Goal: Task Accomplishment & Management: Use online tool/utility

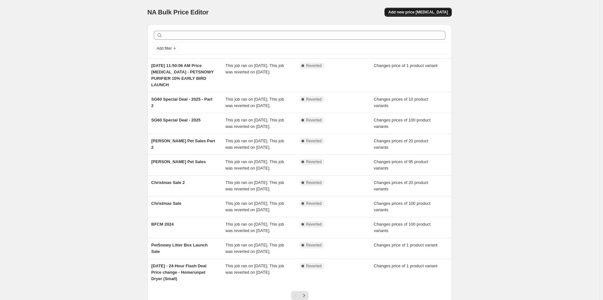
click at [414, 13] on span "Add new price [MEDICAL_DATA]" at bounding box center [418, 12] width 60 height 5
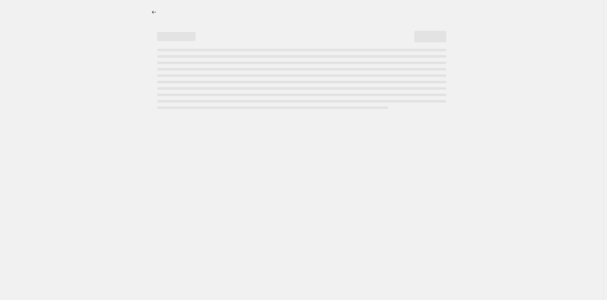
select select "percentage"
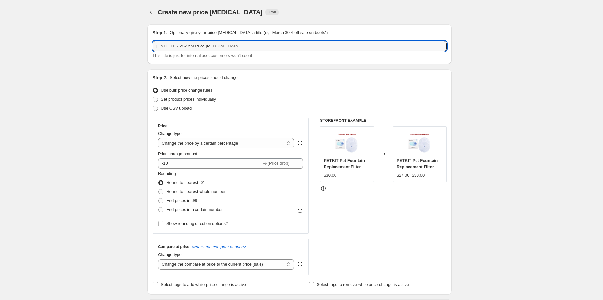
drag, startPoint x: 265, startPoint y: 46, endPoint x: 71, endPoint y: 52, distance: 193.3
type input "PetSnowy Hero Deals - [DATE]-[DATE]"
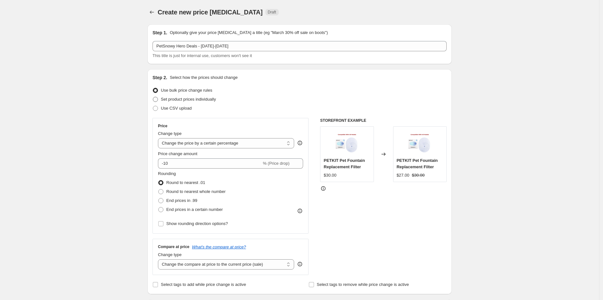
click at [201, 99] on span "Set product prices individually" at bounding box center [188, 99] width 55 height 5
click at [153, 97] on input "Set product prices individually" at bounding box center [153, 97] width 0 height 0
radio input "true"
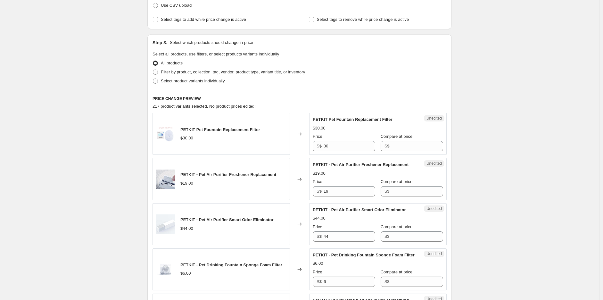
scroll to position [107, 0]
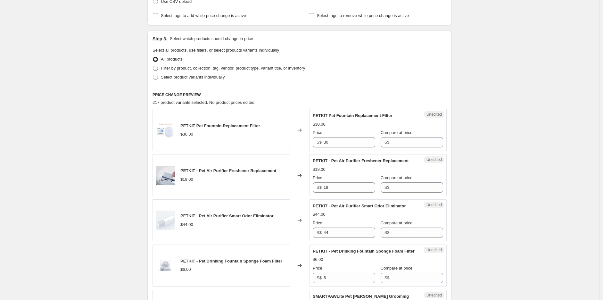
click at [158, 71] on span at bounding box center [156, 68] width 6 height 6
click at [153, 66] on input "Filter by product, collection, tag, vendor, product type, variant title, or inv…" at bounding box center [153, 66] width 0 height 0
radio input "true"
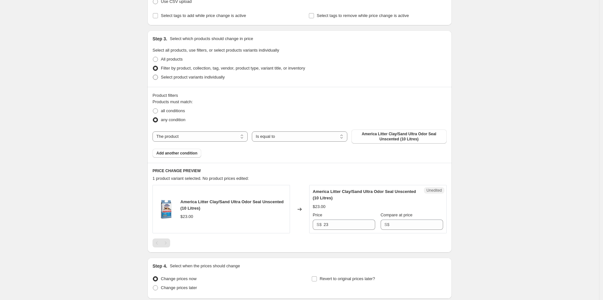
click at [160, 78] on label "Select product variants individually" at bounding box center [189, 77] width 72 height 9
click at [153, 75] on input "Select product variants individually" at bounding box center [153, 75] width 0 height 0
radio input "true"
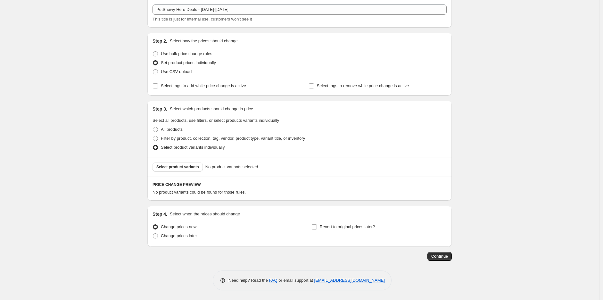
scroll to position [36, 0]
click at [187, 165] on span "Select product variants" at bounding box center [177, 167] width 43 height 5
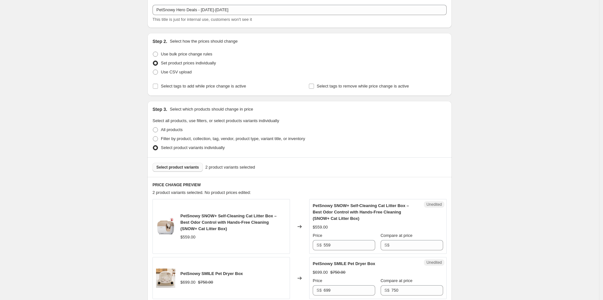
scroll to position [143, 0]
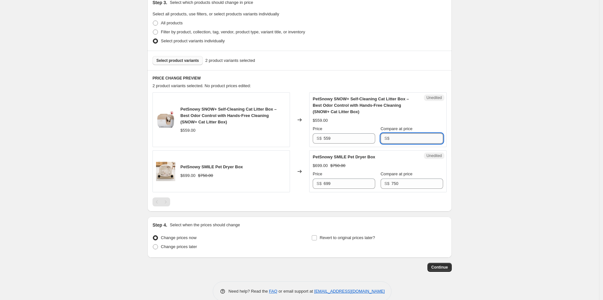
click at [398, 133] on input "Compare at price" at bounding box center [418, 138] width 52 height 10
paste input "$514.3"
type input "$514.3"
click at [344, 189] on div "Unedited PetSnowy SMILE Pet Dryer Box $699.00 $750.00 Price S$ 699 Compare at p…" at bounding box center [377, 171] width 137 height 42
click at [345, 183] on input "699" at bounding box center [350, 183] width 52 height 10
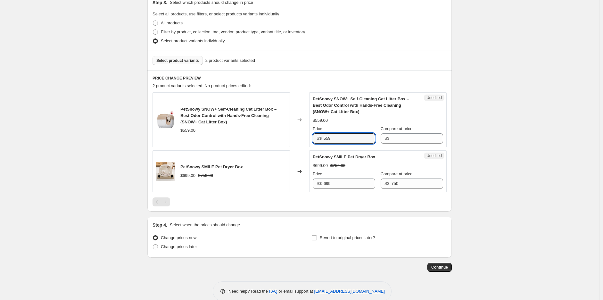
drag, startPoint x: 357, startPoint y: 135, endPoint x: 258, endPoint y: 135, distance: 99.3
click at [271, 135] on div "PetSnowy SNOW+ Self-Cleaning Cat Litter Box – Best Odor Control with Hands-Free…" at bounding box center [300, 119] width 294 height 55
paste input "$514.3"
type input "559"
click at [412, 139] on input "Compare at price" at bounding box center [418, 138] width 52 height 10
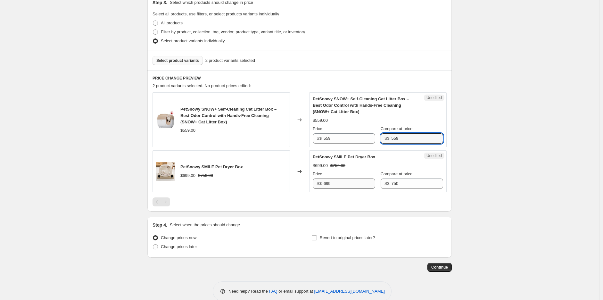
type input "559"
click at [353, 183] on input "699" at bounding box center [350, 183] width 52 height 10
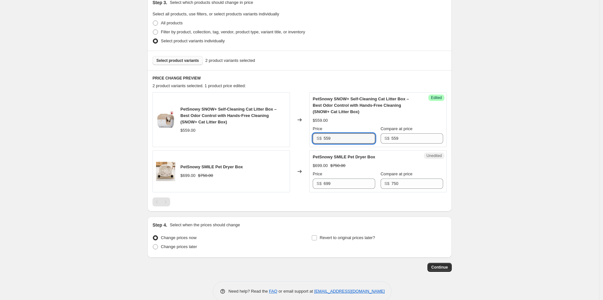
drag, startPoint x: 337, startPoint y: 135, endPoint x: 277, endPoint y: 136, distance: 59.3
click at [290, 136] on div "PetSnowy SNOW+ Self-Cleaning Cat Litter Box – Best Odor Control with Hands-Free…" at bounding box center [300, 119] width 294 height 55
paste input "$514.3"
click at [343, 181] on input "699" at bounding box center [350, 183] width 52 height 10
click at [345, 136] on input "559" at bounding box center [350, 138] width 52 height 10
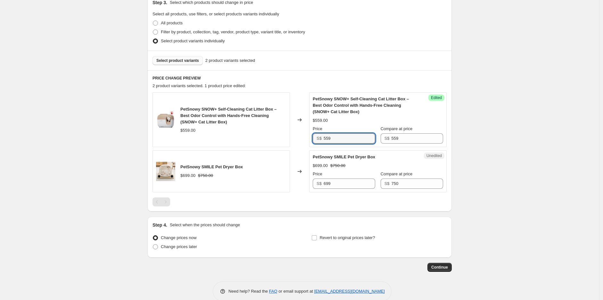
drag, startPoint x: 345, startPoint y: 136, endPoint x: 312, endPoint y: 136, distance: 33.0
click at [312, 136] on div "Success Edited PetSnowy SNOW+ Self-Cleaning Cat Litter Box – Best Odor Control …" at bounding box center [377, 119] width 137 height 55
paste input "$514.3"
click at [327, 139] on input "$514.3" at bounding box center [350, 138] width 52 height 10
type input "514.3"
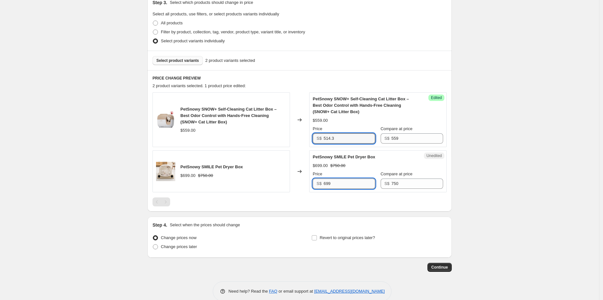
click at [346, 180] on input "699" at bounding box center [350, 183] width 52 height 10
drag, startPoint x: 335, startPoint y: 186, endPoint x: 294, endPoint y: 186, distance: 42.0
click at [308, 186] on div "PetSnowy SMILE Pet Dryer Box $699.00 $750.00 Changed to Unedited PetSnowy SMILE…" at bounding box center [300, 171] width 294 height 42
type input "630"
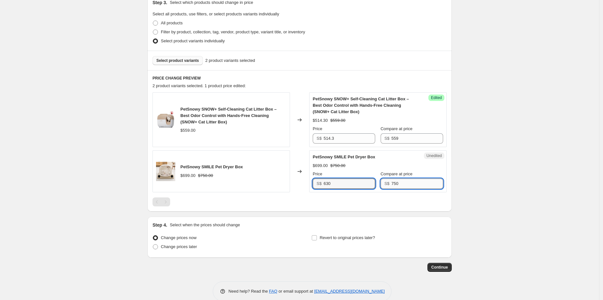
click at [399, 186] on input "750" at bounding box center [418, 183] width 52 height 10
drag, startPoint x: 396, startPoint y: 186, endPoint x: 354, endPoint y: 160, distance: 49.7
click at [369, 188] on div "Price S$ 630 Compare at price S$ 750" at bounding box center [378, 180] width 130 height 18
type input "700"
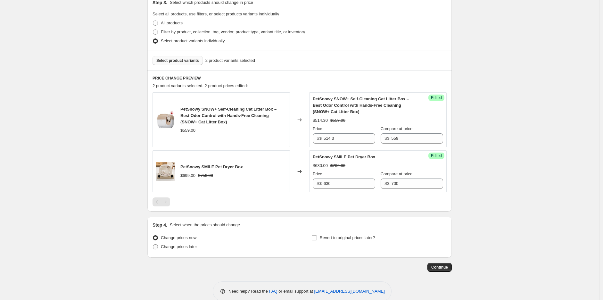
click at [158, 247] on span at bounding box center [155, 246] width 5 height 5
click at [153, 244] on input "Change prices later" at bounding box center [153, 244] width 0 height 0
radio input "true"
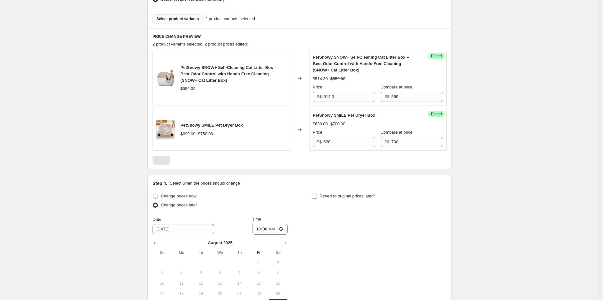
scroll to position [250, 0]
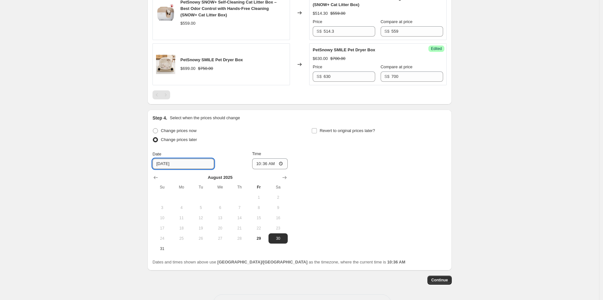
click at [184, 165] on input "[DATE]" at bounding box center [184, 164] width 62 height 10
click at [167, 163] on input "[DATE]" at bounding box center [184, 164] width 62 height 10
click at [287, 177] on icon "Show next month, September 2025" at bounding box center [284, 177] width 6 height 6
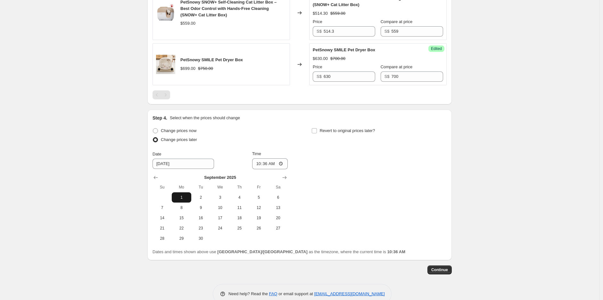
click at [185, 195] on span "1" at bounding box center [181, 197] width 14 height 5
type input "[DATE]"
click at [262, 164] on input "10:36" at bounding box center [270, 163] width 36 height 11
type input "00:00"
click at [316, 129] on input "Revert to original prices later?" at bounding box center [314, 130] width 5 height 5
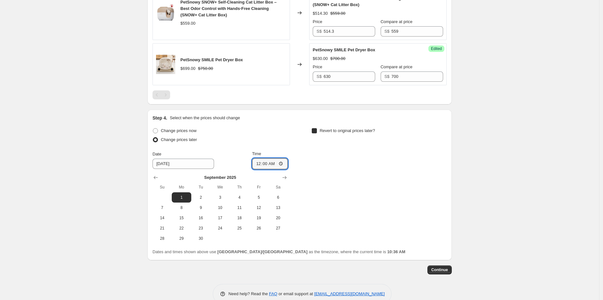
checkbox input "true"
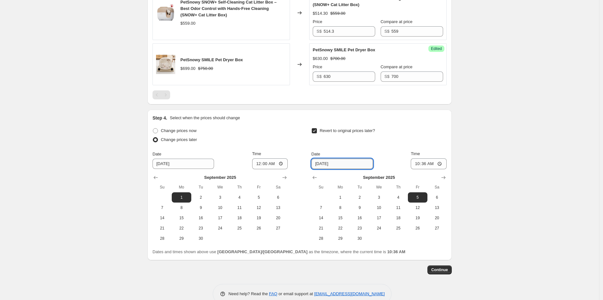
click at [318, 164] on input "9/5/2025" at bounding box center [342, 164] width 62 height 10
click at [445, 175] on icon "Show next month, October 2025" at bounding box center [443, 177] width 6 height 6
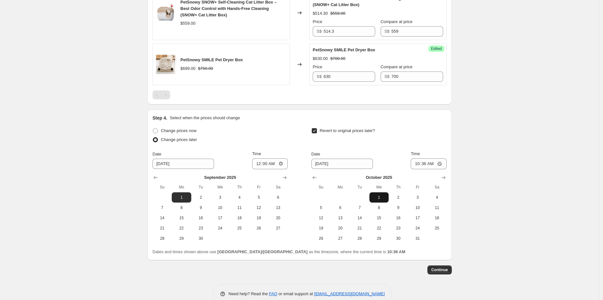
click at [380, 197] on span "1" at bounding box center [379, 197] width 14 height 5
type input "[DATE]"
click at [417, 162] on input "10:36" at bounding box center [429, 163] width 36 height 11
click at [425, 160] on input "14:35" at bounding box center [429, 163] width 36 height 11
click at [419, 161] on input "14:35" at bounding box center [429, 163] width 36 height 11
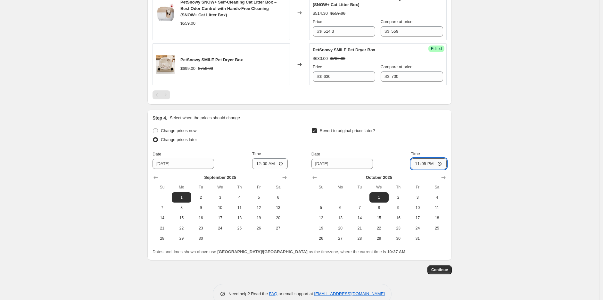
type input "23:59"
click at [446, 272] on span "Continue" at bounding box center [439, 269] width 17 height 5
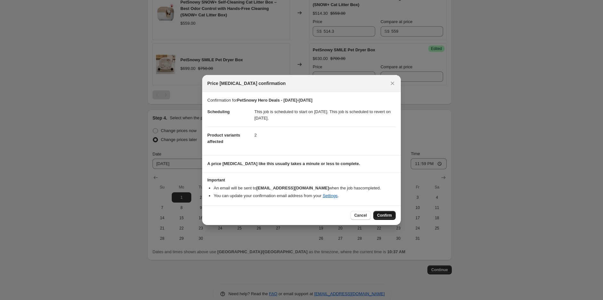
click at [380, 217] on span "Confirm" at bounding box center [384, 215] width 15 height 5
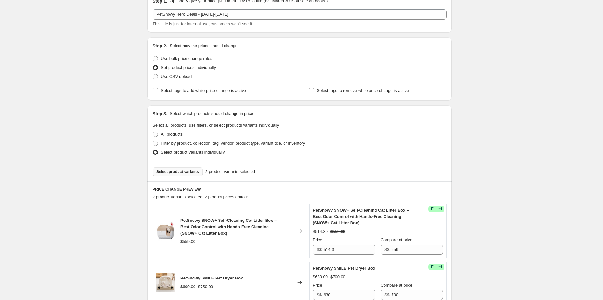
scroll to position [142, 0]
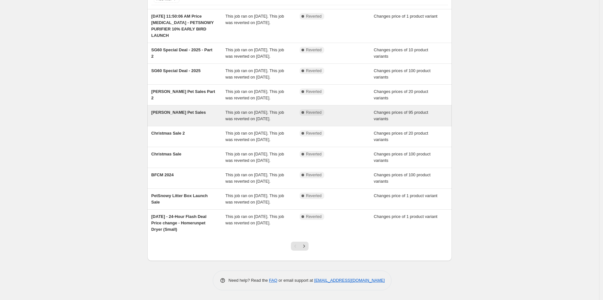
scroll to position [101, 0]
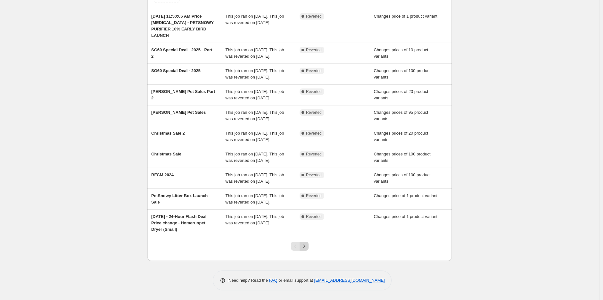
click at [307, 249] on icon "Next" at bounding box center [304, 246] width 6 height 6
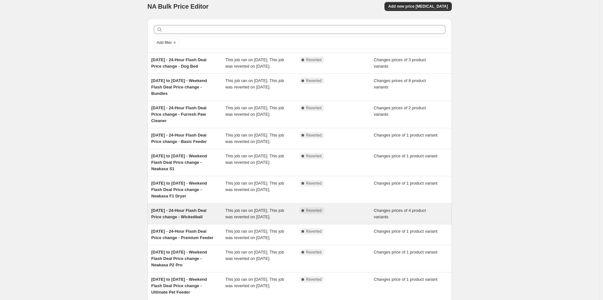
scroll to position [94, 0]
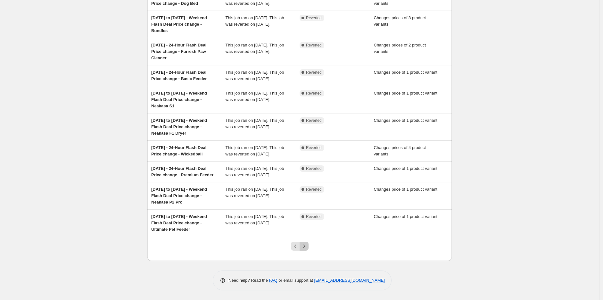
click at [306, 247] on icon "Next" at bounding box center [304, 246] width 6 height 6
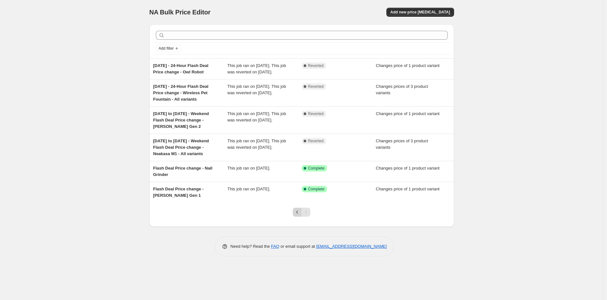
click at [296, 215] on icon "Previous" at bounding box center [297, 212] width 6 height 6
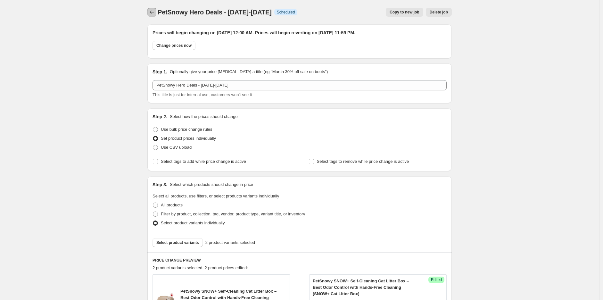
click at [152, 13] on icon "Price change jobs" at bounding box center [152, 12] width 6 height 6
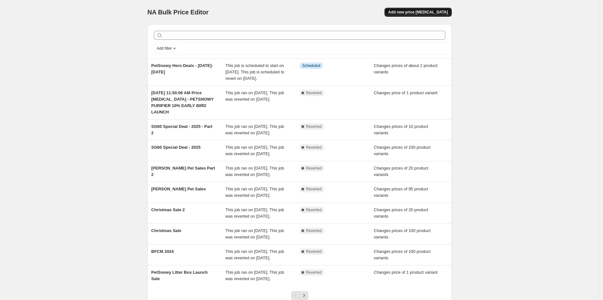
click at [424, 9] on button "Add new price [MEDICAL_DATA]" at bounding box center [418, 12] width 67 height 9
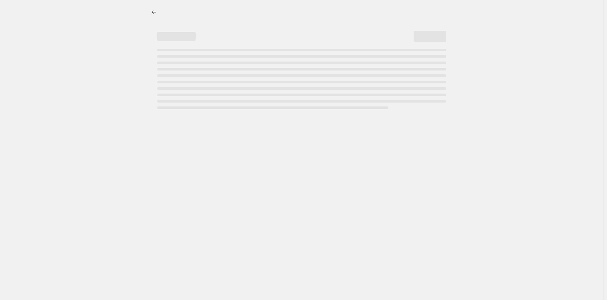
select select "percentage"
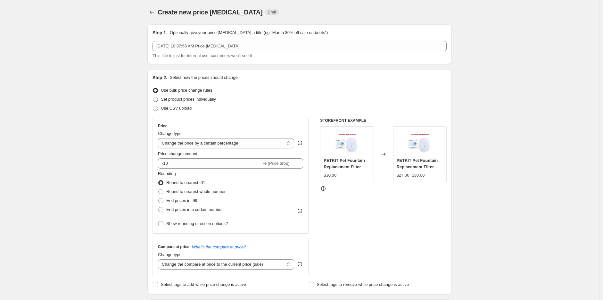
click at [170, 99] on span "Set product prices individually" at bounding box center [188, 99] width 55 height 5
click at [153, 97] on input "Set product prices individually" at bounding box center [153, 97] width 0 height 0
radio input "true"
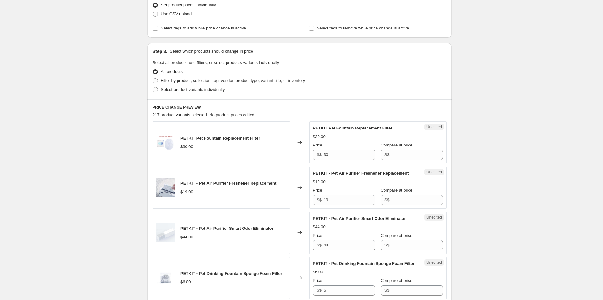
scroll to position [107, 0]
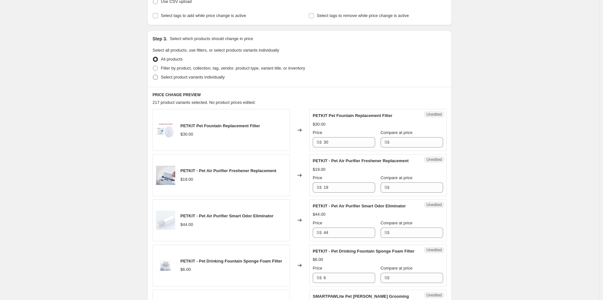
click at [219, 77] on span "Select product variants individually" at bounding box center [193, 77] width 64 height 5
click at [153, 75] on input "Select product variants individually" at bounding box center [153, 75] width 0 height 0
radio input "true"
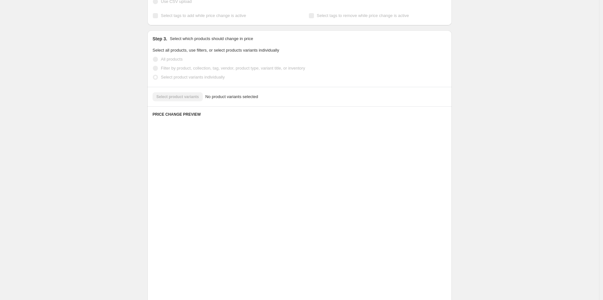
scroll to position [36, 0]
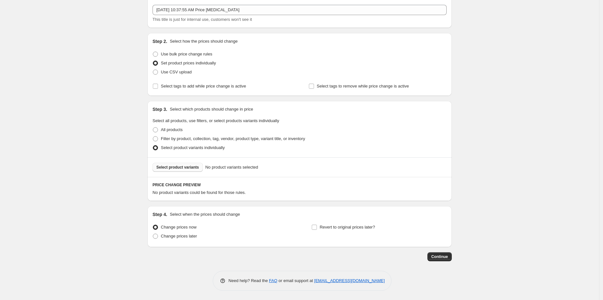
click at [187, 165] on span "Select product variants" at bounding box center [177, 167] width 43 height 5
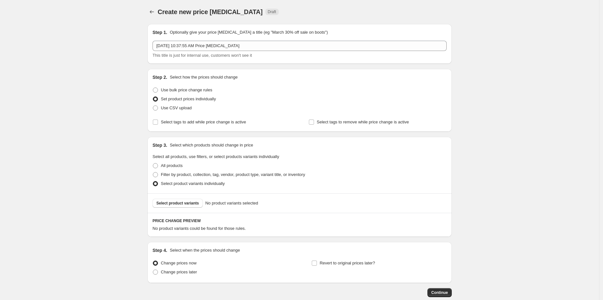
scroll to position [0, 0]
click at [203, 91] on span "Use bulk price change rules" at bounding box center [186, 90] width 51 height 5
click at [153, 88] on input "Use bulk price change rules" at bounding box center [153, 88] width 0 height 0
radio input "true"
select select "percentage"
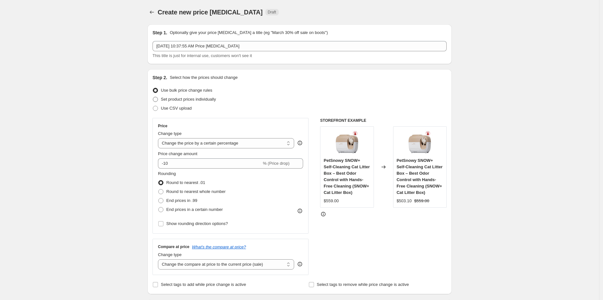
click at [158, 99] on span at bounding box center [155, 99] width 5 height 5
click at [153, 97] on input "Set product prices individually" at bounding box center [153, 97] width 0 height 0
radio input "true"
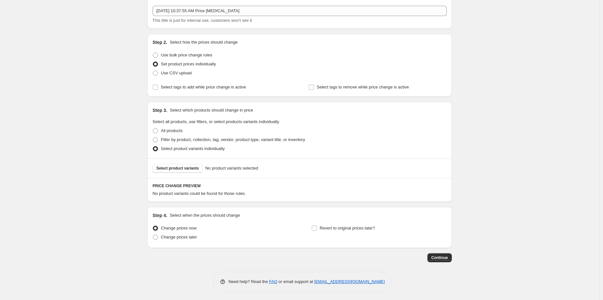
scroll to position [36, 0]
click at [158, 236] on span at bounding box center [156, 236] width 6 height 6
click at [153, 234] on input "Change prices later" at bounding box center [153, 234] width 0 height 0
radio input "true"
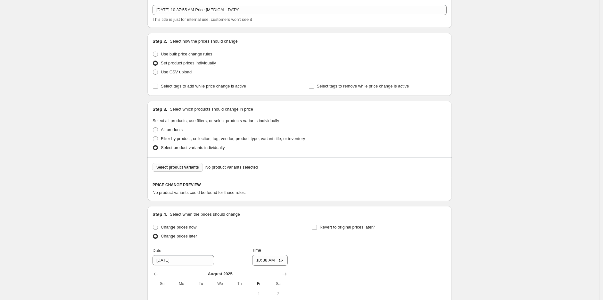
click at [178, 165] on span "Select product variants" at bounding box center [177, 167] width 43 height 5
click at [167, 165] on span "Select product variants" at bounding box center [177, 167] width 43 height 5
click at [158, 140] on span at bounding box center [155, 138] width 5 height 5
click at [153, 136] on input "Filter by product, collection, tag, vendor, product type, variant title, or inv…" at bounding box center [153, 136] width 0 height 0
radio input "true"
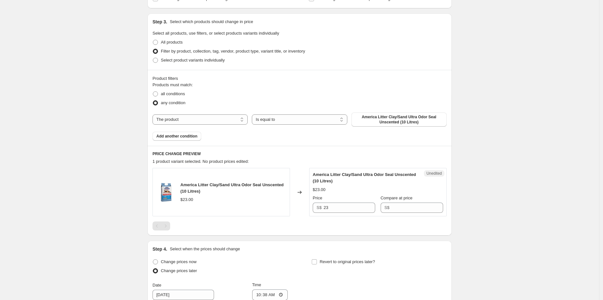
scroll to position [107, 0]
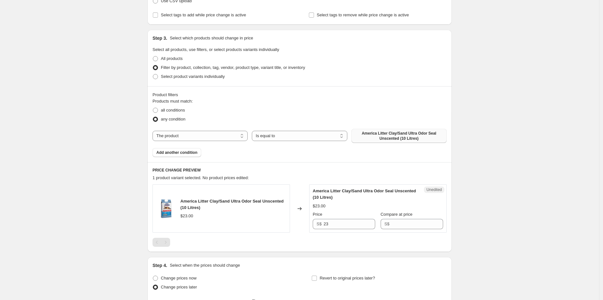
click at [401, 135] on span "America Litter Clay/Sand Ultra Odor Seal Unscented (10 Litres)" at bounding box center [398, 136] width 87 height 10
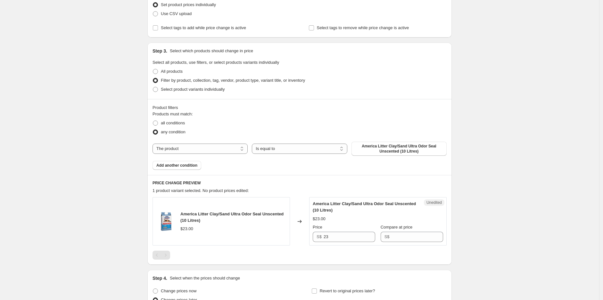
scroll to position [72, 0]
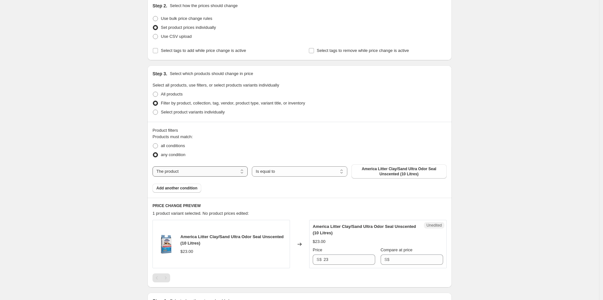
click at [187, 169] on select "The product The product's collection The product's tag The product's vendor The…" at bounding box center [200, 171] width 95 height 10
click at [294, 147] on div "all conditions" at bounding box center [300, 145] width 294 height 9
click at [176, 114] on span "Select product variants individually" at bounding box center [193, 112] width 64 height 5
click at [153, 110] on input "Select product variants individually" at bounding box center [153, 110] width 0 height 0
radio input "true"
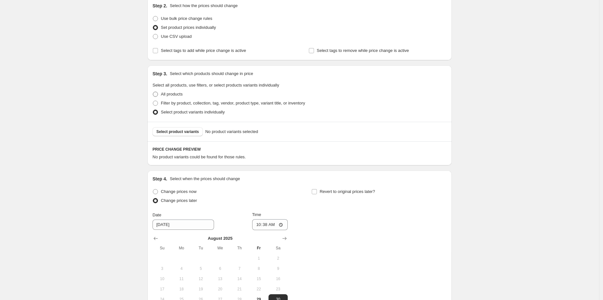
click at [170, 93] on span "All products" at bounding box center [172, 94] width 22 height 5
click at [153, 92] on input "All products" at bounding box center [153, 92] width 0 height 0
radio input "true"
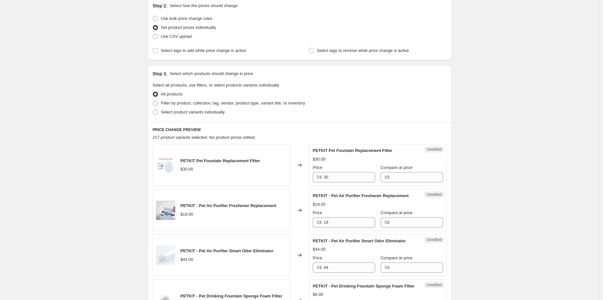
scroll to position [143, 0]
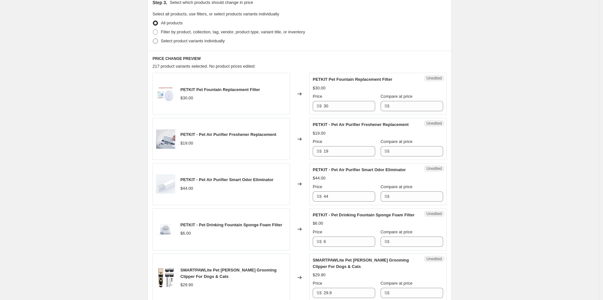
click at [158, 43] on span at bounding box center [155, 40] width 5 height 5
click at [153, 39] on input "Select product variants individually" at bounding box center [153, 38] width 0 height 0
radio input "true"
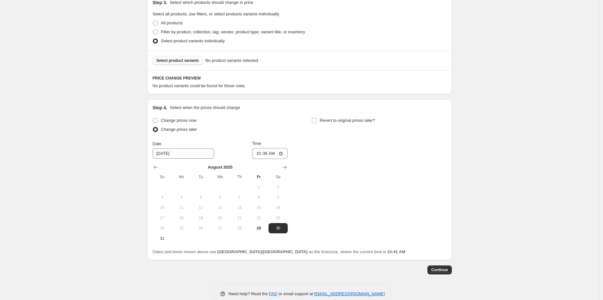
click at [159, 60] on span "Select product variants" at bounding box center [177, 60] width 43 height 5
click at [193, 62] on span "Select product variants" at bounding box center [177, 60] width 43 height 5
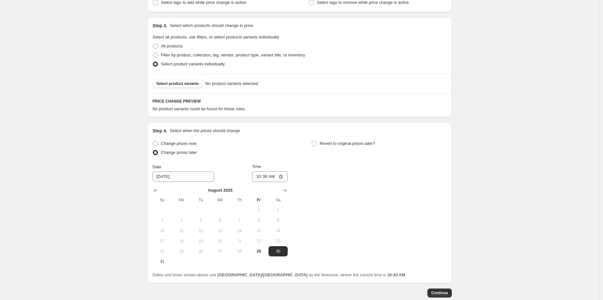
scroll to position [107, 0]
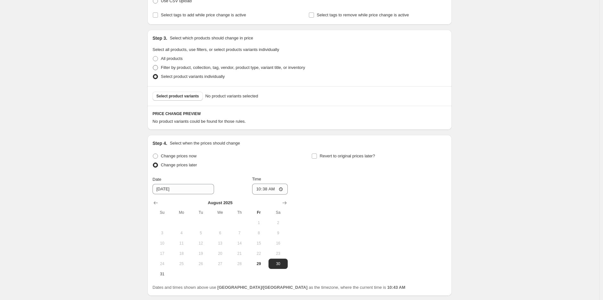
click at [154, 67] on span at bounding box center [155, 67] width 5 height 5
click at [153, 65] on input "Filter by product, collection, tag, vendor, product type, variant title, or inv…" at bounding box center [153, 65] width 0 height 0
radio input "true"
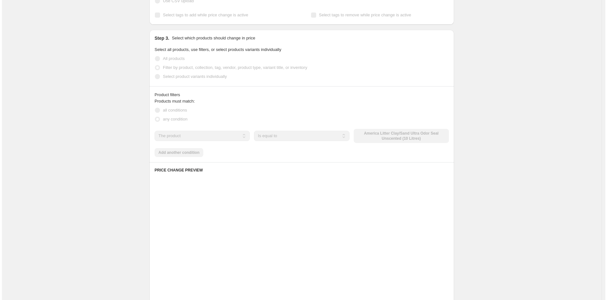
scroll to position [0, 0]
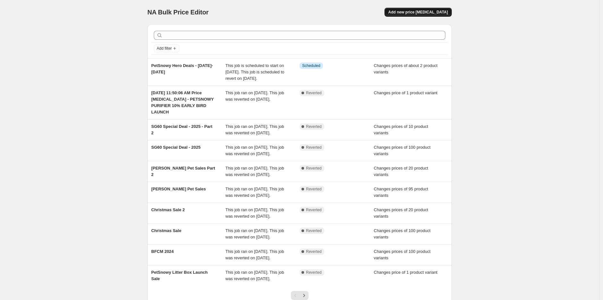
click at [436, 10] on span "Add new price [MEDICAL_DATA]" at bounding box center [418, 12] width 60 height 5
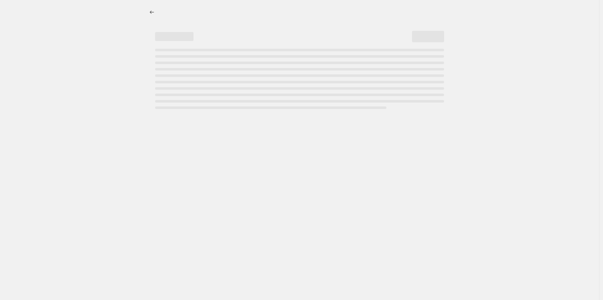
select select "percentage"
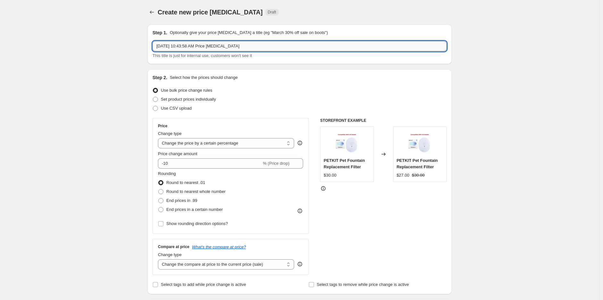
click at [206, 45] on input "[DATE] 10:43:58 AM Price [MEDICAL_DATA]" at bounding box center [300, 46] width 294 height 10
drag, startPoint x: 252, startPoint y: 44, endPoint x: 70, endPoint y: 45, distance: 183.0
type input "M"
type input "Minor Deals-Mid Sept 2025 (15-29 Sept)"
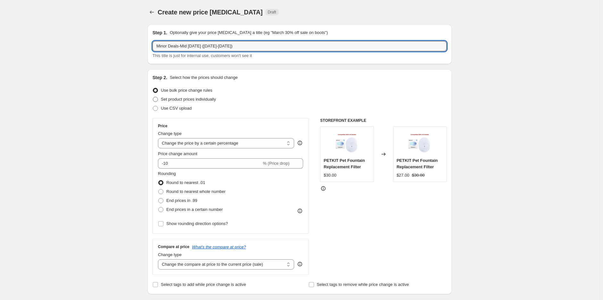
click at [162, 100] on label "Set product prices individually" at bounding box center [184, 99] width 63 height 9
click at [153, 97] on input "Set product prices individually" at bounding box center [153, 97] width 0 height 0
radio input "true"
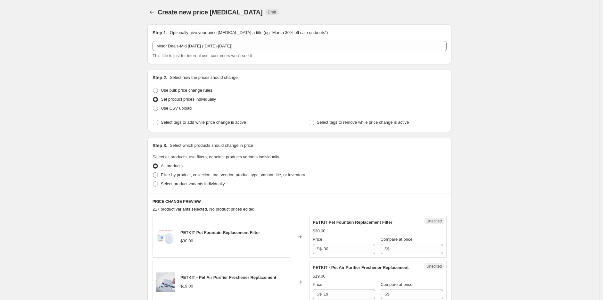
click at [170, 176] on span "Filter by product, collection, tag, vendor, product type, variant title, or inv…" at bounding box center [233, 174] width 144 height 5
click at [153, 173] on input "Filter by product, collection, tag, vendor, product type, variant title, or inv…" at bounding box center [153, 172] width 0 height 0
radio input "true"
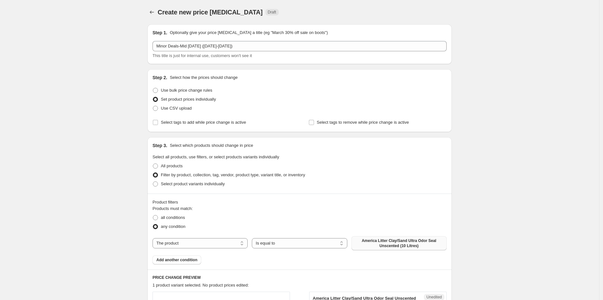
click at [360, 244] on span "America Litter Clay/Sand Ultra Odor Seal Unscented (10 Litres)" at bounding box center [398, 243] width 87 height 10
click at [177, 217] on span "all conditions" at bounding box center [173, 217] width 24 height 5
click at [153, 215] on input "all conditions" at bounding box center [153, 215] width 0 height 0
radio input "true"
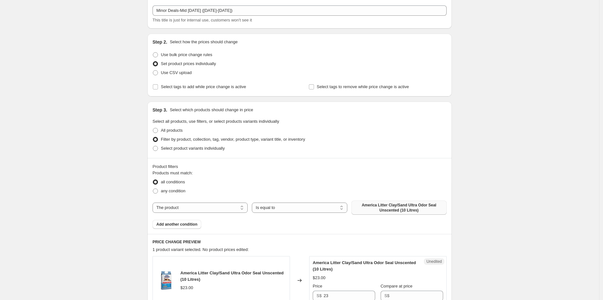
click at [358, 205] on span "America Litter Clay/Sand Ultra Odor Seal Unscented (10 Litres)" at bounding box center [398, 208] width 87 height 10
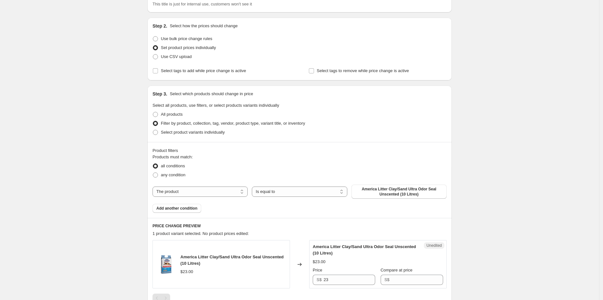
scroll to position [16, 0]
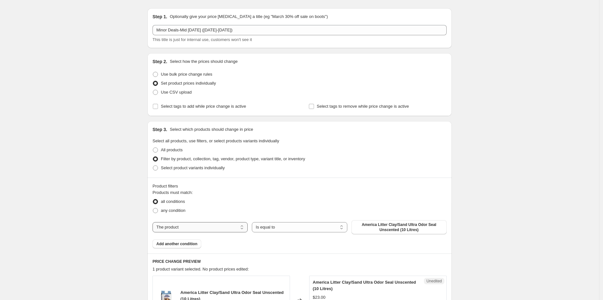
click at [228, 228] on select "The product The product's collection The product's tag The product's vendor The…" at bounding box center [200, 227] width 95 height 10
select select "product_status"
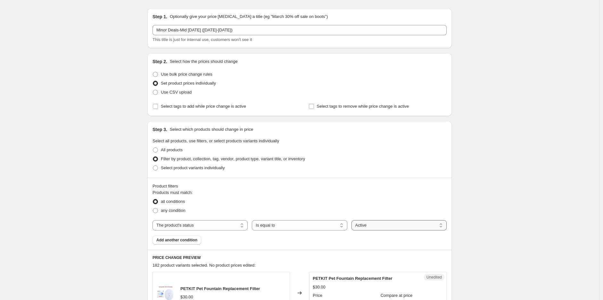
click at [398, 229] on select "Active Draft Archived" at bounding box center [399, 225] width 95 height 10
click at [362, 173] on div "Step 3. Select which products should change in price Select all products, use f…" at bounding box center [299, 149] width 304 height 56
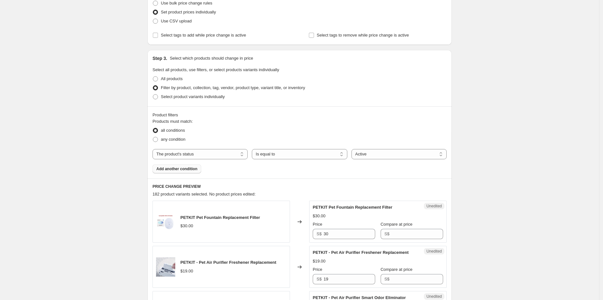
click at [189, 167] on span "Add another condition" at bounding box center [176, 168] width 41 height 5
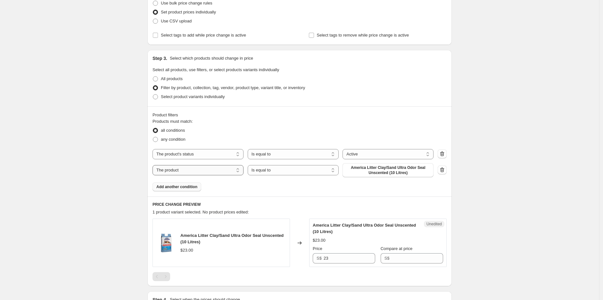
click at [193, 173] on select "The product The product's collection The product's tag The product's vendor The…" at bounding box center [198, 170] width 91 height 10
select select "inventory_quantity"
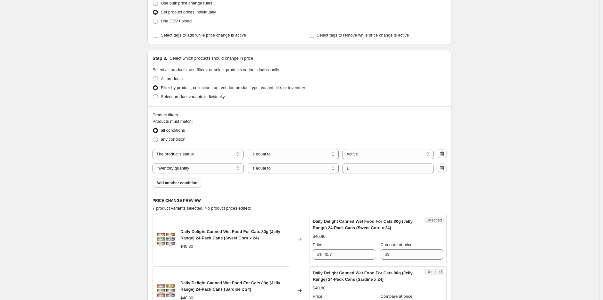
scroll to position [123, 0]
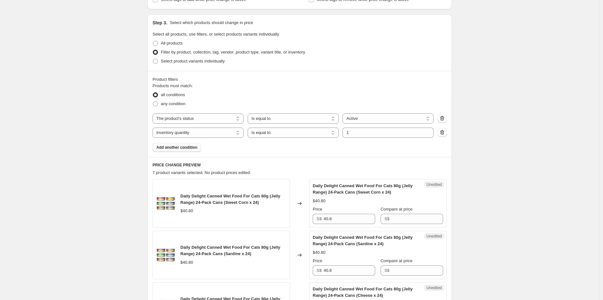
click at [171, 149] on span "Add another condition" at bounding box center [176, 147] width 41 height 5
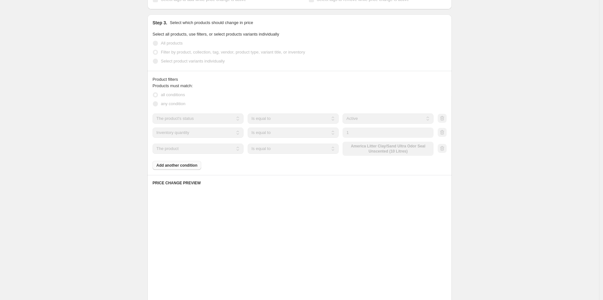
scroll to position [121, 0]
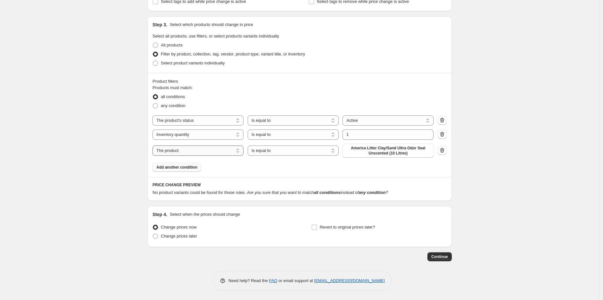
click at [218, 152] on select "The product The product's collection The product's tag The product's vendor The…" at bounding box center [198, 150] width 91 height 10
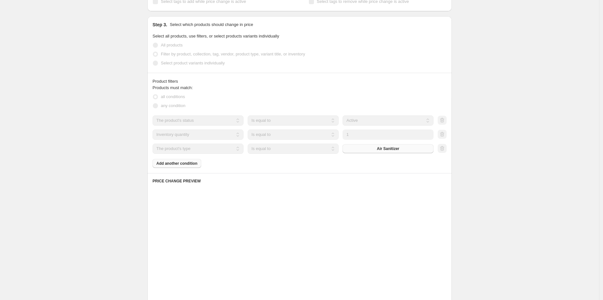
scroll to position [117, 0]
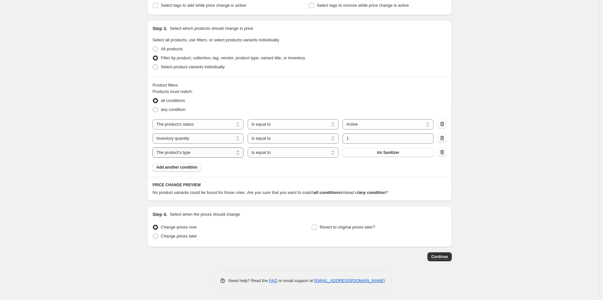
click at [210, 152] on select "The product The product's collection The product's tag The product's vendor The…" at bounding box center [198, 152] width 91 height 10
click at [205, 155] on select "The product The product's collection The product's tag The product's vendor The…" at bounding box center [198, 152] width 91 height 10
click at [195, 155] on select "The product The product's collection The product's tag The product's vendor The…" at bounding box center [198, 152] width 91 height 10
select select "title"
click at [444, 154] on icon "button" at bounding box center [442, 152] width 6 height 6
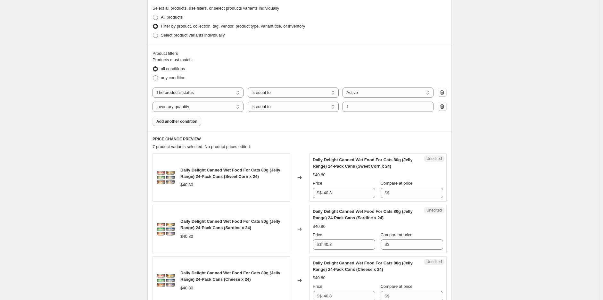
scroll to position [51, 0]
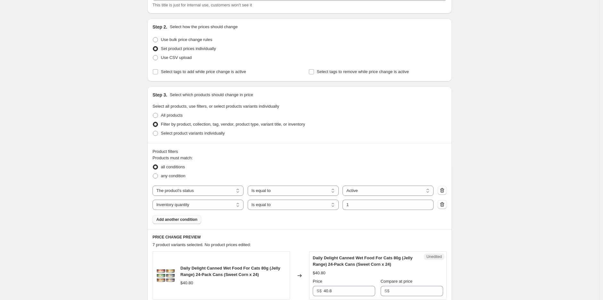
click at [183, 219] on span "Add another condition" at bounding box center [176, 219] width 41 height 5
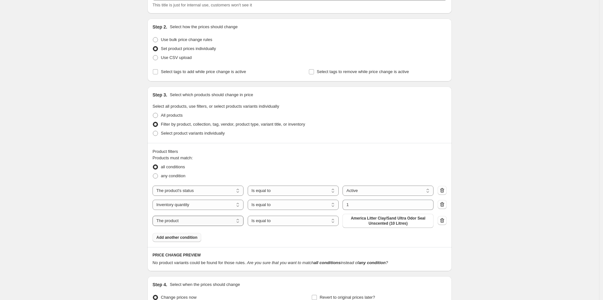
click at [182, 221] on select "The product The product's collection The product's tag The product's vendor The…" at bounding box center [198, 221] width 91 height 10
select select "collection"
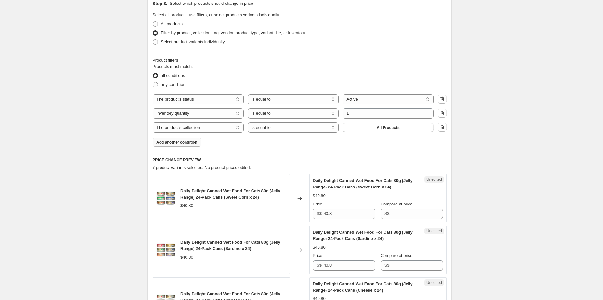
scroll to position [101, 0]
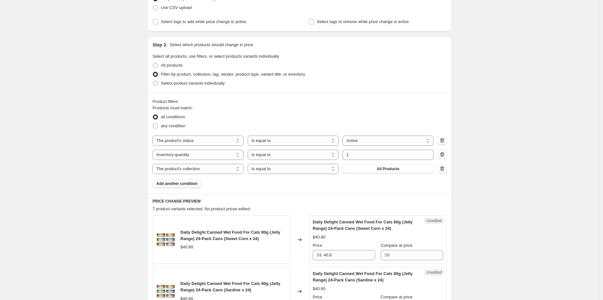
click at [194, 183] on span "Add another condition" at bounding box center [176, 183] width 41 height 5
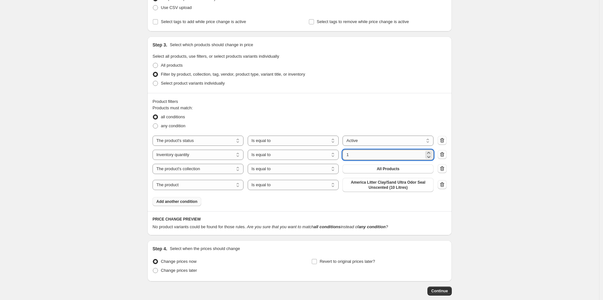
click at [391, 158] on input "1" at bounding box center [383, 155] width 81 height 10
click at [328, 155] on select "Is equal to Is not equal to Is greater than Is less than" at bounding box center [293, 155] width 91 height 10
select select ">"
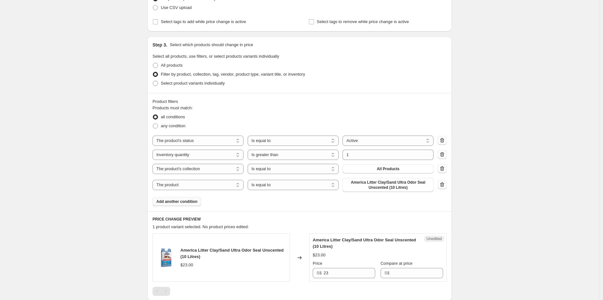
click at [443, 186] on icon "button" at bounding box center [442, 184] width 6 height 6
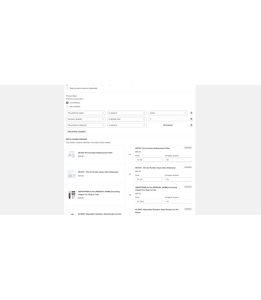
scroll to position [189, 0]
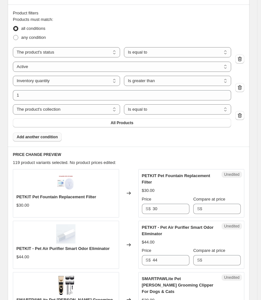
click at [151, 176] on span "PETKIT Pet Fountain Replacement Filter" at bounding box center [176, 178] width 68 height 11
copy span "PETKIT"
drag, startPoint x: 175, startPoint y: 208, endPoint x: 85, endPoint y: 200, distance: 89.8
click at [148, 207] on div "S$ 30" at bounding box center [165, 208] width 47 height 10
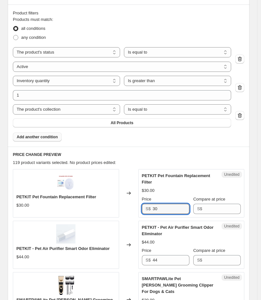
paste input "$28.5"
click at [231, 203] on input "Compare at price" at bounding box center [222, 208] width 37 height 10
click at [176, 208] on input "30" at bounding box center [170, 208] width 37 height 10
drag, startPoint x: 182, startPoint y: 206, endPoint x: 85, endPoint y: 207, distance: 97.4
click at [98, 207] on div "PETKIT Pet Fountain Replacement Filter $30.00 Changed to Unedited PETKIT Pet Fo…" at bounding box center [128, 193] width 231 height 48
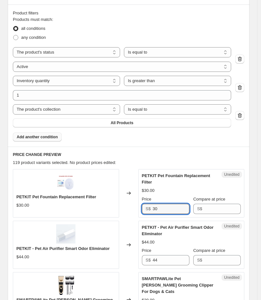
paste input "$28.5"
click at [154, 208] on input "$28.5" at bounding box center [170, 208] width 37 height 10
type input "28.5"
click at [213, 206] on input "Compare at price" at bounding box center [222, 208] width 37 height 10
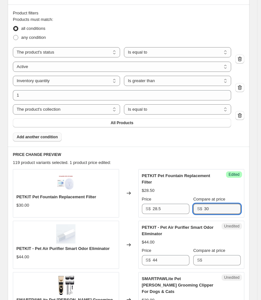
type input "30"
click at [219, 191] on div "$28.50 $30.00" at bounding box center [191, 190] width 99 height 6
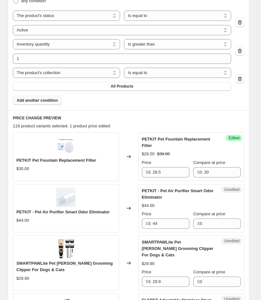
scroll to position [260, 0]
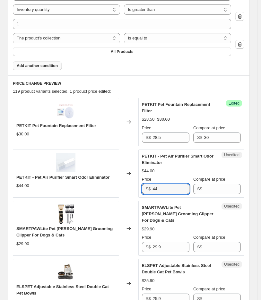
drag, startPoint x: 166, startPoint y: 186, endPoint x: 111, endPoint y: 187, distance: 55.4
click at [126, 187] on div "PETKIT - Pet Air Purifier Smart Odor Eliminator $44.00 Changed to Unedited PETK…" at bounding box center [128, 173] width 231 height 48
type input "39.6"
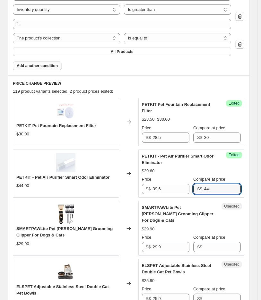
type input "44"
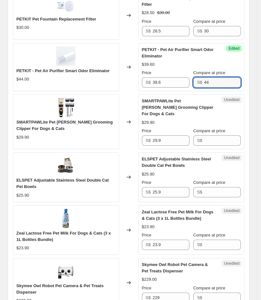
scroll to position [367, 0]
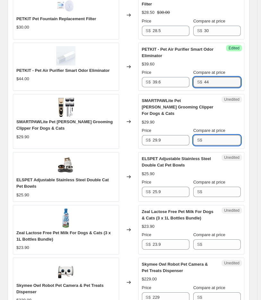
click at [207, 135] on input "Compare at price" at bounding box center [222, 140] width 37 height 10
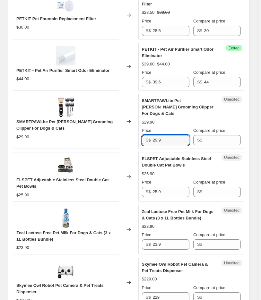
drag, startPoint x: 171, startPoint y: 135, endPoint x: 52, endPoint y: 123, distance: 119.8
click at [94, 133] on div "SMARTPAWLite Pet Shaver Grooming Clipper For Dogs & Cats $29.90 Changed to Uned…" at bounding box center [128, 121] width 231 height 55
type input "28.4"
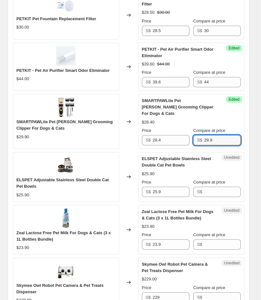
type input "29.9"
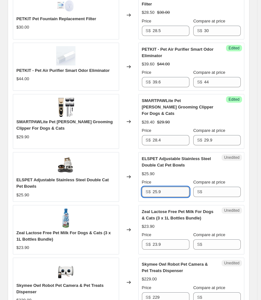
click at [170, 186] on input "25.9" at bounding box center [170, 191] width 37 height 10
click at [24, 177] on span "ELSPET Adjustable Stainless Steel Double Cat Pet Bowls" at bounding box center [62, 182] width 92 height 11
click at [23, 180] on span "ELSPET Adjustable Stainless Steel Double Cat Pet Bowls" at bounding box center [62, 182] width 92 height 11
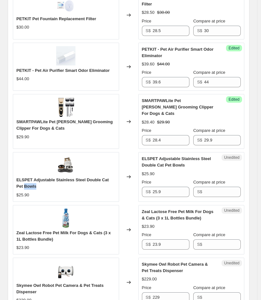
copy span "Bowls"
drag, startPoint x: 178, startPoint y: 185, endPoint x: 98, endPoint y: 168, distance: 81.9
click at [140, 179] on div "Unedited ELSPET Adjustable Stainless Steel Double Cat Pet Bowls $25.90 Price S$…" at bounding box center [191, 176] width 106 height 49
type input "24.6"
type input "25.9"
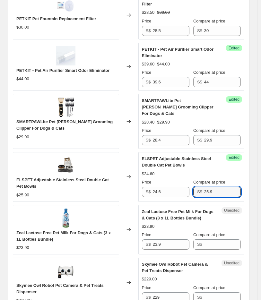
click at [18, 230] on span "Zeal Lactose Free Pet Milk For Dogs & Cats (3 x 1L Bottles Bundle)" at bounding box center [63, 235] width 94 height 11
copy span "Zeal"
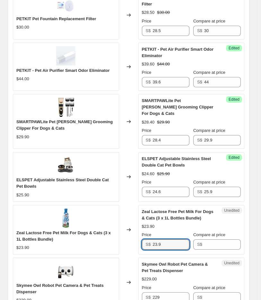
drag, startPoint x: 164, startPoint y: 239, endPoint x: 151, endPoint y: 231, distance: 15.4
click at [146, 241] on div "S$ 23.9" at bounding box center [165, 244] width 47 height 10
type input "23.4"
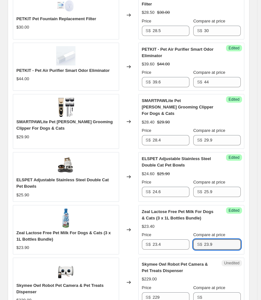
type input "23.9"
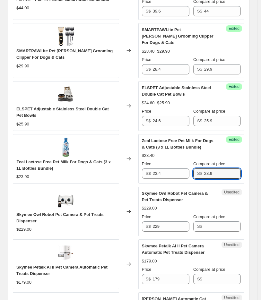
scroll to position [438, 0]
click at [36, 211] on span "Skymee Owl Robot Pet Camera & Pet Treats Dispenser" at bounding box center [59, 216] width 87 height 11
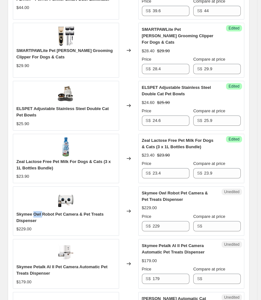
copy span "Owl"
drag, startPoint x: 179, startPoint y: 220, endPoint x: 8, endPoint y: 221, distance: 170.8
type input "217.6"
type input "229"
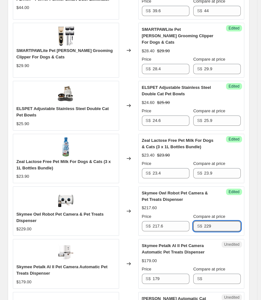
click at [37, 268] on span "Skymee Petalk AI II Pet Camera Automatic Pet Treats Dispenser" at bounding box center [61, 269] width 91 height 11
click at [36, 264] on span "Skymee Petalk AI II Pet Camera Automatic Pet Treats Dispenser" at bounding box center [61, 269] width 91 height 11
copy span "Petalk"
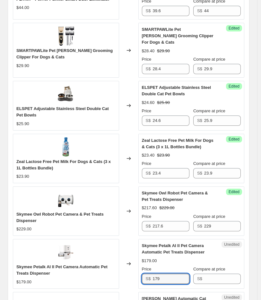
drag, startPoint x: 168, startPoint y: 274, endPoint x: 81, endPoint y: 284, distance: 87.4
type input "171.8"
click at [207, 273] on input "Compare at price" at bounding box center [222, 278] width 37 height 10
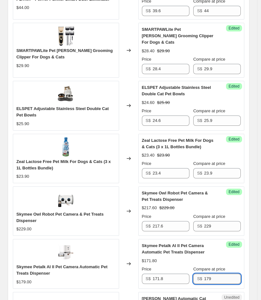
type input "179"
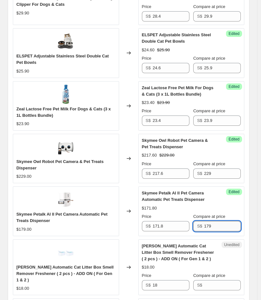
scroll to position [545, 0]
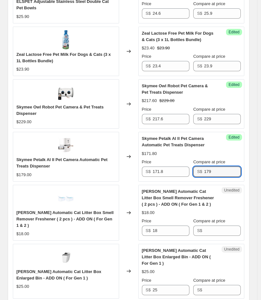
click at [92, 210] on span "[PERSON_NAME] Automatic Cat Litter Box Smell Remover Freshener ( 2 pcs ) - ADD …" at bounding box center [64, 219] width 97 height 18
click at [21, 210] on span "[PERSON_NAME] Automatic Cat Litter Box Smell Remover Freshener ( 2 pcs ) - ADD …" at bounding box center [64, 219] width 97 height 18
copy span "PETREE"
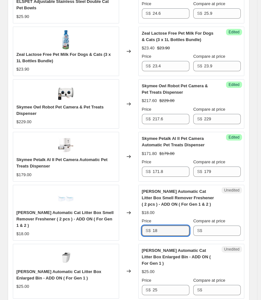
click at [91, 229] on div "PETREE Automatic Cat Litter Box Smell Remover Freshener ( 2 pcs ) - ADD ON ( Fo…" at bounding box center [128, 213] width 231 height 56
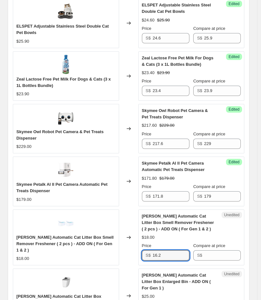
scroll to position [509, 0]
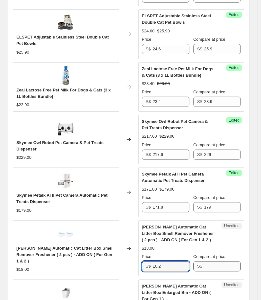
type input "16.2"
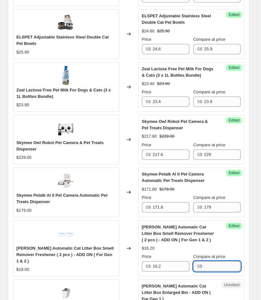
click at [216, 263] on input "Compare at price" at bounding box center [222, 266] width 37 height 10
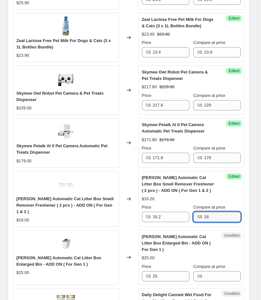
scroll to position [652, 0]
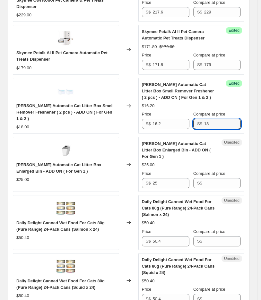
type input "18"
click at [132, 124] on div "Changed to" at bounding box center [128, 106] width 19 height 56
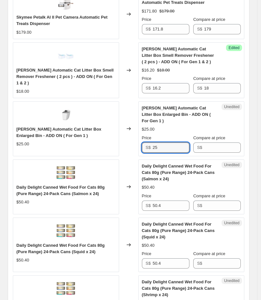
drag, startPoint x: 177, startPoint y: 138, endPoint x: 36, endPoint y: 133, distance: 141.1
click at [42, 141] on div "PETREE Automatic Cat Litter Box Enlarged Bin - ADD ON ( For Gen 1 ) $25.00 Chan…" at bounding box center [128, 128] width 231 height 55
type input "22.5"
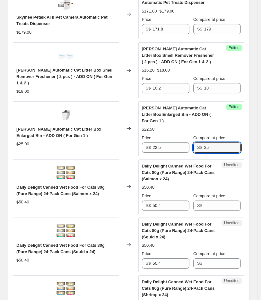
type input "25"
click at [104, 185] on span "Daily Delight Canned Wet Food For Cats 80g (Pure Range) 24-Pack Cans (Salmon x …" at bounding box center [60, 190] width 88 height 11
copy span "Pure"
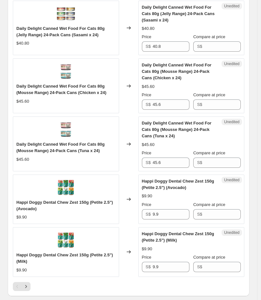
scroll to position [1221, 0]
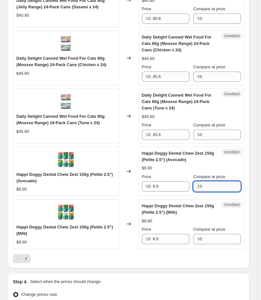
click at [211, 181] on input "Compare at price" at bounding box center [222, 186] width 37 height 10
drag, startPoint x: 163, startPoint y: 174, endPoint x: 79, endPoint y: 173, distance: 83.6
click at [94, 175] on div "Happi Doggy Dental Chew Zest 150g (Petite 2.5") (Avocado) $9.90 Changed to Uned…" at bounding box center [128, 170] width 231 height 49
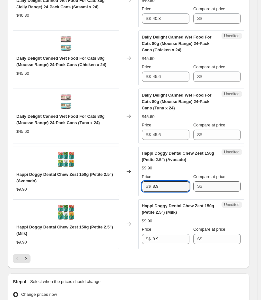
type input "8.9"
click at [219, 181] on input "Compare at price" at bounding box center [222, 186] width 37 height 10
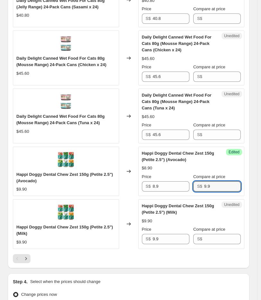
drag, startPoint x: 212, startPoint y: 177, endPoint x: 171, endPoint y: 181, distance: 41.3
click at [172, 181] on div "Success Edited Happi Doggy Dental Chew Zest 150g (Petite 2.5") (Avocado) $8.90 …" at bounding box center [191, 170] width 106 height 49
type input "9.9"
drag, startPoint x: 171, startPoint y: 173, endPoint x: 132, endPoint y: 173, distance: 39.1
click at [137, 173] on div "Happi Doggy Dental Chew Zest 150g (Petite 2.5") (Avocado) $9.90 Changed to Succ…" at bounding box center [128, 170] width 231 height 49
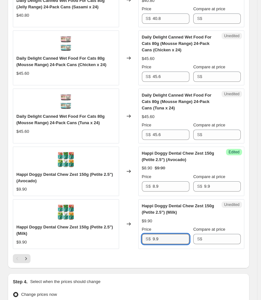
drag, startPoint x: 163, startPoint y: 228, endPoint x: 101, endPoint y: 216, distance: 63.9
click at [143, 227] on div "Unedited Happi Doggy Dental Chew Zest 150g (Petite 2.5") (Milk) $9.90 Price S$ …" at bounding box center [191, 223] width 106 height 49
paste input "8"
type input "8.9"
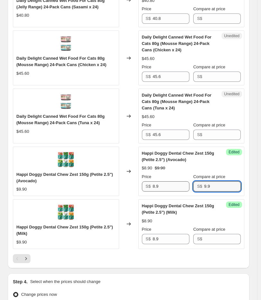
drag, startPoint x: 219, startPoint y: 175, endPoint x: 171, endPoint y: 177, distance: 48.8
click at [180, 177] on div "Price S$ 8.9 Compare at price S$ 9.9" at bounding box center [191, 182] width 99 height 18
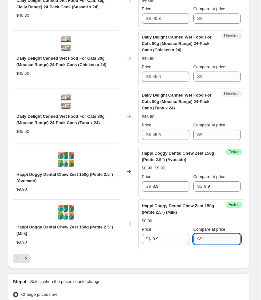
click at [225, 234] on input "Compare at price" at bounding box center [222, 239] width 37 height 10
paste input "9.9"
type input "9.9"
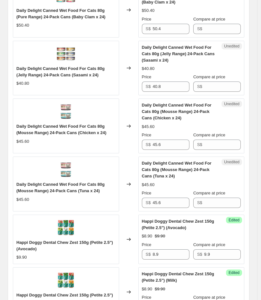
scroll to position [1257, 0]
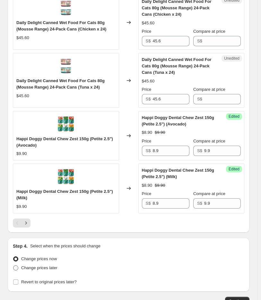
click at [17, 265] on span at bounding box center [15, 267] width 5 height 5
click at [13, 265] on input "Change prices later" at bounding box center [13, 265] width 0 height 0
radio input "true"
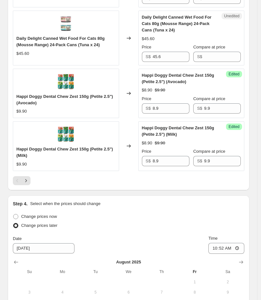
scroll to position [1364, 0]
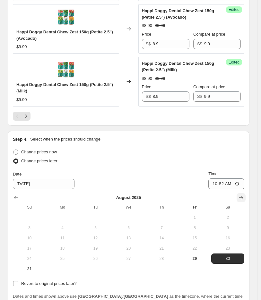
click at [242, 194] on icon "Show next month, September 2025" at bounding box center [240, 197] width 6 height 6
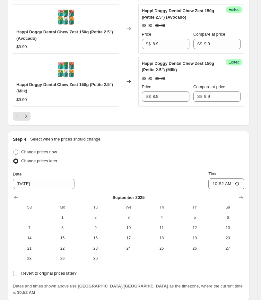
drag, startPoint x: 216, startPoint y: 136, endPoint x: 252, endPoint y: 137, distance: 35.9
drag, startPoint x: 220, startPoint y: 150, endPoint x: 267, endPoint y: 153, distance: 46.2
click at [58, 235] on span "15" at bounding box center [62, 237] width 28 height 5
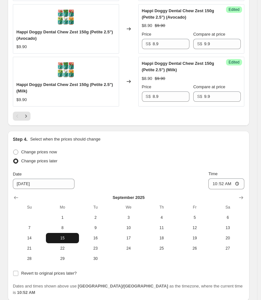
type input "[DATE]"
click at [19, 269] on label "Revert to original prices later?" at bounding box center [45, 273] width 64 height 9
click at [18, 270] on input "Revert to original prices later?" at bounding box center [15, 272] width 5 height 5
checkbox input "true"
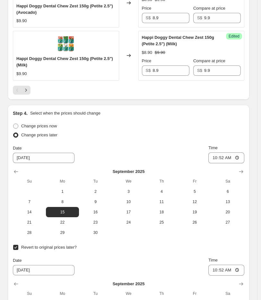
scroll to position [1435, 0]
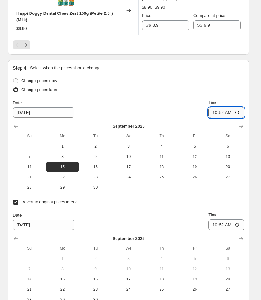
click at [217, 107] on input "10:52" at bounding box center [226, 112] width 36 height 11
type input "00:00"
click at [15, 219] on input "9/5/2025" at bounding box center [44, 224] width 62 height 10
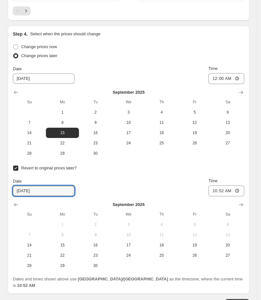
scroll to position [1499, 0]
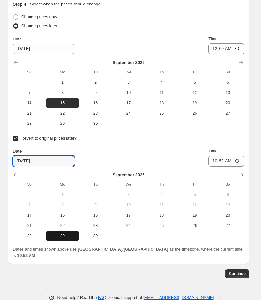
click at [57, 233] on span "29" at bounding box center [62, 235] width 28 height 5
type input "9/29/2025"
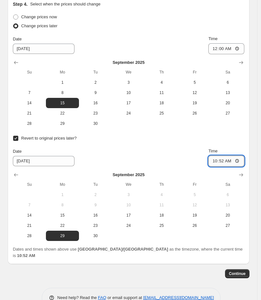
click at [219, 155] on input "10:52" at bounding box center [226, 160] width 36 height 11
type input "23:59"
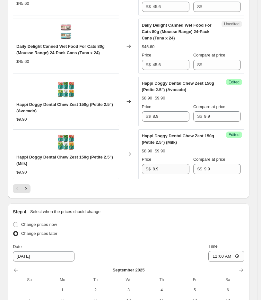
scroll to position [1285, 0]
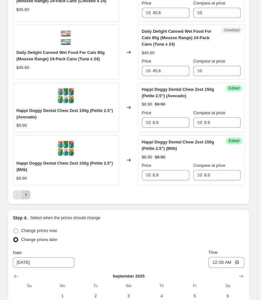
click at [23, 191] on icon "Next" at bounding box center [26, 194] width 6 height 6
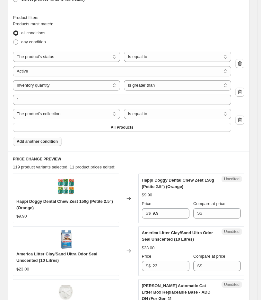
scroll to position [288, 0]
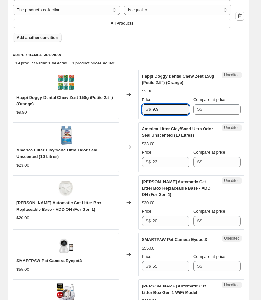
drag, startPoint x: 172, startPoint y: 112, endPoint x: 29, endPoint y: 116, distance: 142.6
click at [48, 116] on div "Happi Doggy Dental Chew Zest 150g (Petite 2.5") (Orange) $9.90 Changed to Unedi…" at bounding box center [128, 94] width 231 height 49
type input "8.9"
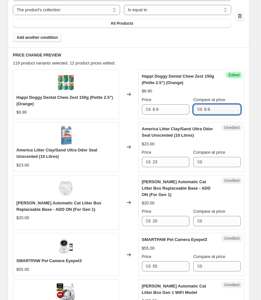
type input "9.9"
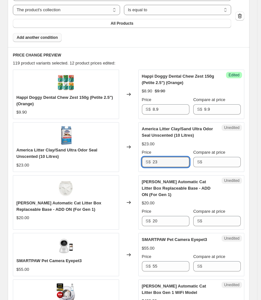
drag, startPoint x: 180, startPoint y: 166, endPoint x: 83, endPoint y: 150, distance: 98.1
click at [110, 164] on div "America Litter Clay/Sand Ultra Odor Seal Unscented (10 Litres) $23.00 Changed t…" at bounding box center [128, 146] width 231 height 49
type input "22.3"
click at [225, 165] on input "Compare at price" at bounding box center [222, 162] width 37 height 10
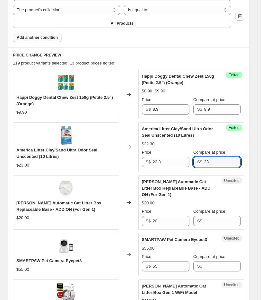
type input "23"
click at [19, 205] on span "[PERSON_NAME] Automatic Cat Litter Box Replaceable Base - ADD ON (For Gen 1)" at bounding box center [58, 205] width 85 height 11
copy span "PETREE"
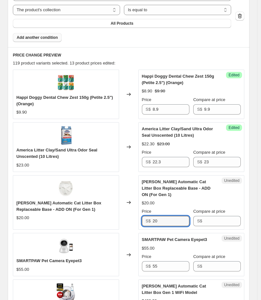
drag, startPoint x: 178, startPoint y: 221, endPoint x: 66, endPoint y: 213, distance: 111.8
click at [76, 219] on div "PETREE Automatic Cat Litter Box Replaceable Base - ADD ON (For Gen 1) $20.00 Ch…" at bounding box center [128, 202] width 231 height 55
type input "18"
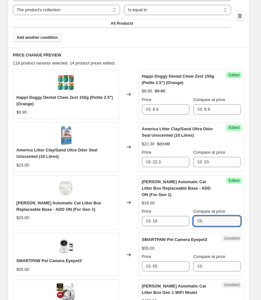
type input "8"
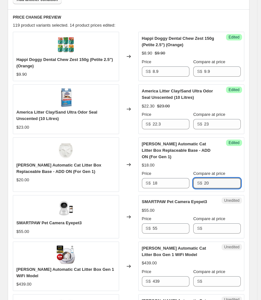
scroll to position [360, 0]
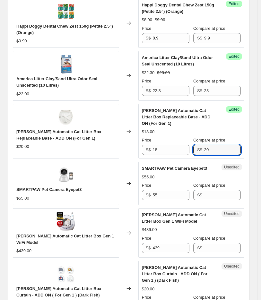
type input "20"
click at [70, 191] on span "SMARTPAW Pet Camera Eyepet3" at bounding box center [48, 189] width 65 height 5
copy span "Eyepet3"
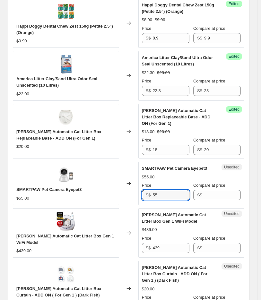
drag, startPoint x: 172, startPoint y: 190, endPoint x: 64, endPoint y: 186, distance: 108.0
click at [72, 191] on div "SMARTPAW Pet Camera Eyepet3 $55.00 Changed to Unedited SMARTPAW Pet Camera Eyep…" at bounding box center [128, 182] width 231 height 43
type input "52.3"
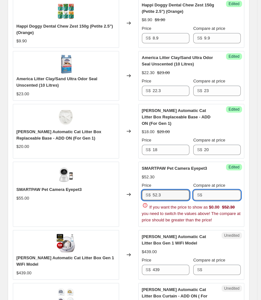
click at [213, 195] on input "Compare at price" at bounding box center [222, 195] width 37 height 10
click at [166, 193] on input "52.3" at bounding box center [170, 195] width 37 height 10
click at [218, 193] on input "0" at bounding box center [222, 195] width 37 height 10
type input "0"
type input "55"
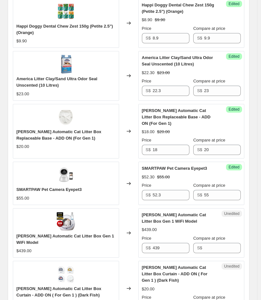
click at [23, 235] on span "[PERSON_NAME] Automatic Cat Litter Box Gen 1 WiFi Model" at bounding box center [64, 238] width 97 height 11
click at [23, 234] on span "[PERSON_NAME] Automatic Cat Litter Box Gen 1 WiFi Model" at bounding box center [64, 238] width 97 height 11
copy span "PETREE"
drag, startPoint x: 184, startPoint y: 249, endPoint x: 78, endPoint y: 251, distance: 105.7
click at [112, 256] on div "PETREE Automatic Cat Litter Box Gen 1 WiFi Model $439.00 Changed to Unedited PE…" at bounding box center [128, 232] width 231 height 49
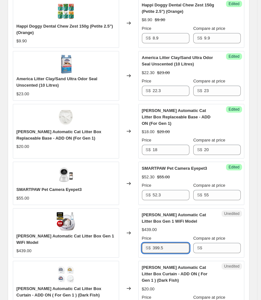
type input "399.5"
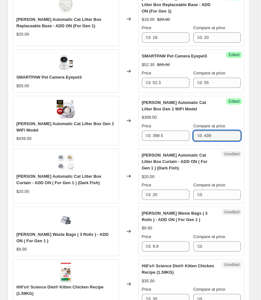
scroll to position [502, 0]
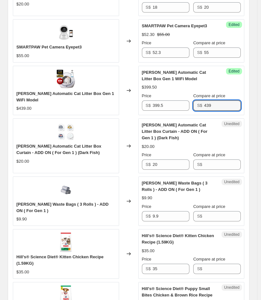
type input "439"
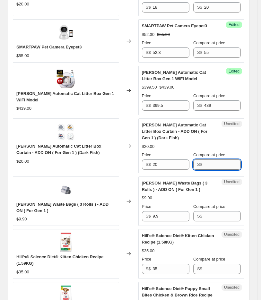
click at [219, 165] on input "Compare at price" at bounding box center [222, 164] width 37 height 10
type input "20"
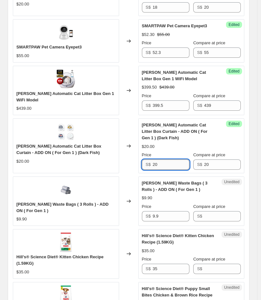
drag, startPoint x: 182, startPoint y: 164, endPoint x: 178, endPoint y: 164, distance: 3.5
click at [180, 164] on input "20" at bounding box center [170, 164] width 37 height 10
type input "2"
type input "18"
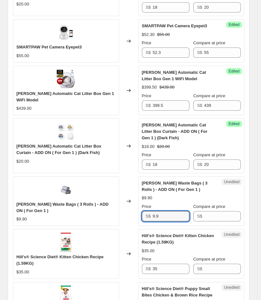
drag, startPoint x: 168, startPoint y: 216, endPoint x: 119, endPoint y: 216, distance: 48.7
click at [130, 216] on div "Petree Waste Bags ( 3 Rolls ) - ADD ON ( For Gen 1 ) $9.90 Changed to Unedited …" at bounding box center [128, 200] width 231 height 49
type input "9.4"
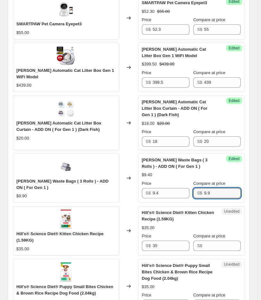
scroll to position [537, 0]
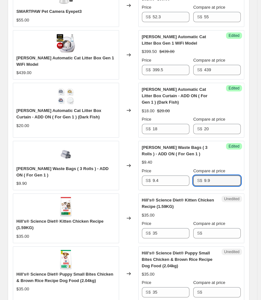
type input "9.9"
drag, startPoint x: 24, startPoint y: 226, endPoint x: 20, endPoint y: 226, distance: 4.2
click at [20, 226] on span "Hill's® Science Diet® Kitten Chicken Recipe (1.59KG)" at bounding box center [59, 224] width 87 height 11
drag, startPoint x: 26, startPoint y: 225, endPoint x: 18, endPoint y: 225, distance: 8.3
click at [18, 225] on span "Hill's® Science Diet® Kitten Chicken Recipe (1.59KG)" at bounding box center [59, 224] width 87 height 11
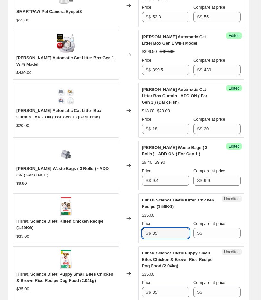
drag, startPoint x: 170, startPoint y: 231, endPoint x: 34, endPoint y: 216, distance: 136.7
click at [113, 230] on div "Hill's® Science Diet® Kitten Chicken Recipe (1.59KG) $35.00 Changed to Unedited…" at bounding box center [128, 217] width 231 height 49
type input "34.7"
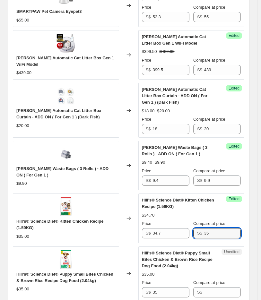
type input "35"
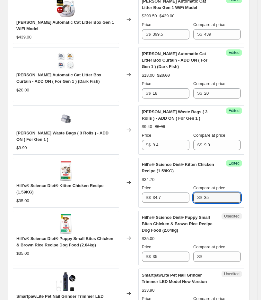
scroll to position [609, 0]
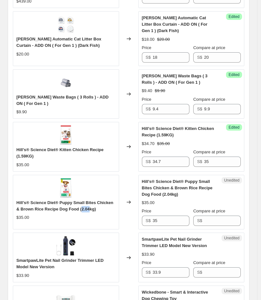
drag, startPoint x: 83, startPoint y: 209, endPoint x: 76, endPoint y: 208, distance: 7.1
click at [76, 208] on span "Hill's® Science Diet® Puppy Small Bites Chicken & Brown Rice Recipe Dog Food (2…" at bounding box center [64, 205] width 97 height 11
drag, startPoint x: 177, startPoint y: 162, endPoint x: 112, endPoint y: 162, distance: 64.1
click at [119, 162] on div "Hill's® Science Diet® Kitten Chicken Recipe (1.59KG) $35.00 Changed to Success …" at bounding box center [128, 146] width 231 height 49
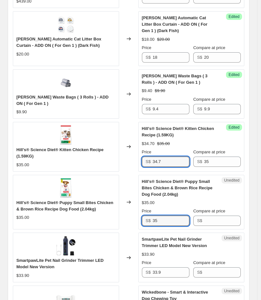
drag, startPoint x: 161, startPoint y: 222, endPoint x: 150, endPoint y: 205, distance: 21.0
click at [142, 222] on div "Unedited Hill's® Science Diet® Puppy Small Bites Chicken & Brown Rice Recipe Do…" at bounding box center [191, 202] width 106 height 55
paste input "4.7"
type input "34.7"
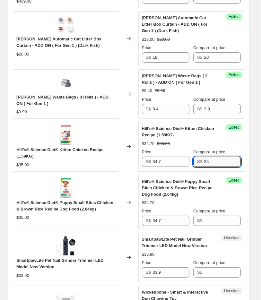
drag, startPoint x: 227, startPoint y: 159, endPoint x: 152, endPoint y: 155, distance: 75.1
click at [194, 159] on div "Price S$ 34.7 Compare at price S$ 35" at bounding box center [191, 158] width 99 height 18
click at [227, 219] on input "Compare at price" at bounding box center [222, 220] width 37 height 10
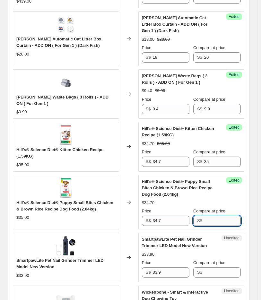
paste input "35"
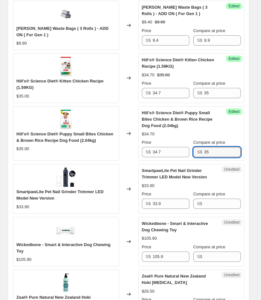
scroll to position [680, 0]
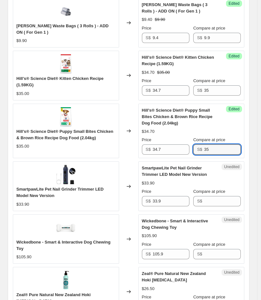
type input "35"
click at [64, 188] on span "SmartpawLite Pet Nail Grinder Trimmer LED Model New Version" at bounding box center [59, 191] width 87 height 11
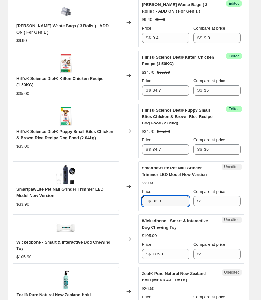
drag, startPoint x: 184, startPoint y: 200, endPoint x: 3, endPoint y: 189, distance: 181.6
click at [37, 193] on div "SmartpawLite Pet Nail Grinder Trimmer LED Model New Version $33.90 Changed to U…" at bounding box center [128, 185] width 231 height 49
type input "30.5"
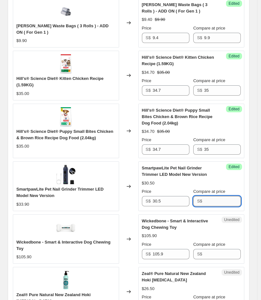
click at [221, 200] on input "Compare at price" at bounding box center [222, 201] width 37 height 10
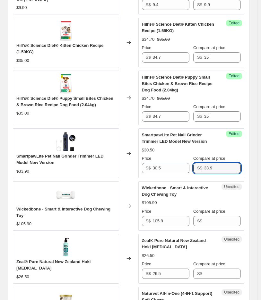
scroll to position [751, 0]
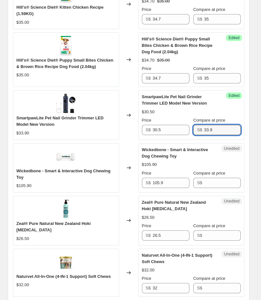
type input "33.9"
click at [26, 170] on span "Wickedbone - Smart & Interactive Dog Chewing Toy" at bounding box center [63, 173] width 94 height 11
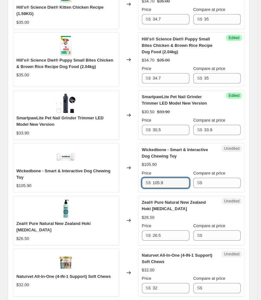
drag, startPoint x: 175, startPoint y: 183, endPoint x: 37, endPoint y: 191, distance: 137.7
click at [60, 194] on div "Happi Doggy Dental Chew Zest 150g (Petite 2.5") (Orange) $9.90 Changed to Succe…" at bounding box center [128, 134] width 231 height 1054
type input "97.4"
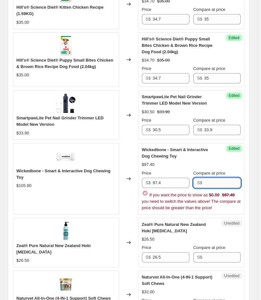
click at [211, 178] on input "Compare at price" at bounding box center [222, 183] width 37 height 10
type input "105.9"
click at [194, 166] on div "$97.40" at bounding box center [191, 164] width 99 height 6
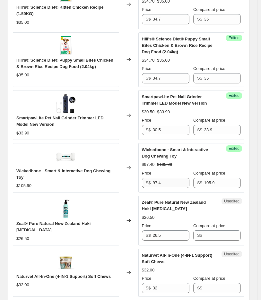
scroll to position [822, 0]
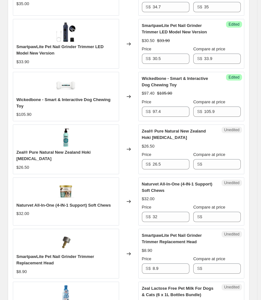
click at [85, 150] on span "Zeal® Pure Natural New Zealand Hoki [MEDICAL_DATA]" at bounding box center [53, 155] width 74 height 11
drag, startPoint x: 182, startPoint y: 163, endPoint x: 4, endPoint y: 150, distance: 178.0
click at [73, 167] on div "Zeal® Pure Natural New Zealand Hoki Fish Oil $26.50 Changed to Unedited Zeal® P…" at bounding box center [128, 148] width 231 height 49
type input "26"
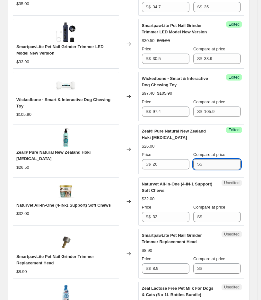
click at [214, 167] on input "Compare at price" at bounding box center [222, 164] width 37 height 10
type input "26.5"
click at [20, 199] on div "Naturvet All-In-One (4-IN-1 Support) Soft Chews $32.00" at bounding box center [66, 201] width 106 height 48
click at [21, 203] on span "Naturvet All-In-One (4-IN-1 Support) Soft Chews" at bounding box center [63, 205] width 94 height 5
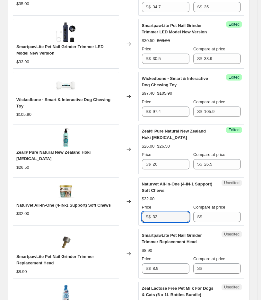
drag, startPoint x: 160, startPoint y: 217, endPoint x: 85, endPoint y: 216, distance: 74.7
click at [85, 216] on div "Naturvet All-In-One (4-IN-1 Support) Soft Chews $32.00 Changed to Unedited Natu…" at bounding box center [128, 201] width 231 height 48
type input "30.4"
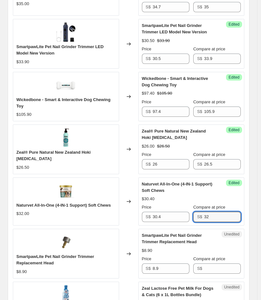
type input "32"
click at [61, 254] on span "SmartpawLite Pet Nail Grinder Trimmer Replacement Head" at bounding box center [55, 259] width 78 height 11
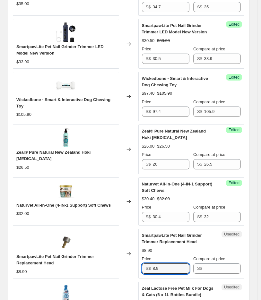
drag, startPoint x: 168, startPoint y: 266, endPoint x: 26, endPoint y: 261, distance: 142.7
click at [89, 267] on div "SmartpawLite Pet Nail Grinder Trimmer Replacement Head $8.90 Changed to Unedite…" at bounding box center [128, 252] width 231 height 49
click at [216, 265] on input "Compare at price" at bounding box center [222, 268] width 37 height 10
drag, startPoint x: 179, startPoint y: 265, endPoint x: -78, endPoint y: 262, distance: 257.0
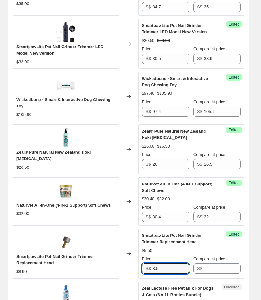
type input "8.5"
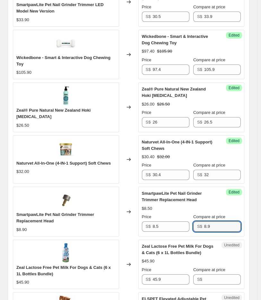
scroll to position [893, 0]
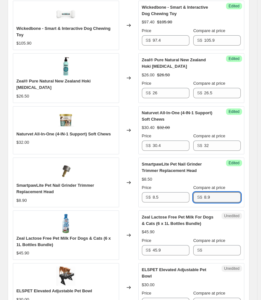
type input "8.9"
click at [23, 236] on span "Zeal Lactose Free Pet Milk For Dogs & Cats (6 x 1L Bottles Bundle)" at bounding box center [63, 241] width 94 height 11
click at [22, 236] on span "Zeal Lactose Free Pet Milk For Dogs & Cats (6 x 1L Bottles Bundle)" at bounding box center [63, 241] width 94 height 11
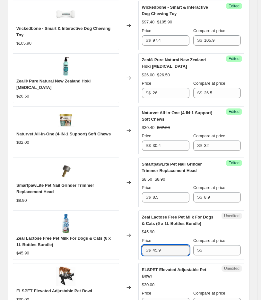
drag, startPoint x: 171, startPoint y: 248, endPoint x: 102, endPoint y: 248, distance: 68.9
click at [102, 248] on div "Zeal Lactose Free Pet Milk For Dogs & Cats (6 x 1L Bottles Bundle) $45.90 Chang…" at bounding box center [128, 234] width 231 height 49
type input "45"
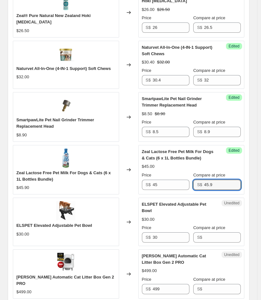
scroll to position [1000, 0]
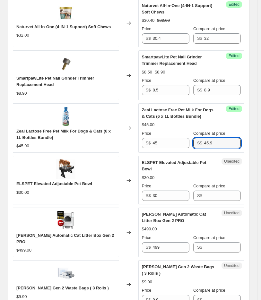
type input "45.9"
click at [34, 184] on span "ELSPET Elevated Adjustable Pet Bowl" at bounding box center [54, 183] width 76 height 5
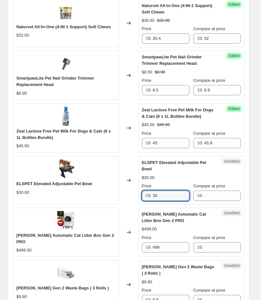
drag, startPoint x: 165, startPoint y: 190, endPoint x: 30, endPoint y: 165, distance: 137.1
click at [88, 192] on div "ELSPET Elevated Adjustable Pet Bowl $30.00 Changed to Unedited ELSPET Elevated …" at bounding box center [128, 180] width 231 height 48
type input "27"
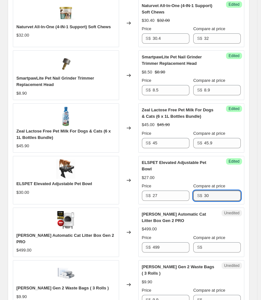
type input "30"
drag, startPoint x: 82, startPoint y: 229, endPoint x: 105, endPoint y: 228, distance: 23.4
click at [105, 232] on div "[PERSON_NAME] Automatic Cat Litter Box Gen 2 PRO" at bounding box center [65, 238] width 99 height 13
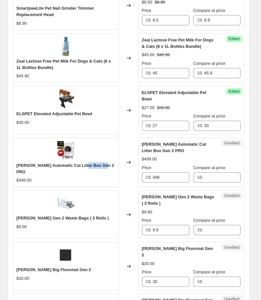
scroll to position [1071, 0]
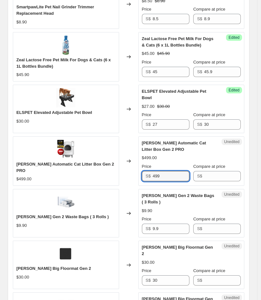
drag, startPoint x: 168, startPoint y: 167, endPoint x: 12, endPoint y: 172, distance: 156.7
click at [18, 173] on div "PETREE Automatic Cat Litter Box Gen 2 PRO $499.00 Changed to Unedited PETREE Au…" at bounding box center [128, 160] width 231 height 49
type input "469.1"
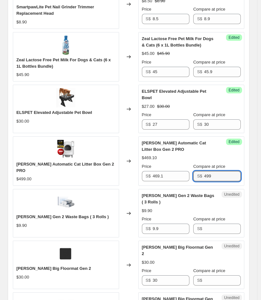
type input "499"
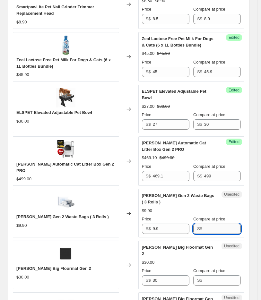
click at [221, 223] on input "Compare at price" at bounding box center [222, 228] width 37 height 10
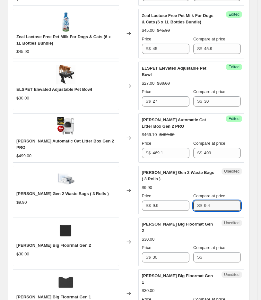
scroll to position [1107, 0]
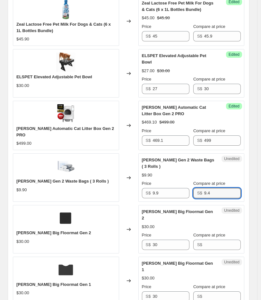
type input "9.4"
drag, startPoint x: 167, startPoint y: 224, endPoint x: 78, endPoint y: 224, distance: 88.4
click at [97, 226] on div "Petree Big Floormat Gen 2 $30.00 Changed to Unedited Petree Big Floormat Gen 2 …" at bounding box center [128, 229] width 231 height 48
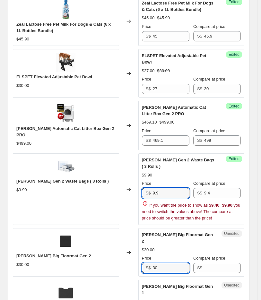
drag, startPoint x: 164, startPoint y: 177, endPoint x: 109, endPoint y: 178, distance: 54.5
click at [128, 178] on div "Petree Gen 2 Waste Bags ( 3 Rolls ) $9.90 Changed to Success Edited Petree Gen …" at bounding box center [128, 188] width 231 height 71
type input "9.4"
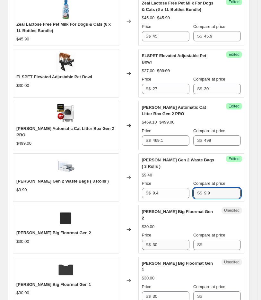
type input "9.9"
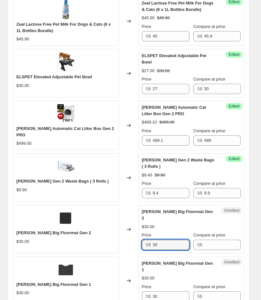
drag, startPoint x: 163, startPoint y: 224, endPoint x: 53, endPoint y: 223, distance: 110.6
click at [54, 223] on div "Petree Big Floormat Gen 2 $30.00 Changed to Unedited Petree Big Floormat Gen 2 …" at bounding box center [128, 229] width 231 height 48
drag, startPoint x: 167, startPoint y: 222, endPoint x: 90, endPoint y: 232, distance: 77.2
click at [92, 231] on div "Petree Big Floormat Gen 2 $30.00 Changed to Unedited Petree Big Floormat Gen 2 …" at bounding box center [128, 229] width 231 height 48
type input "28.5"
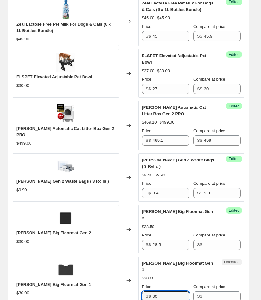
drag, startPoint x: 177, startPoint y: 274, endPoint x: 116, endPoint y: 273, distance: 61.2
click at [136, 274] on div "Petree Big Floormat Gen 1 $30.00 Changed to Unedited Petree Big Floormat Gen 1 …" at bounding box center [128, 280] width 231 height 48
paste input "28.5"
type input "28.5"
click at [217, 239] on input "Compare at price" at bounding box center [222, 244] width 37 height 10
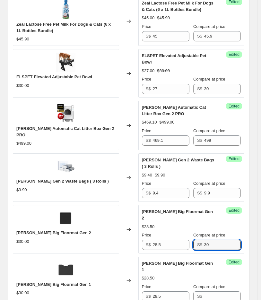
drag, startPoint x: 219, startPoint y: 224, endPoint x: 136, endPoint y: 229, distance: 82.2
click at [138, 228] on div "Petree Big Floormat Gen 2 $30.00 Changed to Success Edited Petree Big Floormat …" at bounding box center [128, 229] width 231 height 48
type input "30"
click at [220, 291] on input "Compare at price" at bounding box center [222, 296] width 37 height 10
paste input "30"
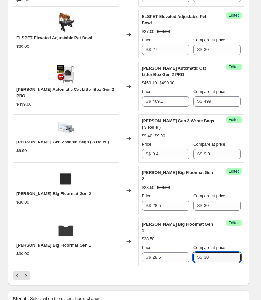
scroll to position [1214, 0]
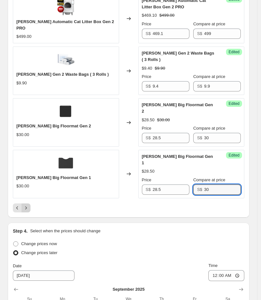
type input "30"
click at [28, 204] on icon "Next" at bounding box center [26, 207] width 6 height 6
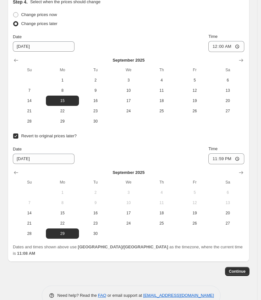
scroll to position [1384, 0]
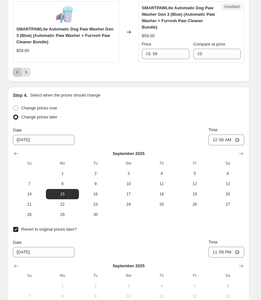
click at [17, 69] on icon "Previous" at bounding box center [17, 72] width 6 height 6
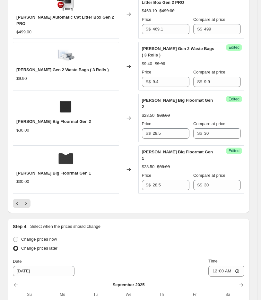
scroll to position [1214, 0]
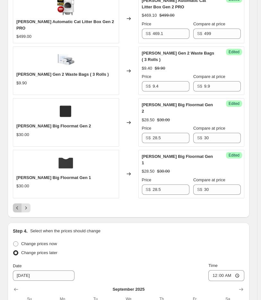
click at [18, 204] on icon "Previous" at bounding box center [17, 207] width 6 height 6
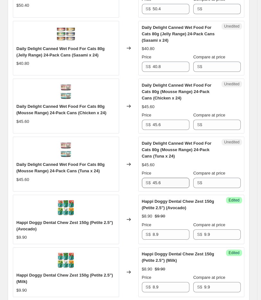
scroll to position [1178, 0]
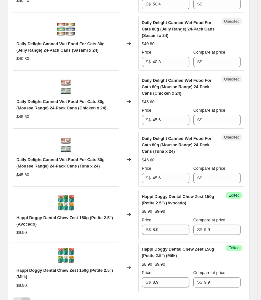
click at [24, 298] on icon "Next" at bounding box center [26, 301] width 6 height 6
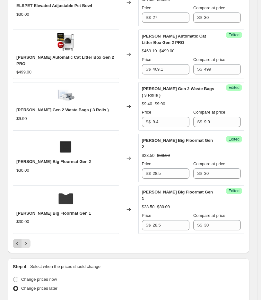
click at [14, 239] on button "Previous" at bounding box center [17, 243] width 9 height 9
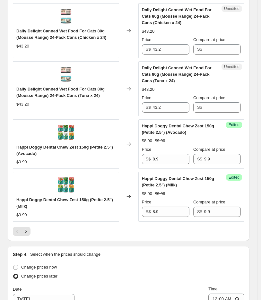
scroll to position [1250, 0]
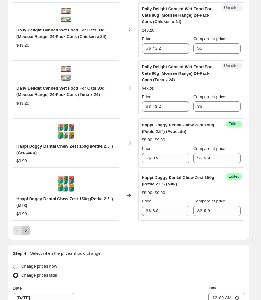
click at [25, 227] on icon "Next" at bounding box center [26, 230] width 6 height 6
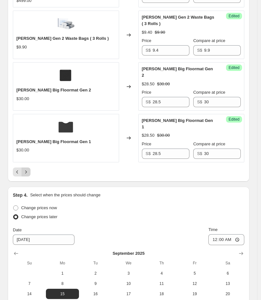
click at [29, 169] on icon "Next" at bounding box center [26, 172] width 6 height 6
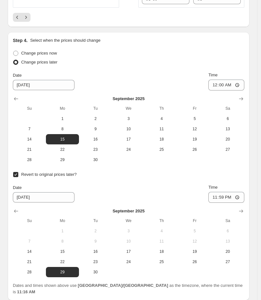
scroll to position [1371, 0]
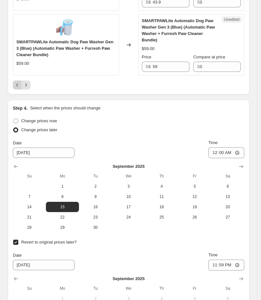
click at [19, 82] on icon "Previous" at bounding box center [17, 85] width 6 height 6
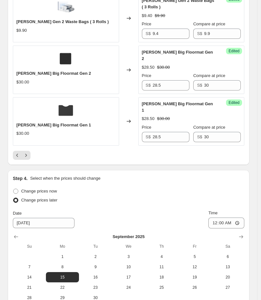
scroll to position [1193, 0]
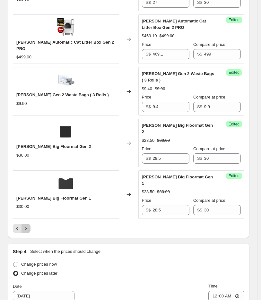
click at [27, 225] on icon "Next" at bounding box center [26, 228] width 6 height 6
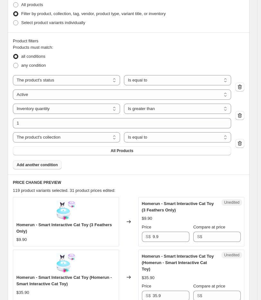
scroll to position [232, 0]
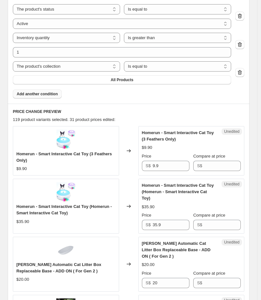
click at [23, 154] on span "Homerun - Smart Interactive Cat Toy (3 Feathers Only)" at bounding box center [63, 156] width 95 height 11
drag, startPoint x: 165, startPoint y: 164, endPoint x: 122, endPoint y: 146, distance: 46.4
click at [140, 167] on div "Unedited Homerun - Smart Interactive Cat Toy (3 Feathers Only) $9.90 Price S$ 9…" at bounding box center [191, 150] width 106 height 49
type input "9.1"
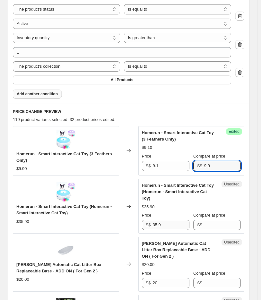
type input "9.9"
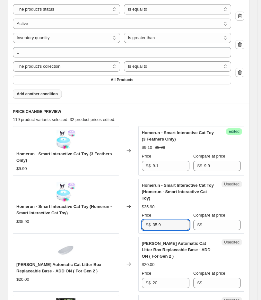
drag, startPoint x: 168, startPoint y: 221, endPoint x: 117, endPoint y: 219, distance: 51.3
click at [122, 223] on div "Homerun - Smart Interactive Cat Toy (Homerun - Smart Interactive Cat Toy) $35.9…" at bounding box center [128, 205] width 231 height 55
type input "33"
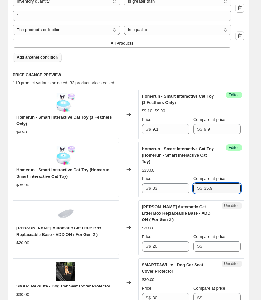
scroll to position [303, 0]
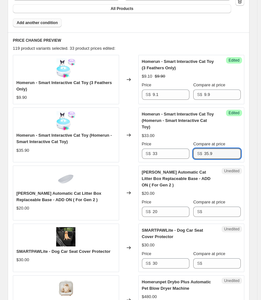
type input "35.9"
click at [53, 199] on span "[PERSON_NAME] Automatic Cat Litter Box Replaceable Base - ADD ON ( For Gen 2 )" at bounding box center [58, 196] width 85 height 11
click at [18, 193] on span "[PERSON_NAME] Automatic Cat Litter Box Replaceable Base - ADD ON ( For Gen 2 )" at bounding box center [58, 196] width 85 height 11
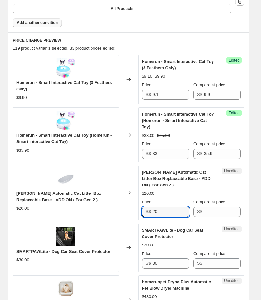
drag, startPoint x: 157, startPoint y: 211, endPoint x: 17, endPoint y: 183, distance: 143.1
click at [104, 212] on div "PETREE Automatic Cat Litter Box Replaceable Base - ADD ON ( For Gen 2 ) $20.00 …" at bounding box center [128, 192] width 231 height 55
type input "18"
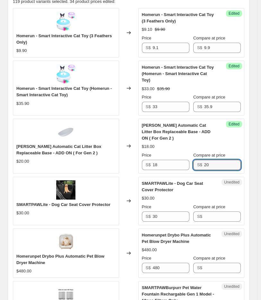
scroll to position [374, 0]
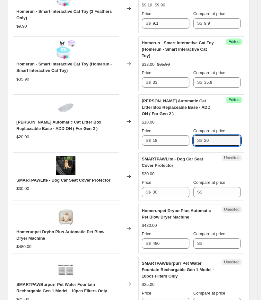
type input "20"
click at [74, 180] on span "SMARTPAWLite - Dog Car Seat Cover Protector" at bounding box center [63, 180] width 94 height 5
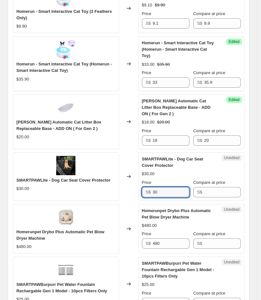
drag, startPoint x: 176, startPoint y: 194, endPoint x: 45, endPoint y: 190, distance: 130.8
click at [84, 193] on div "SMARTPAWLite - Dog Car Seat Cover Protector $30.00 Changed to Unedited SMARTPAW…" at bounding box center [128, 176] width 231 height 48
type input "28.5"
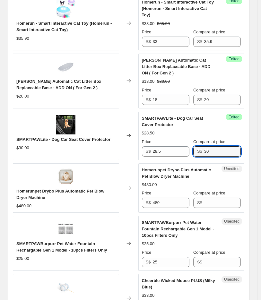
scroll to position [446, 0]
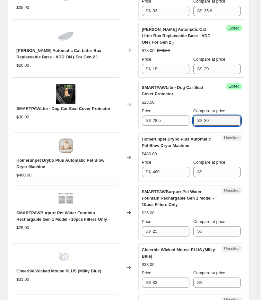
type input "30"
click at [33, 159] on span "Homerunpet Drybo Plus Automatic Pet Blow Dryer Machine" at bounding box center [60, 163] width 88 height 11
click at [48, 159] on span "Homerunpet Drybo Plus Automatic Pet Blow Dryer Machine" at bounding box center [60, 163] width 88 height 11
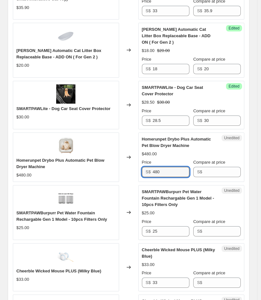
drag, startPoint x: 174, startPoint y: 173, endPoint x: 55, endPoint y: 161, distance: 119.4
click at [60, 172] on div "Homerunpet Drybo Plus Automatic Pet Blow Dryer Machine $480.00 Changed to Unedi…" at bounding box center [128, 156] width 231 height 49
type input "460.8"
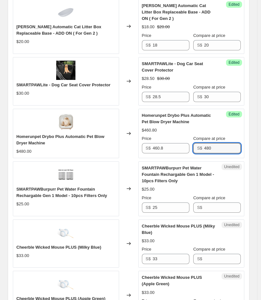
scroll to position [481, 0]
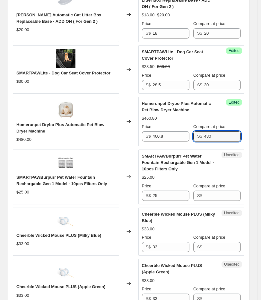
type input "480"
click at [76, 184] on span "SMARTPAWBurpurr Pet Water Fountain Rechargable Gen 1 Model - 10pcs Filters Only" at bounding box center [61, 180] width 90 height 11
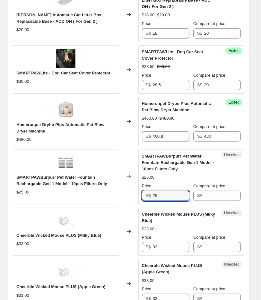
drag, startPoint x: 171, startPoint y: 200, endPoint x: 83, endPoint y: 198, distance: 87.5
click at [88, 198] on div "SMARTPAWBurpurr Pet Water Fountain Rechargable Gen 1 Model - 10pcs Filters Only…" at bounding box center [128, 176] width 231 height 55
type input "23.8"
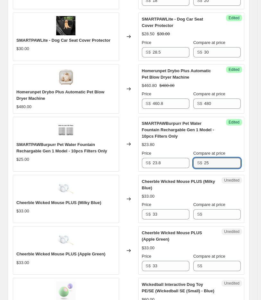
scroll to position [552, 0]
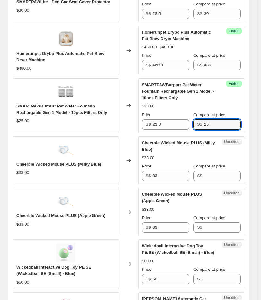
type input "25"
click at [84, 163] on span "Cheerble Wicked Mouse PLUS (Milky Blue)" at bounding box center [58, 163] width 85 height 5
click at [98, 164] on span "Cheerble Wicked Mouse PLUS (Milky Blue)" at bounding box center [58, 163] width 85 height 5
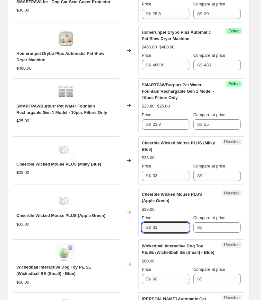
drag, startPoint x: 169, startPoint y: 226, endPoint x: 34, endPoint y: 228, distance: 134.9
click at [54, 229] on div "Cheerble Wicked Mouse PLUS (Apple Green) $33.00 Changed to Unedited Cheerble Wi…" at bounding box center [128, 211] width 231 height 48
type input "30.4"
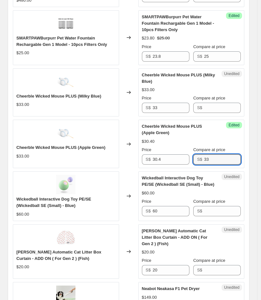
scroll to position [624, 0]
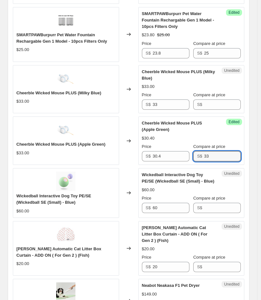
type input "33"
click at [81, 195] on span "Wickedball Interactive Dog Toy PE/SE (Wickedball SE (Small) - Blue)" at bounding box center [53, 198] width 75 height 11
click at [88, 194] on span "Wickedball Interactive Dog Toy PE/SE (Wickedball SE (Small) - Blue)" at bounding box center [53, 198] width 75 height 11
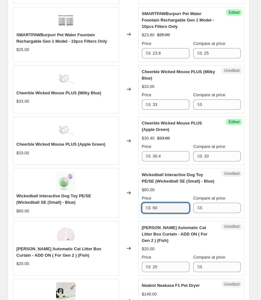
drag, startPoint x: 174, startPoint y: 210, endPoint x: 60, endPoint y: 205, distance: 114.2
click at [60, 204] on div "Wickedball Interactive Dog Toy PE/SE (Wickedball SE (Small) - Blue) $60.00 Chan…" at bounding box center [128, 192] width 231 height 49
type input "55.2"
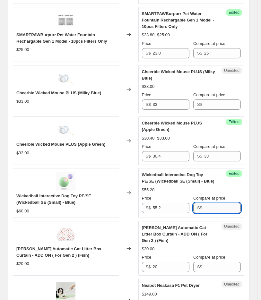
click at [233, 210] on input "Compare at price" at bounding box center [222, 208] width 37 height 10
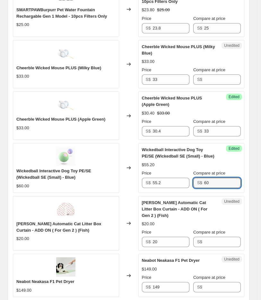
scroll to position [659, 0]
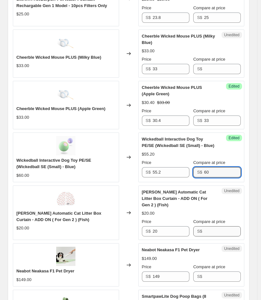
type input "60"
click at [216, 228] on input "Compare at price" at bounding box center [222, 231] width 37 height 10
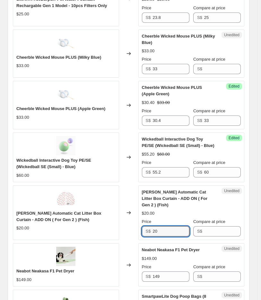
drag, startPoint x: 169, startPoint y: 225, endPoint x: 58, endPoint y: 211, distance: 112.1
click at [90, 220] on div "PETREE Automatic Cat Litter Box Curtain - ADD ON ( For Gen 2 ) (Fish) $20.00 Ch…" at bounding box center [128, 212] width 231 height 55
type input "18"
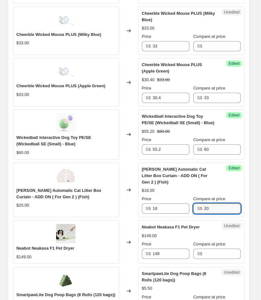
scroll to position [731, 0]
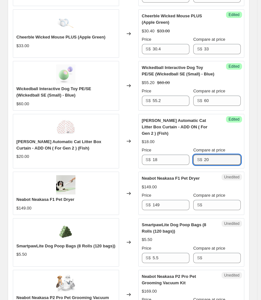
type input "20"
click at [50, 197] on span "Neabot Neakasa F1 Pet Dryer" at bounding box center [45, 199] width 58 height 5
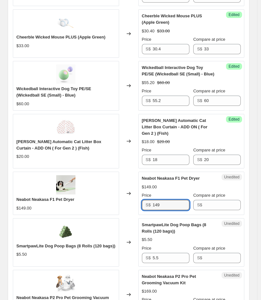
drag, startPoint x: 167, startPoint y: 201, endPoint x: 2, endPoint y: 195, distance: 165.1
click at [55, 199] on div "Neabot Neakasa F1 Pet Dryer $149.00 Changed to Unedited Neabot Neakasa F1 Pet D…" at bounding box center [128, 192] width 231 height 43
type input "141.6"
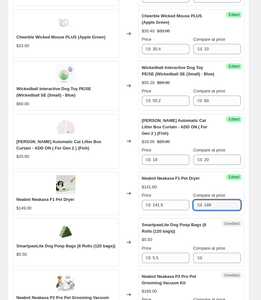
type input "149"
drag, startPoint x: 54, startPoint y: 242, endPoint x: 74, endPoint y: 243, distance: 20.8
click at [74, 243] on span "SmartpawLite Dog Poop Bags (8 Rolls (120 bags))" at bounding box center [65, 245] width 99 height 5
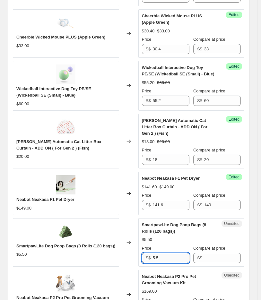
click at [168, 252] on input "5.5" at bounding box center [170, 257] width 37 height 10
type input "5.2"
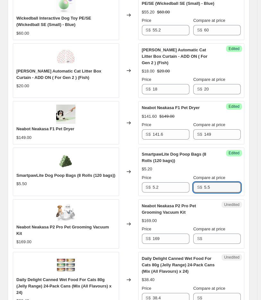
scroll to position [802, 0]
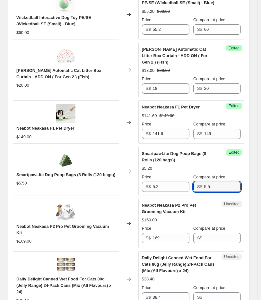
type input "5.5"
drag, startPoint x: 50, startPoint y: 221, endPoint x: 62, endPoint y: 221, distance: 11.6
click at [62, 224] on span "Neabot Neakasa P2 Pro Pet Grooming Vacuum Kit" at bounding box center [62, 229] width 92 height 11
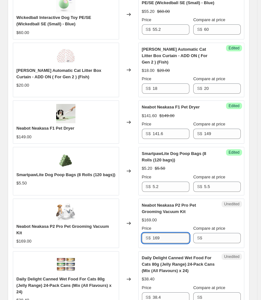
click at [168, 233] on input "169" at bounding box center [170, 238] width 37 height 10
type input "162.2"
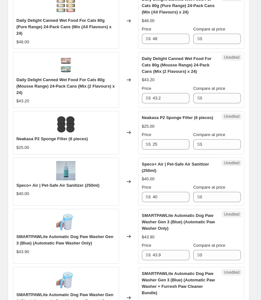
scroll to position [1122, 0]
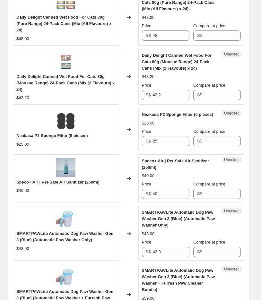
type input "169"
click at [36, 133] on span "Neakasa P2 Sponge Filter (6 pieces)" at bounding box center [51, 135] width 71 height 5
drag, startPoint x: 179, startPoint y: 132, endPoint x: 37, endPoint y: 121, distance: 143.0
click at [49, 121] on div "Neakasa P2 Sponge Filter (6 pieces) $25.00 Changed to Unedited Neakasa P2 Spong…" at bounding box center [128, 129] width 231 height 43
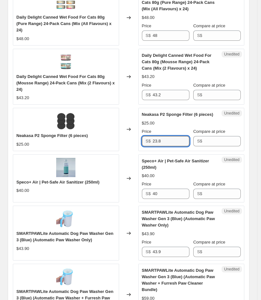
type input "23.8"
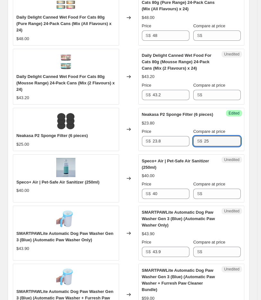
type input "25"
click at [18, 179] on span "Speco+ Air | Pet-Safe Air Sanitizer (250ml)" at bounding box center [57, 181] width 83 height 5
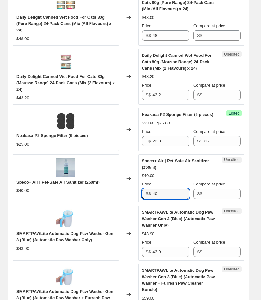
drag, startPoint x: 173, startPoint y: 183, endPoint x: 60, endPoint y: 173, distance: 113.6
click at [104, 182] on div "Speco+ Air | Pet-Safe Air Sanitizer (250ml) $40.00 Changed to Unedited Speco+ A…" at bounding box center [128, 178] width 231 height 48
type input "38"
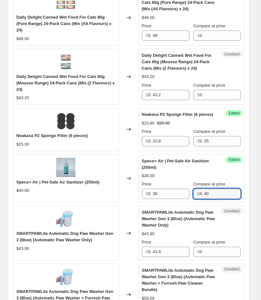
type input "40"
click at [94, 231] on span "SMARTPAWLite Automatic Dog Paw Washer Gen 3 (Blue) (Automatic Paw Washer Only)" at bounding box center [64, 236] width 97 height 11
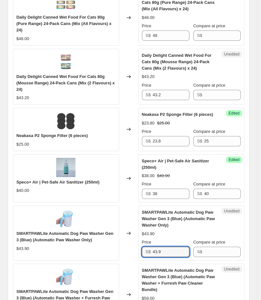
drag, startPoint x: 165, startPoint y: 242, endPoint x: 2, endPoint y: 241, distance: 163.1
click at [24, 242] on div "SMARTPAWLite Automatic Dog Paw Washer Gen 3 (Blue) (Automatic Paw Washer Only) …" at bounding box center [128, 232] width 231 height 55
type input "42.1"
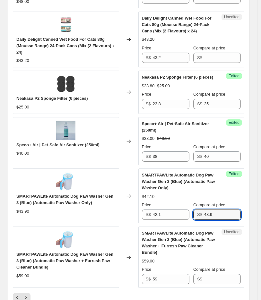
scroll to position [1193, 0]
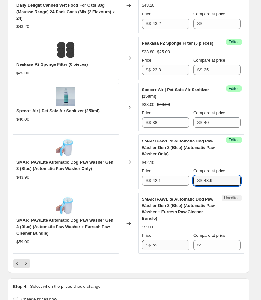
type input "43.9"
drag, startPoint x: 166, startPoint y: 236, endPoint x: 0, endPoint y: 230, distance: 165.4
click at [45, 244] on div "SMARTPAWLite Automatic Dog Paw Washer Gen 3 (Blue) (Automatic Paw Washer + Furr…" at bounding box center [128, 222] width 231 height 61
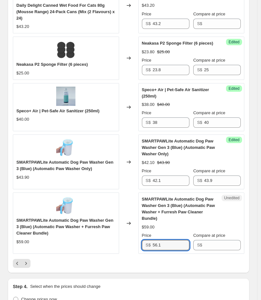
type input "56.1"
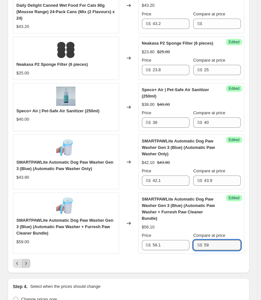
type input "59"
click at [27, 260] on icon "Next" at bounding box center [26, 263] width 6 height 6
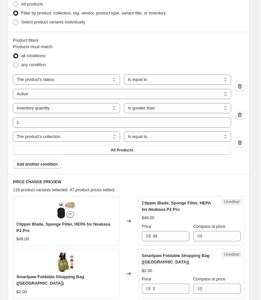
scroll to position [196, 0]
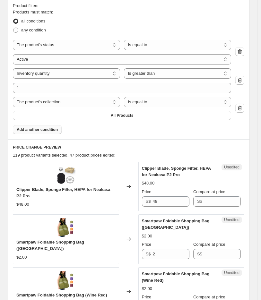
click at [21, 189] on span "Clipper Blade, Sponge Filter, HEPA for Neakasa P2 Pro" at bounding box center [63, 192] width 94 height 11
drag, startPoint x: 177, startPoint y: 201, endPoint x: 6, endPoint y: 210, distance: 171.7
type input "45.6"
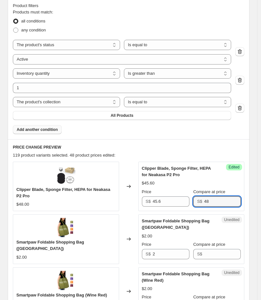
type input "48"
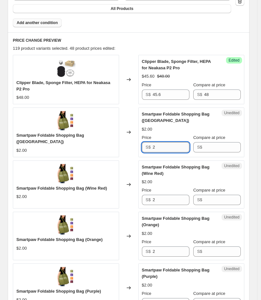
click at [171, 144] on input "2" at bounding box center [170, 147] width 37 height 10
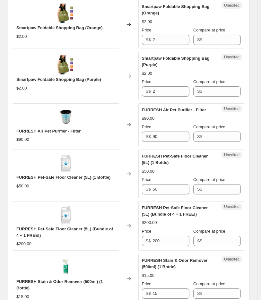
scroll to position [517, 0]
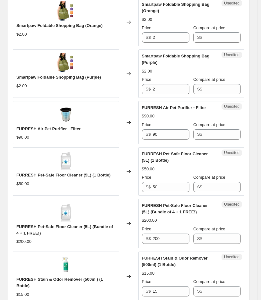
click at [28, 127] on span "FURRESH Air Pet Purifier - Filter" at bounding box center [48, 128] width 64 height 5
click at [165, 135] on input "90" at bounding box center [170, 134] width 37 height 10
click at [23, 126] on span "FURRESH Air Pet Purifier - Filter" at bounding box center [48, 128] width 64 height 5
drag, startPoint x: 163, startPoint y: 132, endPoint x: 52, endPoint y: 131, distance: 111.5
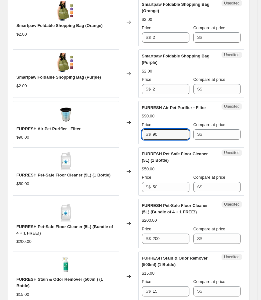
click at [52, 131] on div "FURRESH Air Pet Purifier - Filter $90.00 Changed to Unedited FURRESH Air Pet Pu…" at bounding box center [128, 122] width 231 height 43
type input "85.5"
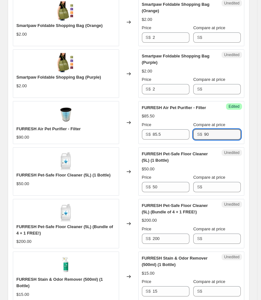
type input "90"
drag, startPoint x: 53, startPoint y: 173, endPoint x: 79, endPoint y: 174, distance: 26.0
click at [79, 174] on span "FURRESH Pet-Safe Floor Cleaner (5L) (1 Bottle)" at bounding box center [63, 174] width 94 height 5
click at [76, 174] on span "FURRESH Pet-Safe Floor Cleaner (5L) (1 Bottle)" at bounding box center [63, 174] width 94 height 5
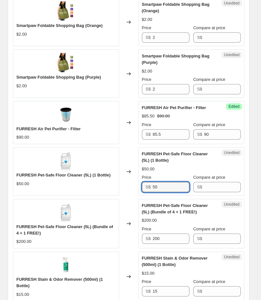
drag, startPoint x: 170, startPoint y: 188, endPoint x: 48, endPoint y: 180, distance: 121.7
click at [70, 193] on div "FURRESH Pet-Safe Floor Cleaner (5L) (1 Bottle) $50.00 Changed to Unedited FURRE…" at bounding box center [128, 171] width 231 height 48
type input "47.5"
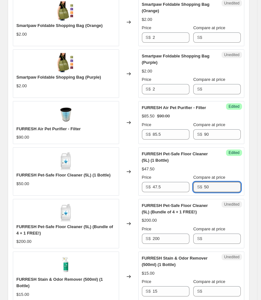
type input "50"
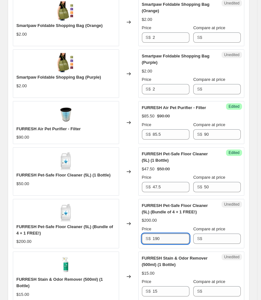
type input "190"
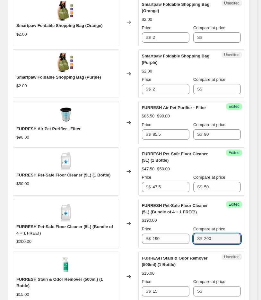
scroll to position [588, 0]
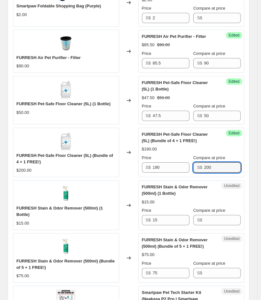
type input "200"
click at [88, 258] on span "FURRESH Stain & Odor Remover (500ml) (Bundle of 5 + 1 FREE!)" at bounding box center [65, 263] width 98 height 11
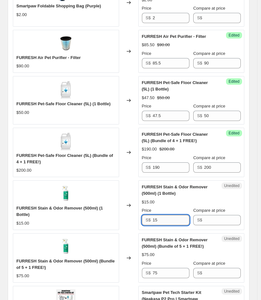
click at [166, 219] on input "15" at bounding box center [170, 220] width 37 height 10
drag, startPoint x: 172, startPoint y: 221, endPoint x: 28, endPoint y: 190, distance: 147.7
click at [103, 209] on div "FURRESH Stain & Odor Remover (500ml) (1 Bottle) $15.00 Changed to Unedited FURR…" at bounding box center [128, 204] width 231 height 49
type input "4"
type input "14.3"
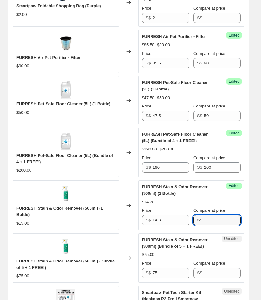
type input "0"
type input "15"
click at [169, 273] on input "75" at bounding box center [170, 273] width 37 height 10
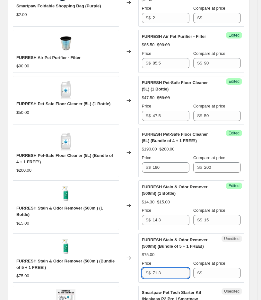
type input "71.3"
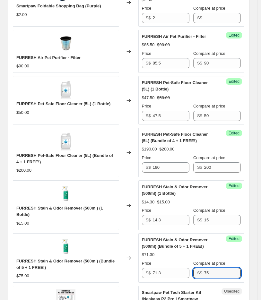
scroll to position [695, 0]
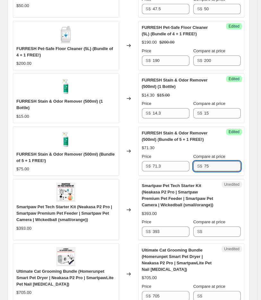
type input "75"
click at [45, 204] on span "Smartpaw Pet Tech Starter Kit (Neakasa P2 Pro | Smartpaw Premium Pet Feeder | S…" at bounding box center [63, 213] width 95 height 18
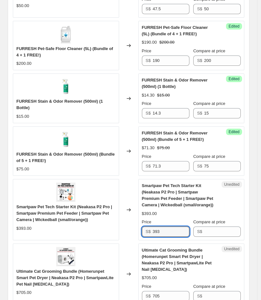
drag, startPoint x: 169, startPoint y: 232, endPoint x: 51, endPoint y: 219, distance: 119.4
click at [68, 222] on div "Smartpaw Pet Tech Starter Kit (Neakasa P2 Pro | Smartpaw Premium Pet Feeder | S…" at bounding box center [128, 209] width 231 height 61
type input "377.3"
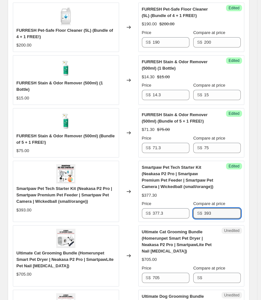
scroll to position [731, 0]
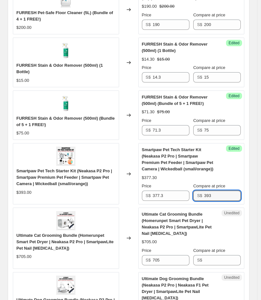
type input "393"
click at [21, 233] on span "Ultimate Cat Grooming Bundle (Homerunpet Smart Pet Dryer | Neakasa P2 Pro | Sma…" at bounding box center [64, 242] width 97 height 18
click at [41, 233] on span "Ultimate Cat Grooming Bundle (Homerunpet Smart Pet Dryer | Neakasa P2 Pro | Sma…" at bounding box center [64, 242] width 97 height 18
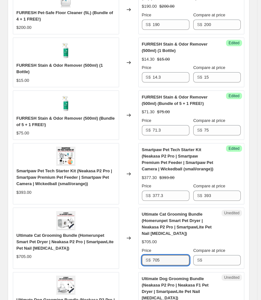
drag, startPoint x: 163, startPoint y: 257, endPoint x: 4, endPoint y: 252, distance: 159.3
click at [24, 255] on div "Ultimate Cat Grooming Bundle (Homerunpet Smart Pet Dryer | Neakasa P2 Pro | Sma…" at bounding box center [128, 237] width 231 height 61
type input "676.8"
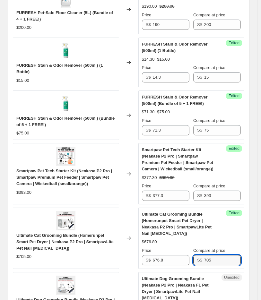
type input "705"
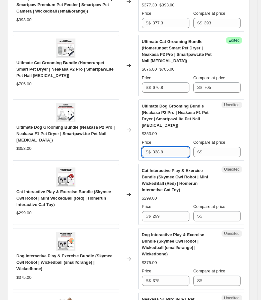
type input "338.9"
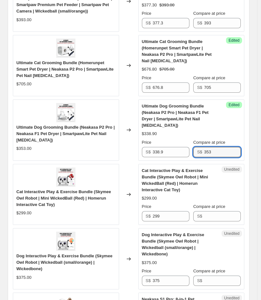
type input "353"
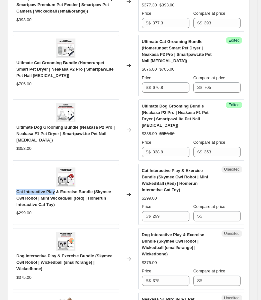
drag, startPoint x: 54, startPoint y: 189, endPoint x: 16, endPoint y: 190, distance: 38.5
click at [16, 190] on span "Cat Interactive Play & Exercise Bundle (Skymee Owl Robot | Mini WickedBall (Red…" at bounding box center [63, 198] width 95 height 18
drag, startPoint x: 165, startPoint y: 208, endPoint x: 87, endPoint y: 211, distance: 77.6
click at [91, 214] on div "Cat Interactive Play & Exercise Bundle (Skymee Owl Robot | Mini WickedBall (Red…" at bounding box center [128, 194] width 231 height 61
type input "287"
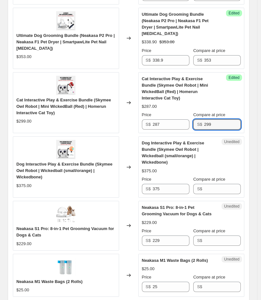
scroll to position [1046, 0]
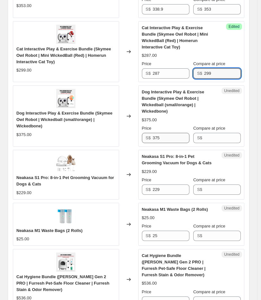
type input "299"
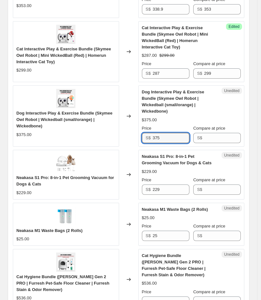
drag, startPoint x: 170, startPoint y: 130, endPoint x: 100, endPoint y: 131, distance: 70.5
click at [104, 131] on div "Dog Interactive Play & Exercise Bundle (Skymee Owl Robot | Wickedball (small/or…" at bounding box center [128, 115] width 231 height 61
type input "360"
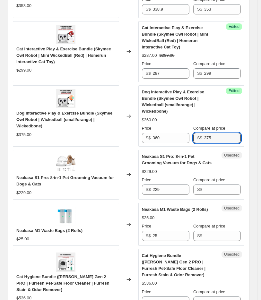
type input "375"
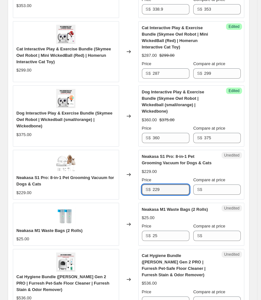
drag, startPoint x: 165, startPoint y: 184, endPoint x: 78, endPoint y: 181, distance: 87.2
click at [91, 182] on div "Neakasa S1 Pro: 8-in-1 Pet Grooming Vacuum for Dogs & Cats $229.00 Changed to U…" at bounding box center [128, 174] width 231 height 49
type input "217.60"
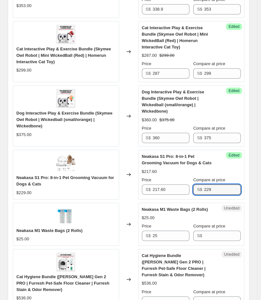
type input "229"
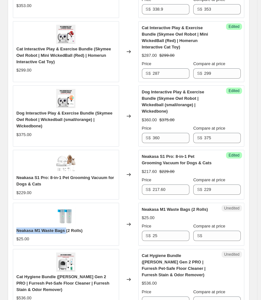
drag, startPoint x: 65, startPoint y: 225, endPoint x: 16, endPoint y: 223, distance: 48.8
click at [16, 228] on span "Neakasa M1 Waste Bags (2 Rolls)" at bounding box center [49, 230] width 66 height 5
drag, startPoint x: 165, startPoint y: 225, endPoint x: 159, endPoint y: 226, distance: 6.8
click at [159, 230] on input "25" at bounding box center [170, 235] width 37 height 10
click at [153, 230] on input "25" at bounding box center [170, 235] width 37 height 10
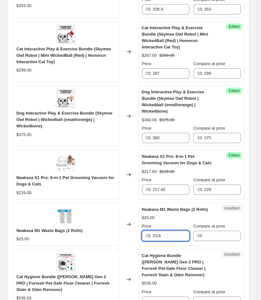
type input "23.8"
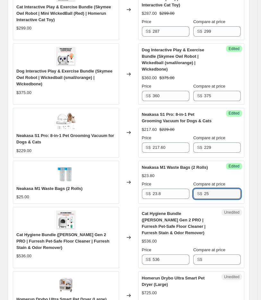
scroll to position [1152, 0]
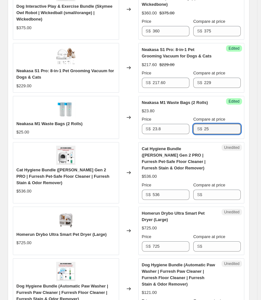
type input "25"
drag, startPoint x: 17, startPoint y: 163, endPoint x: 54, endPoint y: 162, distance: 37.2
click at [54, 167] on span "Cat Hygiene Bundle ([PERSON_NAME] Gen 2 PRO | Furresh Pet-Safe Floor Cleaner | …" at bounding box center [62, 176] width 93 height 18
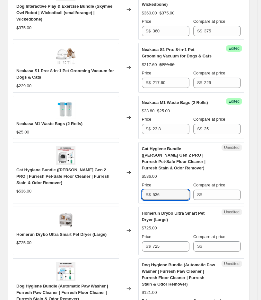
drag, startPoint x: 168, startPoint y: 184, endPoint x: -37, endPoint y: 144, distance: 207.9
type input "514.6"
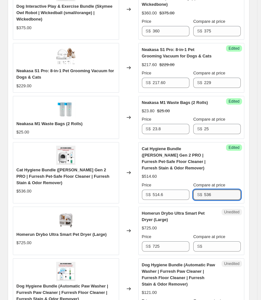
type input "536"
click at [55, 232] on span "Homerun Drybo Ultra Smart Pet Dryer (Large)" at bounding box center [61, 234] width 90 height 5
click at [21, 231] on div "Homerun Drybo Ultra Smart Pet Dryer (Large) $725.00" at bounding box center [65, 238] width 99 height 15
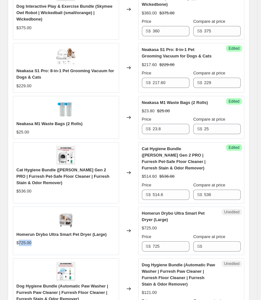
click at [21, 231] on div "Homerun Drybo Ultra Smart Pet Dryer (Large) $725.00" at bounding box center [65, 238] width 99 height 15
click at [21, 232] on span "Homerun Drybo Ultra Smart Pet Dryer (Large)" at bounding box center [61, 234] width 90 height 5
drag, startPoint x: 119, startPoint y: 235, endPoint x: 47, endPoint y: 231, distance: 71.9
click at [47, 231] on div "Homerun Drybo Ultra Smart Pet Dryer (Large) $725.00 Changed to Unedited Homerun…" at bounding box center [128, 230] width 231 height 48
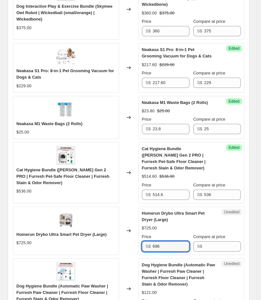
type input "696"
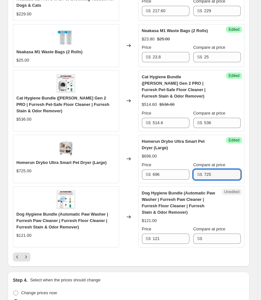
scroll to position [1259, 0]
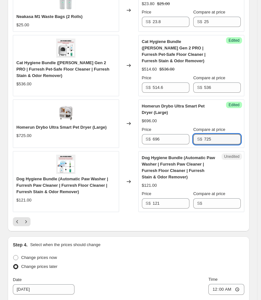
type input "725"
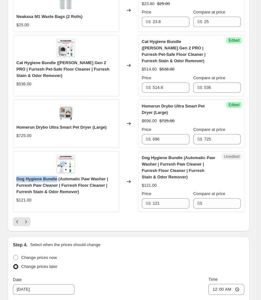
drag, startPoint x: 17, startPoint y: 167, endPoint x: 56, endPoint y: 167, distance: 38.8
click at [56, 176] on span "Dog Hygiene Bundle (Automatic Paw Washer | Furresh Paw Cleaner | Furresh Floor …" at bounding box center [62, 185] width 92 height 18
drag, startPoint x: 181, startPoint y: 188, endPoint x: -1, endPoint y: 188, distance: 181.7
type input "116.2"
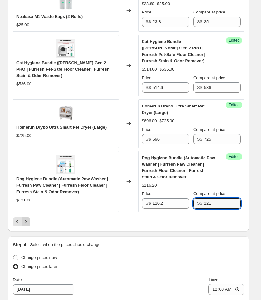
type input "121"
click at [27, 218] on icon "Next" at bounding box center [26, 221] width 6 height 6
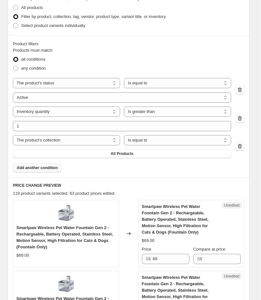
scroll to position [227, 0]
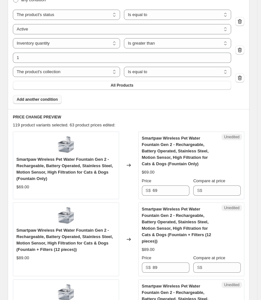
click at [88, 160] on span "Smartpaw Wireless Pet Water Fountain Gen 2 - Rechargeable, Battery Operated, St…" at bounding box center [64, 169] width 96 height 24
drag, startPoint x: 181, startPoint y: 187, endPoint x: 31, endPoint y: 191, distance: 149.7
click at [37, 192] on div "Smartpaw Wireless Pet Water Fountain Gen 2 - Rechargeable, Battery Operated, St…" at bounding box center [128, 165] width 231 height 68
type input "65.6"
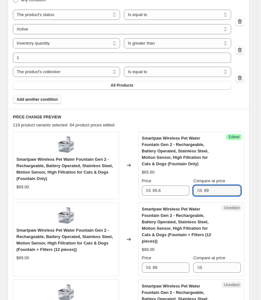
type input "69"
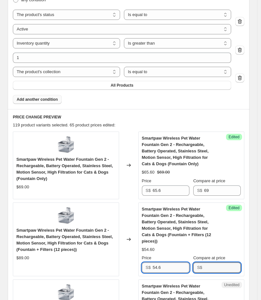
click at [170, 266] on input "54.6" at bounding box center [170, 267] width 37 height 10
type input "84.6"
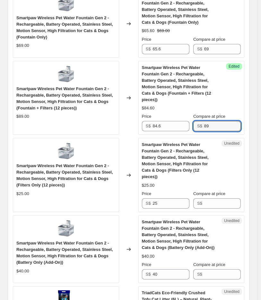
scroll to position [369, 0]
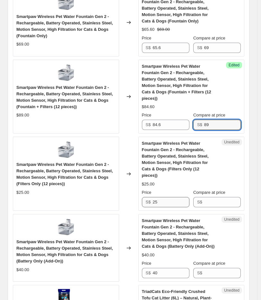
type input "89"
click at [160, 197] on input "25" at bounding box center [170, 202] width 37 height 10
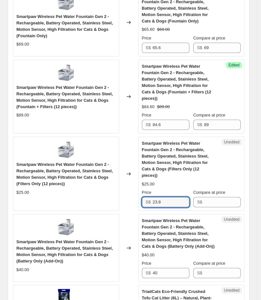
type input "23.8"
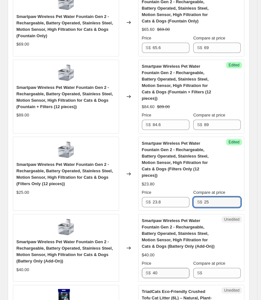
type input "25"
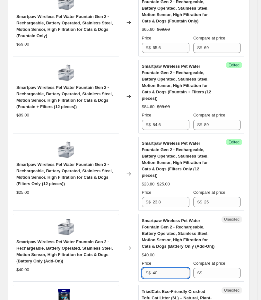
click at [172, 270] on input "40" at bounding box center [170, 273] width 37 height 10
type input "4"
type input "38"
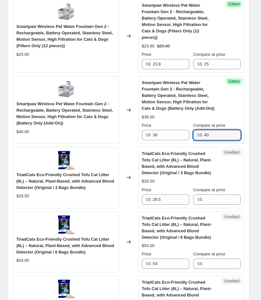
scroll to position [547, 0]
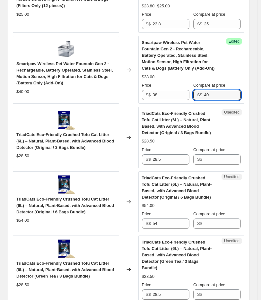
type input "40"
click at [26, 133] on span "TriadCats Eco-Friendly Crushed Tofu Cat Litter (6L) – Natural, Plant-Based, wit…" at bounding box center [64, 141] width 97 height 18
click at [26, 132] on span "TriadCats Eco-Friendly Crushed Tofu Cat Litter (6L) – Natural, Plant-Based, wit…" at bounding box center [64, 141] width 97 height 18
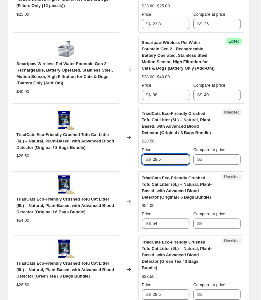
drag, startPoint x: 178, startPoint y: 151, endPoint x: 16, endPoint y: 147, distance: 161.5
click at [40, 153] on div "TriadCats Eco-Friendly Crushed Tofu Cat Litter (6L) – Natural, Plant-Based, wit…" at bounding box center [128, 137] width 231 height 61
type input "27.6"
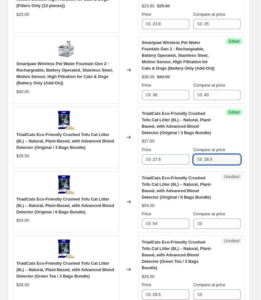
type input "28.5"
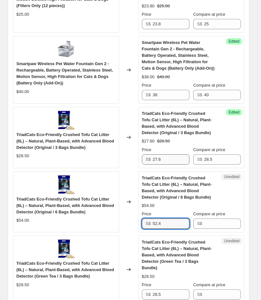
type input "52.4"
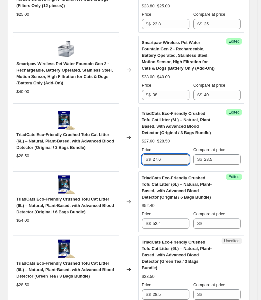
drag, startPoint x: 177, startPoint y: 155, endPoint x: 155, endPoint y: 155, distance: 21.8
click at [155, 155] on input "27.6" at bounding box center [170, 159] width 37 height 10
click at [211, 218] on input "Compare at price" at bounding box center [222, 223] width 37 height 10
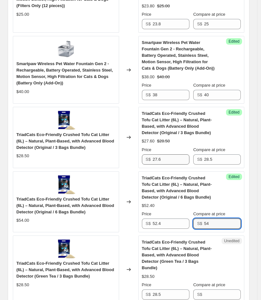
type input "54"
drag, startPoint x: 170, startPoint y: 154, endPoint x: 108, endPoint y: 153, distance: 61.9
click at [119, 154] on div "TriadCats Eco-Friendly Crushed Tofu Cat Litter (6L) – Natural, Plant-Based, wit…" at bounding box center [128, 137] width 231 height 61
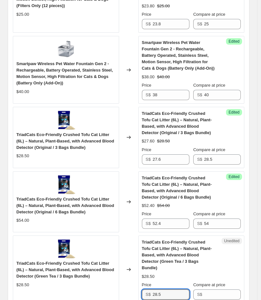
drag, startPoint x: 167, startPoint y: 278, endPoint x: 108, endPoint y: 278, distance: 58.6
click at [116, 278] on div "TriadCats Eco-Friendly Crushed Tofu Cat Litter (6L) – Natural, Plant-Based, wit…" at bounding box center [128, 269] width 231 height 68
paste input "7.6"
type input "27.6"
drag, startPoint x: 219, startPoint y: 151, endPoint x: 175, endPoint y: 154, distance: 44.0
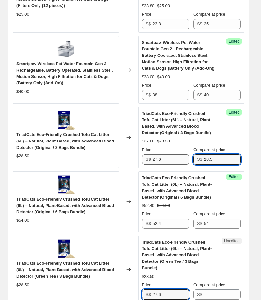
click at [180, 154] on div "Price S$ 27.6 Compare at price S$ 28.5" at bounding box center [191, 155] width 99 height 18
click at [219, 289] on input "Compare at price" at bounding box center [222, 294] width 37 height 10
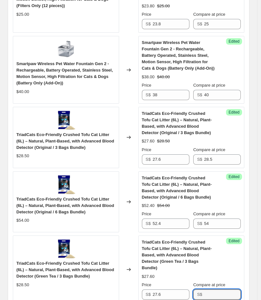
paste input "28.5"
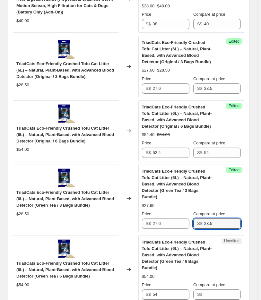
scroll to position [618, 0]
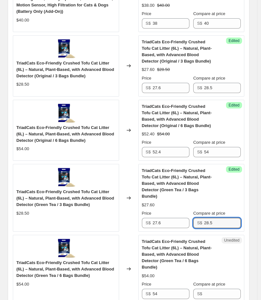
type input "28.5"
drag, startPoint x: 151, startPoint y: 147, endPoint x: 130, endPoint y: 147, distance: 20.5
click at [130, 147] on div "TriadCats Eco-Friendly Crushed Tofu Cat Litter (6L) – Natural, Plant-Based, wit…" at bounding box center [128, 130] width 231 height 61
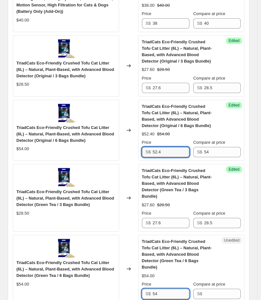
click at [166, 288] on input "54" at bounding box center [170, 293] width 37 height 10
drag, startPoint x: 170, startPoint y: 274, endPoint x: 103, endPoint y: 269, distance: 67.5
click at [140, 274] on div "Unedited TriadCats Eco-Friendly Crushed Tofu Cat Litter (6L) – Natural, Plant-B…" at bounding box center [191, 269] width 106 height 68
paste input "2."
type input "52.4"
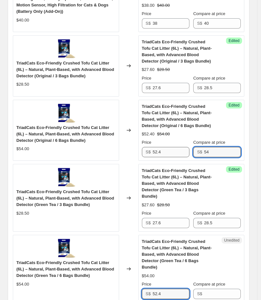
drag, startPoint x: 225, startPoint y: 147, endPoint x: 167, endPoint y: 147, distance: 58.3
click at [180, 147] on div "Price S$ 52.4 Compare at price S$ 54" at bounding box center [191, 148] width 99 height 18
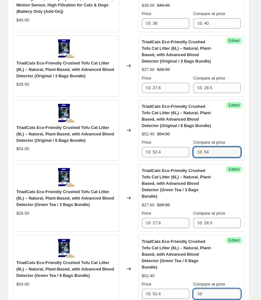
click at [210, 288] on input "Compare at price" at bounding box center [222, 293] width 37 height 10
paste input "54"
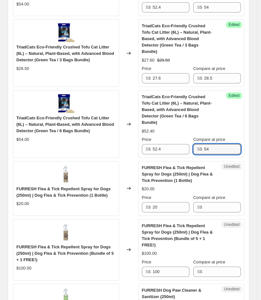
scroll to position [832, 0]
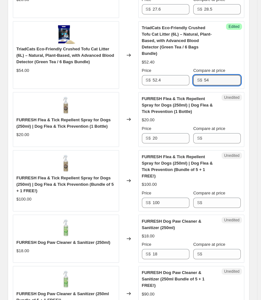
type input "54"
click at [66, 117] on span "FURRESH Flea & Tick Repellent Spray for Dogs (250ml) | Dog Flea & Tick Preventi…" at bounding box center [63, 122] width 94 height 11
click at [38, 117] on span "FURRESH Flea & Tick Repellent Spray for Dogs (250ml) | Dog Flea & Tick Preventi…" at bounding box center [63, 122] width 94 height 11
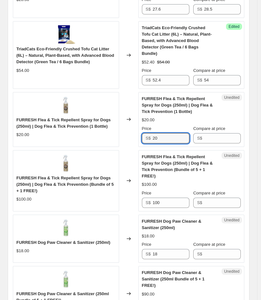
drag, startPoint x: 178, startPoint y: 117, endPoint x: 112, endPoint y: 112, distance: 66.2
click at [127, 121] on div "FURRESH Flea & Tick Repellent Spray for Dogs (250ml) | Dog Flea & Tick Preventi…" at bounding box center [128, 119] width 231 height 55
type input "19"
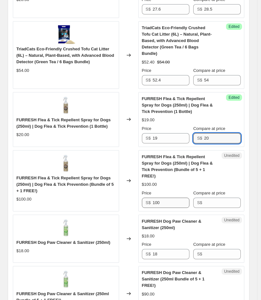
type input "20"
drag, startPoint x: 166, startPoint y: 176, endPoint x: 89, endPoint y: 171, distance: 76.7
click at [89, 171] on div "FURRESH Flea & Tick Repellent Spray for Dogs (250ml) | Dog Flea & Tick Preventi…" at bounding box center [128, 180] width 231 height 61
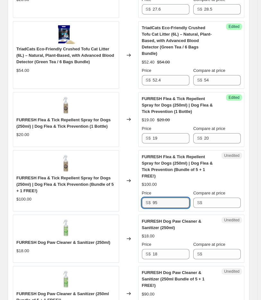
type input "95"
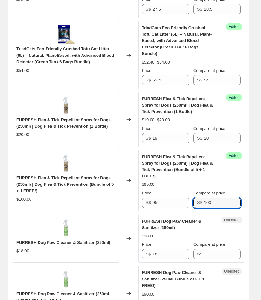
type input "100"
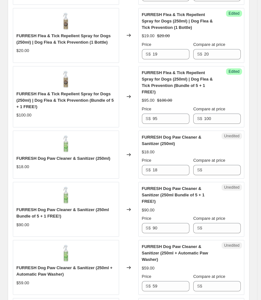
scroll to position [939, 0]
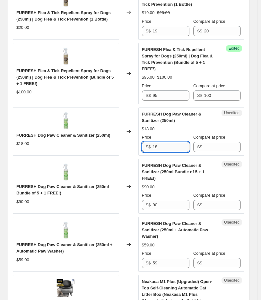
click at [168, 142] on input "18" at bounding box center [170, 147] width 37 height 10
type input "17.1"
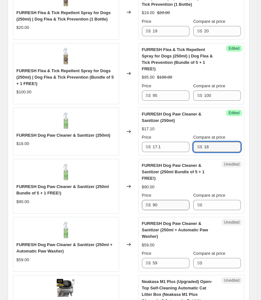
type input "18"
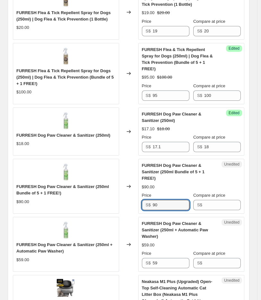
drag, startPoint x: 168, startPoint y: 180, endPoint x: 10, endPoint y: 185, distance: 158.4
click at [10, 185] on div "PRICE CHANGE PREVIEW 119 product variants selected. 74 product prices edited: S…" at bounding box center [128, 66] width 241 height 1339
type input "85.5"
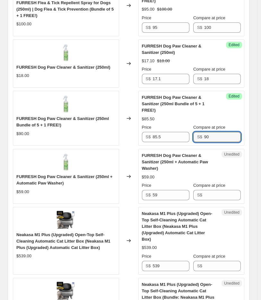
scroll to position [1010, 0]
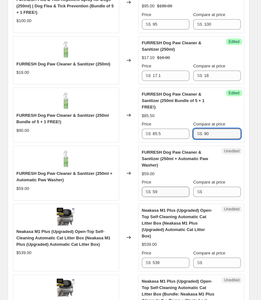
type input "90"
drag, startPoint x: 163, startPoint y: 171, endPoint x: 46, endPoint y: 167, distance: 117.0
click at [56, 172] on div "FURRESH Dog Paw Cleaner & Sanitizer (250ml + Automatic Paw Washer) $59.00 Chang…" at bounding box center [128, 172] width 231 height 55
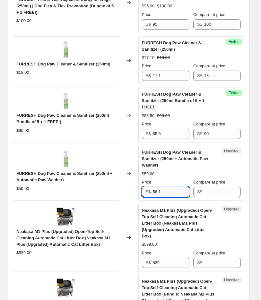
type input "56.1"
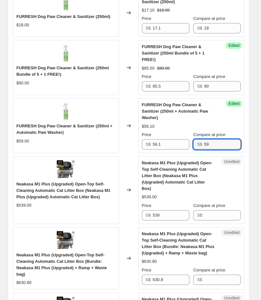
scroll to position [1081, 0]
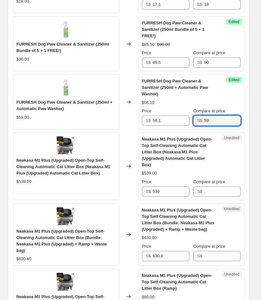
type input "59"
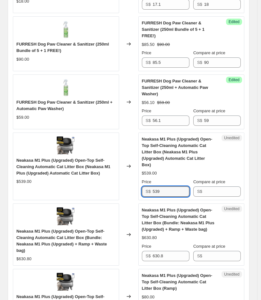
drag, startPoint x: 177, startPoint y: 164, endPoint x: 84, endPoint y: 168, distance: 93.3
click at [87, 168] on div "Neakasa M1 Plus (Upgraded) Open-Top Self-Cleaning Automatic Cat Litter Box (Nea…" at bounding box center [128, 166] width 231 height 68
type input "512.1"
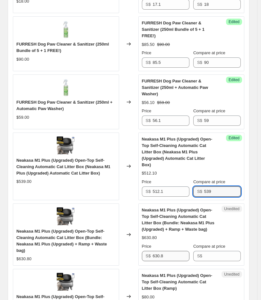
type input "539"
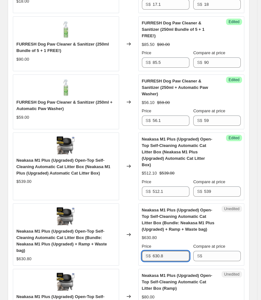
drag, startPoint x: 170, startPoint y: 225, endPoint x: 1, endPoint y: 219, distance: 169.3
type input "599.3"
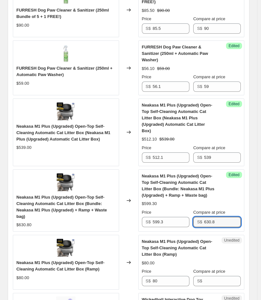
scroll to position [1152, 0]
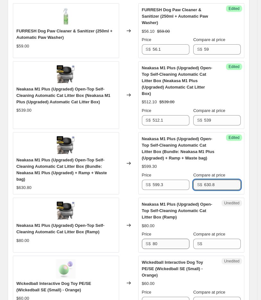
type input "630.8"
drag, startPoint x: 161, startPoint y: 214, endPoint x: 143, endPoint y: 192, distance: 29.2
click at [160, 238] on input "80" at bounding box center [170, 243] width 37 height 10
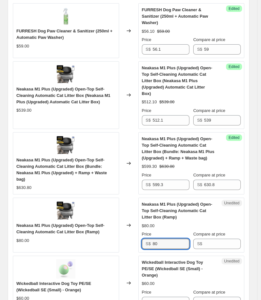
type input "8"
type input "76"
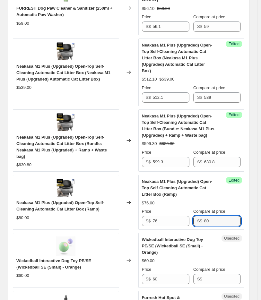
scroll to position [1188, 0]
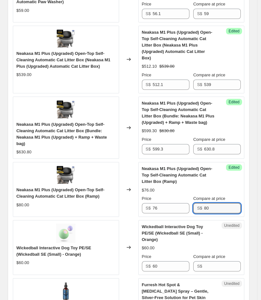
type input "80"
drag, startPoint x: 79, startPoint y: 218, endPoint x: 90, endPoint y: 216, distance: 11.7
click at [90, 245] on span "Wickedball Interactive Dog Toy PE/SE (Wickedball SE (Small) - Orange)" at bounding box center [53, 250] width 75 height 11
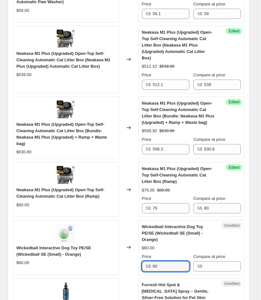
drag, startPoint x: 164, startPoint y: 228, endPoint x: 33, endPoint y: 213, distance: 132.0
click at [57, 229] on div "Wickedball Interactive Dog Toy PE/SE (Wickedball SE (Small) - Orange) $60.00 Ch…" at bounding box center [128, 247] width 231 height 55
type input "55.2"
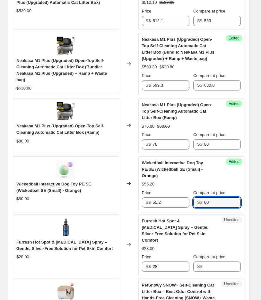
scroll to position [1259, 0]
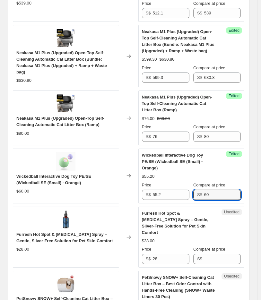
type input "60"
click at [115, 246] on div "$28.00" at bounding box center [65, 249] width 99 height 6
click at [162, 211] on span "Furresh Hot Spot & [MEDICAL_DATA] Spray – Gentle, Silver-Free Solution for Pet …" at bounding box center [175, 223] width 67 height 24
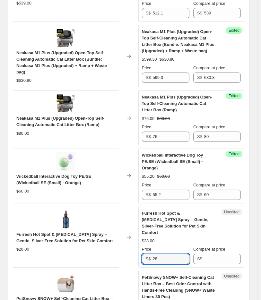
click at [69, 219] on div "Furresh Hot Spot & Skin Care Spray – Gentle, Silver-Free Solution for Pet Skin …" at bounding box center [128, 236] width 231 height 61
type input "26.6"
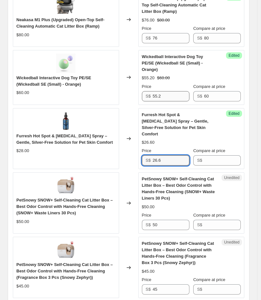
scroll to position [1366, 0]
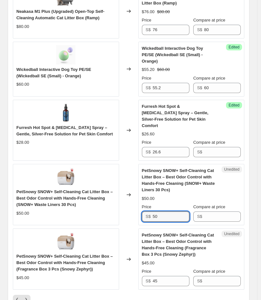
drag, startPoint x: 165, startPoint y: 174, endPoint x: 38, endPoint y: 168, distance: 126.4
click at [87, 178] on div "PetSnowy SNOW+ Self-Cleaning Cat Litter Box – Best Odor Control with Hands-Free…" at bounding box center [128, 194] width 231 height 61
type input "47.5"
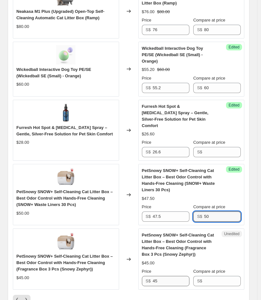
type input "50"
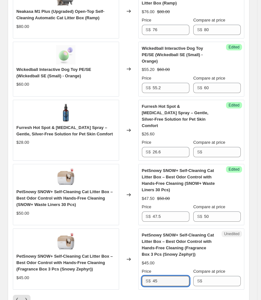
drag, startPoint x: 159, startPoint y: 240, endPoint x: 66, endPoint y: 195, distance: 102.8
click at [114, 239] on div "PetSnowy SNOW+ Self-Cleaning Cat Litter Box – Best Odor Control with Hands-Free…" at bounding box center [128, 258] width 231 height 61
type input "42.8"
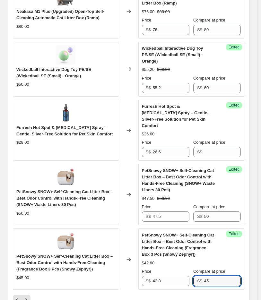
type input "45"
click at [24, 296] on icon "Next" at bounding box center [26, 299] width 6 height 6
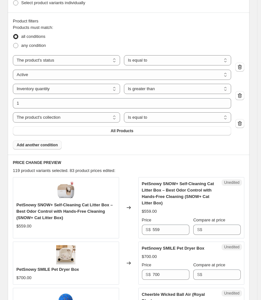
scroll to position [178, 0]
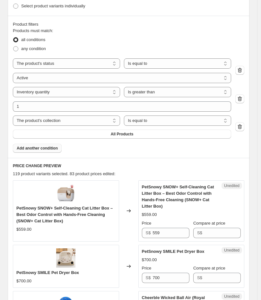
click at [47, 152] on button "Add another condition" at bounding box center [37, 148] width 49 height 9
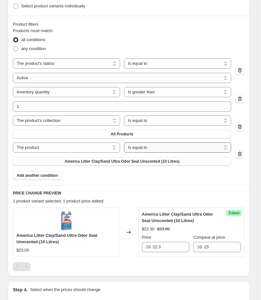
click at [154, 147] on select "Is equal to Is not equal to" at bounding box center [177, 147] width 107 height 10
select select "not_equal"
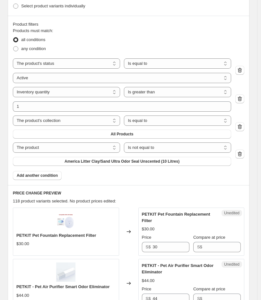
scroll to position [249, 0]
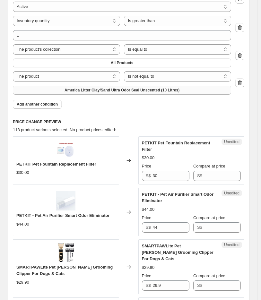
click at [170, 91] on span "America Litter Clay/Sand Ultra Odor Seal Unscented (10 Litres)" at bounding box center [121, 89] width 115 height 5
click at [46, 107] on button "Add another condition" at bounding box center [37, 104] width 49 height 9
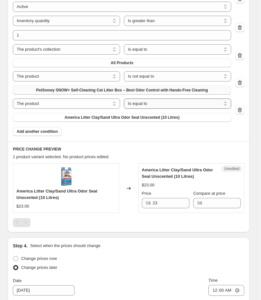
click at [132, 103] on select "Is equal to Is not equal to" at bounding box center [177, 103] width 107 height 10
select select "not_equal"
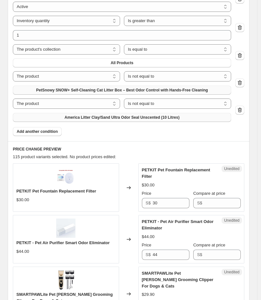
click at [126, 120] on button "America Litter Clay/Sand Ultra Odor Seal Unscented (10 Litres)" at bounding box center [122, 117] width 218 height 9
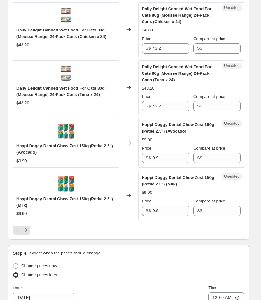
scroll to position [1424, 0]
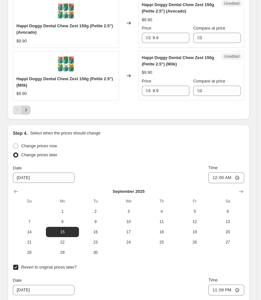
click at [25, 107] on icon "Next" at bounding box center [26, 110] width 6 height 6
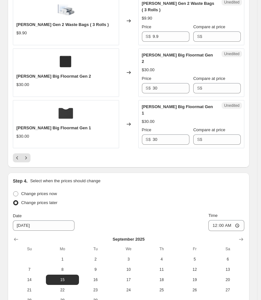
scroll to position [1317, 0]
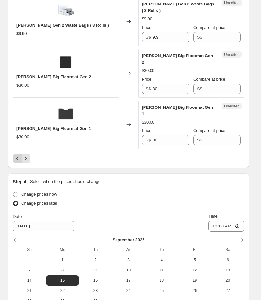
click at [16, 155] on icon "Previous" at bounding box center [17, 158] width 6 height 6
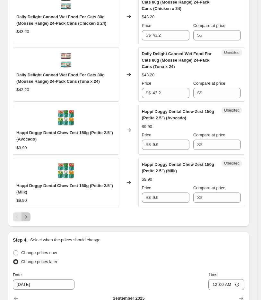
click at [24, 213] on icon "Next" at bounding box center [26, 216] width 6 height 6
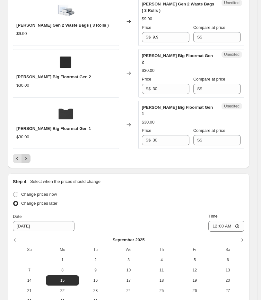
click at [26, 155] on icon "Next" at bounding box center [26, 158] width 6 height 6
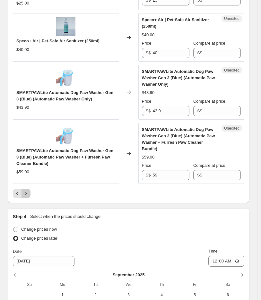
click at [26, 190] on icon "Next" at bounding box center [26, 193] width 6 height 6
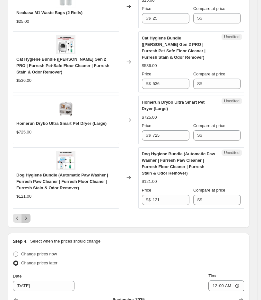
click at [24, 215] on icon "Next" at bounding box center [26, 218] width 6 height 6
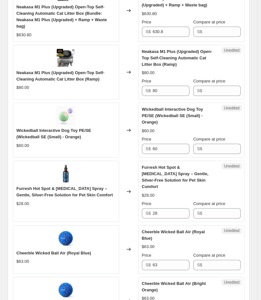
scroll to position [1460, 0]
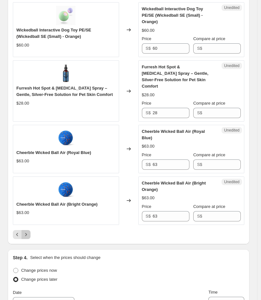
click at [25, 231] on icon "Next" at bounding box center [26, 234] width 6 height 6
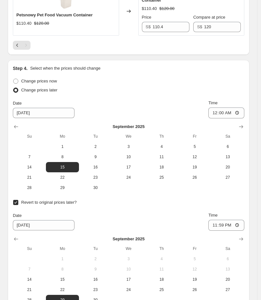
scroll to position [1068, 0]
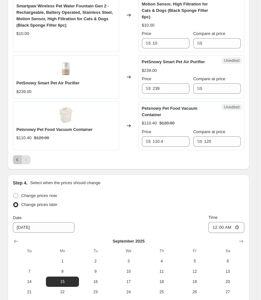
click at [17, 156] on icon "Previous" at bounding box center [17, 159] width 6 height 6
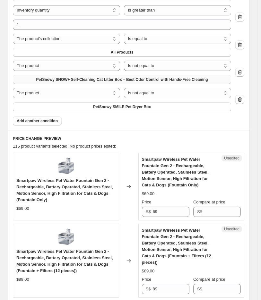
scroll to position [107, 0]
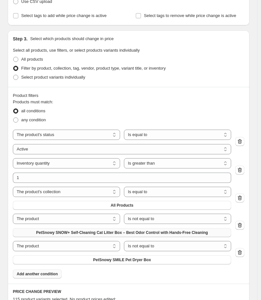
click at [44, 275] on span "Add another condition" at bounding box center [37, 273] width 41 height 5
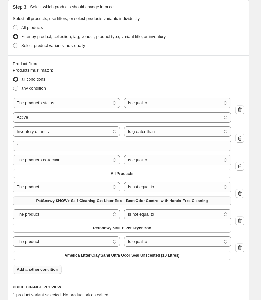
scroll to position [178, 0]
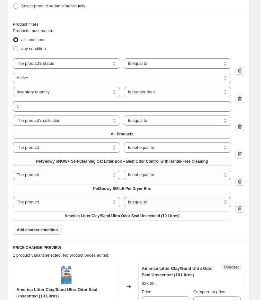
click at [144, 203] on select "Is equal to Is not equal to" at bounding box center [177, 202] width 107 height 10
select select "not_equal"
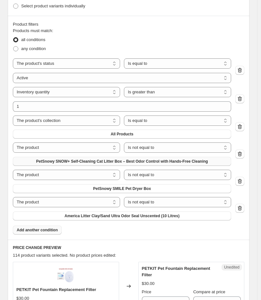
click at [132, 218] on span "America Litter Clay/Sand Ultra Odor Seal Unscented (10 Litres)" at bounding box center [121, 215] width 115 height 5
click at [46, 230] on span "Add another condition" at bounding box center [37, 229] width 41 height 5
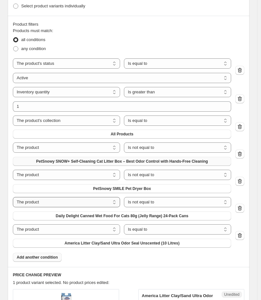
click at [109, 203] on select "The product The product's collection The product's tag The product's vendor The…" at bounding box center [66, 202] width 107 height 10
select select "vendor"
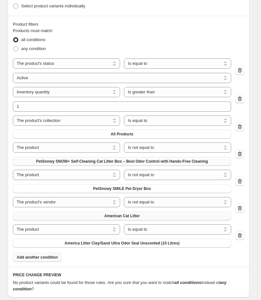
click at [135, 217] on span "American Cat Litter" at bounding box center [122, 215] width 36 height 5
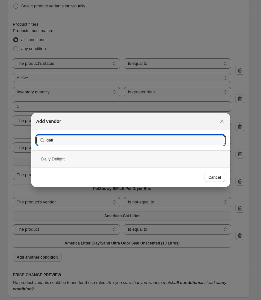
type input "dail"
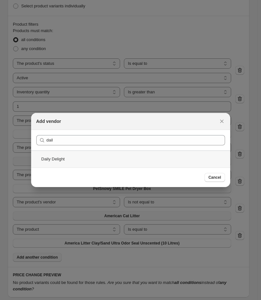
click at [68, 161] on div "Daily Delight" at bounding box center [130, 158] width 199 height 17
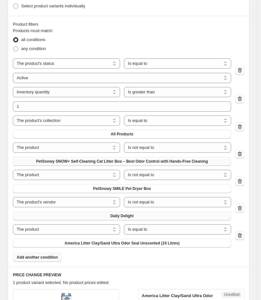
click at [242, 236] on icon "button" at bounding box center [239, 235] width 6 height 6
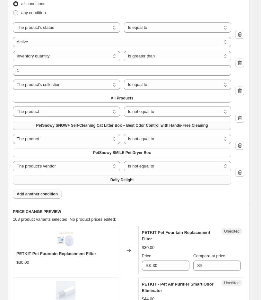
scroll to position [213, 0]
click at [48, 194] on span "Add another condition" at bounding box center [37, 194] width 41 height 5
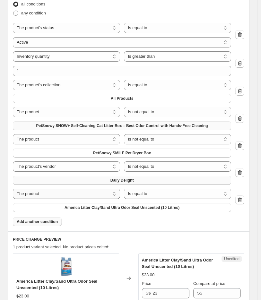
drag, startPoint x: 84, startPoint y: 194, endPoint x: 81, endPoint y: 194, distance: 3.5
click at [84, 194] on select "The product The product's collection The product's tag The product's vendor The…" at bounding box center [66, 193] width 107 height 10
select select "vendor"
click at [140, 193] on select "Is equal to Is not equal to" at bounding box center [177, 193] width 107 height 10
select select "not_equal"
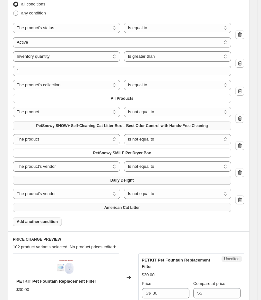
click at [150, 209] on button "American Cat Litter" at bounding box center [122, 207] width 218 height 9
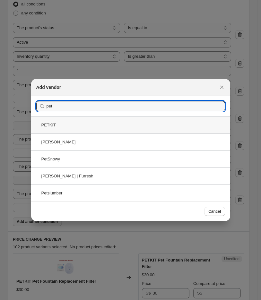
type input "pet"
click at [95, 126] on div "PETKIT" at bounding box center [130, 124] width 199 height 17
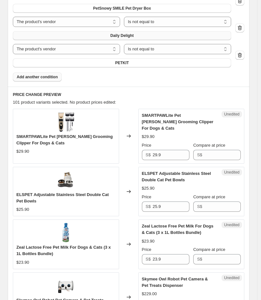
scroll to position [289, 0]
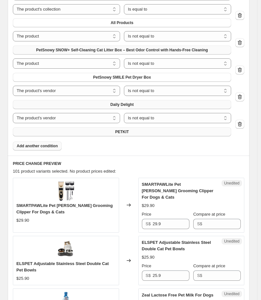
click at [128, 131] on span "PETKIT" at bounding box center [122, 131] width 14 height 5
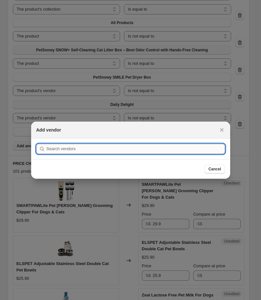
click at [101, 150] on input ":r3dc:" at bounding box center [135, 149] width 178 height 10
type input "smartpaw"
click at [36, 138] on button "Submit" at bounding box center [45, 141] width 18 height 7
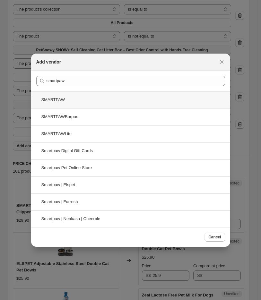
click at [83, 95] on div "SMARTPAW" at bounding box center [130, 99] width 199 height 17
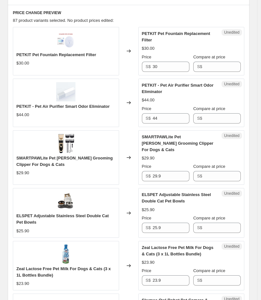
scroll to position [431, 0]
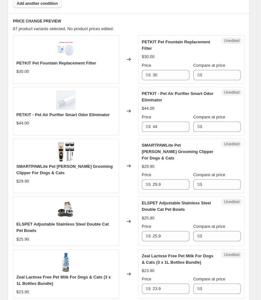
click at [25, 64] on span "PETKIT Pet Fountain Replacement Filter" at bounding box center [55, 63] width 79 height 5
drag, startPoint x: 178, startPoint y: 74, endPoint x: 47, endPoint y: 77, distance: 130.8
click at [58, 80] on div "PETKIT Pet Fountain Replacement Filter $30.00 Changed to Unedited PETKIT Pet Fo…" at bounding box center [128, 59] width 231 height 48
type input "28.5"
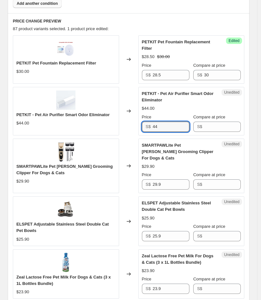
drag, startPoint x: 174, startPoint y: 126, endPoint x: 139, endPoint y: 127, distance: 34.6
click at [139, 127] on div "PETKIT - Pet Air Purifier Smart Odor Eliminator $44.00 Changed to Unedited PETK…" at bounding box center [128, 111] width 231 height 48
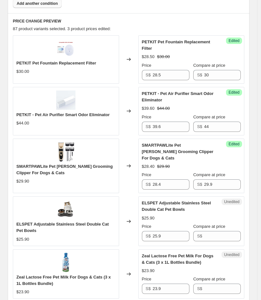
click at [18, 221] on span "ELSPET Adjustable Stainless Steel Double Cat Pet Bowls" at bounding box center [62, 226] width 92 height 11
drag, startPoint x: 167, startPoint y: 229, endPoint x: 133, endPoint y: 235, distance: 34.7
click at [133, 235] on div "ELSPET Adjustable Stainless Steel Double Cat Pet Bowls $25.90 Changed to Unedit…" at bounding box center [128, 220] width 231 height 49
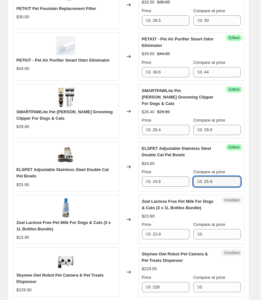
scroll to position [502, 0]
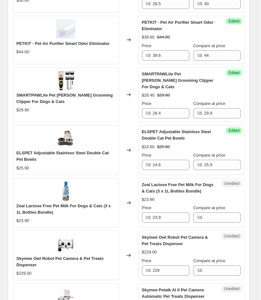
click at [22, 203] on span "Zeal Lactose Free Pet Milk For Dogs & Cats (3 x 1L Bottles Bundle)" at bounding box center [63, 208] width 94 height 11
click at [177, 213] on input "23.9" at bounding box center [170, 217] width 37 height 10
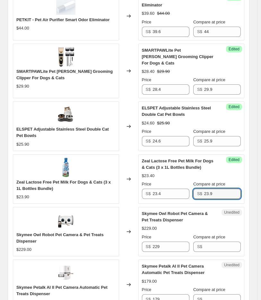
scroll to position [538, 0]
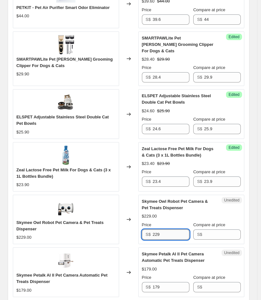
click at [164, 229] on input "229" at bounding box center [170, 234] width 37 height 10
drag, startPoint x: 168, startPoint y: 227, endPoint x: 95, endPoint y: 204, distance: 75.9
click at [126, 226] on div "Skymee Owl Robot Pet Camera & Pet Treats Dispenser $229.00 Changed to Unedited …" at bounding box center [128, 218] width 231 height 49
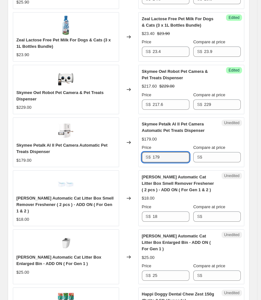
scroll to position [681, 0]
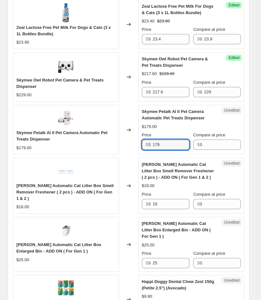
click at [40, 130] on span "Skymee Petalk AI II Pet Camera Automatic Pet Treats Dispenser" at bounding box center [61, 135] width 91 height 11
click at [163, 139] on input "179" at bounding box center [170, 144] width 37 height 10
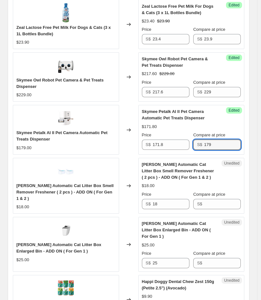
click at [26, 183] on span "[PERSON_NAME] Automatic Cat Litter Box Smell Remover Freshener ( 2 pcs ) - ADD …" at bounding box center [64, 192] width 97 height 18
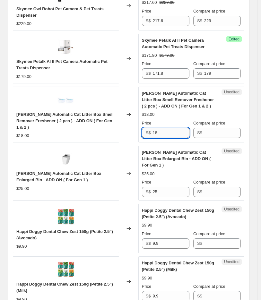
click at [164, 128] on input "18" at bounding box center [170, 133] width 37 height 10
drag, startPoint x: 164, startPoint y: 126, endPoint x: 86, endPoint y: 128, distance: 78.9
click at [90, 131] on div "PETREE Automatic Cat Litter Box Smell Remover Freshener ( 2 pcs ) - ADD ON ( Fo…" at bounding box center [128, 115] width 231 height 56
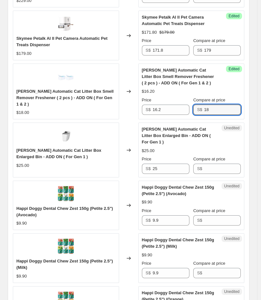
scroll to position [787, 0]
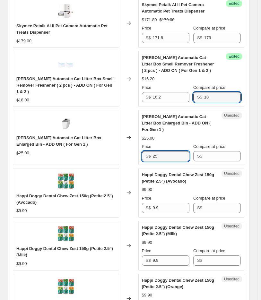
drag, startPoint x: 171, startPoint y: 142, endPoint x: 38, endPoint y: 138, distance: 132.4
click at [38, 138] on div "PETREE Automatic Cat Litter Box Enlarged Bin - ADD ON ( For Gen 1 ) $25.00 Chan…" at bounding box center [128, 137] width 231 height 55
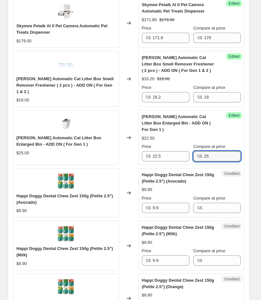
click at [53, 193] on span "Happi Doggy Dental Chew Zest 150g (Petite 2.5") (Avocado)" at bounding box center [64, 198] width 96 height 11
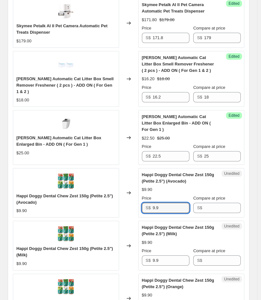
drag, startPoint x: 169, startPoint y: 197, endPoint x: 93, endPoint y: 194, distance: 75.7
click at [93, 194] on div "Happi Doggy Dental Chew Zest 150g (Petite 2.5") (Avocado) $9.90 Changed to Uned…" at bounding box center [128, 192] width 231 height 49
click at [179, 203] on input "8.9" at bounding box center [170, 208] width 37 height 10
drag, startPoint x: 179, startPoint y: 194, endPoint x: 124, endPoint y: 189, distance: 55.3
click at [132, 192] on div "Happi Doggy Dental Chew Zest 150g (Petite 2.5") (Avocado) $9.90 Changed to Succ…" at bounding box center [128, 192] width 231 height 49
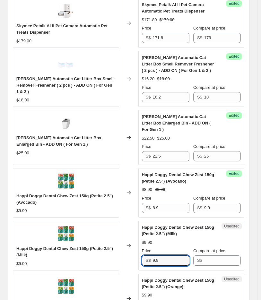
drag, startPoint x: 165, startPoint y: 248, endPoint x: 137, endPoint y: 248, distance: 28.2
click at [138, 248] on div "Happi Doggy Dental Chew Zest 150g (Petite 2.5") (Milk) $9.90 Changed to Unedite…" at bounding box center [128, 244] width 231 height 49
paste input "8"
drag, startPoint x: 213, startPoint y: 194, endPoint x: 175, endPoint y: 196, distance: 38.2
click at [180, 196] on div "Price S$ 8.9 Compare at price S$ 9.9" at bounding box center [191, 204] width 99 height 18
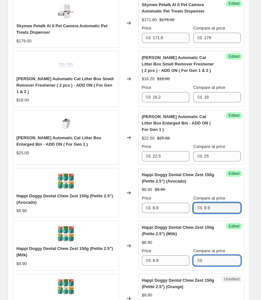
click at [220, 255] on input "Compare at price" at bounding box center [222, 260] width 37 height 10
paste input "9.9"
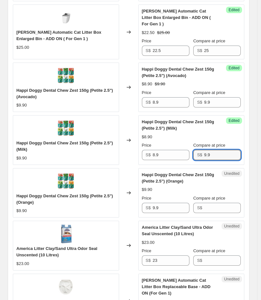
scroll to position [894, 0]
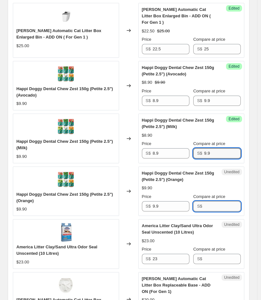
click at [210, 201] on input "Compare at price" at bounding box center [222, 206] width 37 height 10
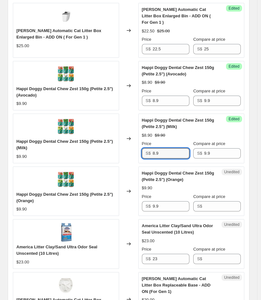
drag, startPoint x: 164, startPoint y: 142, endPoint x: 113, endPoint y: 140, distance: 50.3
click at [146, 148] on div "S$ 8.9" at bounding box center [165, 153] width 47 height 10
drag, startPoint x: 166, startPoint y: 194, endPoint x: 98, endPoint y: 188, distance: 67.9
click at [119, 194] on div "Happi Doggy Dental Chew Zest 150g (Petite 2.5") (Orange) $9.90 Changed to Unedi…" at bounding box center [128, 190] width 231 height 49
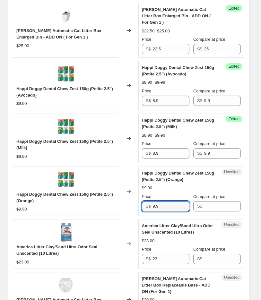
paste input "8"
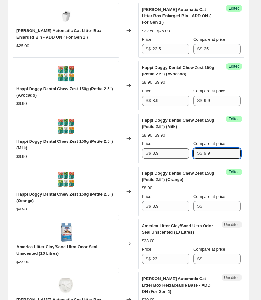
drag, startPoint x: 226, startPoint y: 139, endPoint x: 161, endPoint y: 138, distance: 64.4
click at [161, 140] on div "Price S$ 8.9 Compare at price S$ 9.9" at bounding box center [191, 149] width 99 height 18
click at [220, 201] on input "Compare at price" at bounding box center [222, 206] width 37 height 10
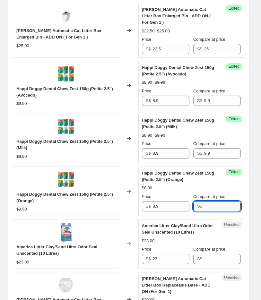
paste input "9.9"
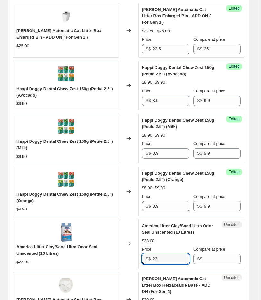
click at [73, 247] on div "America Litter Clay/Sand Ultra Odor Seal Unscented (10 Litres) $23.00 Changed t…" at bounding box center [128, 243] width 231 height 49
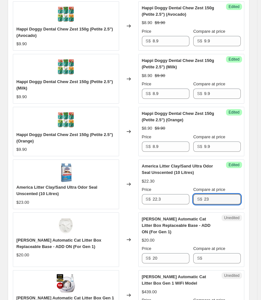
scroll to position [1001, 0]
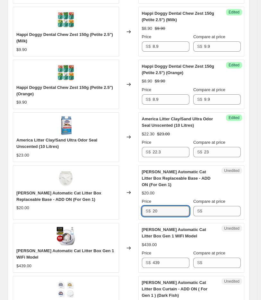
drag, startPoint x: 164, startPoint y: 200, endPoint x: -14, endPoint y: 199, distance: 178.5
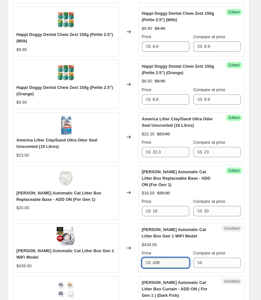
drag, startPoint x: 170, startPoint y: 254, endPoint x: 16, endPoint y: 253, distance: 154.1
click at [21, 253] on div "PETREE Automatic Cat Litter Box Gen 1 WiFi Model $439.00 Changed to Unedited PE…" at bounding box center [128, 247] width 231 height 49
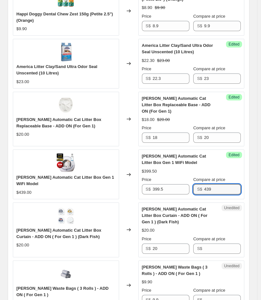
scroll to position [1143, 0]
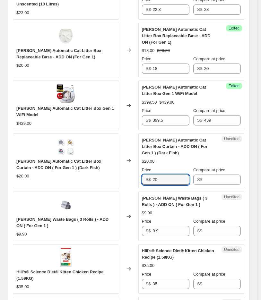
drag, startPoint x: 173, startPoint y: 169, endPoint x: -23, endPoint y: 168, distance: 196.4
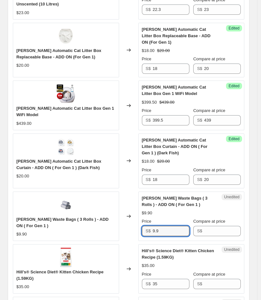
drag, startPoint x: 182, startPoint y: 219, endPoint x: 75, endPoint y: 216, distance: 107.1
click at [76, 221] on div "Petree Waste Bags ( 3 Rolls ) - ADD ON ( For Gen 1 ) $9.90 Changed to Unedited …" at bounding box center [128, 215] width 231 height 49
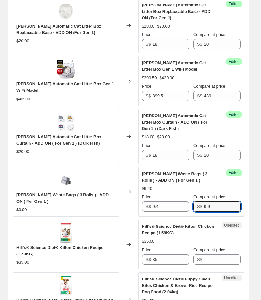
scroll to position [1179, 0]
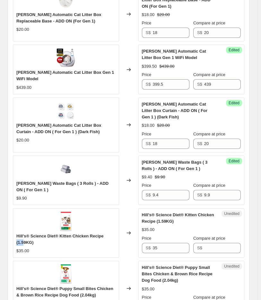
drag, startPoint x: 24, startPoint y: 228, endPoint x: 17, endPoint y: 230, distance: 7.9
click at [17, 233] on span "Hill's® Science Diet® Kitten Chicken Recipe (1.59KG)" at bounding box center [59, 238] width 87 height 11
drag, startPoint x: 27, startPoint y: 230, endPoint x: 18, endPoint y: 231, distance: 9.0
click at [18, 233] on span "Hill's® Science Diet® Kitten Chicken Recipe (1.59KG)" at bounding box center [59, 238] width 87 height 11
drag, startPoint x: 169, startPoint y: 235, endPoint x: 0, endPoint y: 222, distance: 168.7
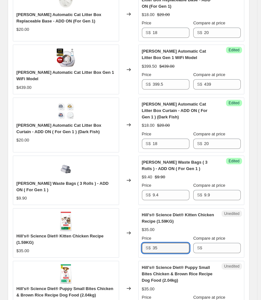
click at [30, 229] on div "Hill's® Science Diet® Kitten Chicken Recipe (1.59KG) $35.00 Changed to Unedited…" at bounding box center [128, 232] width 231 height 49
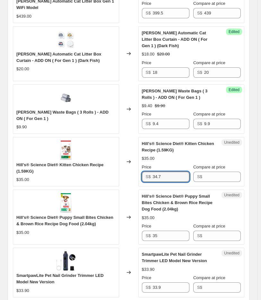
drag, startPoint x: 169, startPoint y: 165, endPoint x: 93, endPoint y: 167, distance: 76.0
click at [108, 167] on div "Hill's® Science Diet® Kitten Chicken Recipe (1.59KG) $35.00 Changed to Unedited…" at bounding box center [128, 161] width 231 height 49
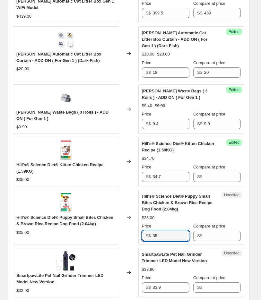
drag, startPoint x: 158, startPoint y: 223, endPoint x: 122, endPoint y: 224, distance: 36.5
click at [122, 224] on div "Hill's® Science Diet® Puppy Small Bites Chicken & Brown Rice Recipe Dog Food (2…" at bounding box center [128, 216] width 231 height 55
paste input "4.7"
click at [223, 171] on input "Compare at price" at bounding box center [222, 176] width 37 height 10
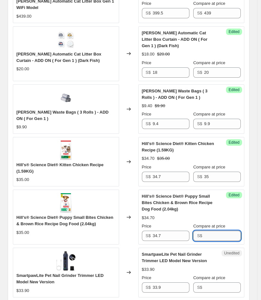
click at [224, 230] on input "Compare at price" at bounding box center [222, 235] width 37 height 10
paste input "35"
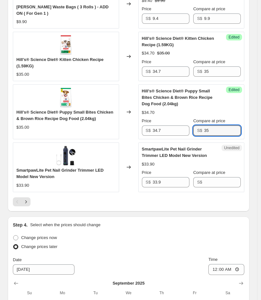
scroll to position [1357, 0]
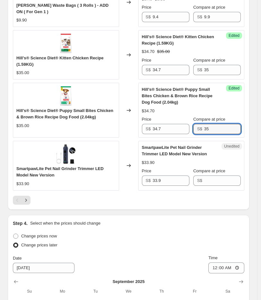
click at [70, 166] on span "SmartpawLite Pet Nail Grinder Trimmer LED Model New Version" at bounding box center [59, 171] width 87 height 11
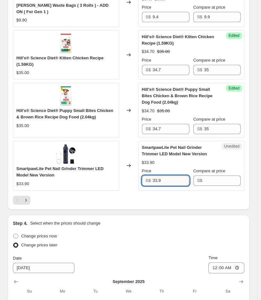
click at [179, 175] on input "33.9" at bounding box center [170, 180] width 37 height 10
drag, startPoint x: 178, startPoint y: 167, endPoint x: 2, endPoint y: 160, distance: 176.0
click at [65, 165] on div "SmartpawLite Pet Nail Grinder Trimmer LED Model New Version $33.90 Changed to U…" at bounding box center [128, 165] width 231 height 49
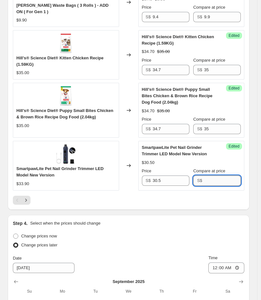
click at [215, 175] on input "Compare at price" at bounding box center [222, 180] width 37 height 10
click at [27, 195] on button "Next" at bounding box center [25, 199] width 9 height 9
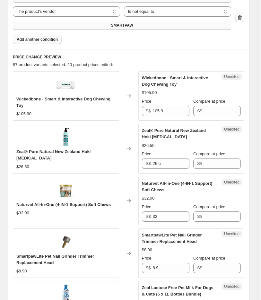
scroll to position [396, 0]
click at [32, 96] on span "Wickedbone - Smart & Interactive Dog Chewing Toy" at bounding box center [63, 101] width 94 height 11
click at [172, 112] on input "105.9" at bounding box center [170, 110] width 37 height 10
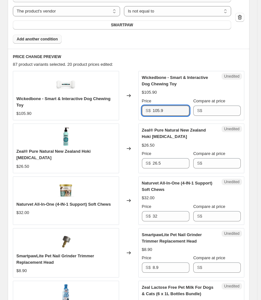
drag, startPoint x: 119, startPoint y: 108, endPoint x: -45, endPoint y: 93, distance: 165.4
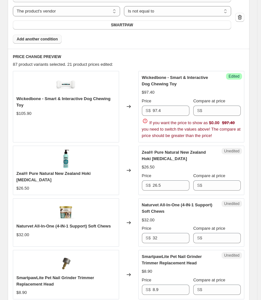
click at [224, 115] on div "Success Edited Wickedbone - Smart & Interactive Dog Chewing Toy $97.40 Price S$…" at bounding box center [191, 106] width 106 height 71
click at [224, 112] on input "Compare at price" at bounding box center [222, 110] width 37 height 10
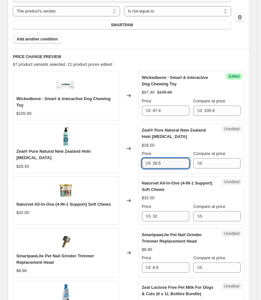
click at [85, 149] on span "Zeal® Pure Natural New Zealand Hoki [MEDICAL_DATA]" at bounding box center [53, 154] width 74 height 11
drag, startPoint x: 176, startPoint y: 164, endPoint x: 5, endPoint y: 148, distance: 170.9
click at [94, 164] on div "Zeal® Pure Natural New Zealand Hoki Fish Oil $26.50 Changed to Unedited Zeal® P…" at bounding box center [128, 147] width 231 height 49
click at [29, 203] on span "Naturvet All-In-One (4-IN-1 Support) Soft Chews" at bounding box center [63, 204] width 94 height 5
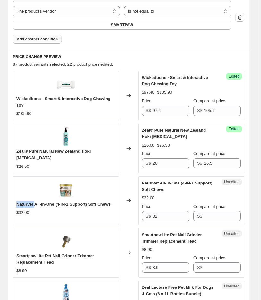
click at [29, 203] on span "Naturvet All-In-One (4-IN-1 Support) Soft Chews" at bounding box center [63, 204] width 94 height 5
drag, startPoint x: 169, startPoint y: 212, endPoint x: 98, endPoint y: 221, distance: 71.0
click at [107, 220] on div "Naturvet All-In-One (4-IN-1 Support) Soft Chews $32.00 Changed to Unedited Natu…" at bounding box center [128, 200] width 231 height 48
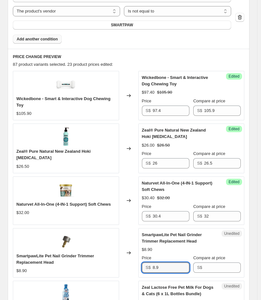
drag, startPoint x: 161, startPoint y: 269, endPoint x: 76, endPoint y: 250, distance: 87.2
click at [98, 263] on div "SmartpawLite Pet Nail Grinder Trimmer Replacement Head $8.90 Changed to Unedite…" at bounding box center [128, 252] width 231 height 49
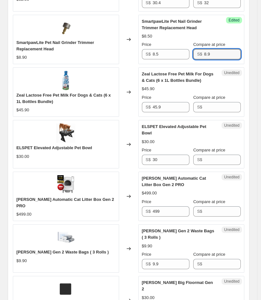
scroll to position [609, 0]
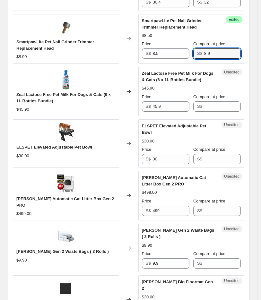
click at [32, 92] on span "Zeal Lactose Free Pet Milk For Dogs & Cats (6 x 1L Bottles Bundle)" at bounding box center [63, 97] width 94 height 11
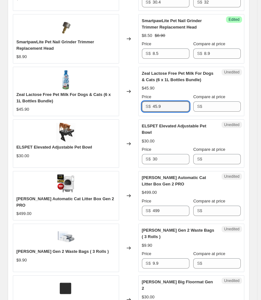
drag, startPoint x: 169, startPoint y: 107, endPoint x: 70, endPoint y: 110, distance: 98.7
click at [93, 109] on div "Zeal Lactose Free Pet Milk For Dogs & Cats (6 x 1L Bottles Bundle) $45.90 Chang…" at bounding box center [128, 91] width 231 height 49
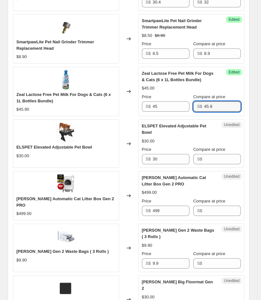
click at [41, 148] on span "ELSPET Elevated Adjustable Pet Bowl" at bounding box center [54, 147] width 76 height 5
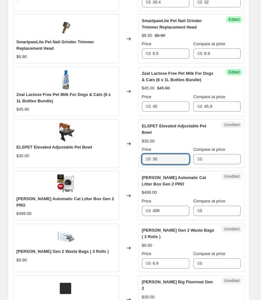
drag, startPoint x: 163, startPoint y: 151, endPoint x: 17, endPoint y: 151, distance: 146.8
click at [56, 153] on div "ELSPET Elevated Adjustable Pet Bowl $30.00 Changed to Unedited ELSPET Elevated …" at bounding box center [128, 143] width 231 height 48
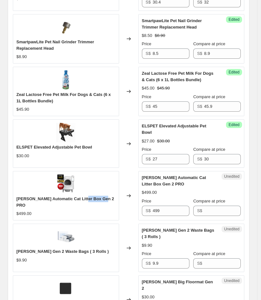
drag, startPoint x: 82, startPoint y: 193, endPoint x: 106, endPoint y: 192, distance: 24.4
click at [106, 195] on div "[PERSON_NAME] Automatic Cat Litter Box Gen 2 PRO" at bounding box center [65, 201] width 99 height 13
drag, startPoint x: 171, startPoint y: 203, endPoint x: 5, endPoint y: 192, distance: 166.0
click at [30, 199] on div "PETREE Automatic Cat Litter Box Gen 2 PRO $499.00 Changed to Unedited PETREE Au…" at bounding box center [128, 195] width 231 height 49
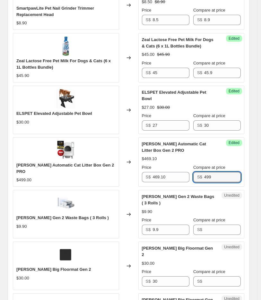
scroll to position [645, 0]
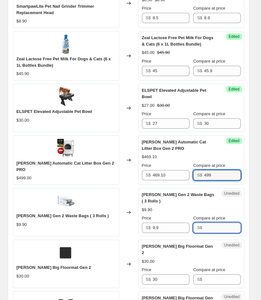
click at [232, 222] on input "Compare at price" at bounding box center [222, 227] width 37 height 10
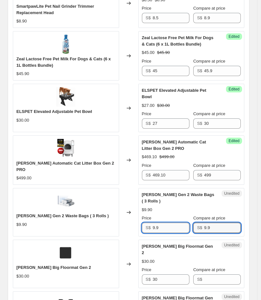
click at [169, 222] on input "9.9" at bounding box center [170, 227] width 37 height 10
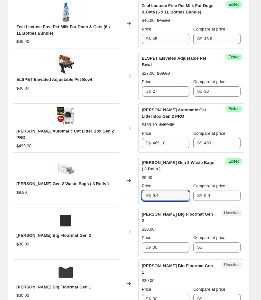
scroll to position [716, 0]
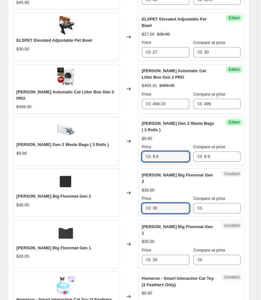
drag, startPoint x: 172, startPoint y: 190, endPoint x: 1, endPoint y: 191, distance: 170.8
click at [28, 193] on div "Petree Big Floormat Gen 2 $30.00 Changed to Unedited Petree Big Floormat Gen 2 …" at bounding box center [128, 192] width 231 height 48
drag, startPoint x: 161, startPoint y: 190, endPoint x: 120, endPoint y: 190, distance: 41.0
click at [123, 190] on div "Petree Big Floormat Gen 2 $30.00 Changed to Unedited Petree Big Floormat Gen 2 …" at bounding box center [128, 192] width 231 height 48
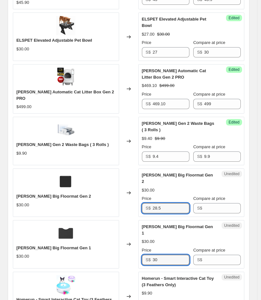
drag, startPoint x: 166, startPoint y: 235, endPoint x: 114, endPoint y: 233, distance: 51.6
click at [114, 233] on div "Petree Big Floormat Gen 1 $30.00 Changed to Unedited Petree Big Floormat Gen 1 …" at bounding box center [128, 244] width 231 height 48
paste input "28.5"
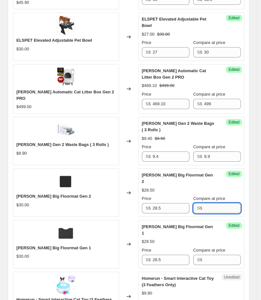
click at [216, 203] on input "Compare at price" at bounding box center [222, 208] width 37 height 10
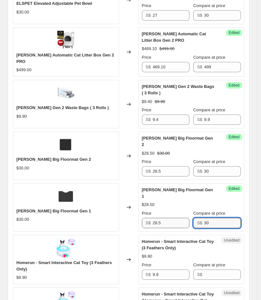
scroll to position [787, 0]
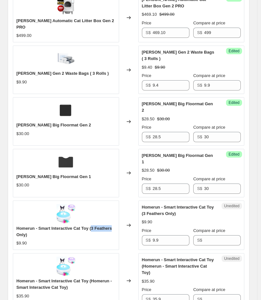
drag, startPoint x: 91, startPoint y: 204, endPoint x: 113, endPoint y: 204, distance: 22.1
click at [113, 225] on div "Homerun - Smart Interactive Cat Toy (3 Feathers Only)" at bounding box center [65, 231] width 99 height 13
drag, startPoint x: 178, startPoint y: 220, endPoint x: 133, endPoint y: 220, distance: 44.5
click at [133, 220] on div "Homerun - Smart Interactive Cat Toy (3 Feathers Only) $9.90 Changed to Unedited…" at bounding box center [128, 224] width 231 height 49
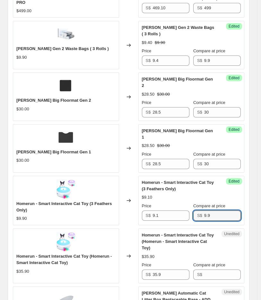
scroll to position [823, 0]
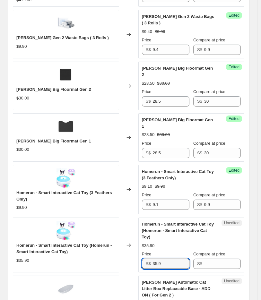
drag, startPoint x: 172, startPoint y: 242, endPoint x: -4, endPoint y: 242, distance: 176.9
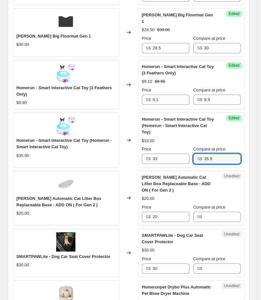
scroll to position [930, 0]
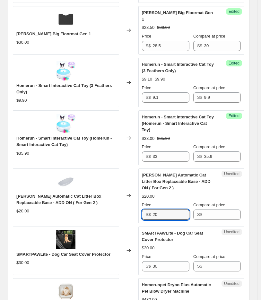
drag, startPoint x: 169, startPoint y: 191, endPoint x: 38, endPoint y: 190, distance: 131.4
click at [70, 192] on div "PETREE Automatic Cat Litter Box Replaceable Base - ADD ON ( For Gen 2 ) $20.00 …" at bounding box center [128, 195] width 231 height 55
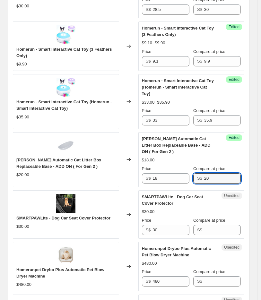
scroll to position [1001, 0]
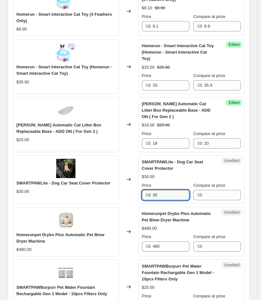
drag, startPoint x: 178, startPoint y: 175, endPoint x: 58, endPoint y: 176, distance: 120.5
click at [74, 177] on div "SMARTPAWLite - Dog Car Seat Cover Protector $30.00 Changed to Unedited SMARTPAW…" at bounding box center [128, 179] width 231 height 48
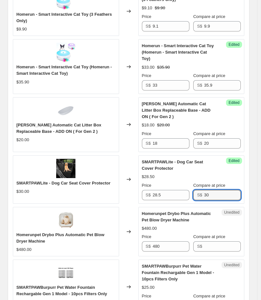
click at [24, 232] on span "Homerunpet Drybo Plus Automatic Pet Blow Dryer Machine" at bounding box center [60, 237] width 88 height 11
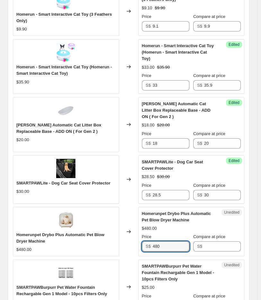
drag, startPoint x: 76, startPoint y: 225, endPoint x: 39, endPoint y: 227, distance: 36.6
click at [46, 226] on div "Homerunpet Drybo Plus Automatic Pet Blow Dryer Machine $480.00 Changed to Unedi…" at bounding box center [128, 231] width 231 height 49
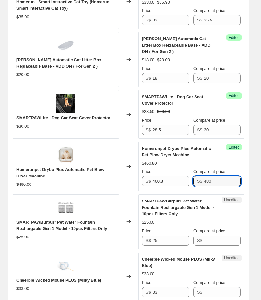
scroll to position [1143, 0]
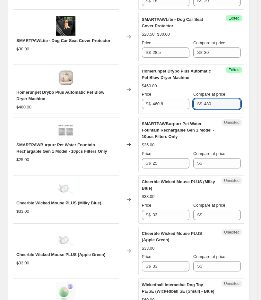
click at [29, 142] on span "SMARTPAWBurpurr Pet Water Fountain Rechargable Gen 1 Model - 10pcs Filters Only" at bounding box center [61, 147] width 90 height 11
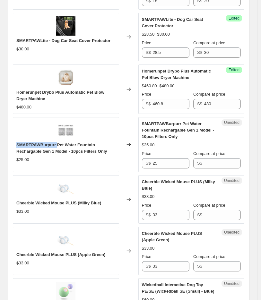
click at [29, 142] on span "SMARTPAWBurpurr Pet Water Fountain Rechargable Gen 1 Model - 10pcs Filters Only" at bounding box center [61, 147] width 90 height 11
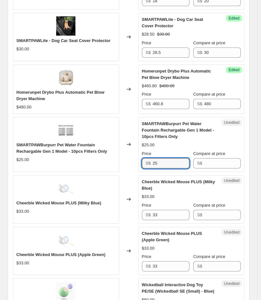
drag, startPoint x: 171, startPoint y: 142, endPoint x: 61, endPoint y: 148, distance: 109.7
click at [61, 148] on div "SMARTPAWBurpurr Pet Water Fountain Rechargable Gen 1 Model - 10pcs Filters Only…" at bounding box center [128, 144] width 231 height 55
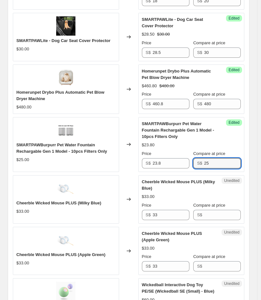
click at [65, 200] on span "Cheerble Wicked Mouse PLUS (Milky Blue)" at bounding box center [58, 202] width 85 height 5
click at [72, 200] on span "Cheerble Wicked Mouse PLUS (Milky Blue)" at bounding box center [58, 202] width 85 height 5
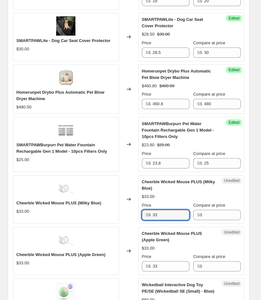
drag, startPoint x: 161, startPoint y: 190, endPoint x: 36, endPoint y: 193, distance: 125.0
click at [57, 196] on div "Cheerble Wicked Mouse PLUS (Milky Blue) $33.00 Changed to Unedited Cheerble Wic…" at bounding box center [128, 199] width 231 height 48
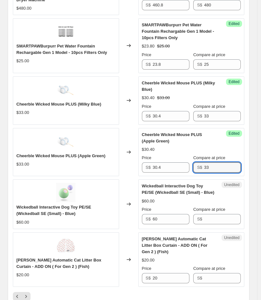
scroll to position [1250, 0]
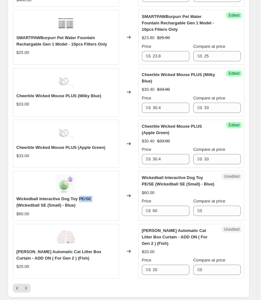
drag, startPoint x: 79, startPoint y: 177, endPoint x: 91, endPoint y: 175, distance: 11.9
click at [91, 196] on span "Wickedball Interactive Dog Toy PE/SE (Wickedball SE (Small) - Blue)" at bounding box center [53, 201] width 75 height 11
drag, startPoint x: 132, startPoint y: 194, endPoint x: 57, endPoint y: 180, distance: 76.6
click at [82, 193] on div "Wickedball Interactive Dog Toy PE/SE (Wickedball SE (Small) - Blue) $60.00 Chan…" at bounding box center [128, 195] width 231 height 49
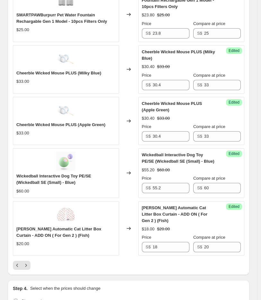
scroll to position [1286, 0]
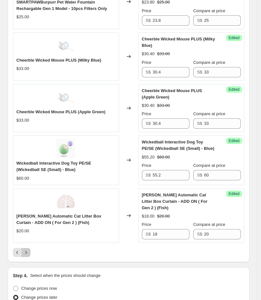
click at [28, 249] on icon "Next" at bounding box center [26, 252] width 6 height 6
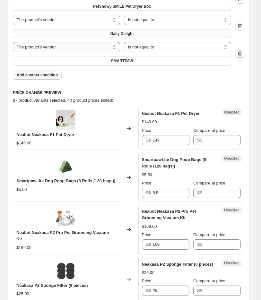
scroll to position [360, 0]
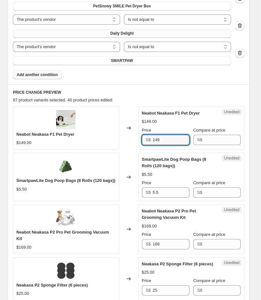
drag, startPoint x: 184, startPoint y: 142, endPoint x: 97, endPoint y: 135, distance: 86.8
click at [98, 142] on div "Neabot Neakasa F1 Pet Dryer $149.00 Changed to Unedited Neabot Neakasa F1 Pet D…" at bounding box center [128, 127] width 231 height 43
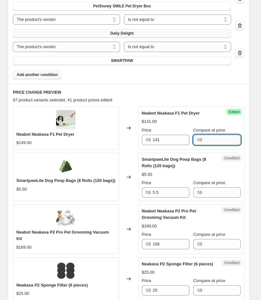
click at [219, 139] on input "Compare at price" at bounding box center [222, 140] width 37 height 10
click at [169, 140] on input "141" at bounding box center [170, 140] width 37 height 10
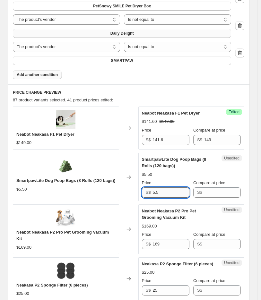
click at [170, 195] on input "5.5" at bounding box center [170, 192] width 37 height 10
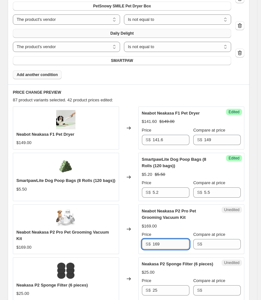
click at [170, 244] on input "169" at bounding box center [170, 244] width 37 height 10
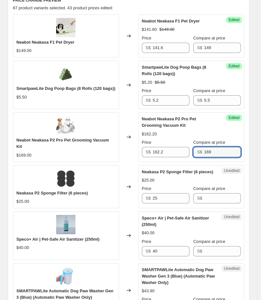
scroll to position [467, 0]
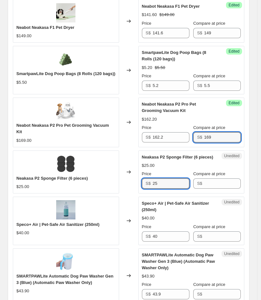
drag, startPoint x: 170, startPoint y: 181, endPoint x: 46, endPoint y: 190, distance: 124.0
click at [46, 190] on div "Neakasa P2 Sponge Filter (6 pieces) $25.00 Changed to Unedited Neakasa P2 Spong…" at bounding box center [128, 171] width 231 height 43
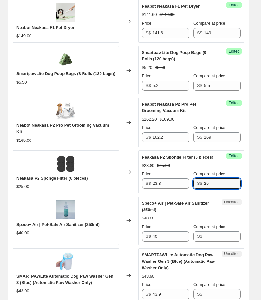
click at [27, 222] on span "Speco+ Air | Pet-Safe Air Sanitizer (250ml)" at bounding box center [57, 224] width 83 height 5
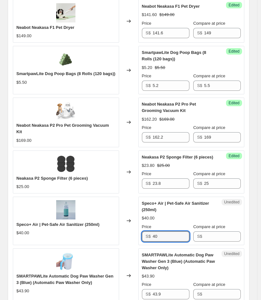
drag, startPoint x: 171, startPoint y: 233, endPoint x: 130, endPoint y: 238, distance: 41.4
click at [130, 238] on div "Speco+ Air | Pet-Safe Air Sanitizer (250ml) $40.00 Changed to Unedited Speco+ A…" at bounding box center [128, 220] width 231 height 48
click at [88, 274] on span "SMARTPAWLite Automatic Dog Paw Washer Gen 3 (Blue) (Automatic Paw Washer Only)" at bounding box center [64, 278] width 97 height 11
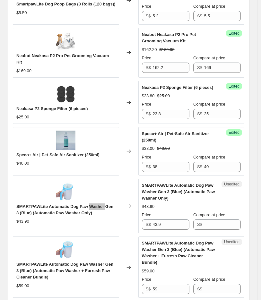
scroll to position [538, 0]
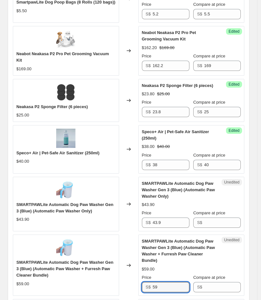
drag, startPoint x: 172, startPoint y: 287, endPoint x: 114, endPoint y: 285, distance: 57.7
click at [114, 285] on div "SMARTPAWLite Automatic Dog Paw Washer Gen 3 (Blue) (Automatic Paw Washer + Furr…" at bounding box center [128, 264] width 231 height 61
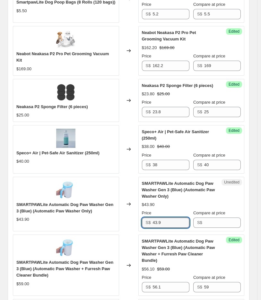
drag, startPoint x: 141, startPoint y: 223, endPoint x: 107, endPoint y: 225, distance: 34.3
click at [110, 225] on div "SMARTPAWLite Automatic Dog Paw Washer Gen 3 (Blue) (Automatic Paw Washer Only) …" at bounding box center [128, 204] width 231 height 55
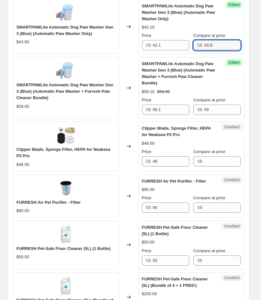
scroll to position [716, 0]
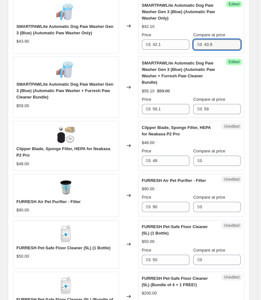
click at [25, 147] on span "Clipper Blade, Sponge Filter, HEPA for Neakasa P2 Pro" at bounding box center [63, 151] width 94 height 11
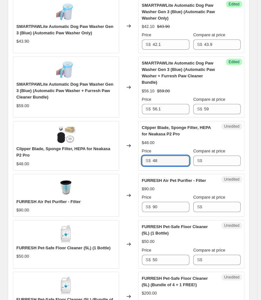
drag, startPoint x: 174, startPoint y: 161, endPoint x: 56, endPoint y: 165, distance: 118.6
click at [81, 167] on div "Clipper Blade, Sponge Filter, HEPA for Neakasa P2 Pro $48.00 Changed to Unedite…" at bounding box center [128, 145] width 231 height 49
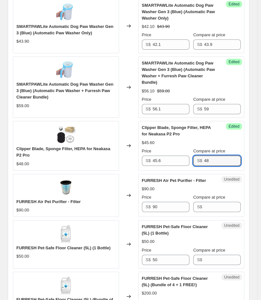
click at [72, 200] on span "FURRESH Air Pet Purifier - Filter" at bounding box center [48, 201] width 64 height 5
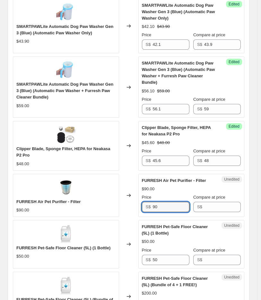
drag, startPoint x: 167, startPoint y: 206, endPoint x: 102, endPoint y: 206, distance: 65.0
click at [114, 206] on div "FURRESH Air Pet Purifier - Filter $90.00 Changed to Unedited FURRESH Air Pet Pu…" at bounding box center [128, 195] width 231 height 43
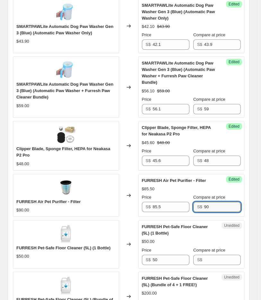
click at [69, 245] on span "FURRESH Pet-Safe Floor Cleaner (5L) (1 Bottle)" at bounding box center [63, 247] width 94 height 5
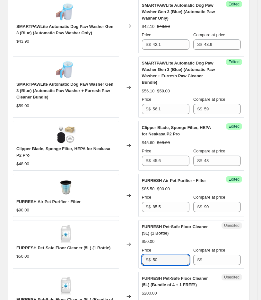
drag, startPoint x: 161, startPoint y: 254, endPoint x: 136, endPoint y: 259, distance: 25.8
click at [136, 259] on div "FURRESH Pet-Safe Floor Cleaner (5L) (1 Bottle) $50.00 Changed to Unedited FURRE…" at bounding box center [128, 244] width 231 height 48
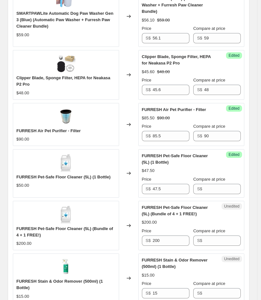
scroll to position [787, 0]
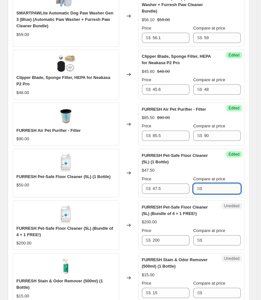
click at [223, 189] on input "Compare at price" at bounding box center [222, 188] width 37 height 10
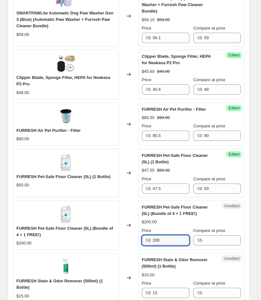
drag, startPoint x: 169, startPoint y: 243, endPoint x: 119, endPoint y: 243, distance: 49.3
click at [119, 245] on div "FURRESH Pet-Safe Floor Cleaner (5L) (Bundle of 4 + 1 FREE!) $200.00 Changed to …" at bounding box center [128, 224] width 231 height 49
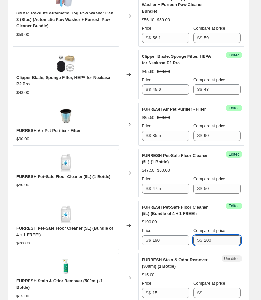
click at [221, 242] on input "200" at bounding box center [222, 240] width 37 height 10
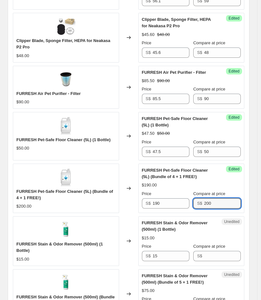
scroll to position [859, 0]
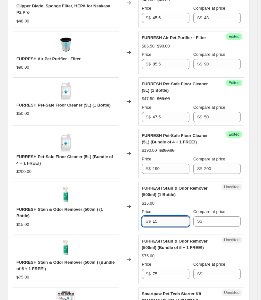
click at [165, 223] on input "15" at bounding box center [170, 221] width 37 height 10
drag, startPoint x: 173, startPoint y: 219, endPoint x: 39, endPoint y: 214, distance: 134.0
click at [78, 224] on div "FURRESH Stain & Odor Remover (500ml) (1 Bottle) $15.00 Changed to Unedited FURR…" at bounding box center [128, 205] width 231 height 49
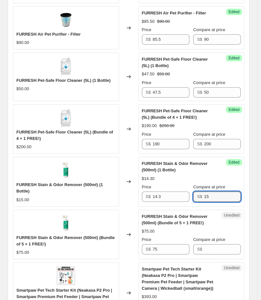
scroll to position [894, 0]
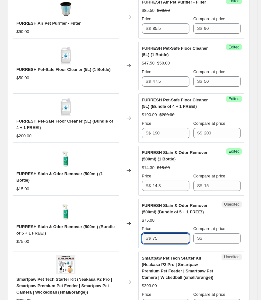
drag, startPoint x: 167, startPoint y: 233, endPoint x: 153, endPoint y: 210, distance: 26.9
click at [157, 235] on input "75" at bounding box center [170, 238] width 37 height 10
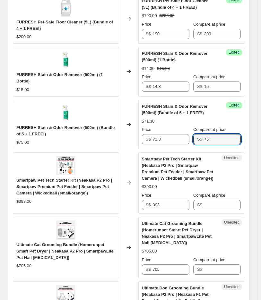
scroll to position [1001, 0]
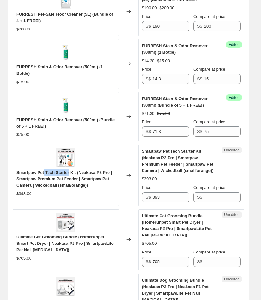
drag, startPoint x: 44, startPoint y: 170, endPoint x: 69, endPoint y: 171, distance: 24.7
click at [69, 171] on span "Smartpaw Pet Tech Starter Kit (Neakasa P2 Pro | Smartpaw Premium Pet Feeder | S…" at bounding box center [63, 179] width 95 height 18
drag, startPoint x: 161, startPoint y: 193, endPoint x: 76, endPoint y: 193, distance: 85.2
click at [76, 193] on div "Smartpaw Pet Tech Starter Kit (Neakasa P2 Pro | Smartpaw Premium Pet Feeder | S…" at bounding box center [128, 175] width 231 height 61
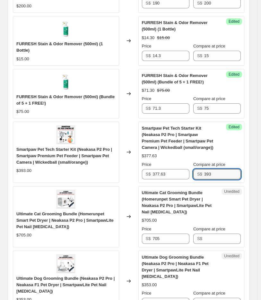
scroll to position [1037, 0]
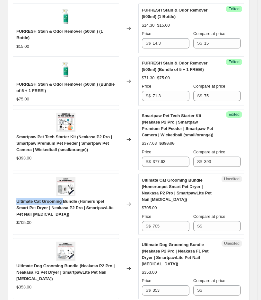
drag, startPoint x: 63, startPoint y: 202, endPoint x: 15, endPoint y: 199, distance: 48.5
click at [15, 199] on div "Ultimate Cat Grooming Bundle (Homerunpet Smart Pet Dryer | Neakasa P2 Pro | Sma…" at bounding box center [66, 203] width 106 height 61
drag, startPoint x: 169, startPoint y: 223, endPoint x: 61, endPoint y: 222, distance: 108.0
click at [94, 226] on div "Ultimate Cat Grooming Bundle (Homerunpet Smart Pet Dryer | Neakasa P2 Pro | Sma…" at bounding box center [128, 203] width 231 height 61
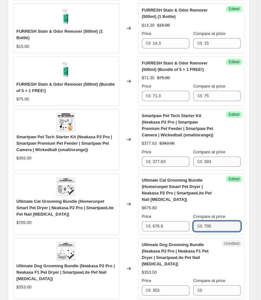
scroll to position [1108, 0]
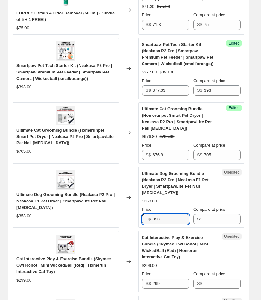
drag, startPoint x: 170, startPoint y: 218, endPoint x: 23, endPoint y: 216, distance: 147.7
click at [26, 220] on div "Ultimate Dog Grooming Bundle (Neakasa P2 Pro | Neakasa F1 Pet Dryer | SmartpawL…" at bounding box center [128, 197] width 231 height 61
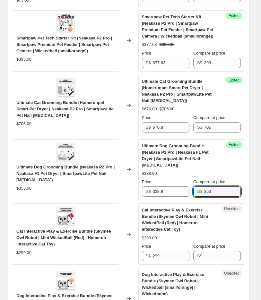
scroll to position [1143, 0]
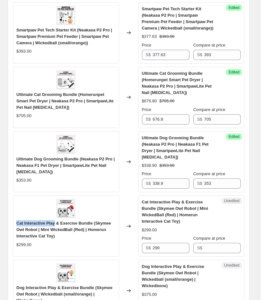
drag, startPoint x: 17, startPoint y: 222, endPoint x: 54, endPoint y: 220, distance: 36.9
click at [54, 220] on span "Cat Interactive Play & Exercise Bundle (Skymee Owl Robot | Mini WickedBall (Red…" at bounding box center [63, 229] width 95 height 18
drag, startPoint x: 167, startPoint y: 236, endPoint x: 30, endPoint y: 250, distance: 137.8
click at [44, 249] on div "Cat Interactive Play & Exercise Bundle (Skymee Owl Robot | Mini WickedBall (Red…" at bounding box center [128, 225] width 231 height 61
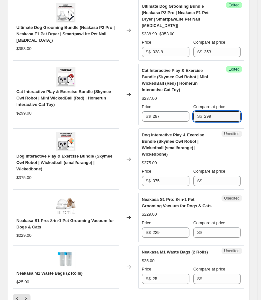
scroll to position [1286, 0]
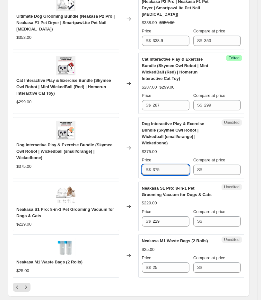
click at [169, 164] on input "375" at bounding box center [170, 169] width 37 height 10
drag, startPoint x: 168, startPoint y: 164, endPoint x: 98, endPoint y: 161, distance: 69.6
click at [100, 163] on div "Dog Interactive Play & Exercise Bundle (Skymee Owl Robot | Wickedball (small/or…" at bounding box center [128, 147] width 231 height 61
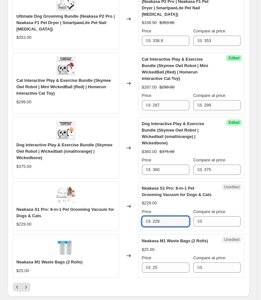
drag, startPoint x: 178, startPoint y: 214, endPoint x: -16, endPoint y: 214, distance: 194.2
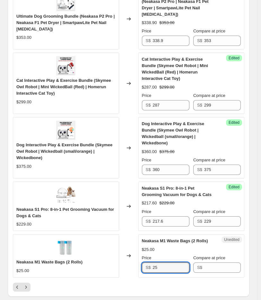
drag, startPoint x: 167, startPoint y: 256, endPoint x: 164, endPoint y: 253, distance: 3.6
click at [167, 262] on input "25" at bounding box center [170, 267] width 37 height 10
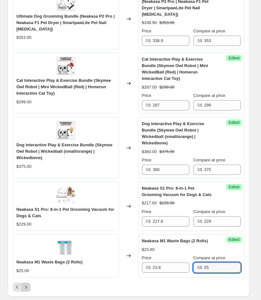
click at [28, 284] on icon "Next" at bounding box center [26, 287] width 6 height 6
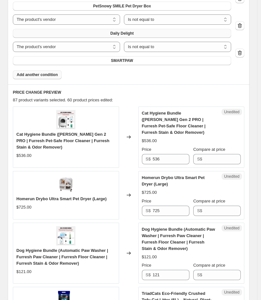
scroll to position [396, 0]
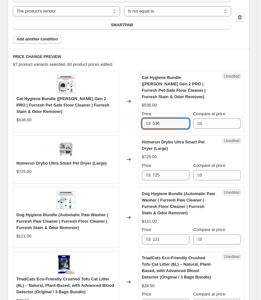
drag, startPoint x: 170, startPoint y: 114, endPoint x: 14, endPoint y: 109, distance: 155.8
click at [85, 114] on div "Cat Hygiene Bundle (Petree Gen 2 PRO | Furresh Pet-Safe Floor Cleaner | Furresh…" at bounding box center [128, 101] width 231 height 61
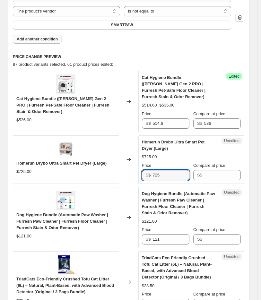
drag, startPoint x: 175, startPoint y: 172, endPoint x: 40, endPoint y: 178, distance: 135.4
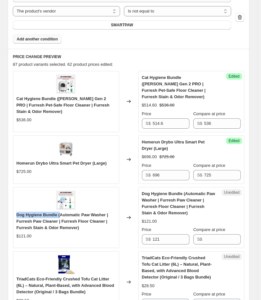
drag, startPoint x: 17, startPoint y: 210, endPoint x: 59, endPoint y: 209, distance: 42.3
click at [59, 212] on span "Dog Hygiene Bundle (Automatic Paw Washer | Furresh Paw Cleaner | Furresh Floor …" at bounding box center [62, 221] width 92 height 18
drag, startPoint x: 180, startPoint y: 233, endPoint x: 50, endPoint y: 236, distance: 129.5
click at [84, 241] on div "Dog Hygiene Bundle (Automatic Paw Washer | Furresh Paw Cleaner | Furresh Floor …" at bounding box center [128, 217] width 231 height 61
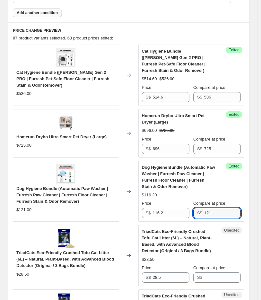
scroll to position [467, 0]
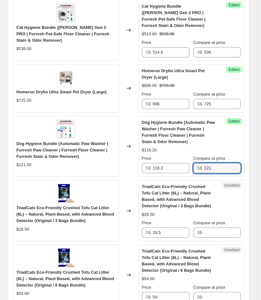
click at [21, 205] on span "TriadCats Eco-Friendly Crushed Tofu Cat Litter (6L) – Natural, Plant-Based, wit…" at bounding box center [64, 214] width 97 height 18
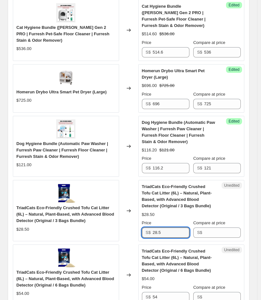
drag, startPoint x: 169, startPoint y: 226, endPoint x: 113, endPoint y: 227, distance: 56.1
click at [113, 227] on div "TriadCats Eco-Friendly Crushed Tofu Cat Litter (6L) – Natural, Plant-Based, wit…" at bounding box center [128, 210] width 231 height 61
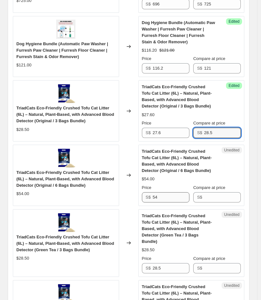
scroll to position [574, 0]
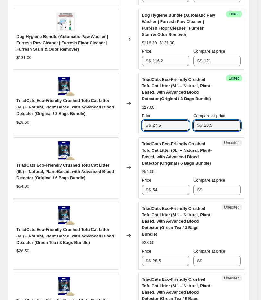
drag, startPoint x: 175, startPoint y: 119, endPoint x: 90, endPoint y: 118, distance: 85.2
click at [98, 118] on div "TriadCats Eco-Friendly Crushed Tofu Cat Litter (6L) – Natural, Plant-Based, wit…" at bounding box center [128, 103] width 231 height 61
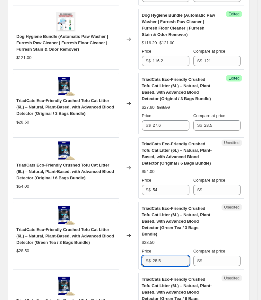
drag, startPoint x: 165, startPoint y: 251, endPoint x: 66, endPoint y: 239, distance: 100.3
click at [136, 252] on div "TriadCats Eco-Friendly Crushed Tofu Cat Litter (6L) – Natural, Plant-Based, wit…" at bounding box center [128, 236] width 231 height 68
paste input "7.6"
drag, startPoint x: 216, startPoint y: 121, endPoint x: 175, endPoint y: 123, distance: 41.7
click at [177, 123] on div "Price S$ 27.6 Compare at price S$ 28.5" at bounding box center [191, 121] width 99 height 18
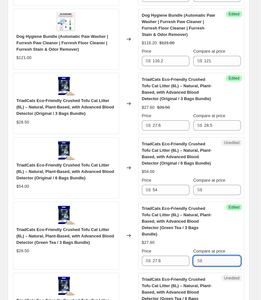
click at [231, 255] on input "Compare at price" at bounding box center [222, 260] width 37 height 10
paste input "28.5"
click at [175, 185] on input "54" at bounding box center [170, 190] width 37 height 10
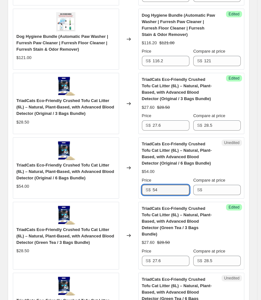
drag, startPoint x: 175, startPoint y: 184, endPoint x: 119, endPoint y: 186, distance: 55.8
click at [120, 185] on div "TriadCats Eco-Friendly Crushed Tofu Cat Litter (6L) – Natural, Plant-Based, wit…" at bounding box center [128, 167] width 231 height 61
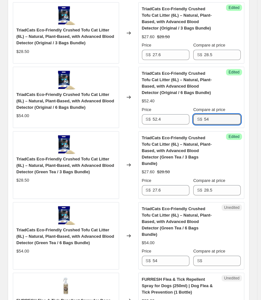
scroll to position [645, 0]
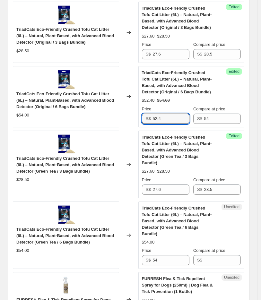
drag, startPoint x: 167, startPoint y: 113, endPoint x: 120, endPoint y: 113, distance: 47.7
click at [136, 113] on div "TriadCats Eco-Friendly Crushed Tofu Cat Litter (6L) – Natural, Plant-Based, wit…" at bounding box center [128, 96] width 231 height 61
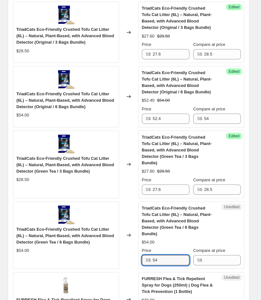
drag, startPoint x: 173, startPoint y: 246, endPoint x: 66, endPoint y: 233, distance: 108.2
click at [70, 234] on div "TriadCats Eco-Friendly Crushed Tofu Cat Litter (6L) – Natural, Plant-Based, wit…" at bounding box center [128, 235] width 231 height 68
paste input "2."
drag, startPoint x: 220, startPoint y: 113, endPoint x: 156, endPoint y: 112, distance: 63.8
click at [171, 112] on div "Price S$ 52.4 Compare at price S$ 54" at bounding box center [191, 115] width 99 height 18
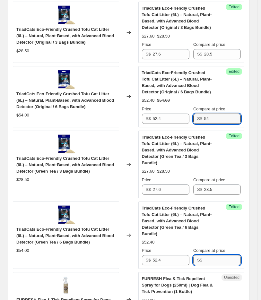
click at [216, 255] on input "Compare at price" at bounding box center [222, 260] width 37 height 10
paste input "54"
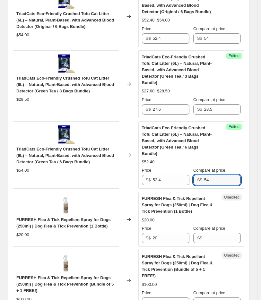
scroll to position [752, 0]
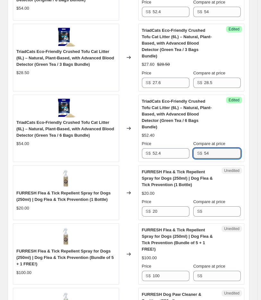
click at [40, 190] on span "FURRESH Flea & Tick Repellent Spray for Dogs (250ml) | Dog Flea & Tick Preventi…" at bounding box center [63, 195] width 94 height 11
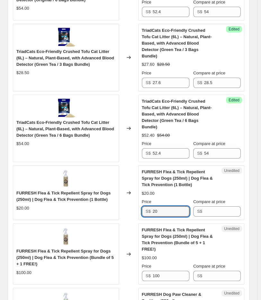
drag, startPoint x: 170, startPoint y: 192, endPoint x: 95, endPoint y: 198, distance: 74.9
click at [102, 198] on div "FURRESH Flea & Tick Repellent Spray for Dogs (250ml) | Dog Flea & Tick Preventi…" at bounding box center [128, 192] width 231 height 55
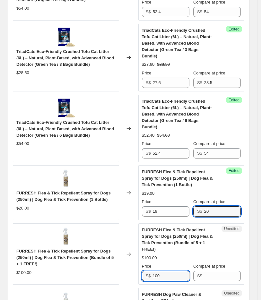
drag, startPoint x: 174, startPoint y: 250, endPoint x: 91, endPoint y: 239, distance: 83.7
click at [136, 245] on div "FURRESH Flea & Tick Repellent Spray for Dogs (250ml) | Dog Flea & Tick Preventi…" at bounding box center [128, 253] width 231 height 61
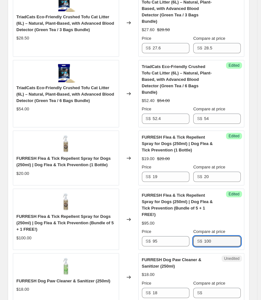
scroll to position [823, 0]
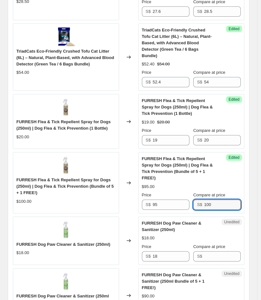
click at [187, 220] on span "FURRESH Dog Paw Cleaner & Sanitizer (250ml)" at bounding box center [172, 225] width 60 height 11
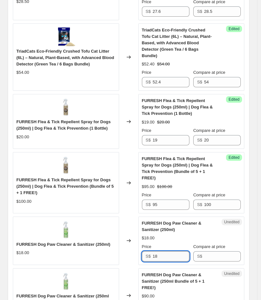
click at [170, 251] on input "18" at bounding box center [170, 256] width 37 height 10
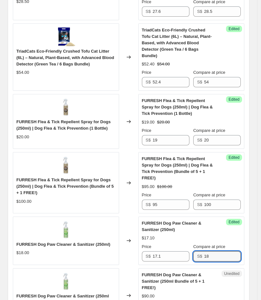
drag, startPoint x: 225, startPoint y: 288, endPoint x: 218, endPoint y: 286, distance: 6.9
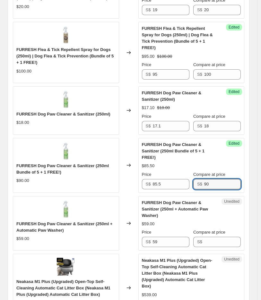
scroll to position [1001, 0]
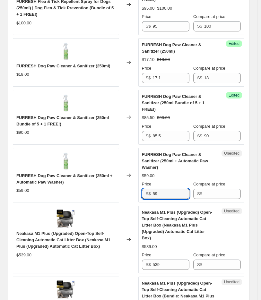
drag, startPoint x: 162, startPoint y: 168, endPoint x: 97, endPoint y: 171, distance: 64.5
click at [97, 171] on div "FURRESH Dog Paw Cleaner & Sanitizer (250ml + Automatic Paw Washer) $59.00 Chang…" at bounding box center [128, 175] width 231 height 55
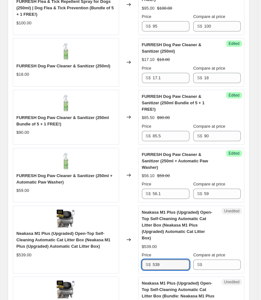
drag, startPoint x: 170, startPoint y: 232, endPoint x: 69, endPoint y: 235, distance: 101.6
click at [78, 236] on div "Neakasa M1 Plus (Upgraded) Open-Top Self-Cleaning Automatic Cat Litter Box (Nea…" at bounding box center [128, 239] width 231 height 68
click at [215, 259] on input "Compare at price" at bounding box center [222, 264] width 37 height 10
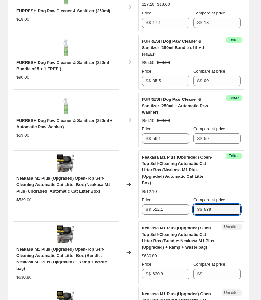
scroll to position [1072, 0]
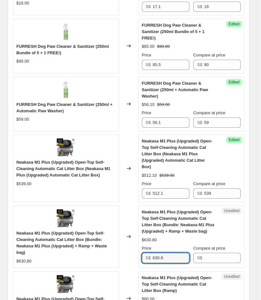
drag, startPoint x: 169, startPoint y: 228, endPoint x: 61, endPoint y: 232, distance: 108.4
click at [61, 232] on div "Neakasa M1 Plus (Upgraded) Open-Top Self-Cleaning Automatic Cat Litter Box (Bun…" at bounding box center [128, 236] width 231 height 62
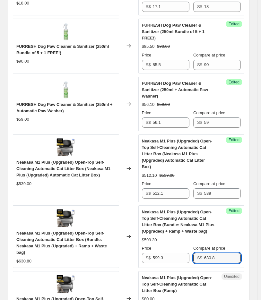
scroll to position [1143, 0]
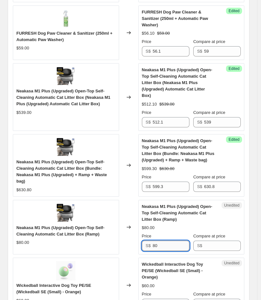
click at [172, 240] on input "80" at bounding box center [170, 245] width 37 height 10
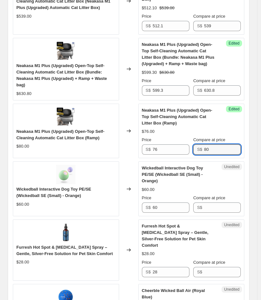
scroll to position [1250, 0]
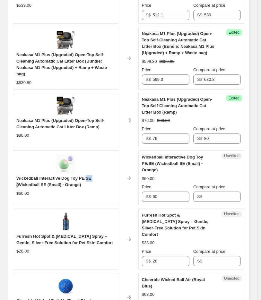
drag, startPoint x: 92, startPoint y: 147, endPoint x: 84, endPoint y: 146, distance: 7.4
click at [84, 176] on span "Wickedball Interactive Dog Toy PE/SE (Wickedball SE (Small) - Orange)" at bounding box center [53, 181] width 75 height 11
drag, startPoint x: 79, startPoint y: 148, endPoint x: 89, endPoint y: 150, distance: 10.7
click at [89, 176] on span "Wickedball Interactive Dog Toy PE/SE (Wickedball SE (Small) - Orange)" at bounding box center [53, 181] width 75 height 11
drag, startPoint x: 160, startPoint y: 160, endPoint x: 7, endPoint y: 147, distance: 153.0
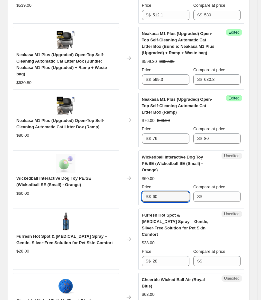
click at [42, 151] on div "Wickedball Interactive Dog Toy PE/SE (Wickedball SE (Small) - Orange) $60.00 Ch…" at bounding box center [128, 177] width 231 height 55
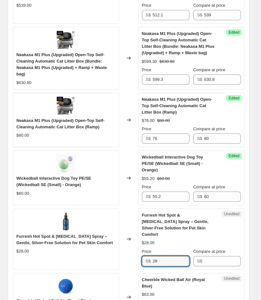
drag, startPoint x: 175, startPoint y: 219, endPoint x: 138, endPoint y: 225, distance: 37.9
click at [138, 225] on div "Furresh Hot Spot & Skin Care Spray – Gentle, Silver-Free Solution for Pet Skin …" at bounding box center [128, 238] width 231 height 61
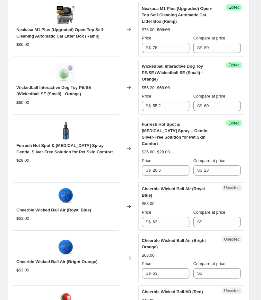
scroll to position [1357, 0]
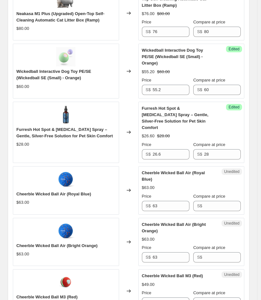
click at [39, 191] on span "Cheerble Wicked Ball Air (Royal Blue)" at bounding box center [53, 193] width 75 height 5
click at [29, 191] on span "Cheerble Wicked Ball Air (Royal Blue)" at bounding box center [53, 193] width 75 height 5
click at [54, 191] on span "Cheerble Wicked Ball Air (Royal Blue)" at bounding box center [53, 193] width 75 height 5
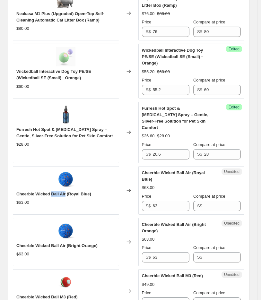
click at [63, 191] on span "Cheerble Wicked Ball Air (Royal Blue)" at bounding box center [53, 193] width 75 height 5
drag, startPoint x: 165, startPoint y: 161, endPoint x: 17, endPoint y: 156, distance: 148.4
click at [44, 166] on div "Cheerble Wicked Ball Air (Royal Blue) $63.00 Changed to Unedited Cheerble Wicke…" at bounding box center [128, 190] width 231 height 48
drag, startPoint x: 172, startPoint y: 161, endPoint x: 76, endPoint y: 163, distance: 96.1
click at [139, 166] on div "Cheerble Wicked Ball Air (Royal Blue) $63.00 Changed to Success Edited Cheerble…" at bounding box center [128, 190] width 231 height 48
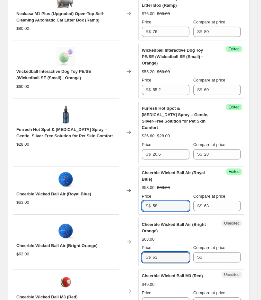
drag, startPoint x: 174, startPoint y: 212, endPoint x: 109, endPoint y: 212, distance: 64.7
click at [109, 218] on div "Cheerble Wicked Ball Air (Bright Orange) $63.00 Changed to Unedited Cheerble Wi…" at bounding box center [128, 242] width 231 height 48
paste input "58"
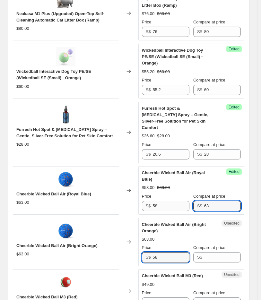
click at [182, 193] on div "Price S$ 58 Compare at price S$ 63" at bounding box center [191, 202] width 99 height 18
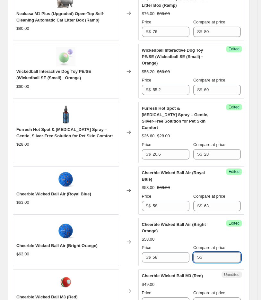
click at [219, 252] on input "Compare at price" at bounding box center [222, 257] width 37 height 10
paste input "63"
drag, startPoint x: 162, startPoint y: 259, endPoint x: 37, endPoint y: 253, distance: 125.1
click at [64, 269] on div "Cheerble Wicked Ball M3 (Red) $49.00 Changed to Unedited Cheerble Wicked Ball M…" at bounding box center [128, 290] width 231 height 43
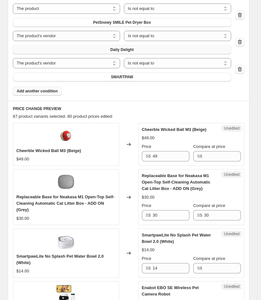
scroll to position [352, 0]
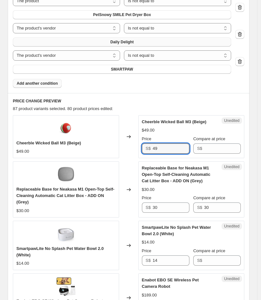
drag, startPoint x: 164, startPoint y: 150, endPoint x: 135, endPoint y: 152, distance: 28.5
click at [135, 152] on div "Cheerble Wicked Ball M3 (Beige) $49.00 Changed to Unedited Cheerble Wicked Ball…" at bounding box center [128, 136] width 231 height 43
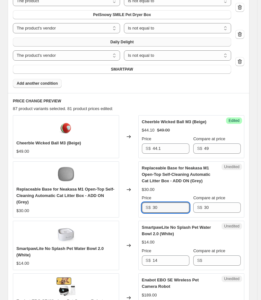
drag, startPoint x: 166, startPoint y: 207, endPoint x: 29, endPoint y: 206, distance: 136.5
click at [54, 208] on div "Replaceable Base for Neakasa M1 Open-Top Self-Cleaning Automatic Cat Litter Box…" at bounding box center [128, 189] width 231 height 56
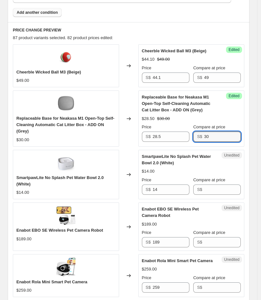
scroll to position [423, 0]
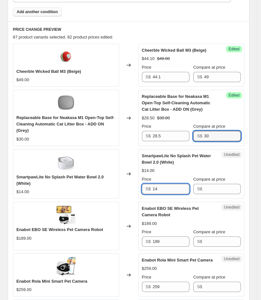
click at [174, 189] on input "14" at bounding box center [170, 189] width 37 height 10
click at [56, 177] on span "SmartpawLite No Splash Pet Water Bowl 2.0 (White)" at bounding box center [59, 179] width 87 height 11
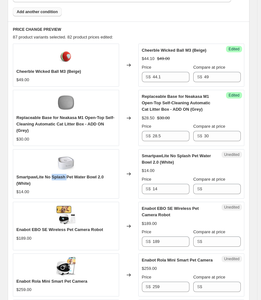
click at [56, 177] on span "SmartpawLite No Splash Pet Water Bowl 2.0 (White)" at bounding box center [59, 179] width 87 height 11
drag, startPoint x: 173, startPoint y: 188, endPoint x: 106, endPoint y: 190, distance: 67.3
click at [106, 190] on div "SmartpawLite No Splash Pet Water Bowl 2.0 (White) $14.00 Changed to Unedited Sm…" at bounding box center [128, 173] width 231 height 49
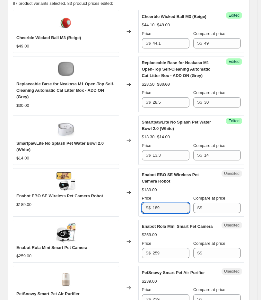
scroll to position [494, 0]
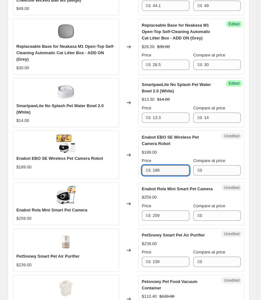
click at [36, 156] on span "Enabot EBO SE Wireless Pet Camera Robot" at bounding box center [59, 158] width 87 height 5
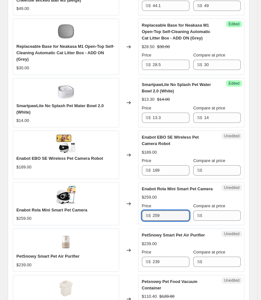
drag, startPoint x: 181, startPoint y: 217, endPoint x: 54, endPoint y: 222, distance: 127.3
click at [54, 222] on div "Enabot Rola Mini Smart Pet Camera $259.00 Changed to Unedited Enabot Rola Mini …" at bounding box center [128, 203] width 231 height 43
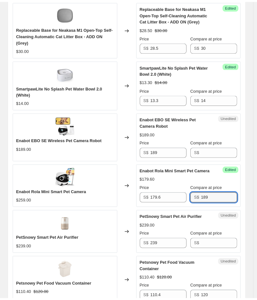
scroll to position [530, 0]
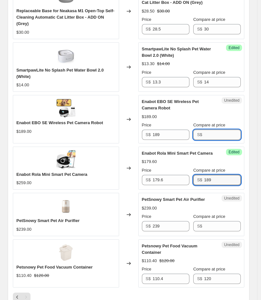
click at [218, 136] on input "Compare at price" at bounding box center [222, 134] width 37 height 10
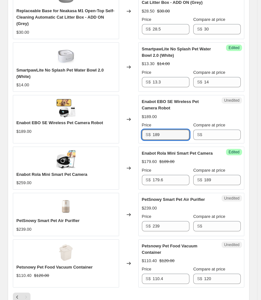
drag, startPoint x: 184, startPoint y: 136, endPoint x: 105, endPoint y: 139, distance: 79.6
click at [105, 139] on div "Enabot EBO SE Wireless Pet Camera Robot $189.00 Changed to Unedited Enabot EBO …" at bounding box center [128, 119] width 231 height 48
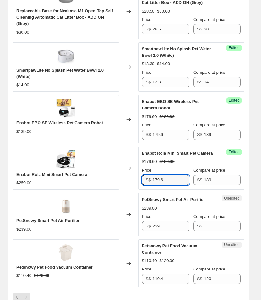
drag, startPoint x: 172, startPoint y: 178, endPoint x: 34, endPoint y: 179, distance: 138.1
click at [46, 178] on div "Enabot Rola Mini Smart Pet Camera $259.00 Changed to Success Edited Enabot Rola…" at bounding box center [128, 167] width 231 height 43
click at [226, 180] on input "189" at bounding box center [222, 180] width 37 height 10
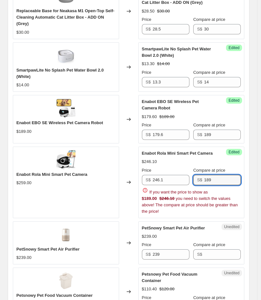
drag, startPoint x: 228, startPoint y: 180, endPoint x: 135, endPoint y: 177, distance: 93.3
click at [135, 177] on div "Enabot Rola Mini Smart Pet Camera $259.00 Changed to Success Edited Enabot Rola…" at bounding box center [128, 181] width 231 height 71
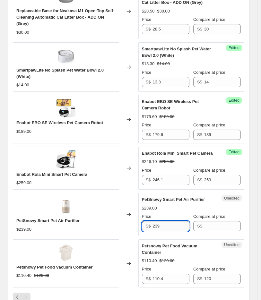
click at [186, 252] on div "Cheerble Wicked Ball M3 (Beige) $49.00 Changed to Success Edited Cheerble Wicke…" at bounding box center [128, 112] width 231 height 351
click at [29, 220] on span "PetSnowy Smart Pet Air Purifier" at bounding box center [47, 220] width 63 height 5
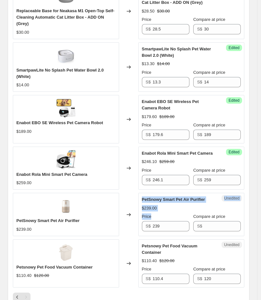
drag, startPoint x: 146, startPoint y: 227, endPoint x: -1, endPoint y: 228, distance: 147.1
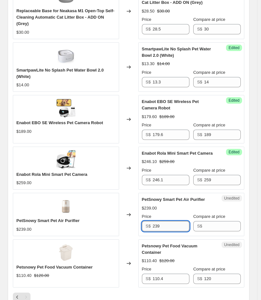
click at [161, 223] on input "239" at bounding box center [170, 226] width 37 height 10
drag, startPoint x: 174, startPoint y: 223, endPoint x: 148, endPoint y: 223, distance: 26.0
click at [148, 223] on div "S$ 239" at bounding box center [165, 226] width 47 height 10
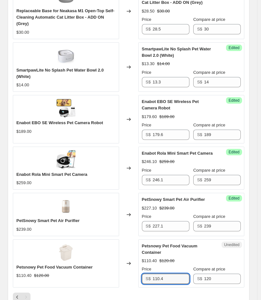
drag, startPoint x: 172, startPoint y: 272, endPoint x: 36, endPoint y: 270, distance: 135.6
click at [36, 272] on div "Petsnowy Pet Food Vacuum Container $110.40 $120.00 Changed to Unedited Petsnowy…" at bounding box center [128, 263] width 231 height 48
click at [175, 285] on div "Cheerble Wicked Ball M3 (Beige) $49.00 Changed to Success Edited Cheerble Wicke…" at bounding box center [128, 119] width 231 height 365
click at [174, 292] on div at bounding box center [128, 296] width 231 height 9
click at [177, 273] on input "110.4" at bounding box center [170, 278] width 37 height 10
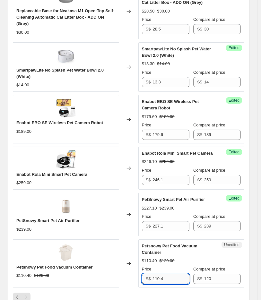
drag, startPoint x: 178, startPoint y: 275, endPoint x: 170, endPoint y: 275, distance: 8.0
click at [170, 275] on input "110.4" at bounding box center [170, 278] width 37 height 10
drag, startPoint x: 170, startPoint y: 273, endPoint x: 146, endPoint y: 276, distance: 23.9
click at [146, 276] on div "S$ 110.4" at bounding box center [165, 278] width 47 height 10
click at [184, 257] on div "$114.00 $120.00" at bounding box center [191, 260] width 99 height 6
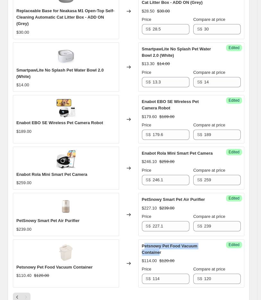
drag, startPoint x: 145, startPoint y: 244, endPoint x: 216, endPoint y: 244, distance: 71.5
click at [197, 244] on span "Petsnowy Pet Food Vacuum Container" at bounding box center [169, 248] width 55 height 11
drag, startPoint x: 144, startPoint y: 244, endPoint x: 222, endPoint y: 244, distance: 78.2
click at [222, 244] on div "Petsnowy Pet Food Vacuum Container $114.00 $120.00 Price S$ 114 Compare at pric…" at bounding box center [191, 263] width 99 height 41
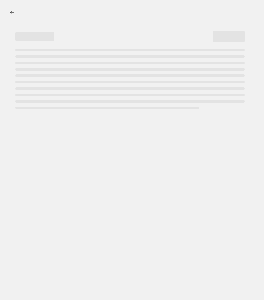
select select "percentage"
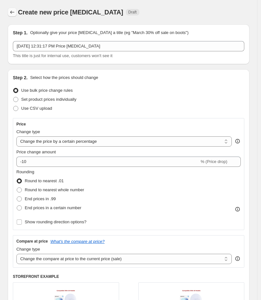
click at [12, 15] on button "Price change jobs" at bounding box center [12, 12] width 9 height 9
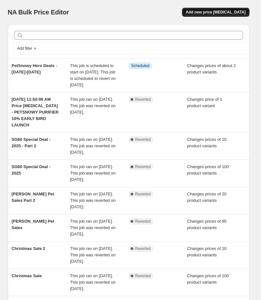
click at [211, 11] on span "Add new price [MEDICAL_DATA]" at bounding box center [216, 12] width 60 height 5
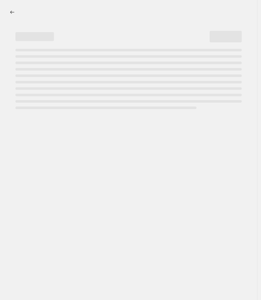
select select "percentage"
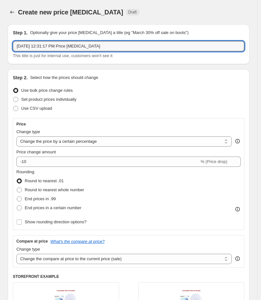
drag, startPoint x: 103, startPoint y: 45, endPoint x: -78, endPoint y: 49, distance: 180.1
click at [0, 49] on html "Home Settings Plans Skip to content Create new price [MEDICAL_DATA]. This page …" at bounding box center [130, 150] width 261 height 300
type input "S"
click at [126, 48] on input "text" at bounding box center [128, 46] width 231 height 10
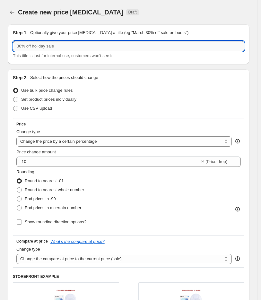
type input "h"
type input "s"
type input "j"
type input "[GEOGRAPHIC_DATA] - [DATE]-[DATE]"
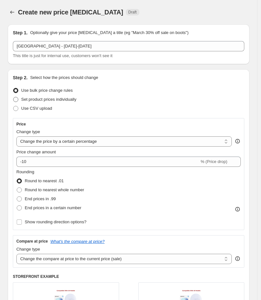
click at [17, 99] on span at bounding box center [15, 99] width 5 height 5
click at [13, 97] on input "Set product prices individually" at bounding box center [13, 97] width 0 height 0
radio input "true"
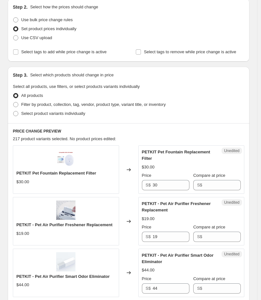
scroll to position [71, 0]
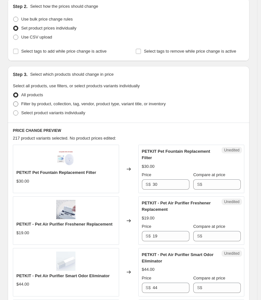
click at [26, 103] on span "Filter by product, collection, tag, vendor, product type, variant title, or inv…" at bounding box center [93, 103] width 144 height 5
click at [13, 102] on input "Filter by product, collection, tag, vendor, product type, variant title, or inv…" at bounding box center [13, 101] width 0 height 0
radio input "true"
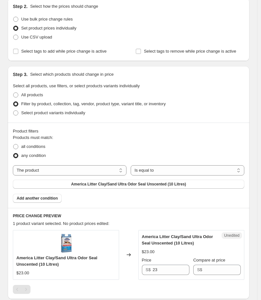
scroll to position [107, 0]
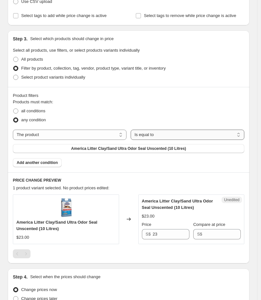
click at [176, 132] on select "Is equal to Is not equal to" at bounding box center [186, 134] width 113 height 10
click at [74, 135] on select "The product The product's collection The product's tag The product's vendor The…" at bounding box center [69, 134] width 113 height 10
select select "collection"
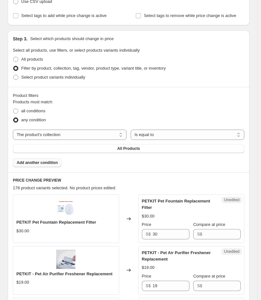
click at [47, 164] on span "Add another condition" at bounding box center [37, 162] width 41 height 5
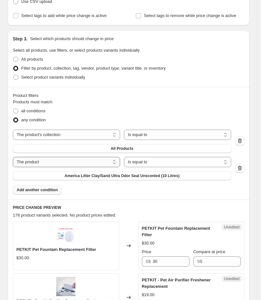
click at [51, 161] on select "The product The product's collection The product's tag The product's vendor The…" at bounding box center [66, 162] width 107 height 10
select select "product_status"
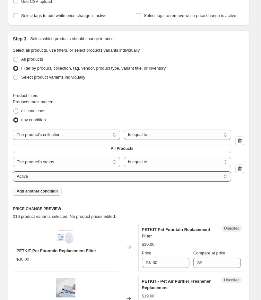
click at [130, 178] on select "Active Draft Archived" at bounding box center [122, 176] width 218 height 10
click at [13, 171] on select "Active Draft Archived" at bounding box center [122, 176] width 218 height 10
click at [36, 190] on span "Add another condition" at bounding box center [37, 190] width 41 height 5
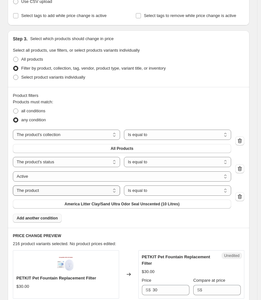
click at [72, 191] on select "The product The product's collection The product's tag The product's vendor The…" at bounding box center [66, 190] width 107 height 10
select select "inventory_quantity"
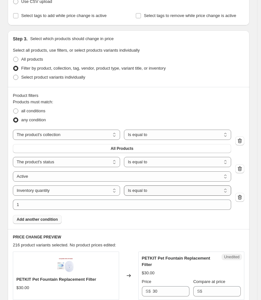
click at [138, 193] on select "Is equal to Is not equal to Is greater than Is less than" at bounding box center [177, 190] width 107 height 10
select select ">"
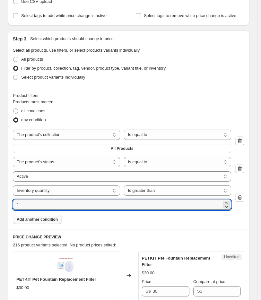
drag, startPoint x: 55, startPoint y: 209, endPoint x: -18, endPoint y: 207, distance: 73.1
click at [0, 193] on html "Home Settings Plans Skip to content Create new price change job. This page is r…" at bounding box center [130, 43] width 261 height 300
type input "0"
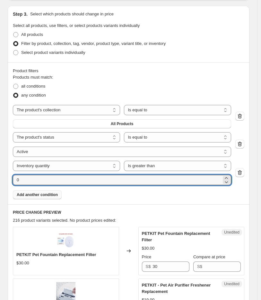
scroll to position [142, 0]
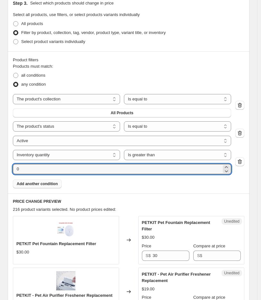
click at [40, 186] on span "Add another condition" at bounding box center [37, 183] width 41 height 5
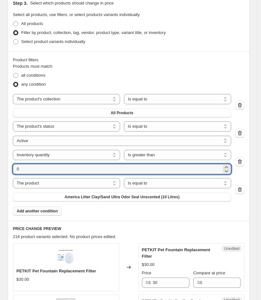
click at [39, 210] on span "Add another condition" at bounding box center [37, 210] width 41 height 5
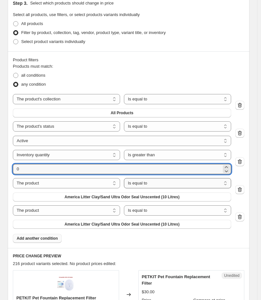
click at [139, 181] on select "Is equal to Is not equal to" at bounding box center [177, 183] width 107 height 10
select select "not_equal"
click at [134, 196] on span "America Litter Clay/Sand Ultra Odor Seal Unscented (10 Litres)" at bounding box center [121, 196] width 115 height 5
click at [71, 183] on select "The product The product's collection The product's tag The product's vendor The…" at bounding box center [66, 183] width 107 height 10
select select "vendor"
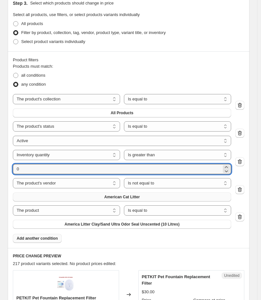
click at [130, 198] on span "American Cat Litter" at bounding box center [122, 196] width 36 height 5
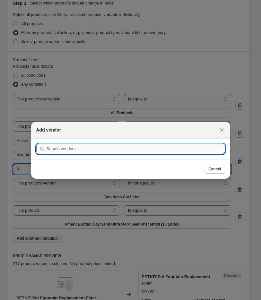
click at [106, 153] on input ":r113:" at bounding box center [135, 149] width 178 height 10
click at [106, 150] on input ":r113:" at bounding box center [135, 149] width 178 height 10
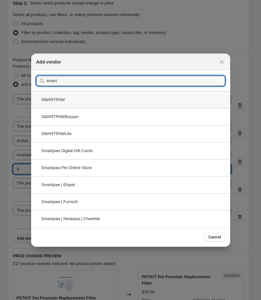
type input "smart"
click at [63, 96] on div "SMARTPAW" at bounding box center [130, 99] width 199 height 17
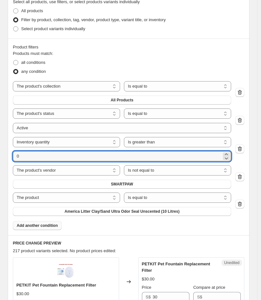
scroll to position [178, 0]
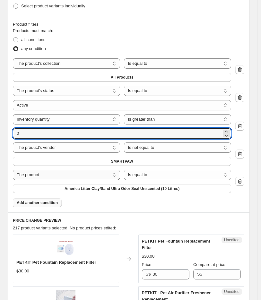
click at [76, 175] on select "The product The product's collection The product's tag The product's vendor The…" at bounding box center [66, 175] width 107 height 10
click at [65, 147] on select "The product The product's collection The product's tag The product's vendor The…" at bounding box center [66, 147] width 107 height 10
click at [109, 159] on button "All Products" at bounding box center [122, 161] width 218 height 9
click at [80, 147] on select "The product The product's collection The product's tag The product's vendor The…" at bounding box center [66, 147] width 107 height 10
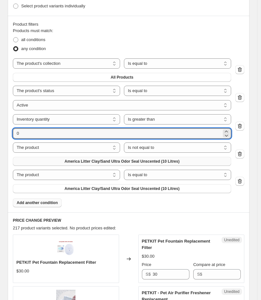
click at [112, 161] on span "America Litter Clay/Sand Ultra Odor Seal Unscented (10 Litres)" at bounding box center [121, 161] width 115 height 5
click at [85, 151] on select "The product The product's collection The product's tag The product's vendor The…" at bounding box center [66, 147] width 107 height 10
click at [60, 149] on select "The product The product's collection The product's tag The product's vendor The…" at bounding box center [66, 147] width 107 height 10
select select "title"
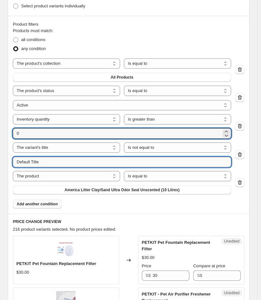
click at [89, 164] on input "Default Title" at bounding box center [122, 162] width 218 height 10
drag, startPoint x: 89, startPoint y: 164, endPoint x: -55, endPoint y: 165, distance: 144.2
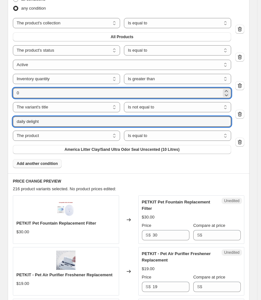
scroll to position [249, 0]
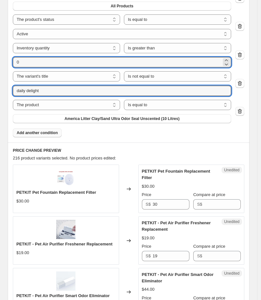
type input "daily delight"
click at [244, 110] on div at bounding box center [239, 112] width 9 height 10
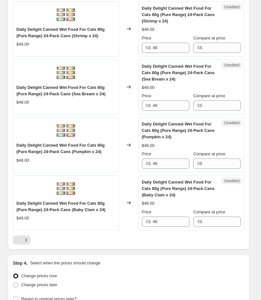
scroll to position [1328, 0]
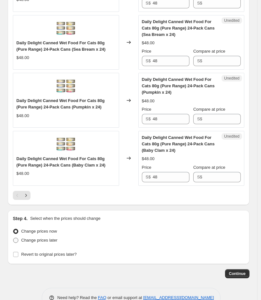
click at [17, 237] on span at bounding box center [15, 239] width 5 height 5
click at [13, 237] on input "Change prices later" at bounding box center [13, 237] width 0 height 0
radio input "true"
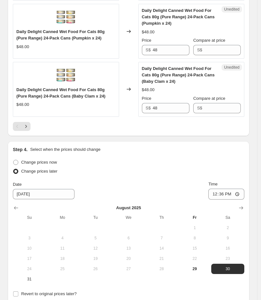
scroll to position [1400, 0]
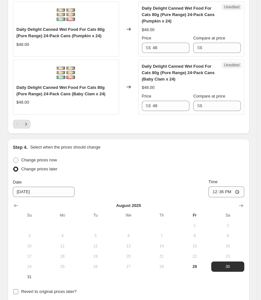
click at [15, 289] on input "Revert to original prices later?" at bounding box center [15, 291] width 5 height 5
checkbox input "true"
click at [32, 186] on input "8/30/2025" at bounding box center [44, 191] width 62 height 10
click at [244, 202] on icon "Show next month, September 2025" at bounding box center [240, 205] width 6 height 6
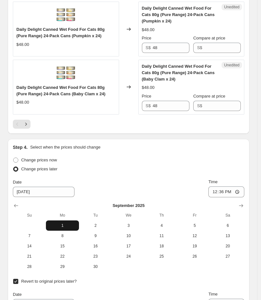
click at [55, 223] on span "1" at bounding box center [62, 225] width 28 height 5
click at [64, 243] on span "15" at bounding box center [62, 245] width 28 height 5
type input "[DATE]"
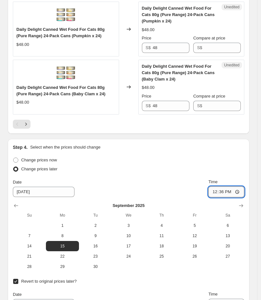
click at [216, 186] on input "12:36" at bounding box center [226, 191] width 36 height 11
click at [224, 186] on input "12:36" at bounding box center [226, 191] width 36 height 11
type input "00:00"
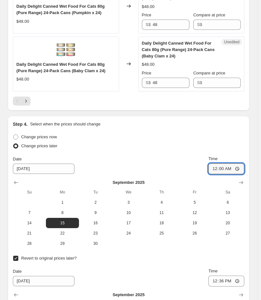
scroll to position [1435, 0]
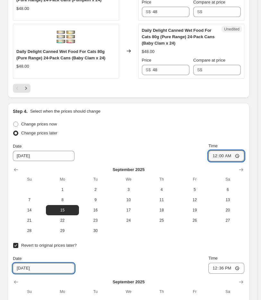
click at [21, 263] on input "9/5/2025" at bounding box center [44, 268] width 62 height 10
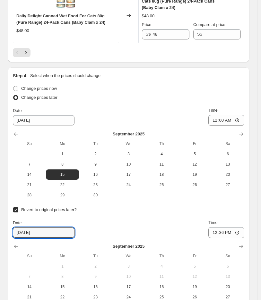
scroll to position [1507, 0]
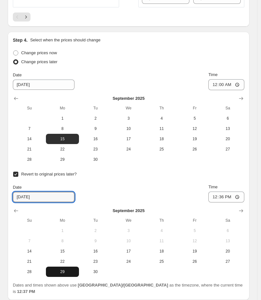
click at [65, 269] on span "29" at bounding box center [62, 271] width 28 height 5
type input "9/29/2025"
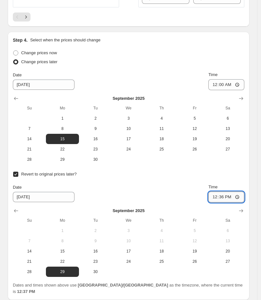
click at [217, 191] on input "12:36" at bounding box center [226, 196] width 36 height 11
type input "14:03"
click at [98, 269] on span "30" at bounding box center [95, 271] width 28 height 5
type input "[DATE]"
click at [215, 191] on input "14:03" at bounding box center [226, 196] width 36 height 11
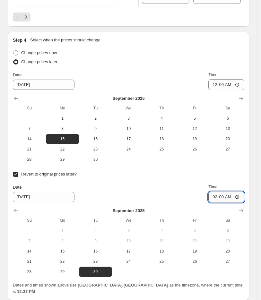
click at [218, 191] on input "02:00" at bounding box center [226, 196] width 36 height 11
type input "00:00"
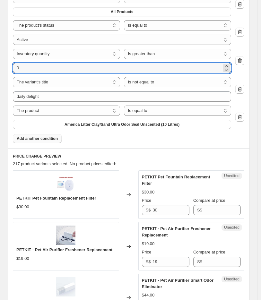
scroll to position [285, 0]
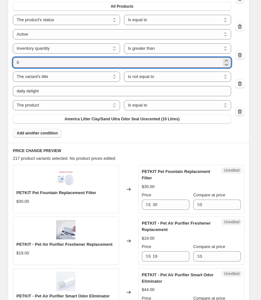
click at [243, 112] on icon "button" at bounding box center [239, 111] width 6 height 6
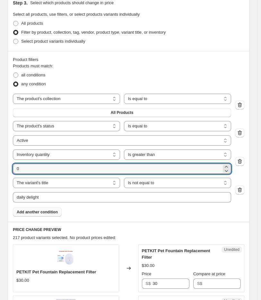
scroll to position [142, 0]
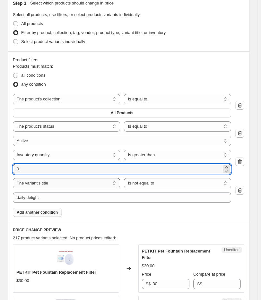
click at [62, 183] on select "The product The product's collection The product's tag The product's vendor The…" at bounding box center [66, 183] width 107 height 10
select select "vendor"
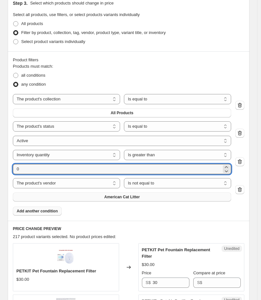
click at [116, 198] on span "American Cat Litter" at bounding box center [122, 196] width 36 height 5
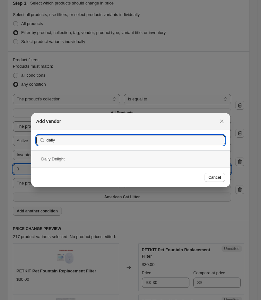
type input "daily"
click at [60, 161] on div "Daily Delight" at bounding box center [130, 158] width 199 height 17
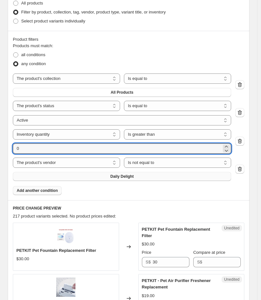
scroll to position [155, 0]
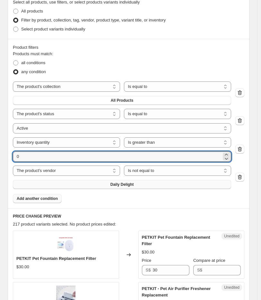
click at [126, 196] on div "Products must match: all conditions any condition The product The product's col…" at bounding box center [128, 127] width 231 height 152
click at [101, 84] on select "The product The product's collection The product's tag The product's vendor The…" at bounding box center [66, 86] width 107 height 10
click at [243, 92] on icon "button" at bounding box center [239, 92] width 6 height 6
select select "product_status"
select select "inventory_quantity"
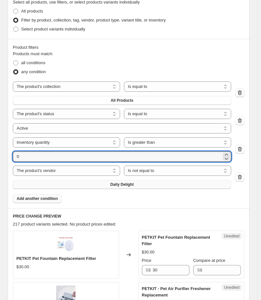
select select "vendor"
select select "not_equal"
select select ">"
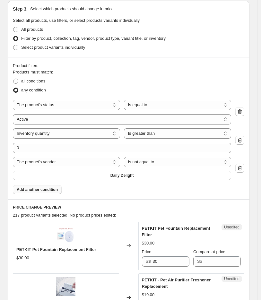
scroll to position [84, 0]
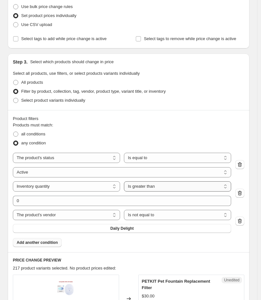
click at [143, 189] on select "Is equal to Is not equal to Is greater than Is less than" at bounding box center [177, 186] width 107 height 10
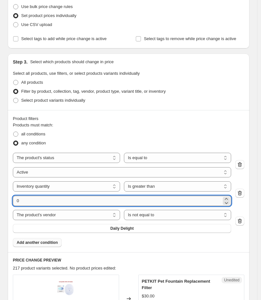
click at [88, 203] on input "0" at bounding box center [117, 200] width 208 height 10
click at [95, 185] on select "The product The product's collection The product's tag The product's vendor The…" at bounding box center [66, 186] width 107 height 10
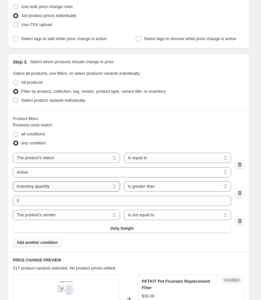
click at [95, 185] on select "The product The product's collection The product's tag The product's vendor The…" at bounding box center [66, 186] width 107 height 10
click at [19, 133] on label "all conditions" at bounding box center [29, 133] width 32 height 9
click at [13, 132] on input "all conditions" at bounding box center [13, 131] width 0 height 0
radio input "true"
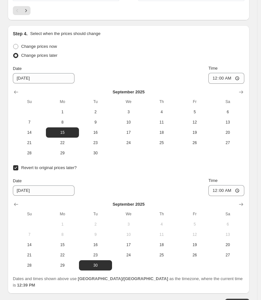
scroll to position [1436, 0]
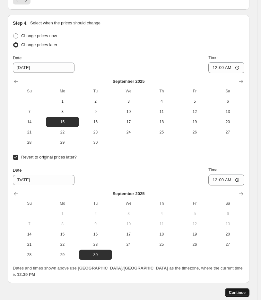
click at [244, 290] on span "Continue" at bounding box center [236, 292] width 17 height 5
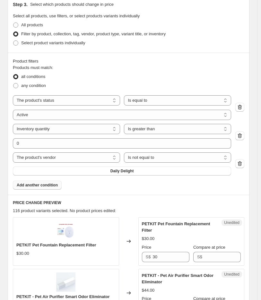
scroll to position [249, 0]
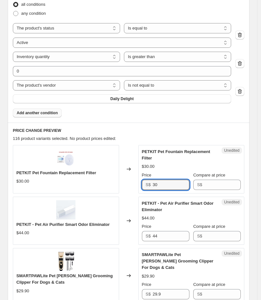
drag, startPoint x: 189, startPoint y: 179, endPoint x: 77, endPoint y: 170, distance: 112.5
click at [87, 177] on div "PETKIT Pet Fountain Replacement Filter $30.00 Changed to Unedited PETKIT Pet Fo…" at bounding box center [128, 169] width 231 height 48
type input "28.5"
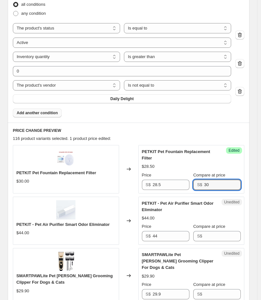
type input "30"
click at [153, 116] on div "Products must match: all conditions any condition The product The product's col…" at bounding box center [128, 54] width 231 height 125
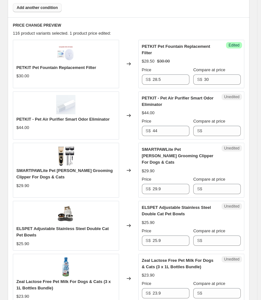
scroll to position [356, 0]
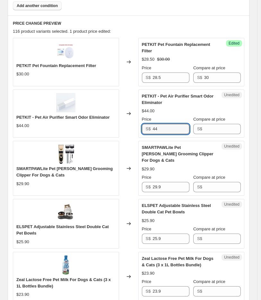
drag, startPoint x: 185, startPoint y: 129, endPoint x: 107, endPoint y: 128, distance: 78.2
click at [107, 129] on div "PETKIT - Pet Air Purifier Smart Odor Eliminator $44.00 Changed to Unedited PETK…" at bounding box center [128, 113] width 231 height 48
type input "39.6"
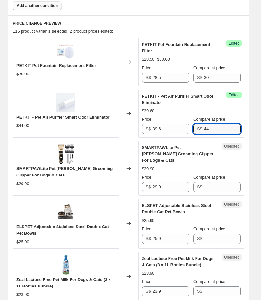
type input "44"
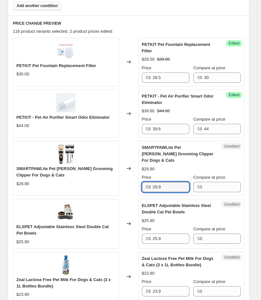
scroll to position [392, 0]
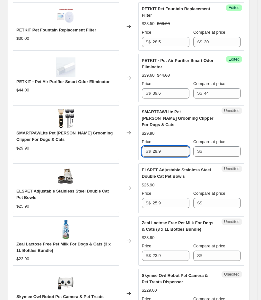
click at [174, 146] on input "29.9" at bounding box center [170, 151] width 37 height 10
drag, startPoint x: 172, startPoint y: 146, endPoint x: 125, endPoint y: 143, distance: 46.9
click at [125, 143] on div "SMARTPAWLite Pet Shaver Grooming Clipper For Dogs & Cats $29.90 Changed to Uned…" at bounding box center [128, 132] width 231 height 55
type input "28.4"
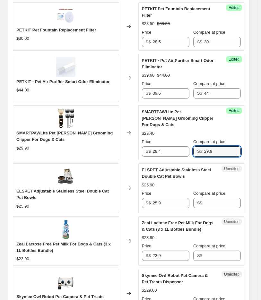
type input "29.9"
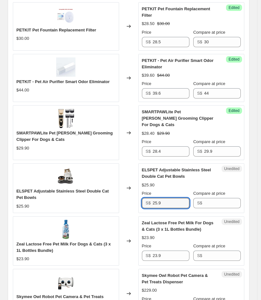
click at [25, 188] on span "ELSPET Adjustable Stainless Steel Double Cat Pet Bowls" at bounding box center [62, 193] width 92 height 11
copy span "ELSPET"
drag, startPoint x: 177, startPoint y: 195, endPoint x: 105, endPoint y: 201, distance: 72.3
click at [109, 200] on div "ELSPET Adjustable Stainless Steel Double Cat Pet Bowls $25.90 Changed to Unedit…" at bounding box center [128, 187] width 231 height 49
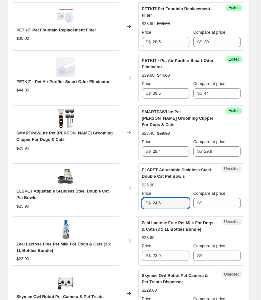
type input "24.6"
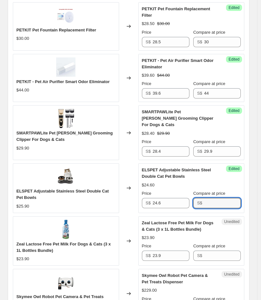
type input "."
type input "25.9"
click at [36, 241] on span "Zeal Lactose Free Pet Milk For Dogs & Cats (3 x 1L Bottles Bundle)" at bounding box center [63, 246] width 94 height 11
copy span "Lactose"
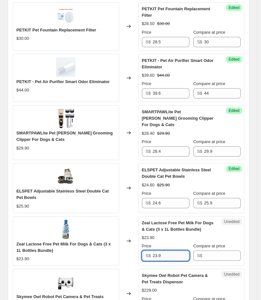
click at [170, 250] on input "23.9" at bounding box center [170, 255] width 37 height 10
type input "23.4"
click at [231, 251] on input "Compare at price" at bounding box center [222, 255] width 37 height 10
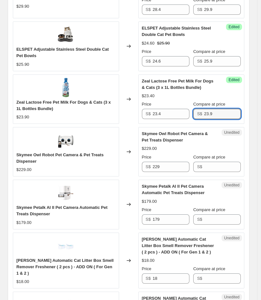
scroll to position [534, 0]
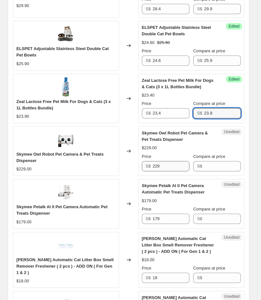
type input "23.9"
click at [161, 164] on input "229" at bounding box center [170, 166] width 37 height 10
drag, startPoint x: 32, startPoint y: 148, endPoint x: 54, endPoint y: 148, distance: 21.5
click at [54, 152] on span "Skymee Owl Robot Pet Camera & Pet Treats Dispenser" at bounding box center [59, 157] width 87 height 11
copy span "Owl Robot"
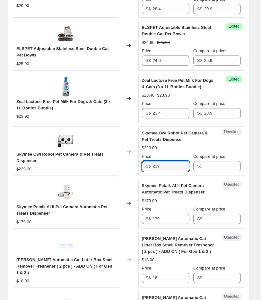
drag, startPoint x: 170, startPoint y: 160, endPoint x: 67, endPoint y: 170, distance: 103.3
click at [84, 170] on div "Skymee Owl Robot Pet Camera & Pet Treats Dispenser $229.00 Changed to Unedited …" at bounding box center [128, 150] width 231 height 49
type input "217.6"
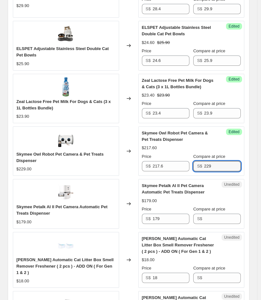
type input "229"
click at [39, 204] on span "Skymee Petalk AI II Pet Camera Automatic Pet Treats Dispenser" at bounding box center [61, 209] width 91 height 11
copy span "Petalk"
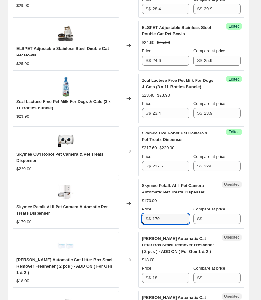
drag, startPoint x: 174, startPoint y: 215, endPoint x: 84, endPoint y: 221, distance: 89.6
click at [87, 219] on div "Skymee Petalk AI II Pet Camera Automatic Pet Treats Dispenser $179.00 Changed t…" at bounding box center [128, 203] width 231 height 49
type input "171.8"
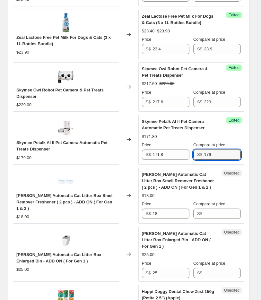
scroll to position [605, 0]
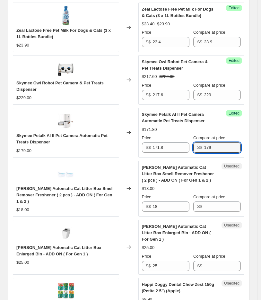
type input "179"
click at [20, 186] on span "[PERSON_NAME] Automatic Cat Litter Box Smell Remover Freshener ( 2 pcs ) - ADD …" at bounding box center [64, 195] width 97 height 18
copy span "PETREE"
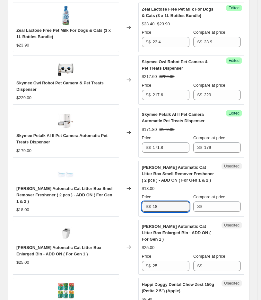
drag, startPoint x: 180, startPoint y: 202, endPoint x: 101, endPoint y: 208, distance: 79.4
click at [107, 207] on div "PETREE Automatic Cat Litter Box Smell Remover Freshener ( 2 pcs ) - ADD ON ( Fo…" at bounding box center [128, 189] width 231 height 56
type input "169.2"
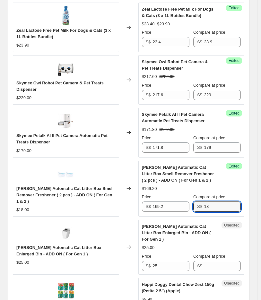
type input "18"
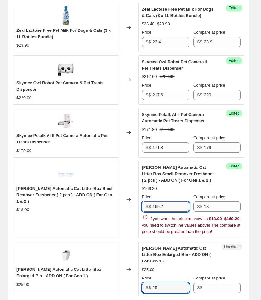
click at [160, 203] on input "169.2" at bounding box center [170, 206] width 37 height 10
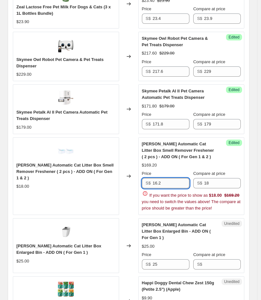
scroll to position [641, 0]
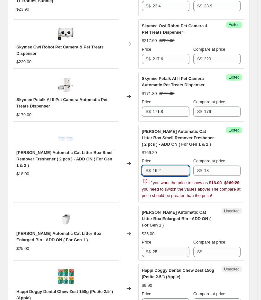
type input "16.2"
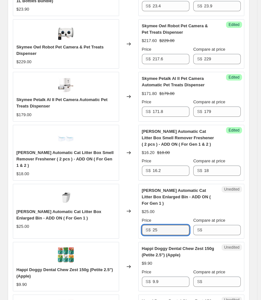
drag, startPoint x: 166, startPoint y: 240, endPoint x: 138, endPoint y: 241, distance: 27.9
click at [138, 241] on div "PETKIT Pet Fountain Replacement Filter $30.00 Changed to Success Edited PETKIT …" at bounding box center [128, 287] width 231 height 1069
type input "22.5"
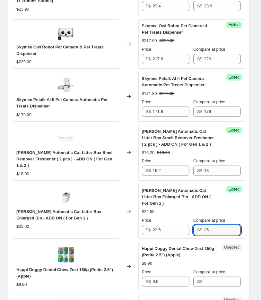
scroll to position [712, 0]
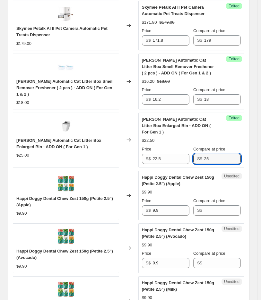
type input "25"
click at [50, 195] on div "Happi Doggy Dental Chew Zest 150g (Petite 2.5") (Apple)" at bounding box center [65, 201] width 99 height 13
click at [49, 196] on span "Happi Doggy Dental Chew Zest 150g (Petite 2.5") (Apple)" at bounding box center [64, 201] width 96 height 11
copy span "Dental"
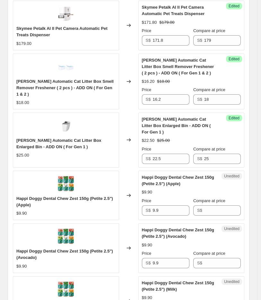
drag, startPoint x: 161, startPoint y: 204, endPoint x: 117, endPoint y: 205, distance: 44.2
click at [119, 205] on div "Happi Doggy Dental Chew Zest 150g (Petite 2.5") (Apple) $9.90 Changed to Unedit…" at bounding box center [128, 194] width 231 height 49
drag, startPoint x: 173, startPoint y: 199, endPoint x: 118, endPoint y: 198, distance: 55.1
click at [118, 199] on div "Happi Doggy Dental Chew Zest 150g (Petite 2.5") (Apple) $9.90 Changed to Unedit…" at bounding box center [128, 194] width 231 height 49
drag, startPoint x: 164, startPoint y: 195, endPoint x: 124, endPoint y: 195, distance: 39.7
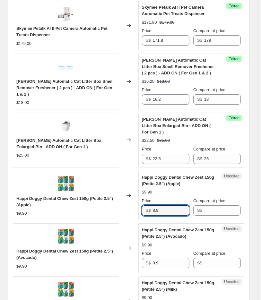
click at [128, 195] on div "Happi Doggy Dental Chew Zest 150g (Petite 2.5") (Apple) $9.90 Changed to Unedit…" at bounding box center [128, 194] width 231 height 49
type input "8.9"
drag, startPoint x: 161, startPoint y: 253, endPoint x: 126, endPoint y: 253, distance: 35.9
click at [127, 252] on div "Happi Doggy Dental Chew Zest 150g (Petite 2.5") (Avocado) $9.90 Changed to Uned…" at bounding box center [128, 247] width 231 height 49
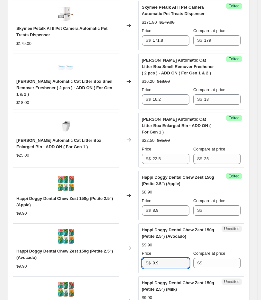
paste input "8"
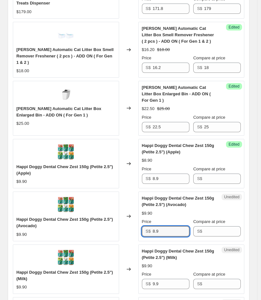
scroll to position [783, 0]
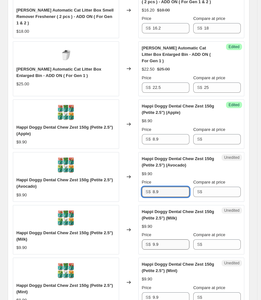
type input "8.9"
drag, startPoint x: 164, startPoint y: 233, endPoint x: 100, endPoint y: 233, distance: 64.1
click at [120, 233] on div "Happi Doggy Dental Chew Zest 150g (Petite 2.5") (Milk) $9.90 Changed to Unedite…" at bounding box center [128, 229] width 231 height 49
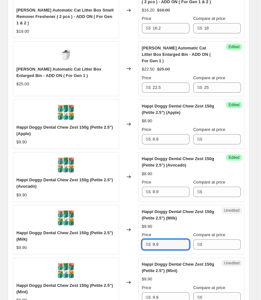
paste input "8"
type input "8.9"
drag, startPoint x: 164, startPoint y: 285, endPoint x: 106, endPoint y: 284, distance: 57.4
click at [113, 285] on div "Happi Doggy Dental Chew Zest 150g (Petite 2.5") (Mint) $9.90 Changed to Unedite…" at bounding box center [128, 281] width 231 height 49
paste input "8"
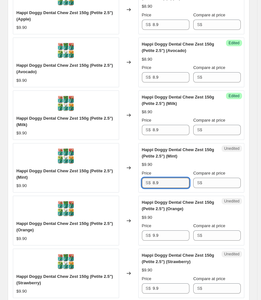
scroll to position [961, 0]
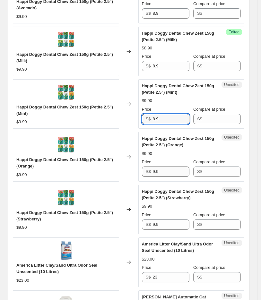
type input "8.9"
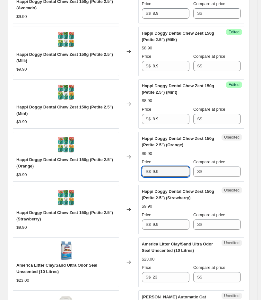
drag, startPoint x: 172, startPoint y: 162, endPoint x: 104, endPoint y: 167, distance: 67.8
click at [116, 166] on div "Happi Doggy Dental Chew Zest 150g (Petite 2.5") (Orange) $9.90 Changed to Unedi…" at bounding box center [128, 156] width 231 height 49
paste input "8"
type input "8.9"
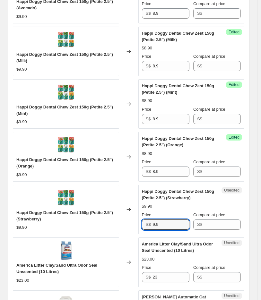
drag, startPoint x: 171, startPoint y: 216, endPoint x: 92, endPoint y: 215, distance: 78.8
click at [100, 216] on div "Happi Doggy Dental Chew Zest 150g (Petite 2.5") (Strawberry) $9.90 Changed to U…" at bounding box center [128, 209] width 231 height 49
paste input "8"
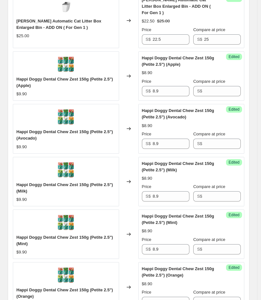
scroll to position [819, 0]
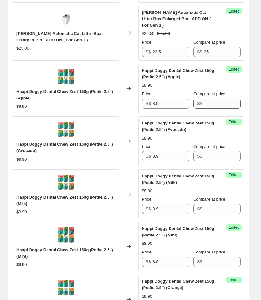
type input "8.9"
click at [216, 98] on input "Compare at price" at bounding box center [222, 103] width 37 height 10
drag, startPoint x: 216, startPoint y: 95, endPoint x: 184, endPoint y: 94, distance: 32.0
click at [184, 94] on div "Price S$ 8.9 Compare at price S$ 9.9" at bounding box center [191, 100] width 99 height 18
type input "9.9"
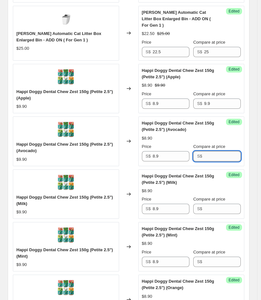
click at [225, 151] on input "Compare at price" at bounding box center [222, 156] width 37 height 10
paste input "9.9"
type input "9.9"
click at [219, 203] on input "Compare at price" at bounding box center [222, 208] width 37 height 10
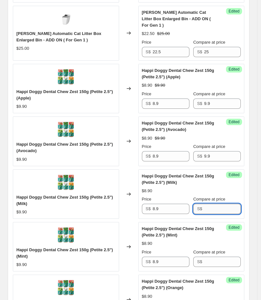
paste input "9.9"
type input "9.9"
click at [220, 256] on input "Compare at price" at bounding box center [222, 261] width 37 height 10
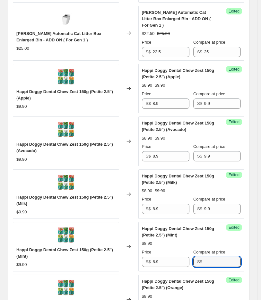
paste input "9.9"
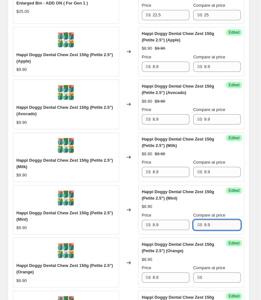
scroll to position [890, 0]
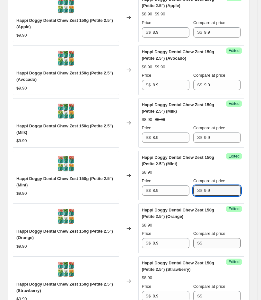
type input "9.9"
click at [222, 238] on input "Compare at price" at bounding box center [222, 243] width 37 height 10
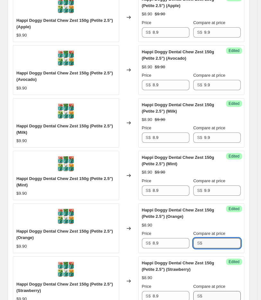
paste input "9.9"
type input "9.9"
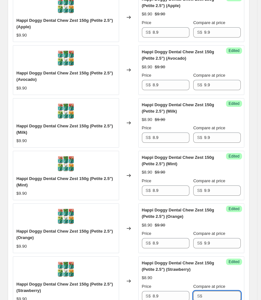
click at [220, 291] on input "Compare at price" at bounding box center [222, 296] width 37 height 10
paste input "9.9"
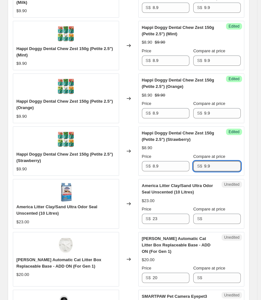
scroll to position [1032, 0]
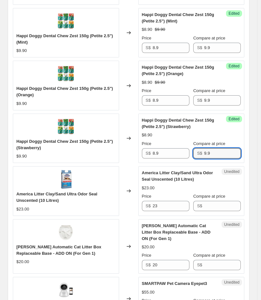
type input "9.9"
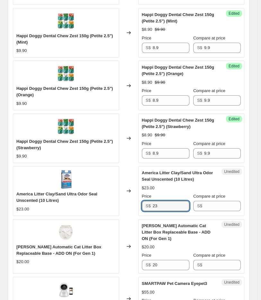
drag, startPoint x: 168, startPoint y: 199, endPoint x: 106, endPoint y: 199, distance: 61.8
click at [106, 199] on div "America Litter Clay/Sand Ultra Odor Seal Unscented (10 Litres) $23.00 Changed t…" at bounding box center [128, 190] width 231 height 49
type input "22.3"
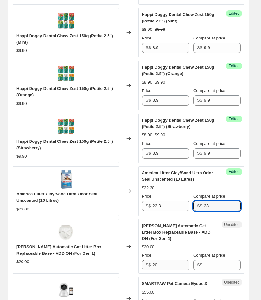
type input "23"
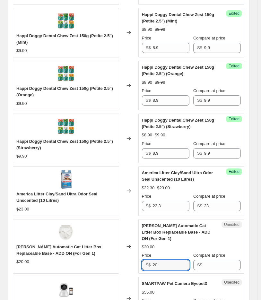
drag, startPoint x: 174, startPoint y: 251, endPoint x: 42, endPoint y: 228, distance: 134.0
click at [111, 253] on div "PETREE Automatic Cat Litter Box Replaceable Base - ADD ON (For Gen 1) $20.00 Ch…" at bounding box center [128, 246] width 231 height 55
type input "18"
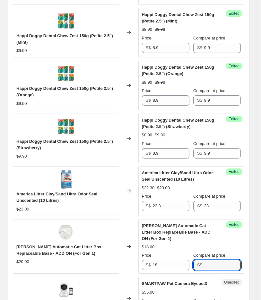
type input "3"
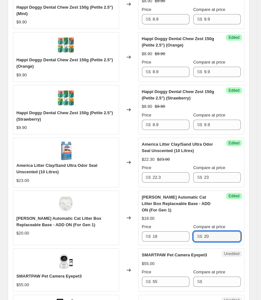
scroll to position [1139, 0]
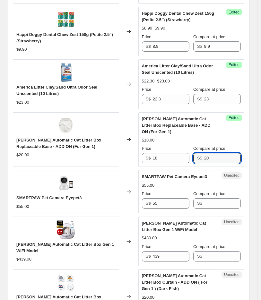
type input "20"
click at [76, 195] on span "SMARTPAW Pet Camera Eyepet3" at bounding box center [48, 197] width 65 height 5
copy span "Eyepet3"
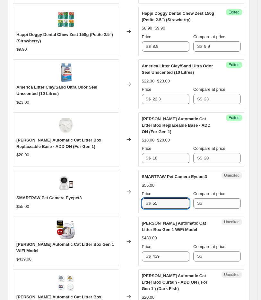
drag, startPoint x: 190, startPoint y: 192, endPoint x: 92, endPoint y: 192, distance: 98.4
click at [93, 192] on div "SMARTPAW Pet Camera Eyepet3 $55.00 Changed to Unedited SMARTPAW Pet Camera Eyep…" at bounding box center [128, 191] width 231 height 43
type input "5"
type input "52.3"
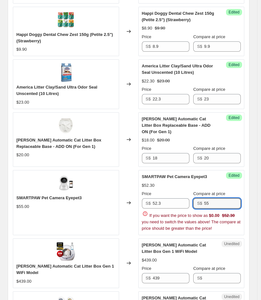
type input "55"
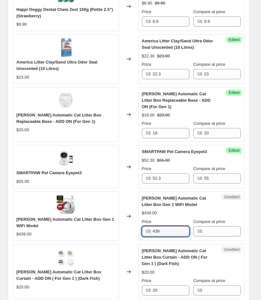
scroll to position [1175, 0]
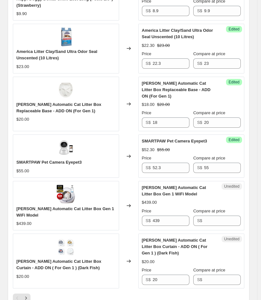
click at [24, 206] on span "[PERSON_NAME] Automatic Cat Litter Box Gen 1 WiFi Model" at bounding box center [64, 211] width 97 height 11
copy span "PETREE"
drag, startPoint x: 176, startPoint y: 210, endPoint x: 32, endPoint y: 207, distance: 143.3
click at [54, 213] on div "PETREE Automatic Cat Litter Box Gen 1 WiFi Model $439.00 Changed to Unedited PE…" at bounding box center [128, 205] width 231 height 49
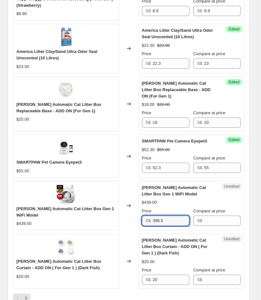
type input "399.5"
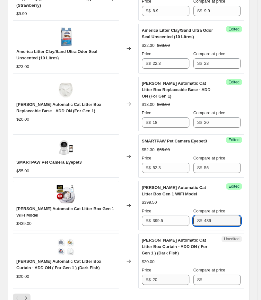
type input "439"
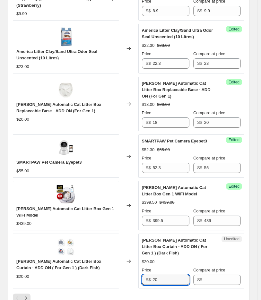
drag, startPoint x: 167, startPoint y: 267, endPoint x: 85, endPoint y: 267, distance: 81.7
click at [87, 267] on div "PETREE Automatic Cat Litter Box Curtain - ADD ON ( For Gen 1 ) (Dark Fish) $20.…" at bounding box center [128, 260] width 231 height 55
type input "18"
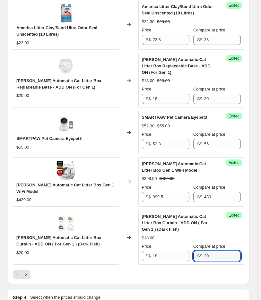
scroll to position [1210, 0]
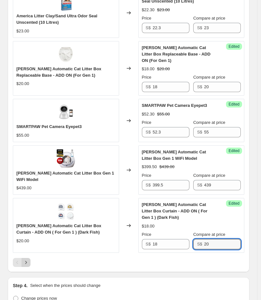
type input "20"
click at [28, 259] on icon "Next" at bounding box center [26, 262] width 6 height 6
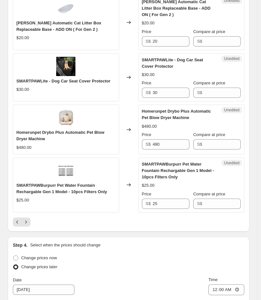
scroll to position [1174, 0]
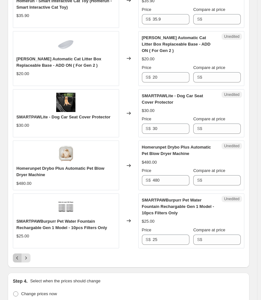
click at [17, 254] on icon "Previous" at bounding box center [17, 257] width 6 height 6
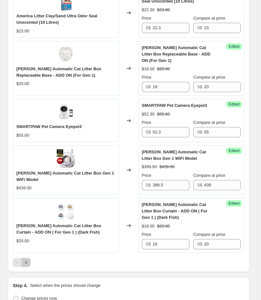
click at [29, 258] on button "Next" at bounding box center [25, 262] width 9 height 9
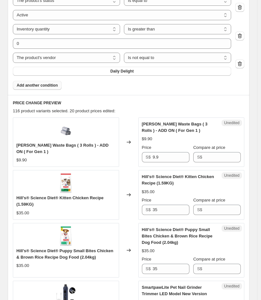
scroll to position [249, 0]
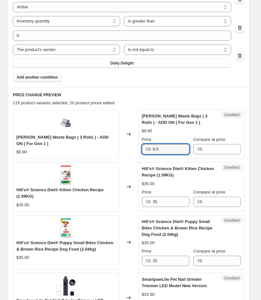
drag, startPoint x: 183, startPoint y: 149, endPoint x: 61, endPoint y: 151, distance: 122.1
click at [63, 152] on div "Petree Waste Bags ( 3 Rolls ) - ADD ON ( For Gen 1 ) $9.90 Changed to Unedited …" at bounding box center [128, 133] width 231 height 49
type input "9.4"
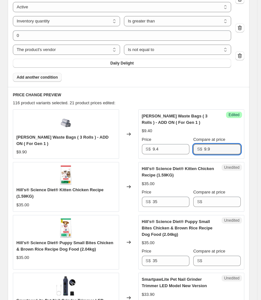
type input "9.9"
click at [40, 188] on span "Hill's® Science Diet® Kitten Chicken Recipe (1.59KG)" at bounding box center [59, 192] width 87 height 11
copy span "Science"
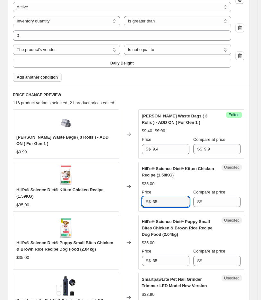
drag, startPoint x: 165, startPoint y: 204, endPoint x: 51, endPoint y: 200, distance: 114.8
click at [60, 201] on div "Hill's® Science Diet® Kitten Chicken Recipe (1.59KG) $35.00 Changed to Unedited…" at bounding box center [128, 186] width 231 height 49
drag, startPoint x: 168, startPoint y: 197, endPoint x: 107, endPoint y: 202, distance: 61.7
click at [107, 201] on div "Hill's® Science Diet® Kitten Chicken Recipe (1.59KG) $35.00 Changed to Unedited…" at bounding box center [128, 186] width 231 height 49
type input "34.7"
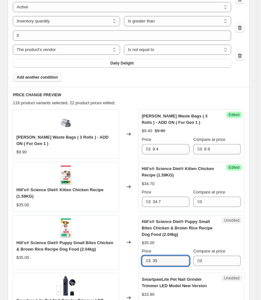
drag, startPoint x: 165, startPoint y: 260, endPoint x: 112, endPoint y: 260, distance: 52.5
click at [112, 260] on div "Hill's® Science Diet® Puppy Small Bites Chicken & Brown Rice Recipe Dog Food (2…" at bounding box center [128, 242] width 231 height 55
paste input "4.7"
type input "34.7"
click at [24, 203] on div "$35.00" at bounding box center [22, 205] width 13 height 6
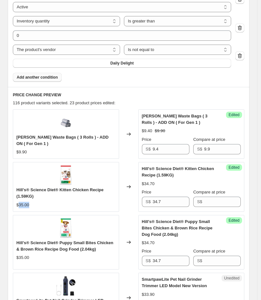
drag, startPoint x: 18, startPoint y: 205, endPoint x: 71, endPoint y: 205, distance: 53.5
click at [66, 205] on div "$35.00" at bounding box center [65, 205] width 99 height 6
copy div "35.00"
click at [225, 202] on input "Compare at price" at bounding box center [222, 201] width 37 height 10
paste input "35.00"
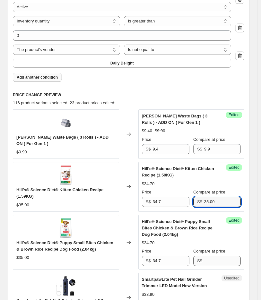
type input "35.00"
click at [207, 258] on input "Compare at price" at bounding box center [222, 260] width 37 height 10
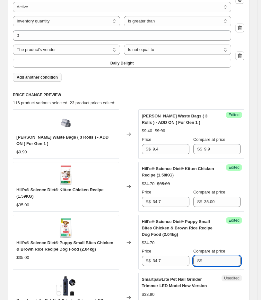
paste input "35.00"
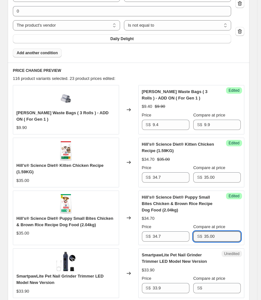
scroll to position [284, 0]
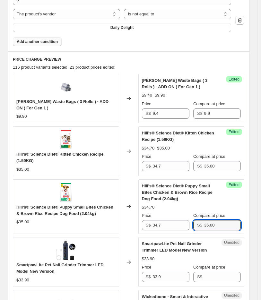
type input "35.00"
click at [172, 194] on div "Hill's® Science Diet® Puppy Small Bites Chicken & Brown Rice Recipe Dog Food (2…" at bounding box center [178, 192] width 73 height 19
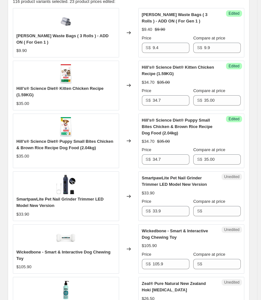
scroll to position [356, 0]
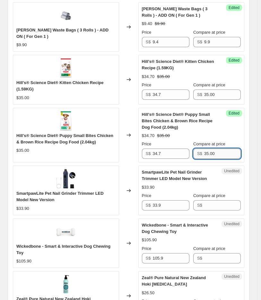
click at [220, 157] on input "35.00" at bounding box center [222, 153] width 37 height 10
click at [63, 194] on span "SmartpawLite Pet Nail Grinder Trimmer LED Model New Version" at bounding box center [59, 196] width 87 height 11
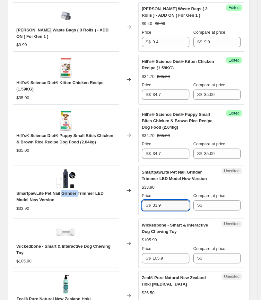
click at [162, 203] on input "33.9" at bounding box center [170, 205] width 37 height 10
drag, startPoint x: 162, startPoint y: 203, endPoint x: 150, endPoint y: 203, distance: 12.2
click at [154, 203] on input "33.9" at bounding box center [170, 205] width 37 height 10
type input "30.5"
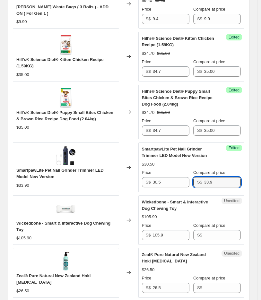
scroll to position [391, 0]
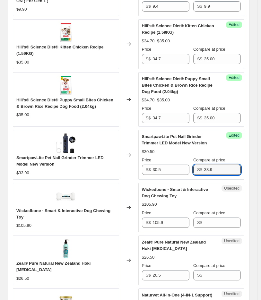
type input "33.9"
click at [30, 213] on span "Wickedbone - Smart & Interactive Dog Chewing Toy" at bounding box center [63, 213] width 94 height 11
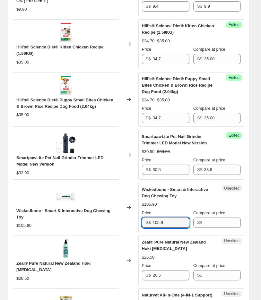
drag, startPoint x: 148, startPoint y: 223, endPoint x: -31, endPoint y: 224, distance: 179.1
type input "97.4"
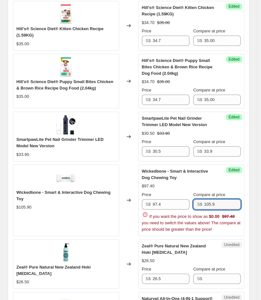
scroll to position [498, 0]
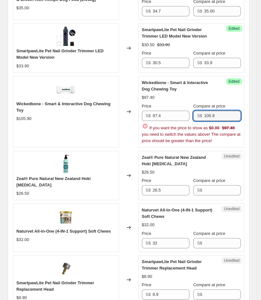
type input "105.9"
click at [91, 177] on div "Zeal® Pure Natural New Zealand Hoki Fish Oil $26.50" at bounding box center [66, 175] width 106 height 49
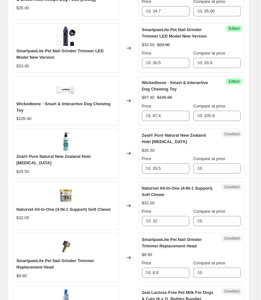
click at [84, 158] on span "Zeal® Pure Natural New Zealand Hoki [MEDICAL_DATA]" at bounding box center [53, 159] width 74 height 11
drag, startPoint x: 181, startPoint y: 172, endPoint x: 110, endPoint y: 172, distance: 71.5
click at [117, 173] on div "Zeal® Pure Natural New Zealand Hoki Fish Oil $26.50 Changed to Unedited Zeal® P…" at bounding box center [128, 152] width 231 height 49
type input "26"
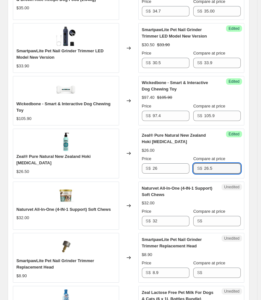
type input "26.5"
click at [29, 207] on span "Naturvet All-In-One (4-IN-1 Support) Soft Chews" at bounding box center [63, 209] width 94 height 5
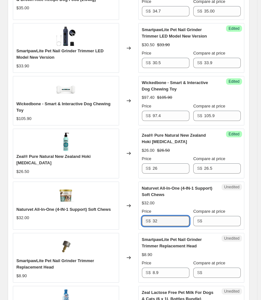
drag, startPoint x: 140, startPoint y: 222, endPoint x: 82, endPoint y: 228, distance: 57.7
click at [98, 226] on div "Naturvet All-In-One (4-IN-1 Support) Soft Chews $32.00 Changed to Unedited Natu…" at bounding box center [128, 205] width 231 height 48
type input "30.4"
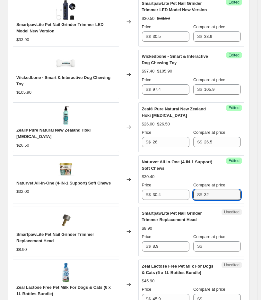
scroll to position [569, 0]
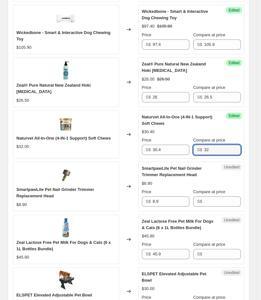
type input "32"
click at [70, 190] on span "SmartpawLite Pet Nail Grinder Trimmer Replacement Head" at bounding box center [55, 192] width 78 height 11
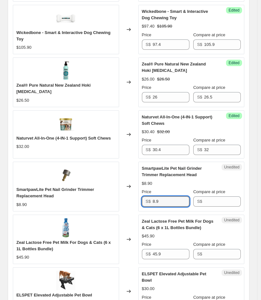
drag, startPoint x: 162, startPoint y: 199, endPoint x: 112, endPoint y: 198, distance: 50.3
click at [136, 200] on div "SmartpawLite Pet Nail Grinder Trimmer Replacement Head $8.90 Changed to Unedite…" at bounding box center [128, 185] width 231 height 49
click at [172, 197] on input "8.9" at bounding box center [170, 201] width 37 height 10
type input "8.5"
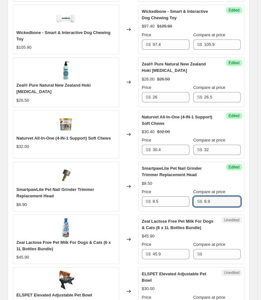
type input "8.9"
click at [31, 241] on span "Zeal Lactose Free Pet Milk For Dogs & Cats (6 x 1L Bottles Bundle)" at bounding box center [63, 245] width 94 height 11
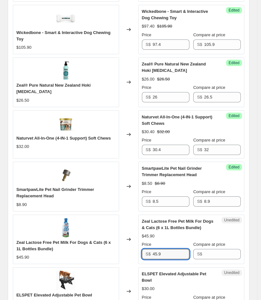
drag, startPoint x: 184, startPoint y: 253, endPoint x: 5, endPoint y: 243, distance: 178.8
click at [22, 252] on div "Zeal Lactose Free Pet Milk For Dogs & Cats (6 x 1L Bottles Bundle) $45.90 Chang…" at bounding box center [128, 238] width 231 height 49
type input "45"
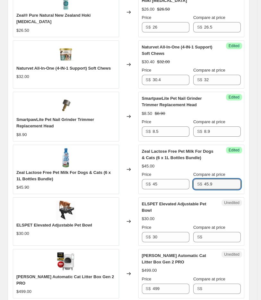
scroll to position [640, 0]
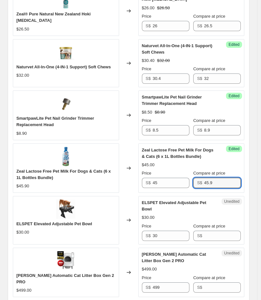
type input "45.9"
click at [42, 223] on span "ELSPET Elevated Adjustable Pet Bowl" at bounding box center [54, 223] width 76 height 5
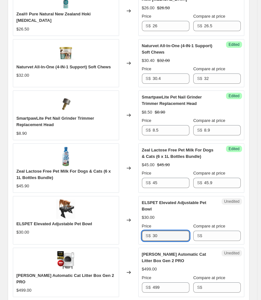
drag, startPoint x: 162, startPoint y: 232, endPoint x: 5, endPoint y: 232, distance: 157.3
click at [59, 236] on div "ELSPET Elevated Adjustable Pet Bowl $30.00 Changed to Unedited ELSPET Elevated …" at bounding box center [128, 220] width 231 height 48
type input "27"
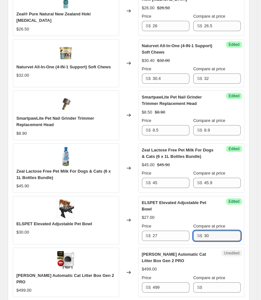
type input "30"
click at [82, 273] on span "[PERSON_NAME] Automatic Cat Litter Box Gen 2 PRO" at bounding box center [64, 278] width 97 height 11
drag, startPoint x: 82, startPoint y: 268, endPoint x: 102, endPoint y: 266, distance: 19.9
click at [102, 272] on div "[PERSON_NAME] Automatic Cat Litter Box Gen 2 PRO" at bounding box center [65, 278] width 99 height 13
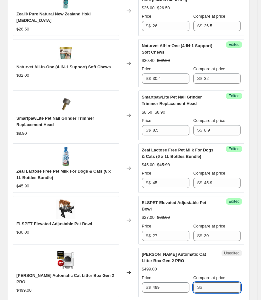
click at [215, 282] on input "Compare at price" at bounding box center [222, 287] width 37 height 10
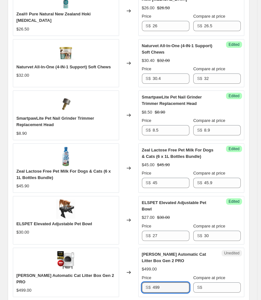
drag, startPoint x: 187, startPoint y: 283, endPoint x: 84, endPoint y: 258, distance: 106.5
click at [96, 281] on div "PETREE Automatic Cat Litter Box Gen 2 PRO $499.00 Changed to Unedited PETREE Au…" at bounding box center [128, 271] width 231 height 49
type input "469.1"
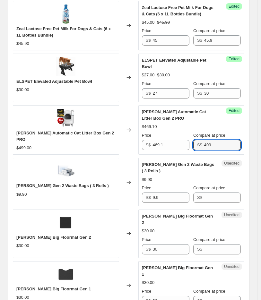
scroll to position [783, 0]
type input "499"
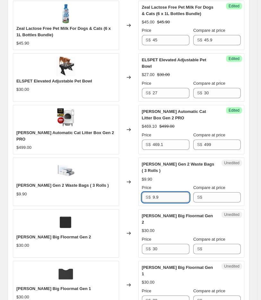
click at [165, 192] on input "9.9" at bounding box center [170, 197] width 37 height 10
drag, startPoint x: 179, startPoint y: 183, endPoint x: 116, endPoint y: 184, distance: 62.5
click at [116, 184] on div "Petree Gen 2 Waste Bags ( 3 Rolls ) $9.90 Changed to Unedited Petree Gen 2 Wast…" at bounding box center [128, 181] width 231 height 48
type input "9.4"
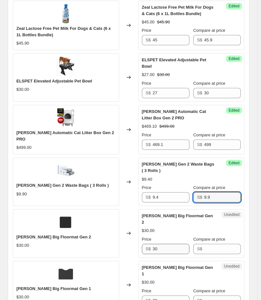
type input "9.9"
drag, startPoint x: 183, startPoint y: 229, endPoint x: 45, endPoint y: 231, distance: 137.8
click at [60, 232] on div "Petree Big Floormat Gen 2 $30.00 Changed to Unedited Petree Big Floormat Gen 2 …" at bounding box center [128, 233] width 231 height 48
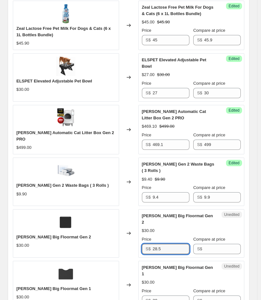
type input "28.5"
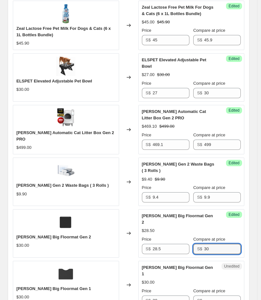
type input "30"
type input "."
type input "28.5"
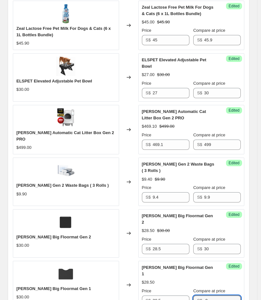
type input "."
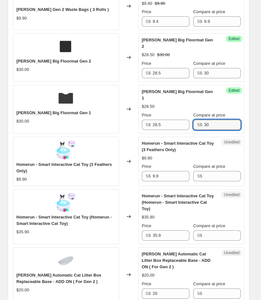
scroll to position [961, 0]
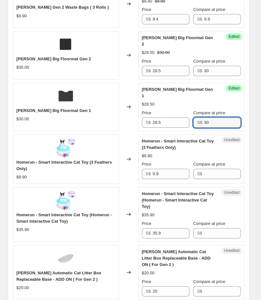
type input "30"
click at [98, 160] on span "Homerun - Smart Interactive Cat Toy (3 Feathers Only)" at bounding box center [63, 165] width 95 height 11
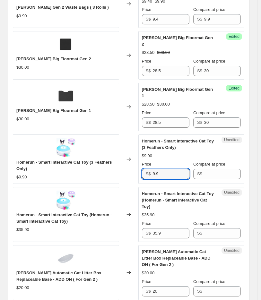
drag, startPoint x: 161, startPoint y: 146, endPoint x: 105, endPoint y: 151, distance: 56.0
click at [105, 153] on div "Homerun - Smart Interactive Cat Toy (3 Feathers Only) $9.90 Changed to Unedited…" at bounding box center [128, 158] width 231 height 49
type input "9.1"
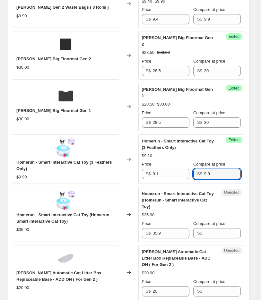
type input "9.9"
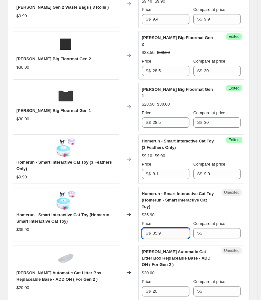
click at [168, 228] on input "35.9" at bounding box center [170, 233] width 37 height 10
drag, startPoint x: 168, startPoint y: 209, endPoint x: 84, endPoint y: 194, distance: 85.0
click at [109, 207] on div "Homerun - Smart Interactive Cat Toy (Homerun - Smart Interactive Cat Toy) $35.9…" at bounding box center [128, 214] width 231 height 55
type input "33"
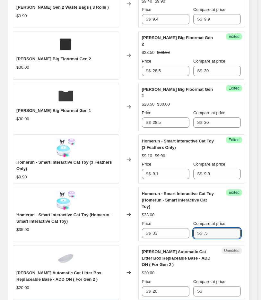
type input "."
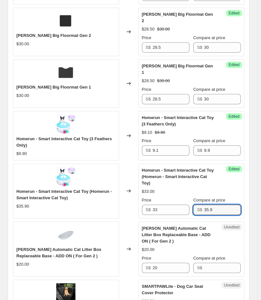
scroll to position [997, 0]
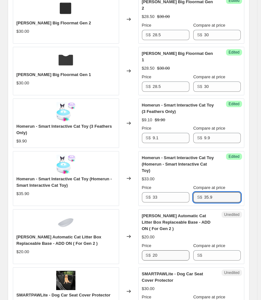
type input "35.9"
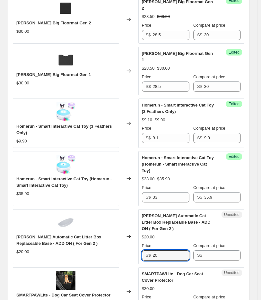
drag, startPoint x: 162, startPoint y: 232, endPoint x: 130, endPoint y: 231, distance: 31.7
click at [142, 233] on div "Unedited PETREE Automatic Cat Litter Box Replaceable Base - ADD ON ( For Gen 2 …" at bounding box center [191, 236] width 106 height 55
type input "18"
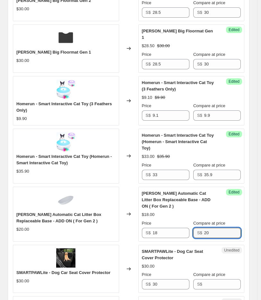
scroll to position [1068, 0]
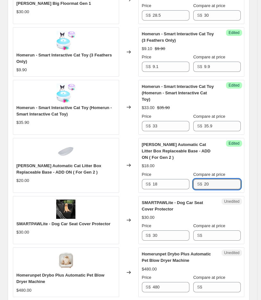
type input "20"
click at [71, 221] on span "SMARTPAWLite - Dog Car Seat Cover Protector" at bounding box center [63, 223] width 94 height 5
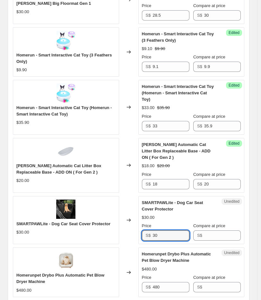
drag, startPoint x: 164, startPoint y: 212, endPoint x: 15, endPoint y: 203, distance: 149.9
click at [37, 207] on div "SMARTPAWLite - Dog Car Seat Cover Protector $30.00 Changed to Unedited SMARTPAW…" at bounding box center [128, 220] width 231 height 48
type input "28.5"
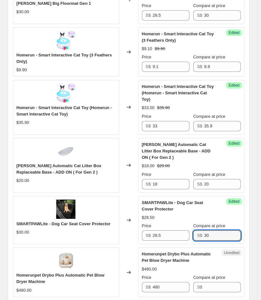
type input "30"
click at [29, 272] on span "Homerunpet Drybo Plus Automatic Pet Blow Dryer Machine" at bounding box center [60, 277] width 88 height 11
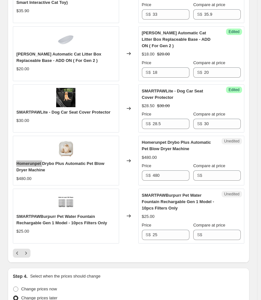
scroll to position [1245, 0]
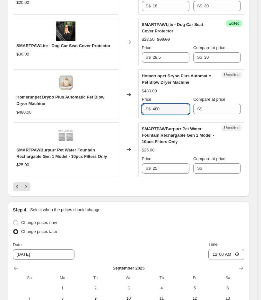
drag, startPoint x: 170, startPoint y: 89, endPoint x: -24, endPoint y: 72, distance: 194.9
type input "460.8"
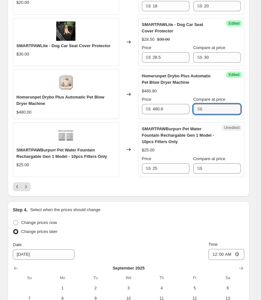
type input "1"
type input "480"
click at [28, 147] on span "SMARTPAWBurpurr Pet Water Fountain Rechargable Gen 1 Model - 10pcs Filters Only" at bounding box center [61, 152] width 90 height 11
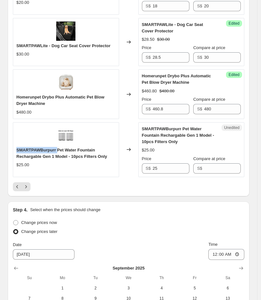
click at [28, 147] on span "SMARTPAWBurpurr Pet Water Fountain Rechargable Gen 1 Model - 10pcs Filters Only" at bounding box center [61, 152] width 90 height 11
drag, startPoint x: 163, startPoint y: 146, endPoint x: 10, endPoint y: 149, distance: 153.2
click at [53, 150] on div "SMARTPAWBurpurr Pet Water Fountain Rechargable Gen 1 Model - 10pcs Filters Only…" at bounding box center [128, 149] width 231 height 55
type input "23.8"
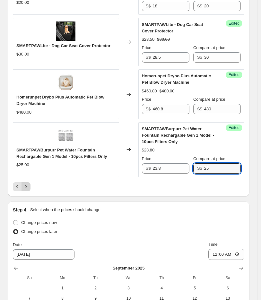
type input "25"
click at [25, 182] on button "Next" at bounding box center [25, 186] width 9 height 9
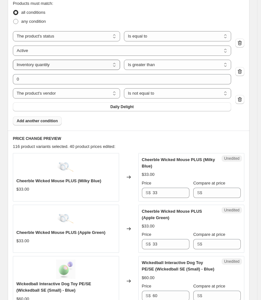
scroll to position [213, 0]
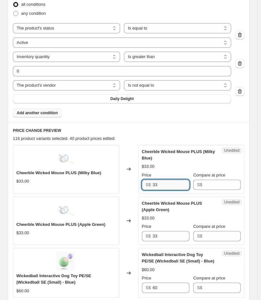
click at [164, 183] on input "33" at bounding box center [170, 184] width 37 height 10
drag, startPoint x: 79, startPoint y: 170, endPoint x: 92, endPoint y: 171, distance: 12.5
click at [92, 171] on span "Cheerble Wicked Mouse PLUS (Milky Blue)" at bounding box center [58, 172] width 85 height 5
drag, startPoint x: 77, startPoint y: 173, endPoint x: 98, endPoint y: 170, distance: 21.4
click at [98, 170] on span "Cheerble Wicked Mouse PLUS (Milky Blue)" at bounding box center [58, 172] width 85 height 5
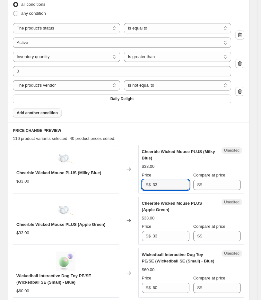
drag, startPoint x: 169, startPoint y: 188, endPoint x: 4, endPoint y: 180, distance: 165.2
click at [22, 185] on div "Cheerble Wicked Mouse PLUS (Milky Blue) $33.00 Changed to Unedited Cheerble Wic…" at bounding box center [128, 169] width 231 height 48
type input "30.4"
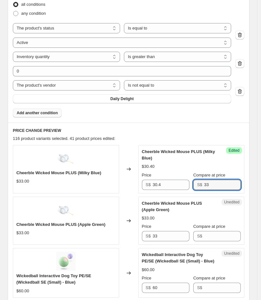
type input "33"
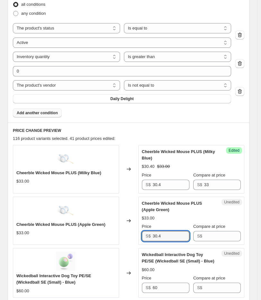
type input "30.4"
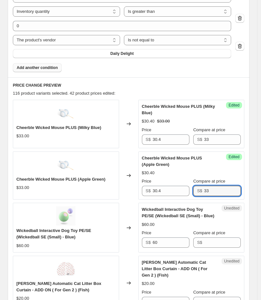
scroll to position [284, 0]
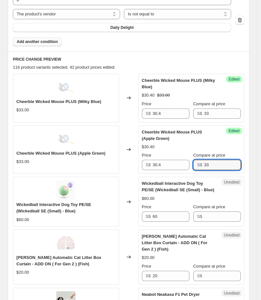
type input "33"
drag, startPoint x: 78, startPoint y: 203, endPoint x: 89, endPoint y: 204, distance: 11.0
click at [89, 204] on span "Wickedball Interactive Dog Toy PE/SE (Wickedball SE (Small) - Blue)" at bounding box center [53, 207] width 75 height 11
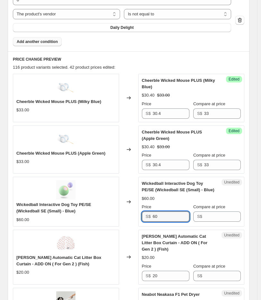
drag, startPoint x: 191, startPoint y: 219, endPoint x: 143, endPoint y: 219, distance: 47.4
click at [143, 219] on div "S$ 60" at bounding box center [165, 216] width 47 height 10
type input "55.2"
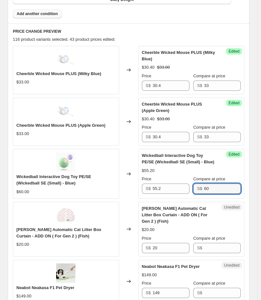
scroll to position [356, 0]
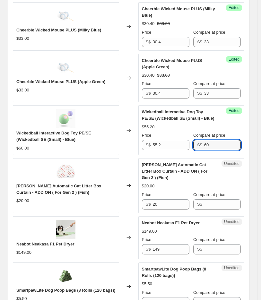
type input "60"
drag, startPoint x: 167, startPoint y: 203, endPoint x: 157, endPoint y: 202, distance: 9.7
click at [156, 203] on div "Unedited PETREE Automatic Cat Litter Box Curtain - ADD ON ( For Gen 2 ) (Fish) …" at bounding box center [191, 185] width 106 height 55
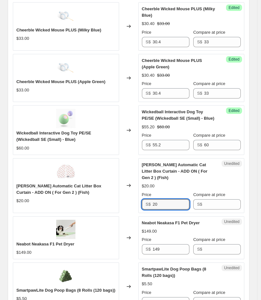
drag, startPoint x: 167, startPoint y: 198, endPoint x: 3, endPoint y: 190, distance: 164.6
click at [25, 196] on div "PETREE Automatic Cat Litter Box Curtain - ADD ON ( For Gen 2 ) (Fish) $20.00 Ch…" at bounding box center [128, 185] width 231 height 55
type input "18"
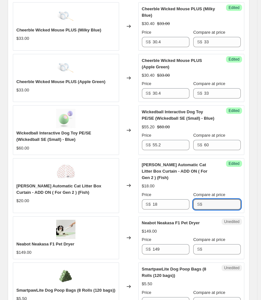
type input "3"
type input "20"
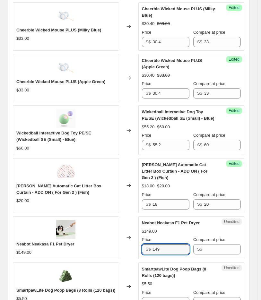
drag, startPoint x: 171, startPoint y: 243, endPoint x: 55, endPoint y: 236, distance: 116.2
click at [58, 237] on div "Neabot Neakasa F1 Pet Dryer $149.00 Changed to Unedited Neabot Neakasa F1 Pet D…" at bounding box center [128, 237] width 231 height 43
type input "141.6"
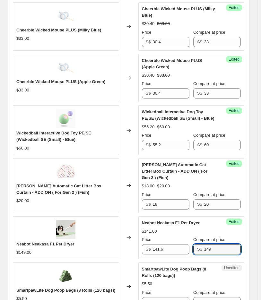
type input "149"
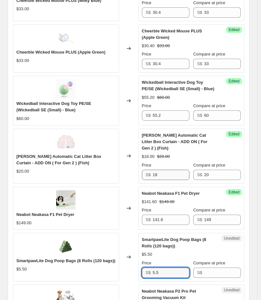
scroll to position [393, 0]
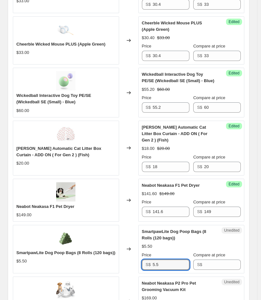
drag, startPoint x: 163, startPoint y: 257, endPoint x: 161, endPoint y: 252, distance: 4.4
click at [163, 259] on input "5.5" at bounding box center [170, 264] width 37 height 10
type input "5.2"
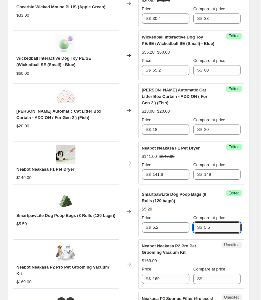
scroll to position [465, 0]
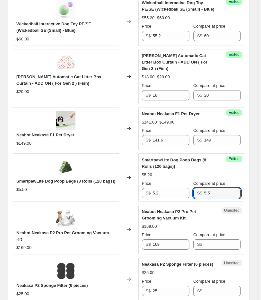
type input "5.5"
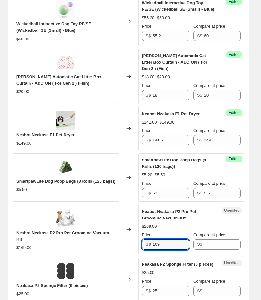
drag, startPoint x: 170, startPoint y: 242, endPoint x: 70, endPoint y: 242, distance: 100.6
click at [75, 242] on div "Neabot Neakasa P2 Pro Pet Grooming Vacuum Kit $169.00 Changed to Unedited Neabo…" at bounding box center [128, 229] width 231 height 49
type input "162.2"
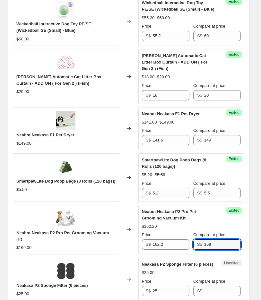
type input "169"
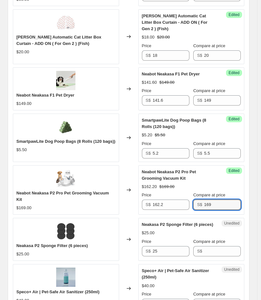
scroll to position [536, 0]
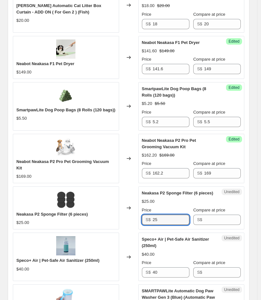
drag, startPoint x: 178, startPoint y: 213, endPoint x: 65, endPoint y: 213, distance: 112.8
click at [73, 213] on div "Neakasa P2 Sponge Filter (6 pieces) $25.00 Changed to Unedited Neakasa P2 Spong…" at bounding box center [128, 207] width 231 height 43
type input "23.8"
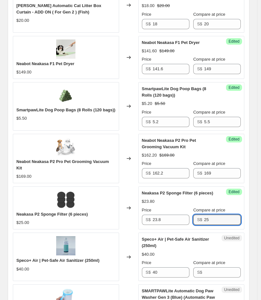
type input "25"
click at [24, 258] on span "Speco+ Air | Pet-Safe Air Sanitizer (250ml)" at bounding box center [57, 260] width 83 height 5
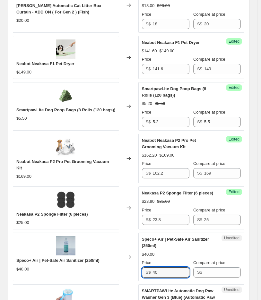
drag, startPoint x: 167, startPoint y: 266, endPoint x: 75, endPoint y: 264, distance: 92.0
click at [97, 268] on div "Speco+ Air | Pet-Safe Air Sanitizer (250ml) $40.00 Changed to Unedited Speco+ A…" at bounding box center [128, 256] width 231 height 48
type input "38"
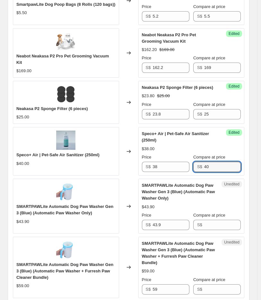
scroll to position [642, 0]
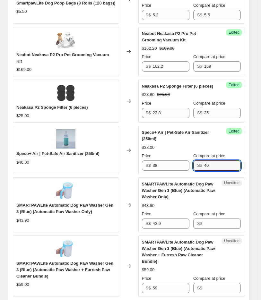
type input "40"
click at [68, 206] on span "SMARTPAWLite Automatic Dog Paw Washer Gen 3 (Blue) (Automatic Paw Washer Only)" at bounding box center [64, 208] width 97 height 11
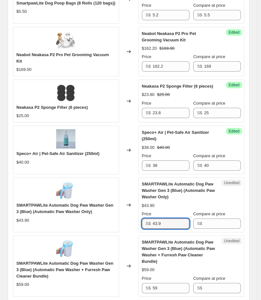
drag, startPoint x: 168, startPoint y: 219, endPoint x: 66, endPoint y: 215, distance: 102.0
click at [79, 216] on div "SMARTPAWLite Automatic Dog Paw Washer Gen 3 (Blue) (Automatic Paw Washer Only) …" at bounding box center [128, 204] width 231 height 55
type input "42.1"
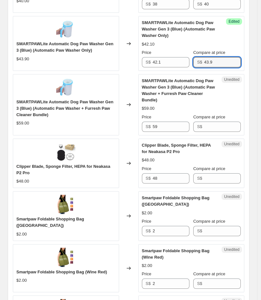
scroll to position [821, 0]
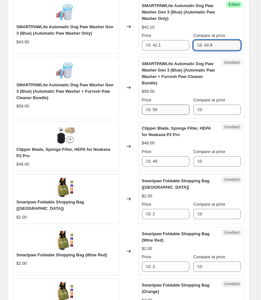
type input "43.9"
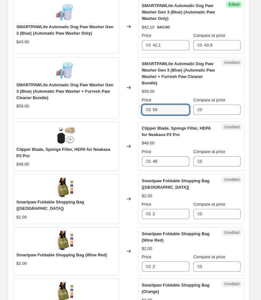
drag, startPoint x: 170, startPoint y: 104, endPoint x: 8, endPoint y: 100, distance: 162.8
click at [60, 111] on div "SMARTPAWLite Automatic Dog Paw Washer Gen 3 (Blue) (Automatic Paw Washer + Furr…" at bounding box center [128, 87] width 231 height 61
type input "56.1"
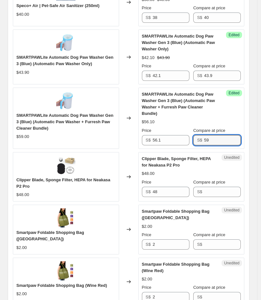
scroll to position [749, 0]
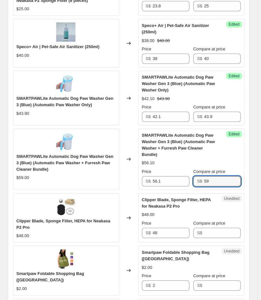
type input "59"
click at [82, 221] on div "Clipper Blade, Sponge Filter, HEPA for Neakasa P2 Pro" at bounding box center [65, 224] width 99 height 13
click at [21, 218] on span "Clipper Blade, Sponge Filter, HEPA for Neakasa P2 Pro" at bounding box center [63, 223] width 94 height 11
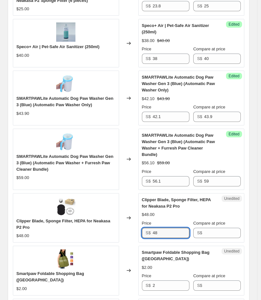
drag, startPoint x: 180, startPoint y: 224, endPoint x: 4, endPoint y: 223, distance: 175.3
click at [21, 226] on div "Clipper Blade, Sponge Filter, HEPA for Neakasa P2 Pro $48.00 Changed to Unedite…" at bounding box center [128, 217] width 231 height 49
type input "45.6"
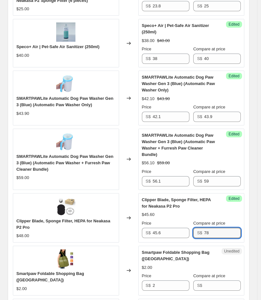
type input "7"
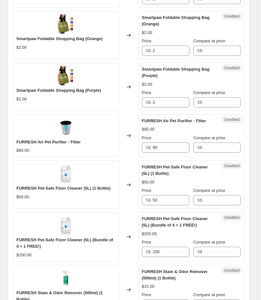
scroll to position [1105, 0]
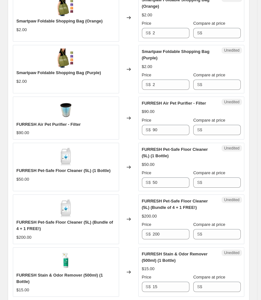
type input "48"
drag, startPoint x: 177, startPoint y: 125, endPoint x: 71, endPoint y: 116, distance: 106.1
click at [92, 122] on div "FURRESH Air Pet Purifier - Filter $90.00 Changed to Unedited FURRESH Air Pet Pu…" at bounding box center [128, 117] width 231 height 43
type input "85.5"
click at [212, 125] on input "Compare at price" at bounding box center [222, 130] width 37 height 10
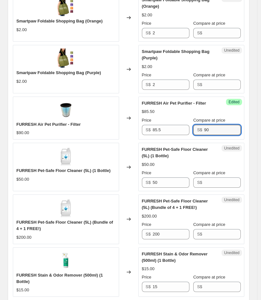
type input "90"
click at [72, 168] on span "FURRESH Pet-Safe Floor Cleaner (5L) (1 Bottle)" at bounding box center [63, 170] width 94 height 5
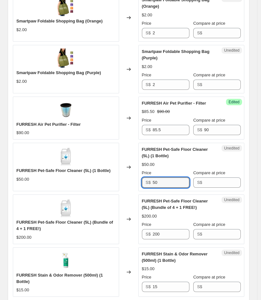
drag, startPoint x: 169, startPoint y: 174, endPoint x: -18, endPoint y: 174, distance: 186.8
type input "47.5"
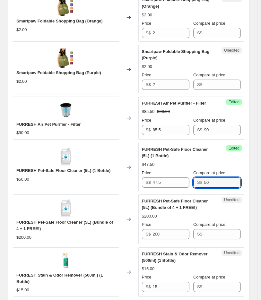
type input "50"
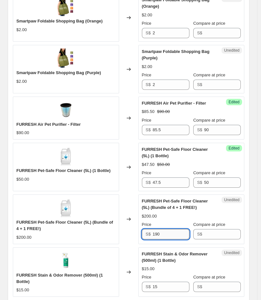
type input "190"
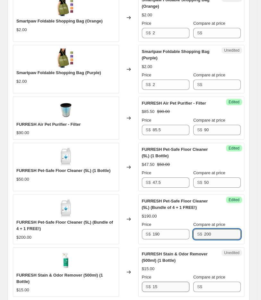
type input "200"
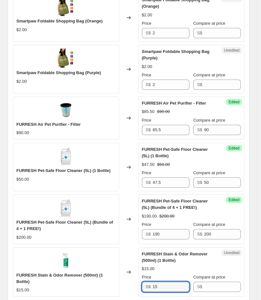
drag, startPoint x: 162, startPoint y: 277, endPoint x: 98, endPoint y: 242, distance: 73.1
click at [116, 276] on div "FURRESH Stain & Odor Remover (500ml) (1 Bottle) $15.00 Changed to Unedited FURR…" at bounding box center [128, 271] width 231 height 49
type input "14.3"
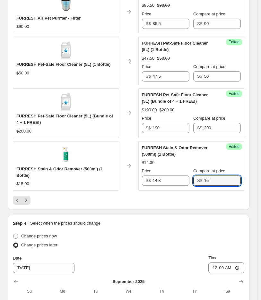
scroll to position [1212, 0]
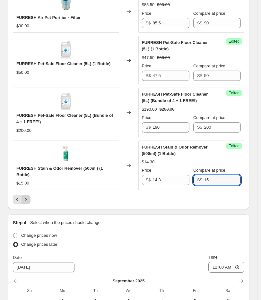
type input "15"
click at [26, 196] on icon "Next" at bounding box center [26, 199] width 6 height 6
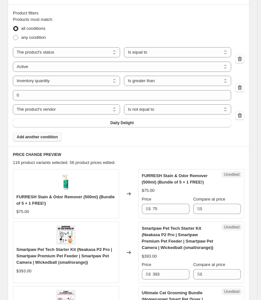
scroll to position [251, 0]
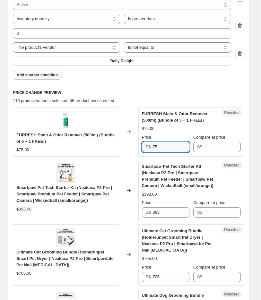
click at [167, 144] on input "75" at bounding box center [170, 147] width 37 height 10
drag, startPoint x: 167, startPoint y: 144, endPoint x: 119, endPoint y: 147, distance: 47.5
click at [119, 147] on div "FURRESH Stain & Odor Remover (500ml) (Bundle of 5 + 1 FREE!) $75.00 Changed to …" at bounding box center [128, 131] width 231 height 49
type input "71.3"
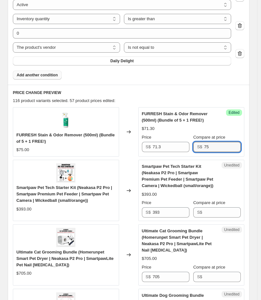
type input "75"
drag, startPoint x: 38, startPoint y: 186, endPoint x: 74, endPoint y: 189, distance: 36.4
click at [74, 189] on span "Smartpaw Pet Tech Starter Kit (Neakasa P2 Pro | Smartpaw Premium Pet Feeder | S…" at bounding box center [63, 194] width 95 height 18
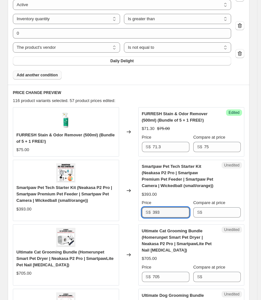
drag, startPoint x: 169, startPoint y: 216, endPoint x: 70, endPoint y: 213, distance: 98.4
click at [72, 215] on div "Smartpaw Pet Tech Starter Kit (Neakasa P2 Pro | Smartpaw Premium Pet Feeder | S…" at bounding box center [128, 190] width 231 height 61
type input "377.3"
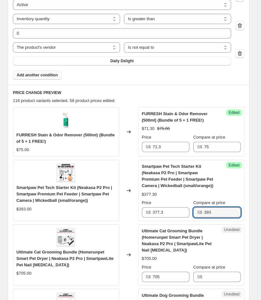
type input "393"
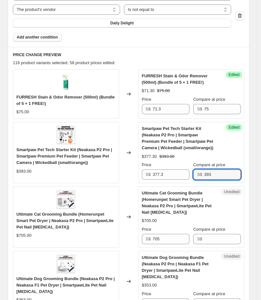
scroll to position [322, 0]
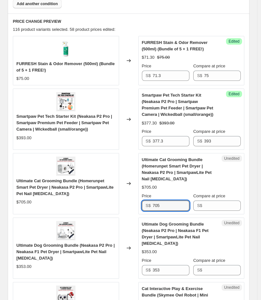
drag, startPoint x: 167, startPoint y: 206, endPoint x: 68, endPoint y: 203, distance: 99.4
click at [79, 207] on div "Ultimate Cat Grooming Bundle (Homerunpet Smart Pet Dryer | Neakasa P2 Pro | Sma…" at bounding box center [128, 183] width 231 height 61
type input "676.8"
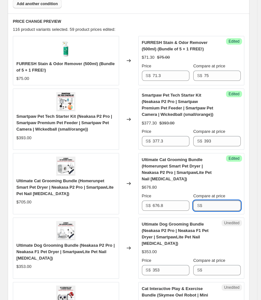
click at [217, 208] on input "Compare at price" at bounding box center [222, 205] width 37 height 10
drag, startPoint x: 16, startPoint y: 181, endPoint x: 58, endPoint y: 183, distance: 41.4
click at [58, 183] on span "Ultimate Cat Grooming Bundle (Homerunpet Smart Pet Dryer | Neakasa P2 Pro | Sma…" at bounding box center [64, 187] width 97 height 18
click at [215, 205] on input "Compare at price" at bounding box center [222, 205] width 37 height 10
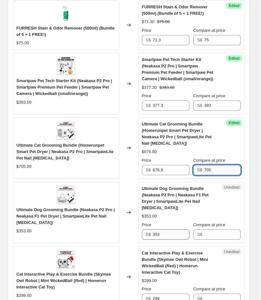
type input "705"
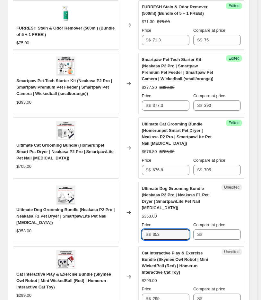
drag, startPoint x: 171, startPoint y: 236, endPoint x: 148, endPoint y: 221, distance: 27.7
click at [149, 238] on div "S$ 353" at bounding box center [165, 234] width 47 height 10
type input "338.9"
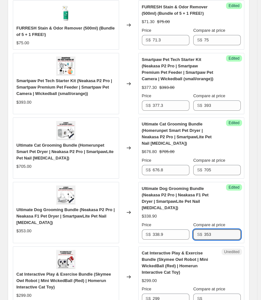
type input "353"
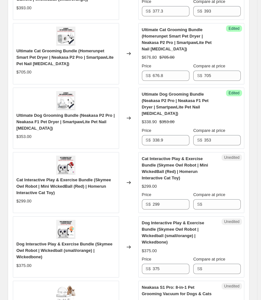
scroll to position [465, 0]
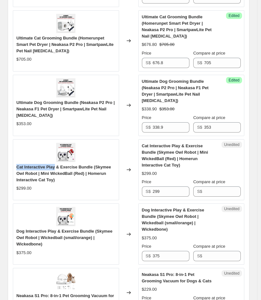
drag, startPoint x: 16, startPoint y: 165, endPoint x: 54, endPoint y: 165, distance: 38.1
click at [54, 165] on span "Cat Interactive Play & Exercise Bundle (Skymee Owl Robot | Mini WickedBall (Red…" at bounding box center [63, 173] width 95 height 18
drag, startPoint x: 181, startPoint y: 186, endPoint x: 101, endPoint y: 168, distance: 82.0
click at [105, 190] on div "Cat Interactive Play & Exercise Bundle (Skymee Owl Robot | Mini WickedBall (Red…" at bounding box center [128, 169] width 231 height 61
type input "287"
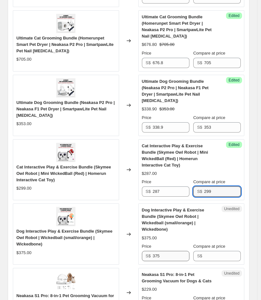
type input "299"
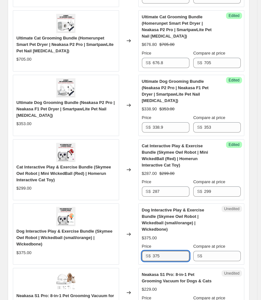
drag, startPoint x: 172, startPoint y: 249, endPoint x: 120, endPoint y: 259, distance: 53.2
click at [121, 259] on div "Dog Interactive Play & Exercise Bundle (Skymee Owl Robot | Wickedball (small/or…" at bounding box center [128, 233] width 231 height 61
type input "360"
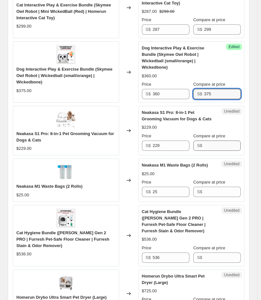
scroll to position [642, 0]
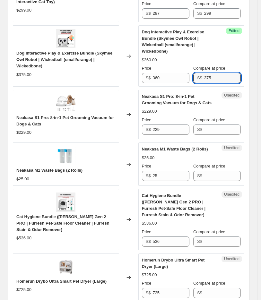
type input "375"
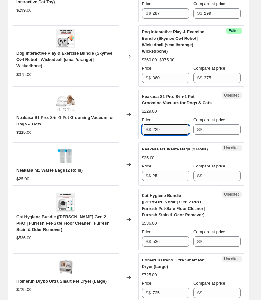
drag, startPoint x: 167, startPoint y: 127, endPoint x: 65, endPoint y: 116, distance: 102.4
click at [98, 122] on div "Neakasa S1 Pro: 8-in-1 Pet Grooming Vacuum for Dogs & Cats $229.00 Changed to U…" at bounding box center [128, 114] width 231 height 49
type input "217.6"
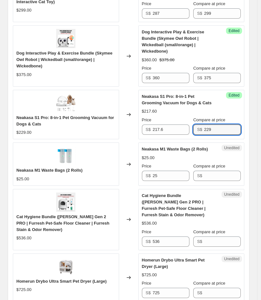
type input "229"
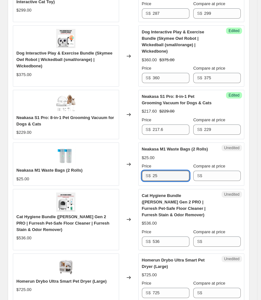
drag, startPoint x: 182, startPoint y: 172, endPoint x: 103, endPoint y: 167, distance: 79.6
click at [103, 167] on div "Neakasa M1 Waste Bags (2 Rolls) $25.00 Changed to Unedited Neakasa M1 Waste Bag…" at bounding box center [128, 163] width 231 height 43
type input "23.8"
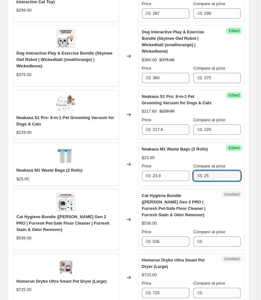
type input "25"
click at [26, 214] on span "Cat Hygiene Bundle ([PERSON_NAME] Gen 2 PRO | Furresh Pet-Safe Floor Cleaner | …" at bounding box center [62, 223] width 93 height 18
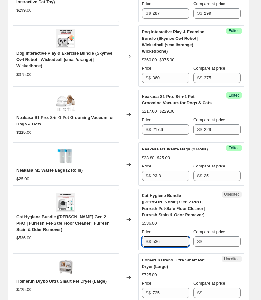
drag, startPoint x: 169, startPoint y: 229, endPoint x: 49, endPoint y: 226, distance: 119.6
click at [54, 226] on div "Cat Hygiene Bundle (Petree Gen 2 PRO | Furresh Pet-Safe Floor Cleaner | Furresh…" at bounding box center [128, 219] width 231 height 61
type input "514.6"
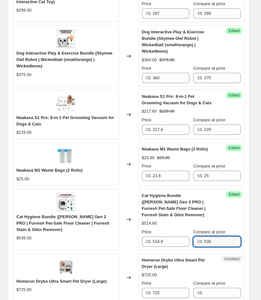
type input "536"
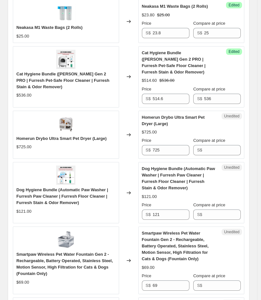
scroll to position [821, 0]
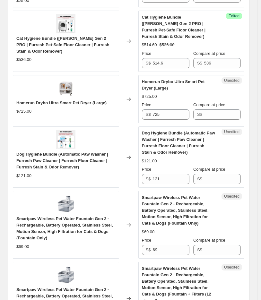
click at [23, 100] on span "Homerun Drybo Ultra Smart Pet Dryer (Large)" at bounding box center [61, 102] width 90 height 5
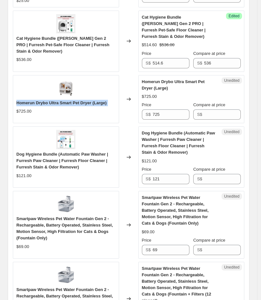
click at [23, 100] on span "Homerun Drybo Ultra Smart Pet Dryer (Large)" at bounding box center [61, 102] width 90 height 5
click at [28, 100] on span "Homerun Drybo Ultra Smart Pet Dryer (Large)" at bounding box center [61, 102] width 90 height 5
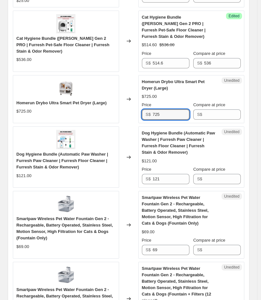
drag, startPoint x: 163, startPoint y: 107, endPoint x: 95, endPoint y: 101, distance: 67.8
click at [126, 106] on div "Homerun Drybo Ultra Smart Pet Dryer (Large) $725.00 Changed to Unedited Homerun…" at bounding box center [128, 99] width 231 height 48
type input "696"
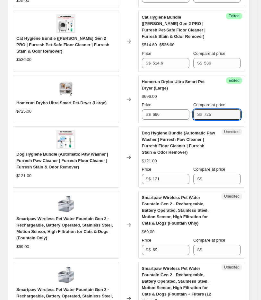
type input "725"
click at [33, 152] on span "Dog Hygiene Bundle (Automatic Paw Washer | Furresh Paw Cleaner | Furresh Floor …" at bounding box center [62, 161] width 92 height 18
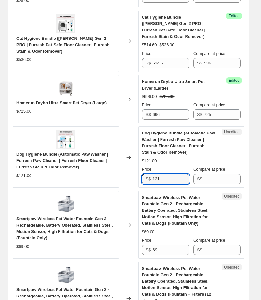
drag, startPoint x: 168, startPoint y: 170, endPoint x: 133, endPoint y: 171, distance: 35.3
click at [133, 171] on div "Dog Hygiene Bundle (Automatic Paw Washer | Furresh Paw Cleaner | Furresh Floor …" at bounding box center [128, 156] width 231 height 61
type input "116.2"
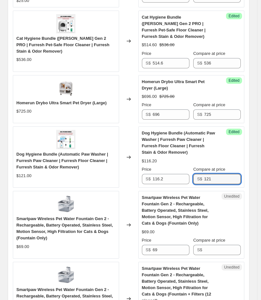
type input "121"
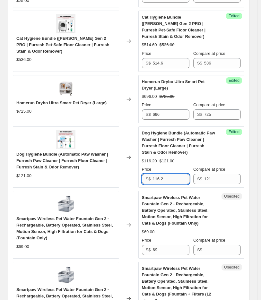
click at [170, 174] on input "116.2" at bounding box center [170, 179] width 37 height 10
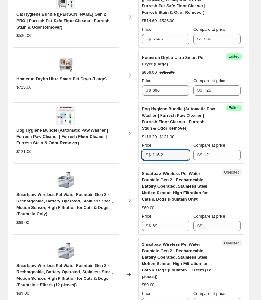
scroll to position [856, 0]
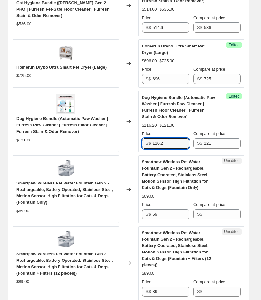
click at [86, 180] on span "Smartpaw Wireless Pet Water Fountain Gen 2 - Rechargeable, Battery Operated, St…" at bounding box center [64, 192] width 96 height 24
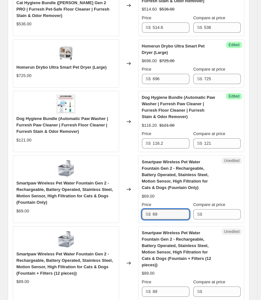
drag, startPoint x: 166, startPoint y: 201, endPoint x: 103, endPoint y: 196, distance: 62.3
click at [104, 204] on div "Smartpaw Wireless Pet Water Fountain Gen 2 - Rechargeable, Battery Operated, St…" at bounding box center [128, 189] width 231 height 68
type input "65.6"
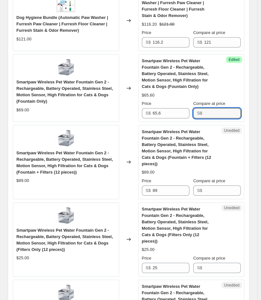
scroll to position [963, 0]
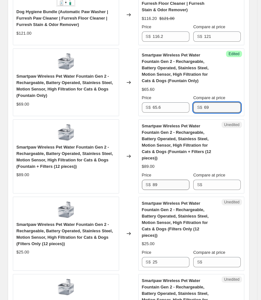
type input "69"
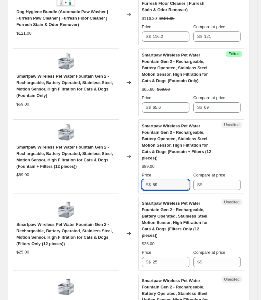
drag, startPoint x: 171, startPoint y: 177, endPoint x: 14, endPoint y: 161, distance: 158.1
click at [75, 168] on div "Smartpaw Wireless Pet Water Fountain Gen 2 - Rechargeable, Battery Operated, St…" at bounding box center [128, 156] width 231 height 74
type input "84.6"
click at [228, 179] on input "Compare at price" at bounding box center [222, 184] width 37 height 10
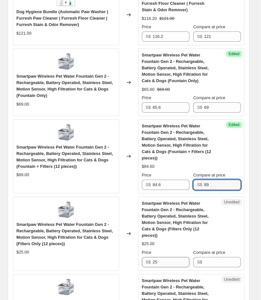
type input "89"
click at [161, 257] on input "25" at bounding box center [170, 262] width 37 height 10
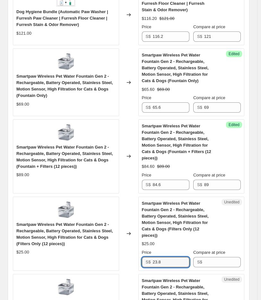
type input "23.8"
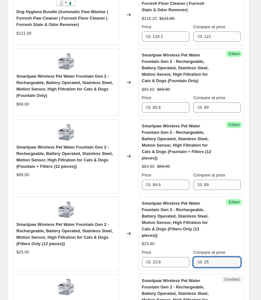
type input "25"
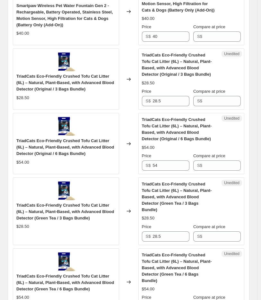
scroll to position [1271, 0]
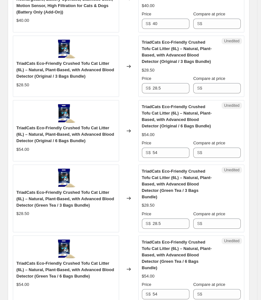
click at [24, 61] on span "TriadCats Eco-Friendly Crushed Tofu Cat Litter (6L) – Natural, Plant-Based, wit…" at bounding box center [64, 70] width 97 height 18
drag, startPoint x: 177, startPoint y: 70, endPoint x: 28, endPoint y: 67, distance: 148.7
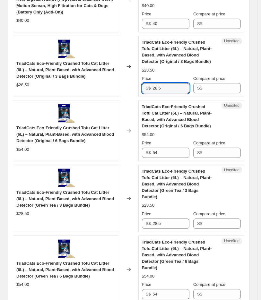
click at [31, 67] on div "TriadCats Eco-Friendly Crushed Tofu Cat Litter (6L) – Natural, Plant-Based, wit…" at bounding box center [128, 66] width 231 height 61
type input "27.6"
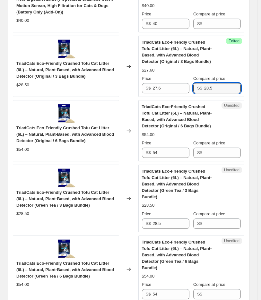
type input "28.5"
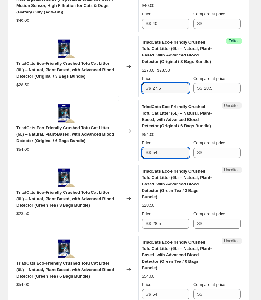
drag, startPoint x: 181, startPoint y: 72, endPoint x: 115, endPoint y: 71, distance: 66.0
click at [114, 71] on div "TriadCats Eco-Friendly Crushed Tofu Cat Litter (6L) – Natural, Plant-Based, wit…" at bounding box center [128, 66] width 231 height 61
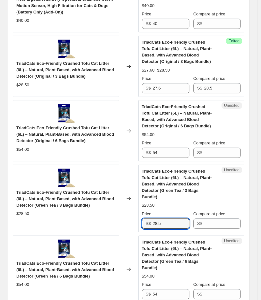
drag, startPoint x: 172, startPoint y: 200, endPoint x: 72, endPoint y: 192, distance: 99.6
click at [73, 192] on div "TriadCats Eco-Friendly Crushed Tofu Cat Litter (6L) – Natural, Plant-Based, wit…" at bounding box center [128, 198] width 231 height 68
paste input "7.6"
type input "27.6"
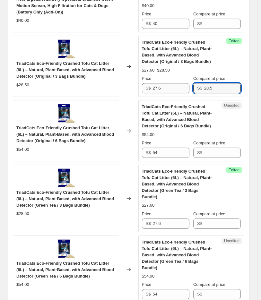
drag, startPoint x: 204, startPoint y: 74, endPoint x: 180, endPoint y: 74, distance: 24.0
click at [181, 75] on div "Price S$ 27.6 Compare at price S$ 28.5" at bounding box center [191, 84] width 99 height 18
click at [218, 218] on input "Compare at price" at bounding box center [222, 223] width 37 height 10
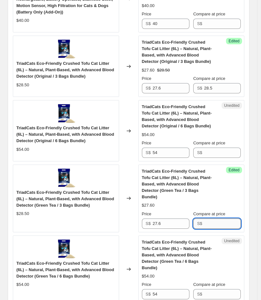
paste input "28.5"
type input "28.5"
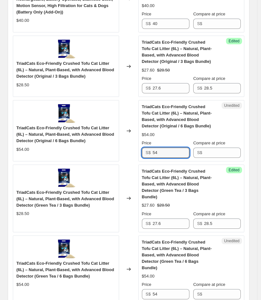
drag, startPoint x: 175, startPoint y: 135, endPoint x: -62, endPoint y: 136, distance: 237.4
type input "52.4"
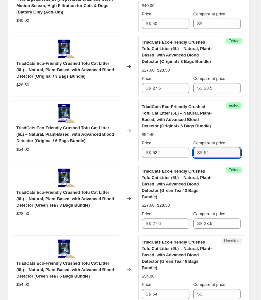
type input "54"
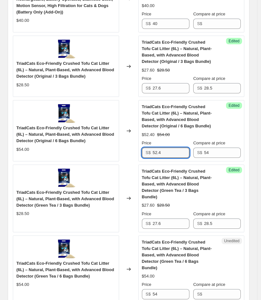
drag, startPoint x: 168, startPoint y: 135, endPoint x: 93, endPoint y: 134, distance: 75.0
click at [99, 134] on div "TriadCats Eco-Friendly Crushed Tofu Cat Litter (6L) – Natural, Plant-Based, wit…" at bounding box center [128, 130] width 231 height 61
drag, startPoint x: 168, startPoint y: 266, endPoint x: 100, endPoint y: 262, distance: 67.7
click at [111, 263] on div "TriadCats Eco-Friendly Crushed Tofu Cat Litter (6L) – Natural, Plant-Based, wit…" at bounding box center [128, 269] width 231 height 68
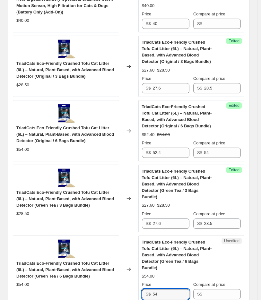
paste input "2."
type input "52.4"
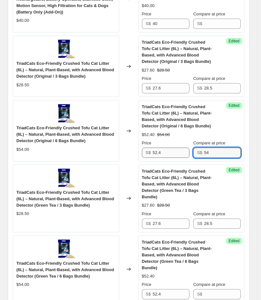
drag, startPoint x: 232, startPoint y: 138, endPoint x: 163, endPoint y: 136, distance: 69.5
click at [163, 140] on div "Price S$ 52.4 Compare at price S$ 54" at bounding box center [191, 149] width 99 height 18
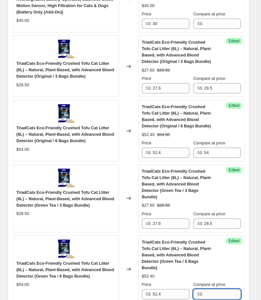
click at [211, 289] on input "Compare at price" at bounding box center [222, 294] width 37 height 10
paste input "54"
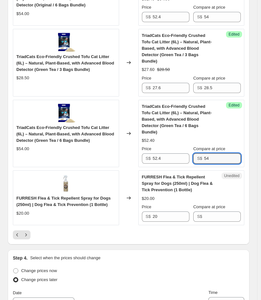
scroll to position [1450, 0]
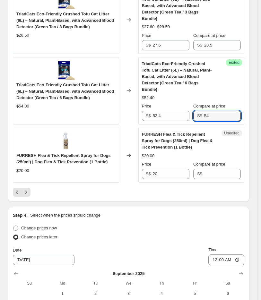
type input "54"
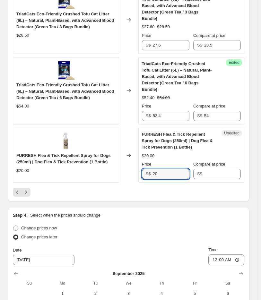
drag, startPoint x: 168, startPoint y: 146, endPoint x: -56, endPoint y: 135, distance: 224.2
type input "19"
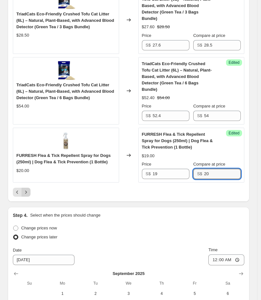
type input "20"
click at [26, 189] on icon "Next" at bounding box center [26, 192] width 6 height 6
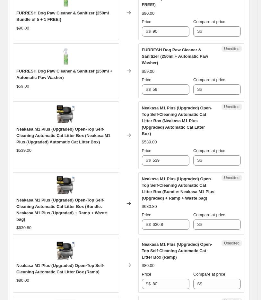
scroll to position [239, 0]
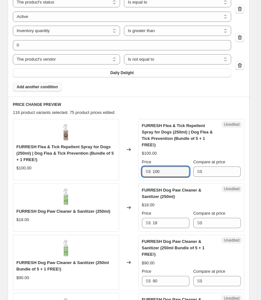
drag, startPoint x: 161, startPoint y: 164, endPoint x: 28, endPoint y: 153, distance: 133.1
click at [30, 163] on div "FURRESH Flea & Tick Repellent Spray for Dogs (250ml) | Dog Flea & Tick Preventi…" at bounding box center [128, 149] width 231 height 61
type input "95"
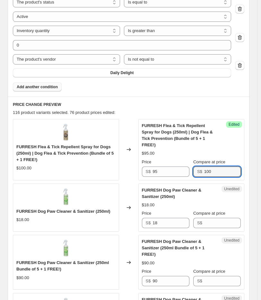
type input "100"
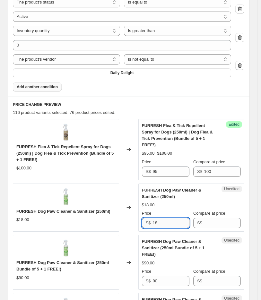
click at [172, 219] on input "18" at bounding box center [170, 223] width 37 height 10
drag, startPoint x: 172, startPoint y: 219, endPoint x: 106, endPoint y: 219, distance: 66.3
click at [107, 219] on div "FURRESH Dog Paw Cleaner & Sanitizer (250ml) $18.00 Changed to Unedited FURRESH …" at bounding box center [128, 207] width 231 height 48
type input "17.1"
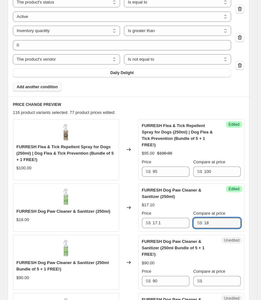
type input "18"
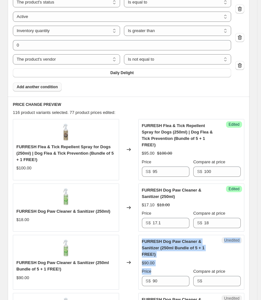
drag, startPoint x: 163, startPoint y: 281, endPoint x: 84, endPoint y: 274, distance: 80.0
click at [84, 274] on div "FURRESH Dog Paw Cleaner & Sanitizer (250ml Bundle of 5 + 1 FREE!) $90.00 Change…" at bounding box center [128, 262] width 231 height 55
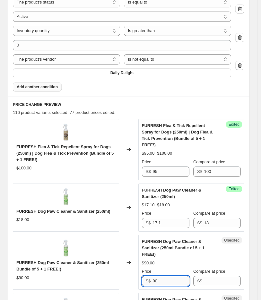
click at [165, 277] on input "90" at bounding box center [170, 281] width 37 height 10
drag, startPoint x: 172, startPoint y: 277, endPoint x: 111, endPoint y: 277, distance: 60.9
click at [111, 277] on div "FURRESH Dog Paw Cleaner & Sanitizer (250ml Bundle of 5 + 1 FREE!) $90.00 Change…" at bounding box center [128, 262] width 231 height 55
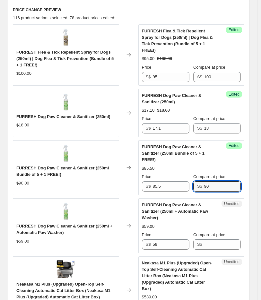
scroll to position [382, 0]
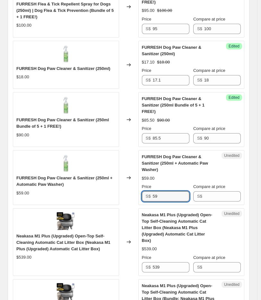
drag, startPoint x: 178, startPoint y: 189, endPoint x: 117, endPoint y: 190, distance: 61.2
click at [117, 190] on div "FURRESH Dog Paw Cleaner & Sanitizer (250ml + Automatic Paw Washer) $59.00 Chang…" at bounding box center [128, 177] width 231 height 55
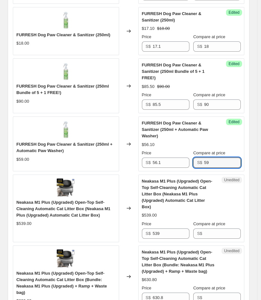
scroll to position [488, 0]
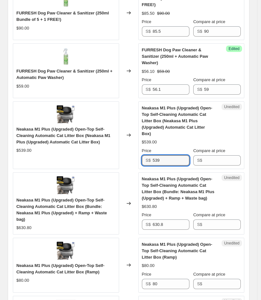
drag, startPoint x: 172, startPoint y: 147, endPoint x: 27, endPoint y: 143, distance: 145.2
click at [28, 143] on div "Neakasa M1 Plus (Upgraded) Open-Top Self-Cleaning Automatic Cat Litter Box (Nea…" at bounding box center [128, 135] width 231 height 68
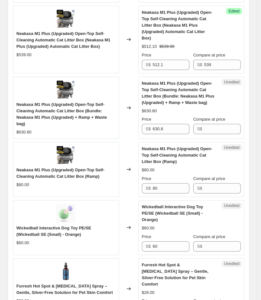
scroll to position [595, 0]
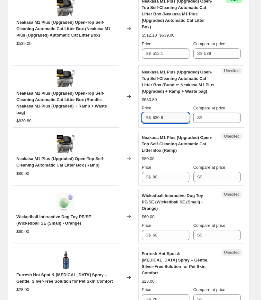
click at [181, 112] on input "630.8" at bounding box center [170, 117] width 37 height 10
drag, startPoint x: 178, startPoint y: 106, endPoint x: 98, endPoint y: 107, distance: 80.1
click at [98, 107] on div "Neakasa M1 Plus (Upgraded) Open-Top Self-Cleaning Automatic Cat Litter Box (Bun…" at bounding box center [128, 96] width 231 height 62
click at [167, 164] on div "Price" at bounding box center [165, 167] width 47 height 6
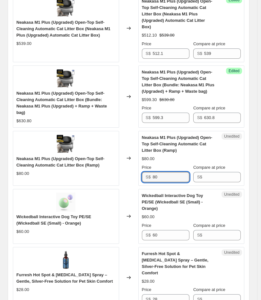
drag, startPoint x: 167, startPoint y: 161, endPoint x: 103, endPoint y: 145, distance: 66.1
click at [97, 166] on div "Neakasa M1 Plus (Upgraded) Open-Top Self-Cleaning Automatic Cat Litter Box (Ram…" at bounding box center [128, 158] width 231 height 55
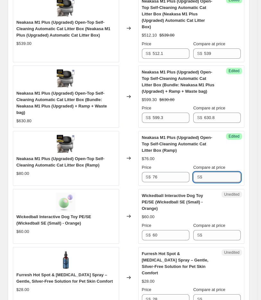
click at [221, 172] on input "Compare at price" at bounding box center [222, 177] width 37 height 10
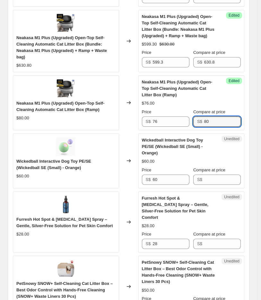
scroll to position [702, 0]
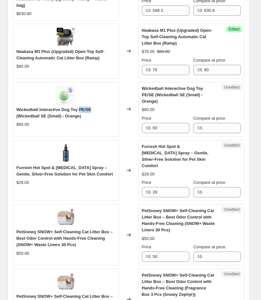
drag, startPoint x: 79, startPoint y: 96, endPoint x: 88, endPoint y: 99, distance: 9.3
click at [88, 107] on span "Wickedball Interactive Dog Toy PE/SE (Wickedball SE (Small) - Orange)" at bounding box center [53, 112] width 75 height 11
drag, startPoint x: 174, startPoint y: 109, endPoint x: 66, endPoint y: 113, distance: 108.1
click at [66, 113] on div "Wickedball Interactive Dog Toy PE/SE (Wickedball SE (Small) - Orange) $60.00 Ch…" at bounding box center [128, 109] width 231 height 55
drag, startPoint x: 98, startPoint y: 174, endPoint x: -7, endPoint y: 173, distance: 105.1
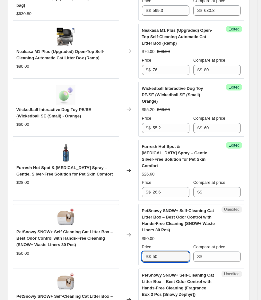
drag, startPoint x: 167, startPoint y: 234, endPoint x: 86, endPoint y: 235, distance: 81.7
click at [98, 235] on div "PetSnowy SNOW+ Self-Cleaning Cat Litter Box – Best Odor Control with Hands-Free…" at bounding box center [128, 234] width 231 height 61
click at [181, 235] on div "$50.00" at bounding box center [191, 238] width 99 height 6
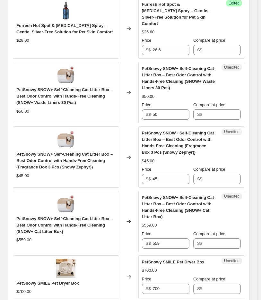
scroll to position [844, 0]
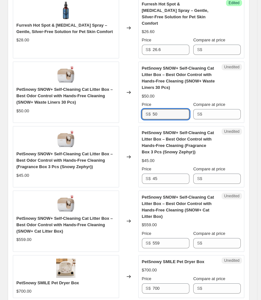
drag, startPoint x: 173, startPoint y: 93, endPoint x: -1, endPoint y: 78, distance: 175.3
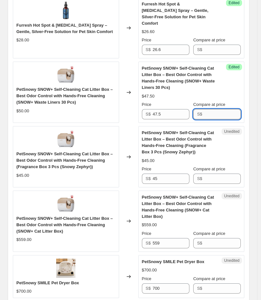
drag, startPoint x: 222, startPoint y: 95, endPoint x: 230, endPoint y: 91, distance: 9.1
click at [222, 109] on input "Compare at price" at bounding box center [222, 114] width 37 height 10
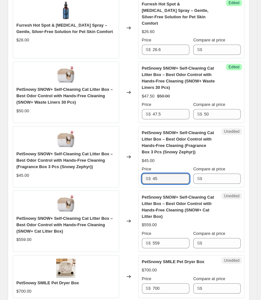
drag, startPoint x: 182, startPoint y: 153, endPoint x: 62, endPoint y: 153, distance: 119.5
click at [62, 153] on div "PetSnowy SNOW+ Self-Cleaning Cat Litter Box – Best Odor Control with Hands-Free…" at bounding box center [128, 156] width 231 height 61
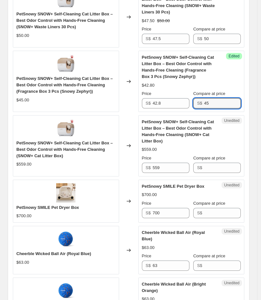
scroll to position [951, 0]
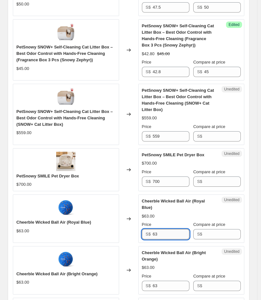
click at [159, 229] on input "63" at bounding box center [170, 234] width 37 height 10
drag, startPoint x: 194, startPoint y: 178, endPoint x: 215, endPoint y: 178, distance: 20.5
click at [205, 198] on span "Cheerble Wicked Ball Air (Royal Blue)" at bounding box center [173, 203] width 63 height 11
drag, startPoint x: 165, startPoint y: 207, endPoint x: 65, endPoint y: 203, distance: 99.4
click at [72, 206] on div "Cheerble Wicked Ball Air (Royal Blue) $63.00 Changed to Unedited Cheerble Wicke…" at bounding box center [128, 218] width 231 height 48
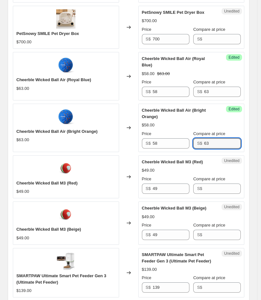
scroll to position [1094, 0]
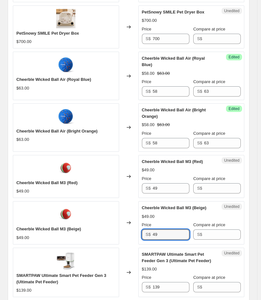
drag, startPoint x: 170, startPoint y: 207, endPoint x: 10, endPoint y: 200, distance: 160.7
click at [23, 201] on div "Cheerble Wicked Ball M3 (Beige) $49.00 Changed to Unedited Cheerble Wicked Ball…" at bounding box center [128, 222] width 231 height 43
drag, startPoint x: 163, startPoint y: 163, endPoint x: 19, endPoint y: 165, distance: 143.6
click at [42, 164] on div "Cheerble Wicked Ball M3 (Red) $49.00 Changed to Unedited Cheerble Wicked Ball M…" at bounding box center [128, 176] width 231 height 43
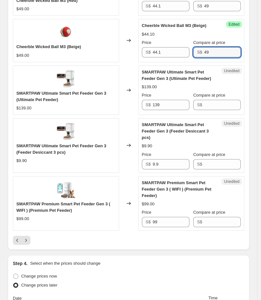
scroll to position [1278, 0]
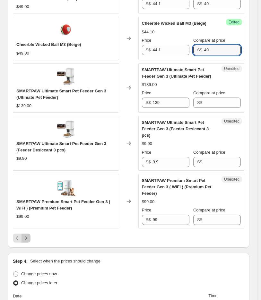
click at [28, 235] on icon "Next" at bounding box center [26, 238] width 6 height 6
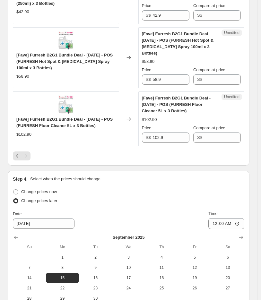
scroll to position [1101, 0]
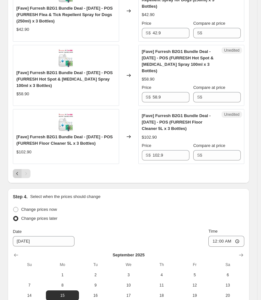
click at [16, 170] on icon "Previous" at bounding box center [17, 173] width 6 height 6
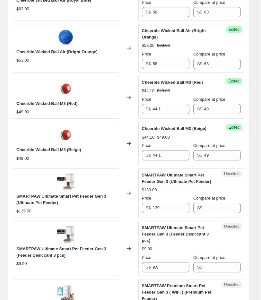
scroll to position [1208, 0]
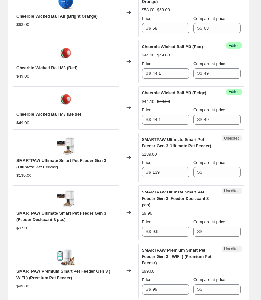
click at [49, 158] on span "SMARTPAW Ultimate Smart Pet Feeder Gen 3 (Ultimate Pet Feeder)" at bounding box center [61, 163] width 90 height 11
drag, startPoint x: 167, startPoint y: 147, endPoint x: 78, endPoint y: 147, distance: 89.1
click at [78, 147] on div "SMARTPAW Ultimate Smart Pet Feeder Gen 3 (Ultimate Pet Feeder) $139.00 Changed …" at bounding box center [128, 157] width 231 height 49
click at [187, 226] on input "9.9" at bounding box center [170, 231] width 37 height 10
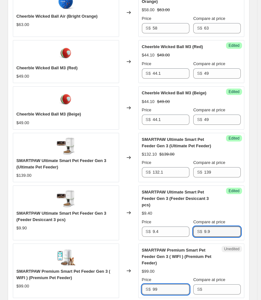
click at [175, 284] on input "99" at bounding box center [170, 289] width 37 height 10
drag, startPoint x: 173, startPoint y: 256, endPoint x: 84, endPoint y: 260, distance: 89.2
click at [85, 260] on div "SMARTPAW Premium Smart Pet Feeder Gen 3 ( WIFI ) (Premium Pet Feeder) $99.00 Ch…" at bounding box center [128, 270] width 231 height 55
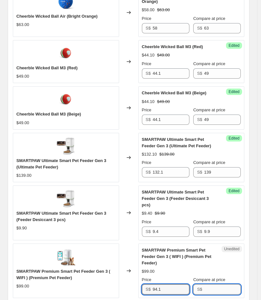
click at [213, 284] on input "Compare at price" at bounding box center [222, 289] width 37 height 10
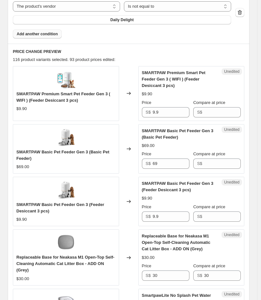
scroll to position [318, 0]
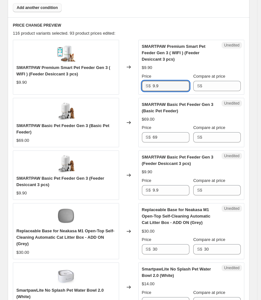
drag, startPoint x: 173, startPoint y: 87, endPoint x: 133, endPoint y: 90, distance: 40.5
click at [133, 90] on div "SMARTPAW Premium Smart Pet Feeder Gen 3 ( WIFI ) (Feeder Desiccant 3 pcs) $9.90…" at bounding box center [128, 67] width 231 height 55
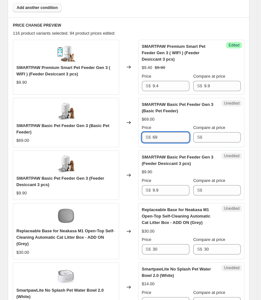
click at [170, 133] on input "69" at bounding box center [170, 137] width 37 height 10
click at [229, 137] on input "Compare at price" at bounding box center [222, 137] width 37 height 10
click at [127, 161] on div "Changed to" at bounding box center [128, 174] width 19 height 49
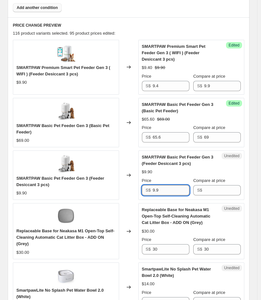
click at [173, 190] on input "9.9" at bounding box center [170, 190] width 37 height 10
click at [129, 214] on div "Changed to" at bounding box center [128, 231] width 19 height 56
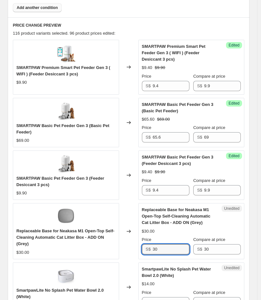
drag, startPoint x: 126, startPoint y: 250, endPoint x: 68, endPoint y: 225, distance: 63.0
click at [89, 248] on div "Replaceable Base for Neakasa M1 Open-Top Self-Cleaning Automatic Cat Litter Box…" at bounding box center [128, 231] width 231 height 56
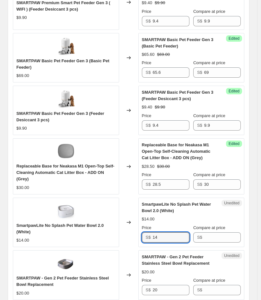
scroll to position [395, 0]
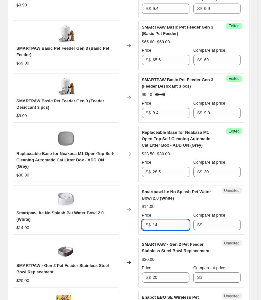
click at [173, 227] on input "14" at bounding box center [170, 224] width 37 height 10
drag, startPoint x: 173, startPoint y: 227, endPoint x: 88, endPoint y: 222, distance: 84.8
click at [89, 222] on div "SmartpawLite No Splash Pet Water Bowl 2.0 (White) $14.00 Changed to Unedited Sm…" at bounding box center [128, 209] width 231 height 49
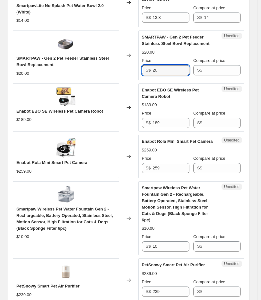
scroll to position [609, 0]
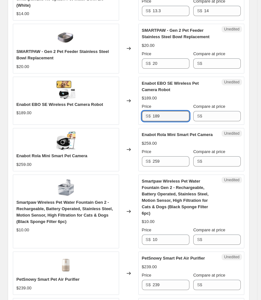
drag, startPoint x: 175, startPoint y: 113, endPoint x: 30, endPoint y: 106, distance: 145.0
click at [32, 109] on div "Enabot EBO SE Wireless Pet Camera Robot $189.00 Changed to Unedited Enabot EBO …" at bounding box center [128, 101] width 231 height 48
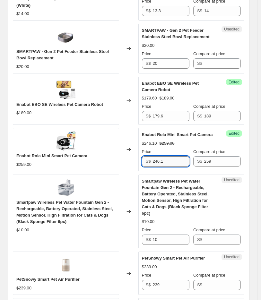
click at [158, 159] on input "246.1" at bounding box center [170, 161] width 37 height 10
click at [127, 167] on div "Changed to" at bounding box center [128, 149] width 19 height 43
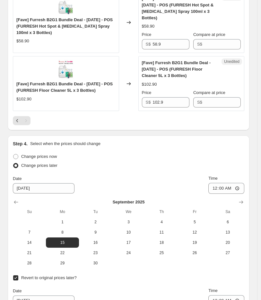
scroll to position [1250, 0]
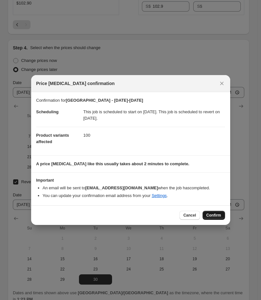
click at [208, 214] on span "Confirm" at bounding box center [213, 214] width 15 height 5
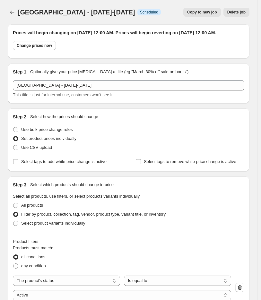
click at [212, 13] on span "Copy to new job" at bounding box center [202, 12] width 30 height 5
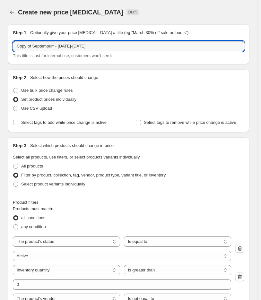
drag, startPoint x: 31, startPoint y: 47, endPoint x: -2, endPoint y: 47, distance: 33.3
click at [0, 47] on html "Home Settings Plans Skip to content Create new price change job. This page is r…" at bounding box center [130, 150] width 261 height 300
click at [79, 46] on input "[GEOGRAPHIC_DATA] - [DATE]-[DATE]" at bounding box center [128, 46] width 231 height 10
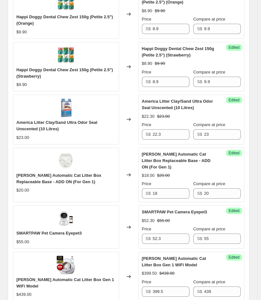
scroll to position [1210, 0]
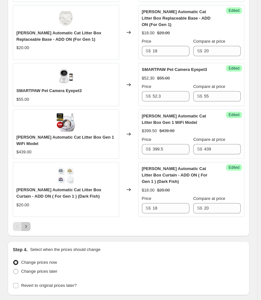
click at [27, 223] on icon "Next" at bounding box center [26, 226] width 6 height 6
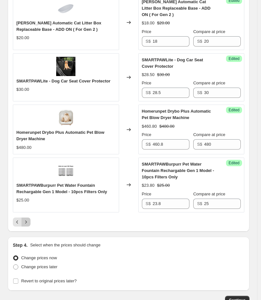
click at [28, 217] on button "Next" at bounding box center [25, 221] width 9 height 9
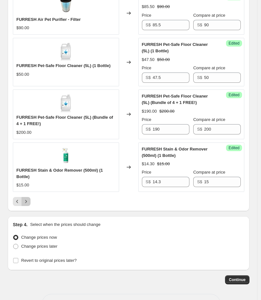
click at [26, 200] on icon "Next" at bounding box center [26, 201] width 2 height 3
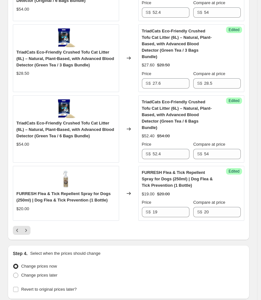
scroll to position [1435, 0]
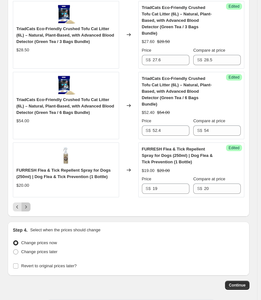
click at [25, 203] on icon "Next" at bounding box center [26, 206] width 6 height 6
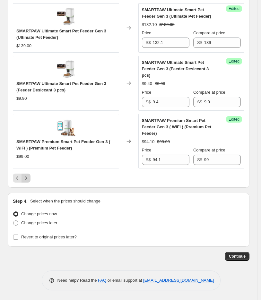
scroll to position [1305, 0]
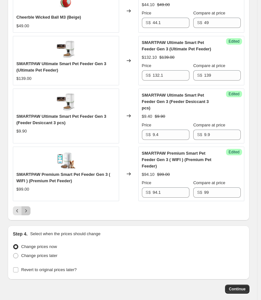
click at [25, 207] on icon "Next" at bounding box center [26, 210] width 6 height 6
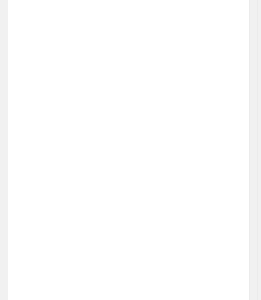
scroll to position [1074, 0]
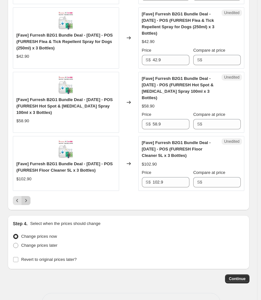
click at [25, 196] on div "Pagination" at bounding box center [25, 200] width 9 height 9
click at [18, 243] on span at bounding box center [15, 245] width 5 height 5
click at [13, 243] on input "Change prices later" at bounding box center [13, 243] width 0 height 0
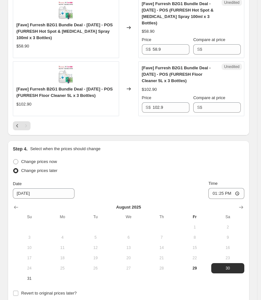
scroll to position [1194, 0]
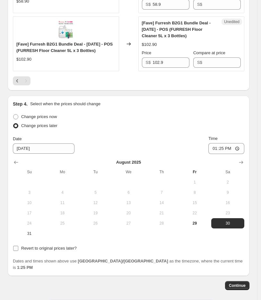
click at [14, 245] on input "Revert to original prices later?" at bounding box center [15, 247] width 5 height 5
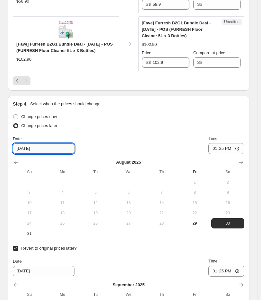
click at [34, 143] on input "8/30/2025" at bounding box center [44, 148] width 62 height 10
click at [243, 159] on icon "Show next month, September 2025" at bounding box center [240, 162] width 6 height 6
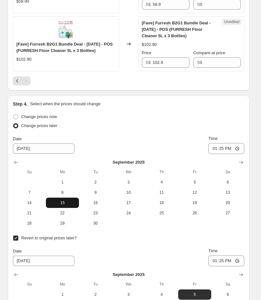
click at [59, 200] on span "15" at bounding box center [62, 202] width 28 height 5
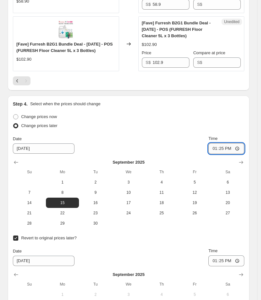
click at [219, 143] on input "13:25" at bounding box center [226, 148] width 36 height 11
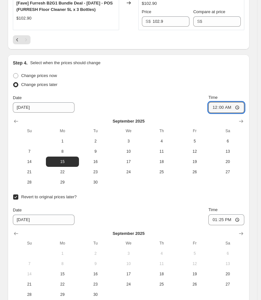
scroll to position [1282, 0]
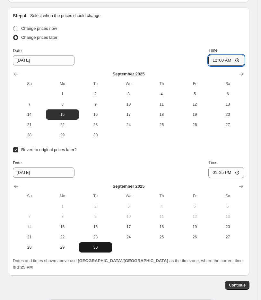
click at [87, 244] on span "30" at bounding box center [95, 246] width 28 height 5
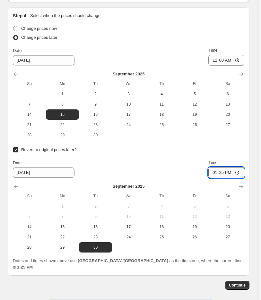
click at [219, 167] on input "13:25" at bounding box center [226, 172] width 36 height 11
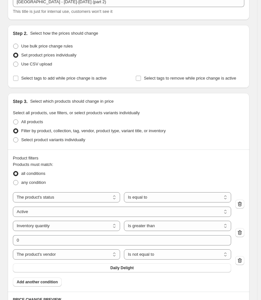
scroll to position [107, 0]
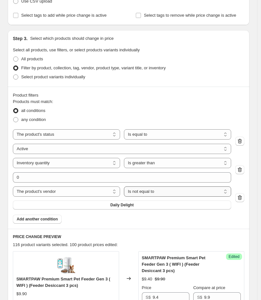
click at [142, 192] on select "Is equal to Is not equal to" at bounding box center [177, 191] width 107 height 10
click at [81, 191] on select "The product The product's collection The product's tag The product's vendor The…" at bounding box center [66, 191] width 107 height 10
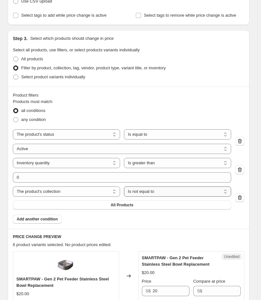
click at [136, 193] on select "Is equal to Is not equal to" at bounding box center [177, 191] width 107 height 10
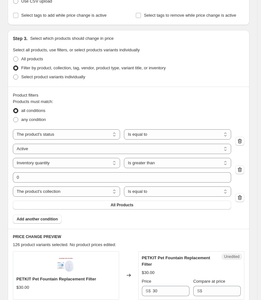
click at [124, 207] on span "All Products" at bounding box center [122, 204] width 23 height 5
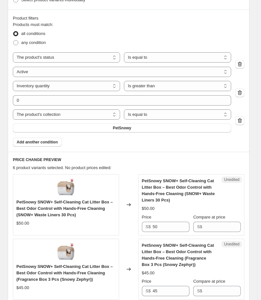
scroll to position [178, 0]
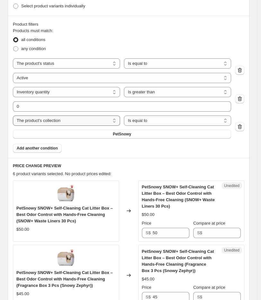
click at [105, 120] on select "The product The product's collection The product's tag The product's vendor The…" at bounding box center [66, 120] width 107 height 10
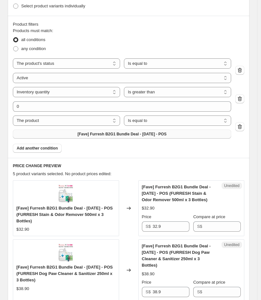
click at [127, 133] on span "[Fave] Furresh B2G1 Bundle Deal - Sept 2025 - POS" at bounding box center [122, 133] width 89 height 5
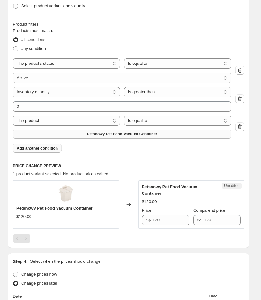
click at [54, 148] on span "Add another condition" at bounding box center [37, 147] width 41 height 5
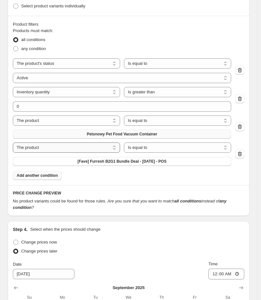
click at [84, 148] on select "The product The product's collection The product's tag The product's vendor The…" at bounding box center [66, 147] width 107 height 10
click at [13, 142] on select "The product The product's collection The product's tag The product's vendor The…" at bounding box center [66, 147] width 107 height 10
click at [105, 161] on span "[Fave] Furresh B2G1 Bundle Deal - Sept 2025 - POS" at bounding box center [122, 161] width 89 height 5
click at [44, 173] on span "Add another condition" at bounding box center [37, 175] width 41 height 5
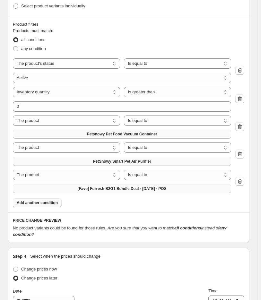
click at [117, 187] on span "[Fave] Furresh B2G1 Bundle Deal - Sept 2025 - POS" at bounding box center [122, 188] width 89 height 5
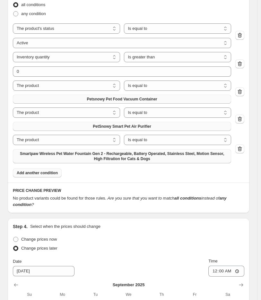
scroll to position [196, 0]
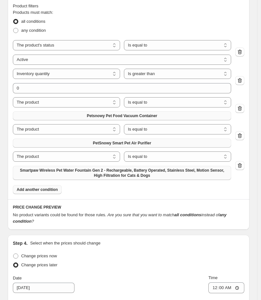
click at [145, 177] on span "Smartpaw Wireless Pet Water Fountain Gen 2 - Rechargeable, Battery Operated, St…" at bounding box center [122, 173] width 210 height 10
click at [243, 164] on icon "button" at bounding box center [239, 165] width 6 height 6
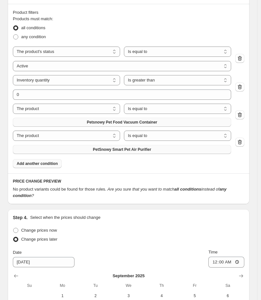
scroll to position [178, 0]
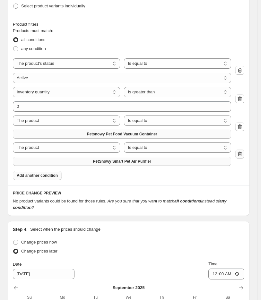
click at [244, 155] on button "button" at bounding box center [239, 153] width 9 height 9
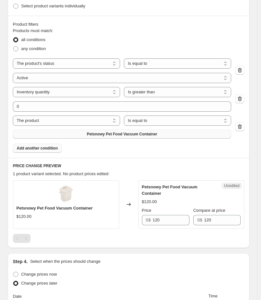
click at [47, 152] on button "Add another condition" at bounding box center [37, 148] width 49 height 9
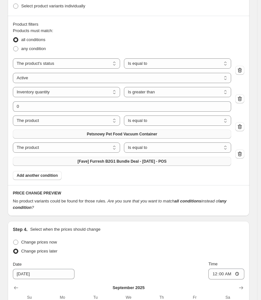
click at [99, 164] on POS"] "[Fave] Furresh B2G1 Bundle Deal - Sept 2025 - POS" at bounding box center [122, 161] width 218 height 9
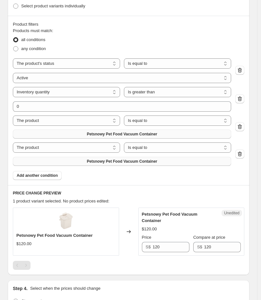
click at [89, 158] on button "Petsnowy Pet Food Vacuum Container" at bounding box center [122, 161] width 218 height 9
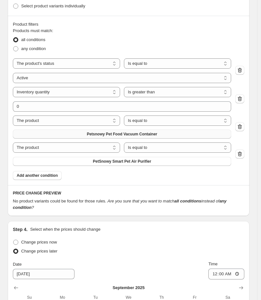
click at [241, 125] on icon "button" at bounding box center [239, 126] width 6 height 6
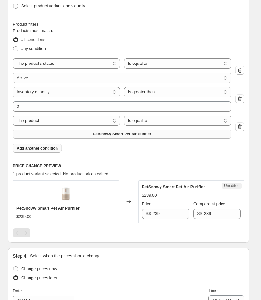
click at [46, 147] on span "Add another condition" at bounding box center [37, 147] width 41 height 5
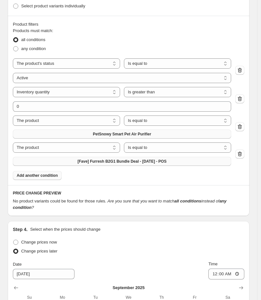
click at [109, 161] on span "[Fave] Furresh B2G1 Bundle Deal - Sept 2025 - POS" at bounding box center [122, 161] width 89 height 5
click at [101, 117] on select "The product The product's collection The product's tag The product's vendor The…" at bounding box center [66, 120] width 107 height 10
click at [166, 178] on div "Products must match: all conditions any condition The product The product's col…" at bounding box center [128, 104] width 231 height 152
click at [97, 122] on select "The product The product's collection The product's tag The product's vendor The…" at bounding box center [66, 120] width 107 height 10
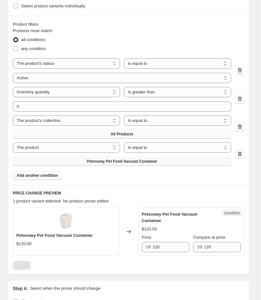
click at [116, 135] on span "All Products" at bounding box center [122, 133] width 23 height 5
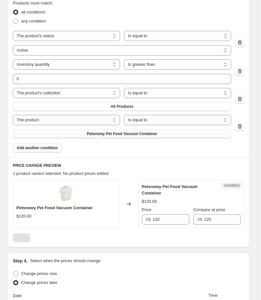
scroll to position [213, 0]
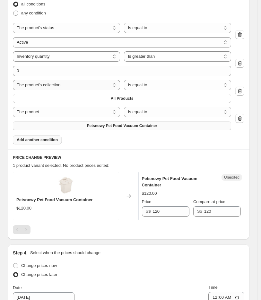
click at [54, 87] on select "The product The product's collection The product's tag The product's vendor The…" at bounding box center [66, 85] width 107 height 10
click at [129, 94] on button "All Products" at bounding box center [122, 98] width 218 height 9
click at [240, 36] on icon "button" at bounding box center [239, 34] width 6 height 6
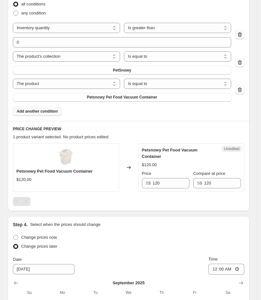
click at [239, 32] on icon "button" at bounding box center [239, 34] width 6 height 6
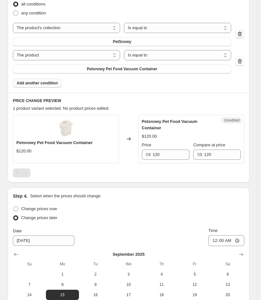
click at [243, 32] on icon "button" at bounding box center [239, 34] width 6 height 6
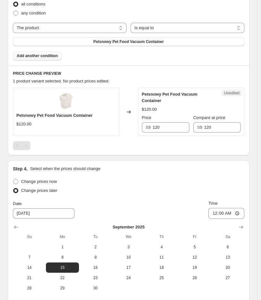
click at [48, 56] on span "Add another condition" at bounding box center [37, 55] width 41 height 5
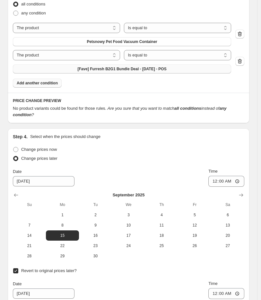
click at [110, 72] on POS"] "[Fave] Furresh B2G1 Bundle Deal - Sept 2025 - POS" at bounding box center [122, 68] width 218 height 9
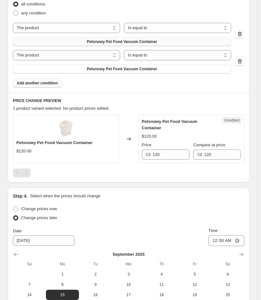
click at [179, 42] on button "Petsnowy Pet Food Vacuum Container" at bounding box center [122, 41] width 218 height 9
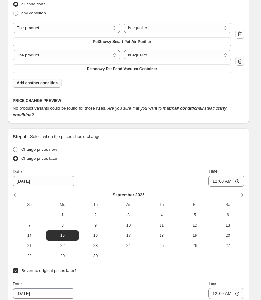
click at [243, 61] on icon "button" at bounding box center [239, 61] width 6 height 6
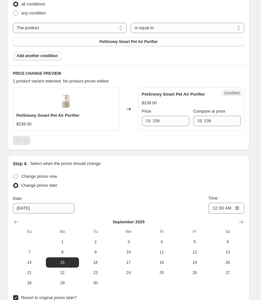
click at [46, 56] on span "Add another condition" at bounding box center [37, 55] width 41 height 5
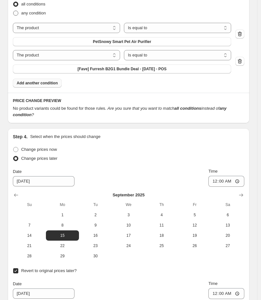
click at [17, 12] on span at bounding box center [15, 13] width 5 height 5
click at [13, 11] on input "any condition" at bounding box center [13, 11] width 0 height 0
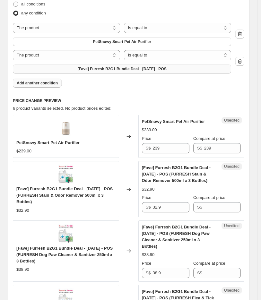
click at [130, 71] on POS"] "[Fave] Furresh B2G1 Bundle Deal - Sept 2025 - POS" at bounding box center [122, 68] width 218 height 9
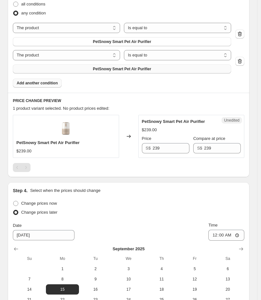
click at [124, 70] on span "PetSnowy Smart Pet Air Purifier" at bounding box center [122, 68] width 58 height 5
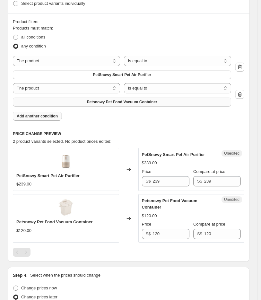
scroll to position [142, 0]
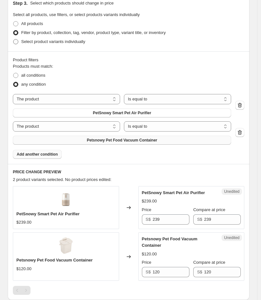
click at [23, 44] on span "Select product variants individually" at bounding box center [53, 41] width 64 height 6
click at [13, 39] on input "Select product variants individually" at bounding box center [13, 39] width 0 height 0
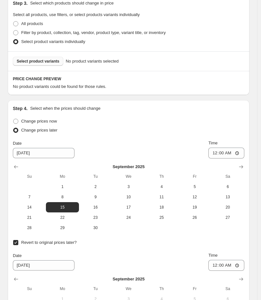
click at [32, 61] on span "Select product variants" at bounding box center [38, 61] width 43 height 5
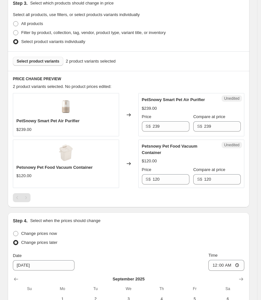
click at [46, 62] on span "Select product variants" at bounding box center [38, 61] width 43 height 5
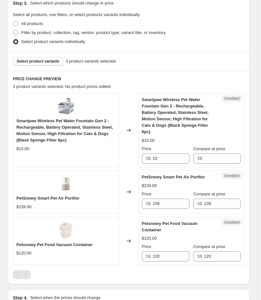
click at [49, 62] on span "Select product variants" at bounding box center [38, 61] width 43 height 5
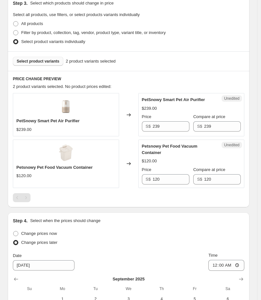
scroll to position [178, 0]
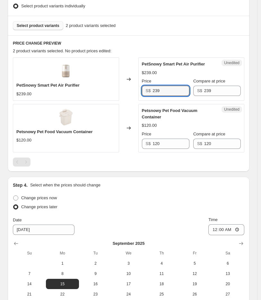
drag, startPoint x: 178, startPoint y: 91, endPoint x: 62, endPoint y: 88, distance: 115.1
click at [62, 88] on div "PetSnowy Smart Pet Air Purifier $239.00 Changed to Unedited PetSnowy Smart Pet …" at bounding box center [128, 78] width 231 height 43
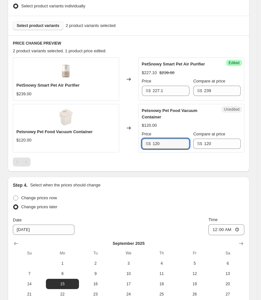
drag, startPoint x: 174, startPoint y: 140, endPoint x: 100, endPoint y: 134, distance: 74.3
click at [100, 134] on div "Petsnowy Pet Food Vacuum Container $120.00 Changed to Unedited Petsnowy Pet Foo…" at bounding box center [128, 128] width 231 height 48
click at [151, 162] on div "PRICE CHANGE PREVIEW 2 product variants selected. 1 product price edited: PetSn…" at bounding box center [128, 103] width 241 height 136
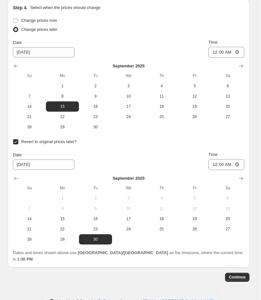
scroll to position [356, 0]
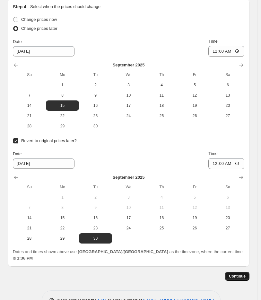
click at [236, 273] on span "Continue" at bounding box center [236, 275] width 17 height 5
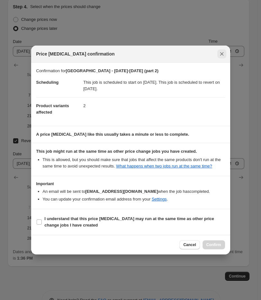
click at [223, 52] on icon "Close" at bounding box center [221, 54] width 6 height 6
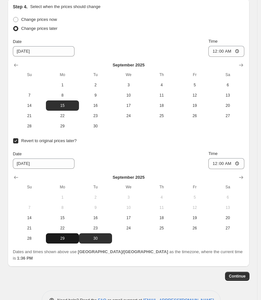
click at [60, 236] on span "29" at bounding box center [62, 238] width 28 height 5
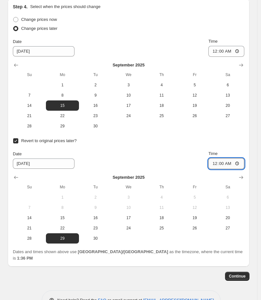
click at [220, 158] on input "00:00" at bounding box center [226, 163] width 36 height 11
click at [244, 273] on span "Continue" at bounding box center [236, 275] width 17 height 5
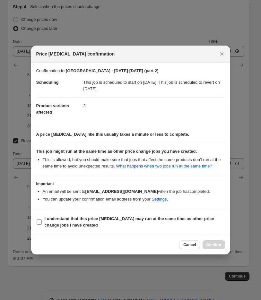
click at [44, 224] on label "I understand that this price change job may run at the same time as other price…" at bounding box center [130, 221] width 188 height 15
click at [42, 224] on input "I understand that this price change job may run at the same time as other price…" at bounding box center [39, 221] width 5 height 5
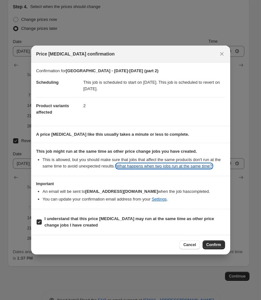
click at [203, 166] on link "What happens when two jobs run at the same time?" at bounding box center [164, 165] width 96 height 5
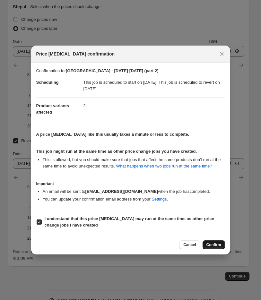
click at [215, 246] on span "Confirm" at bounding box center [213, 244] width 15 height 5
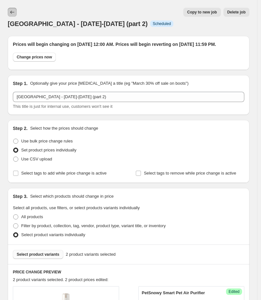
click at [11, 13] on icon "Price change jobs" at bounding box center [12, 12] width 4 height 3
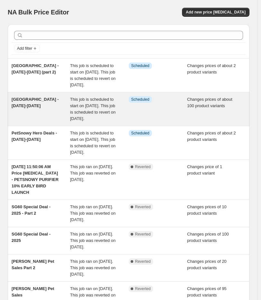
click at [43, 112] on div "[GEOGRAPHIC_DATA] - [DATE]-[DATE]" at bounding box center [41, 109] width 58 height 26
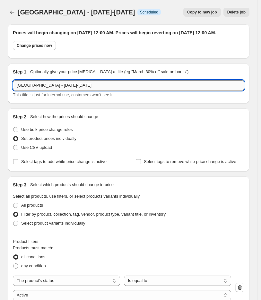
click at [84, 90] on input "[GEOGRAPHIC_DATA] - [DATE]-[DATE]" at bounding box center [128, 85] width 231 height 10
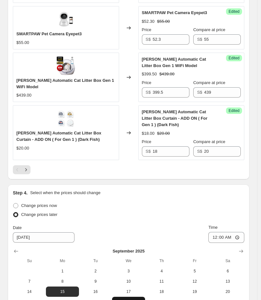
scroll to position [1388, 0]
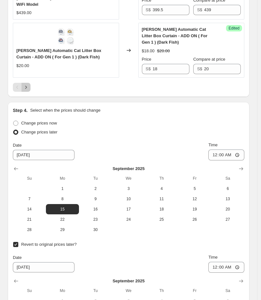
click at [25, 84] on icon "Next" at bounding box center [26, 87] width 6 height 6
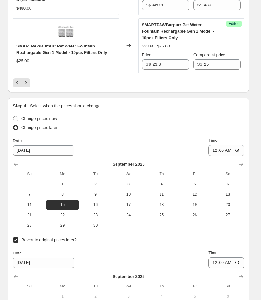
click at [31, 78] on div at bounding box center [128, 82] width 231 height 9
click at [30, 78] on button "Next" at bounding box center [25, 82] width 9 height 9
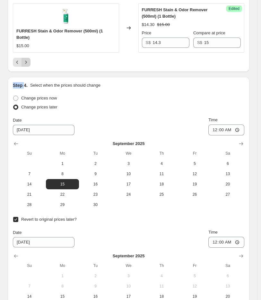
click at [26, 59] on icon "Next" at bounding box center [26, 62] width 6 height 6
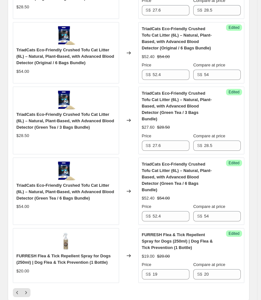
click at [27, 68] on div "$54.00" at bounding box center [22, 71] width 13 height 6
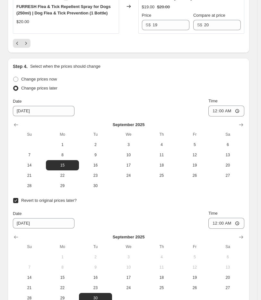
scroll to position [1688, 0]
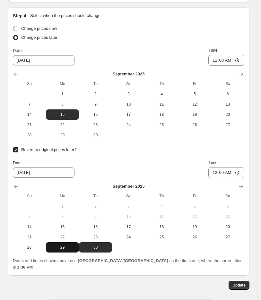
click at [65, 244] on span "29" at bounding box center [62, 246] width 28 height 5
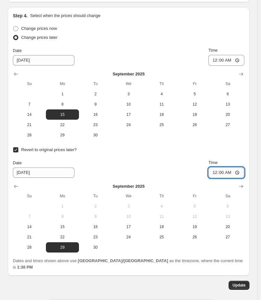
click at [217, 167] on input "00:00" at bounding box center [226, 172] width 36 height 11
click at [244, 282] on span "Update" at bounding box center [238, 284] width 13 height 5
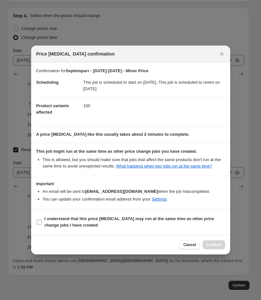
click at [65, 222] on b "I understand that this price change job may run at the same time as other price…" at bounding box center [129, 221] width 169 height 11
click at [42, 222] on input "I understand that this price change job may run at the same time as other price…" at bounding box center [39, 221] width 5 height 5
click at [219, 248] on button "Confirm" at bounding box center [213, 244] width 22 height 9
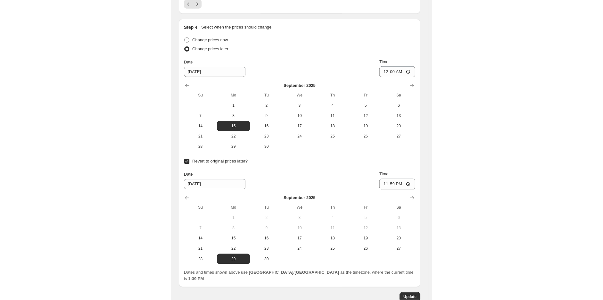
scroll to position [1408, 0]
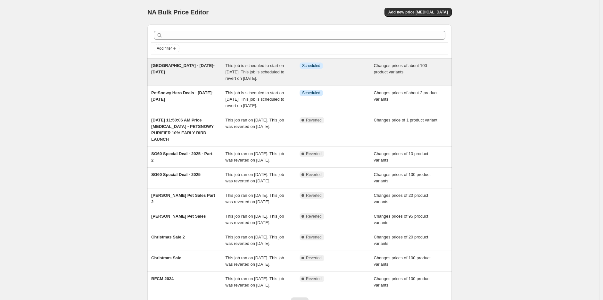
click at [158, 72] on div "[GEOGRAPHIC_DATA] - [DATE]-[DATE]" at bounding box center [188, 71] width 74 height 19
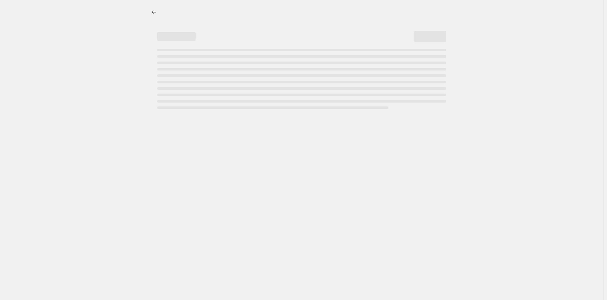
select select "inventory_quantity"
select select ">"
select select "not_equal"
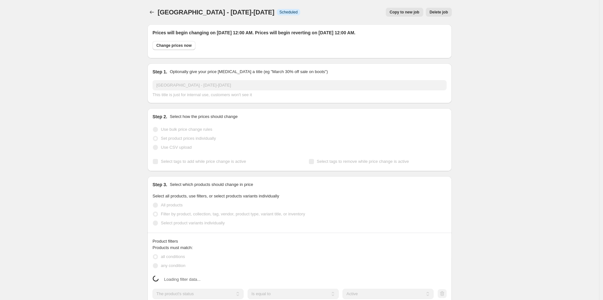
select select "vendor"
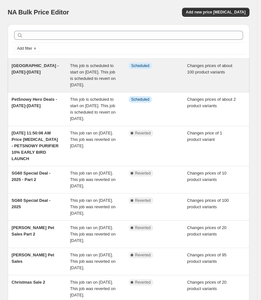
click at [30, 72] on div "[GEOGRAPHIC_DATA] - [DATE]-[DATE]" at bounding box center [41, 75] width 58 height 26
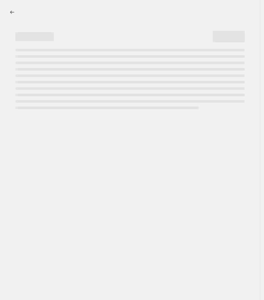
select select "product_status"
select select "inventory_quantity"
select select ">"
select select "vendor"
select select "not_equal"
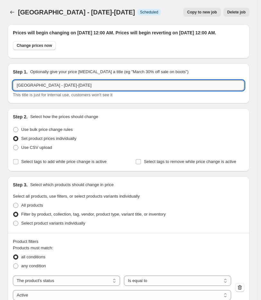
click at [17, 90] on input "[GEOGRAPHIC_DATA] - [DATE]-[DATE]" at bounding box center [128, 85] width 231 height 10
click at [135, 90] on input "[GEOGRAPHIC_DATA] - [DATE]-[DATE]" at bounding box center [128, 85] width 231 height 10
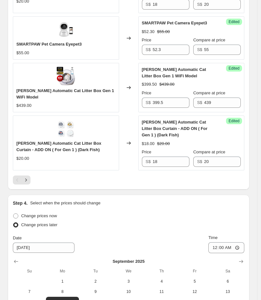
scroll to position [1286, 0]
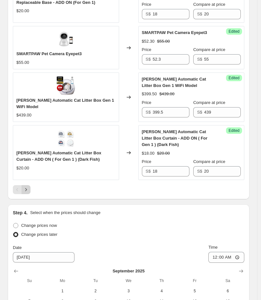
type input "Septempurr - [DATE]-[DATE] Minor Price"
click at [26, 188] on icon "Next" at bounding box center [26, 189] width 2 height 3
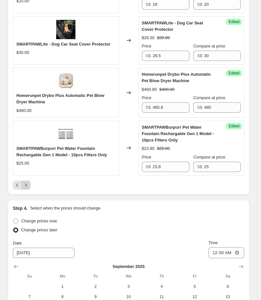
click at [26, 182] on icon "Next" at bounding box center [26, 185] width 6 height 6
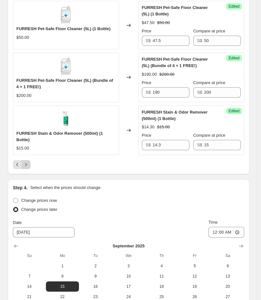
click at [27, 164] on icon "Next" at bounding box center [26, 164] width 6 height 6
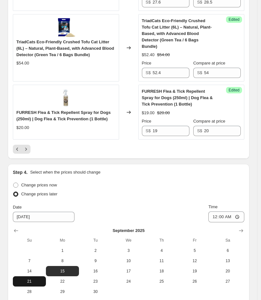
scroll to position [1607, 0]
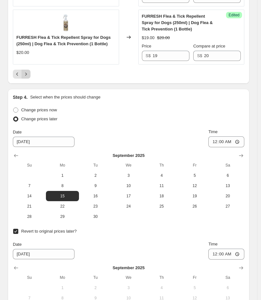
click at [27, 70] on button "Next" at bounding box center [25, 74] width 9 height 9
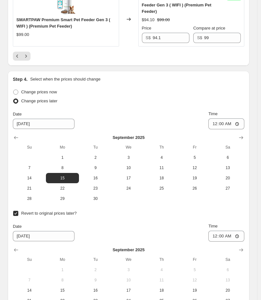
scroll to position [1380, 0]
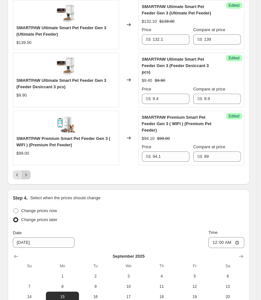
click at [26, 171] on icon "Next" at bounding box center [26, 174] width 6 height 6
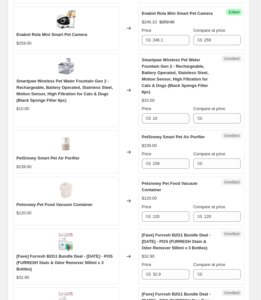
scroll to position [757, 0]
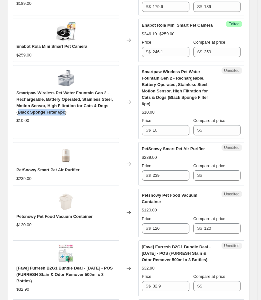
drag, startPoint x: 62, startPoint y: 118, endPoint x: 18, endPoint y: 120, distance: 44.6
click at [18, 115] on div "Smartpaw Wireless Pet Water Fountain Gen 2 - Rechargeable, Battery Operated, St…" at bounding box center [65, 103] width 99 height 26
copy span "Black Sponge Filter 6pc"
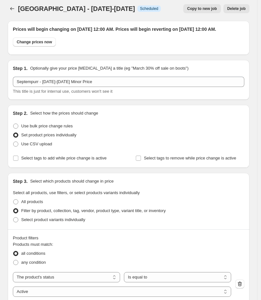
scroll to position [0, 0]
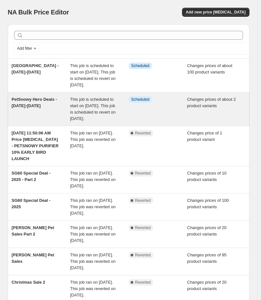
click at [54, 106] on span "PetSnowy Hero Deals - [DATE]-[DATE]" at bounding box center [34, 102] width 45 height 11
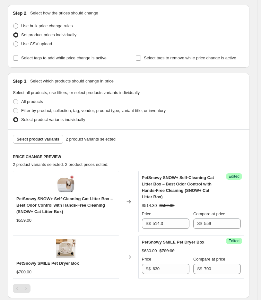
scroll to position [142, 0]
